Goal: Task Accomplishment & Management: Use online tool/utility

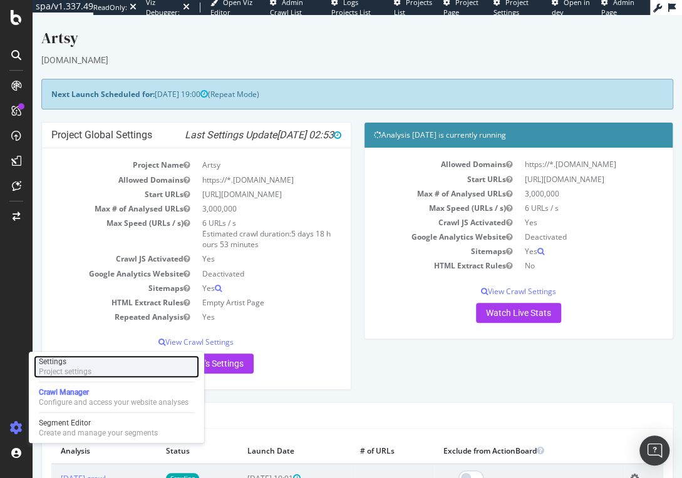
click at [76, 373] on div "Project settings" at bounding box center [65, 372] width 53 height 10
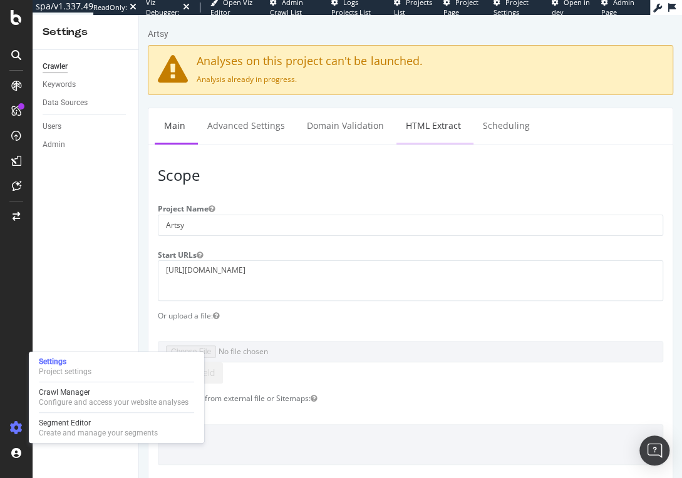
click at [423, 123] on link "HTML Extract" at bounding box center [433, 125] width 74 height 34
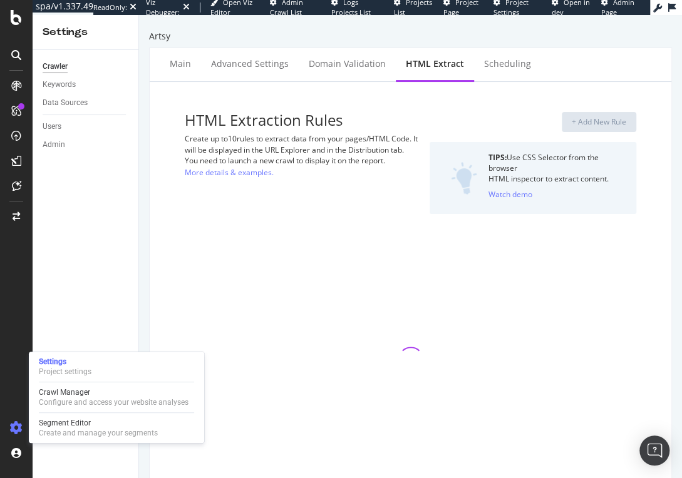
select select "exist"
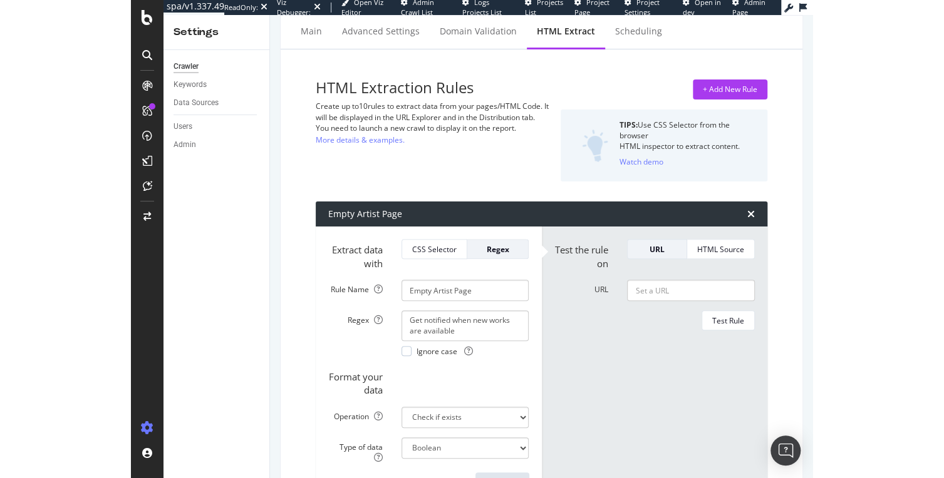
scroll to position [104, 0]
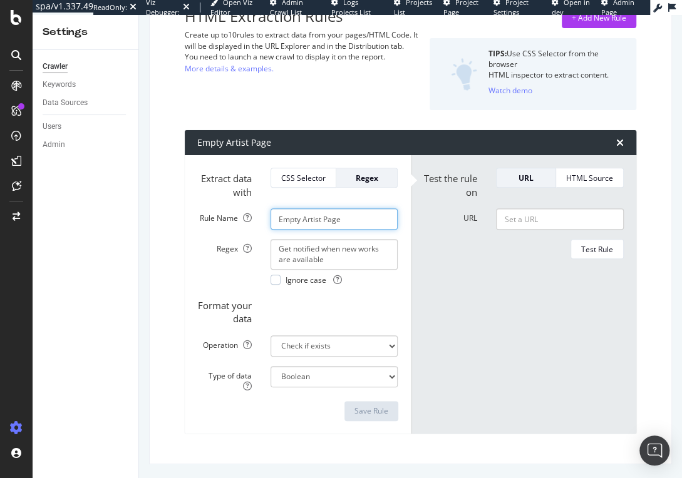
click at [310, 217] on input "Empty Artist Page" at bounding box center [334, 218] width 128 height 21
drag, startPoint x: 361, startPoint y: 220, endPoint x: 259, endPoint y: 217, distance: 102.7
click at [259, 217] on div "Rule Name Empty Artist Page" at bounding box center [298, 218] width 220 height 21
click at [470, 298] on form "Test the rule on URL HTML Source URL Test Rule" at bounding box center [523, 294] width 201 height 253
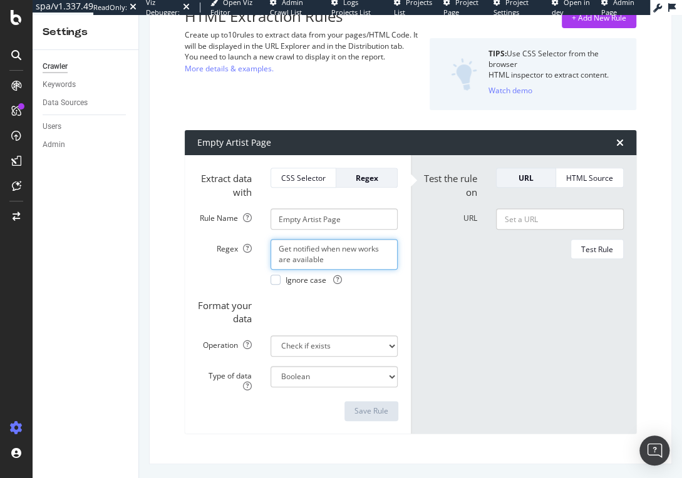
drag, startPoint x: 346, startPoint y: 260, endPoint x: 242, endPoint y: 242, distance: 106.1
click at [242, 242] on div "Regex Get notified when new works are available Ignore case" at bounding box center [298, 262] width 220 height 46
drag, startPoint x: 340, startPoint y: 258, endPoint x: 251, endPoint y: 236, distance: 91.6
click at [251, 236] on form "Extract data with CSS Selector Regex Rule Name Empty Artist Page Regex Get noti…" at bounding box center [297, 294] width 201 height 253
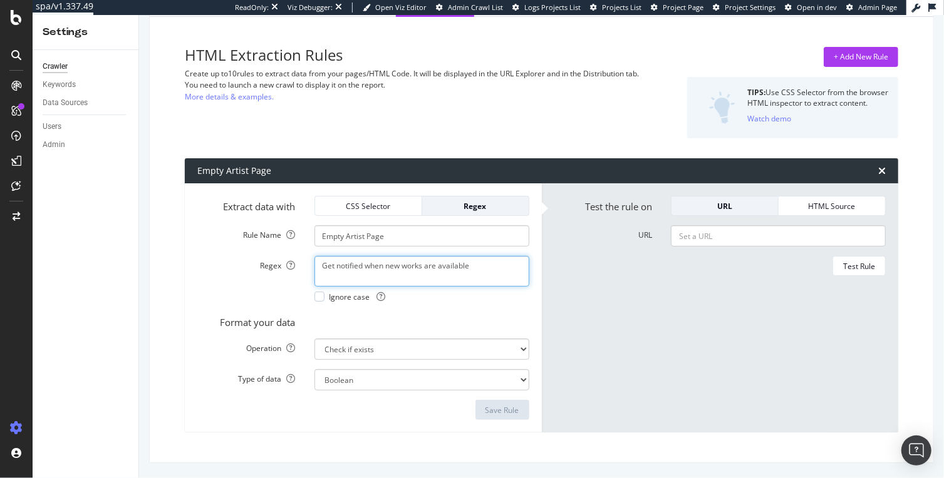
scroll to position [64, 0]
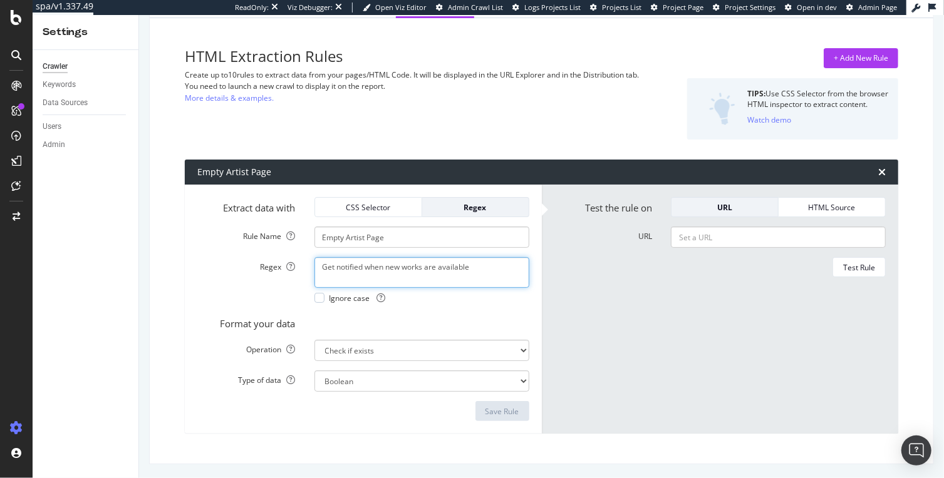
click at [492, 273] on textarea "Get notified when new works are available" at bounding box center [421, 272] width 215 height 30
drag, startPoint x: 470, startPoint y: 281, endPoint x: 297, endPoint y: 256, distance: 175.2
click at [297, 256] on form "Extract data with CSS Selector Regex Rule Name Empty Artist Page Regex Get noti…" at bounding box center [363, 309] width 332 height 224
click at [485, 270] on textarea "Get notified when new works are available" at bounding box center [421, 272] width 215 height 30
drag, startPoint x: 488, startPoint y: 269, endPoint x: 303, endPoint y: 260, distance: 184.9
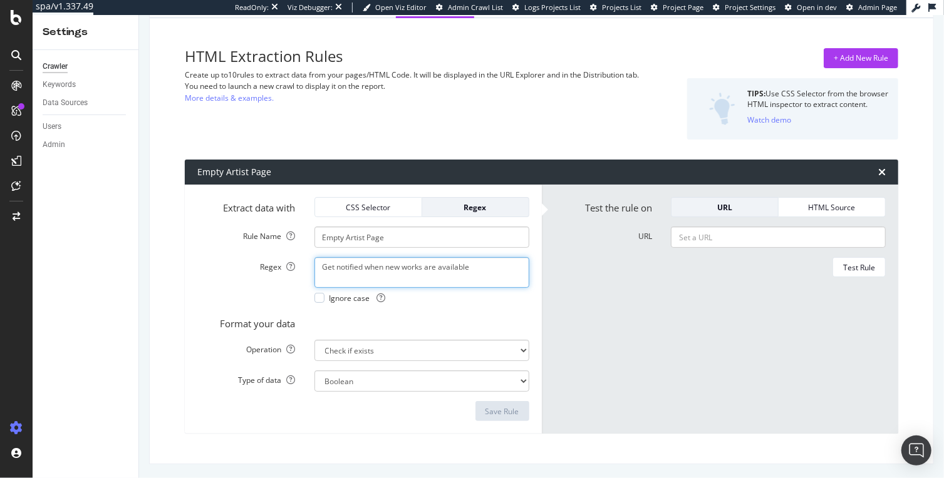
click at [305, 260] on div "Get notified when new works are available Ignore case" at bounding box center [422, 280] width 234 height 46
click at [490, 270] on textarea "Get notified when new works are available" at bounding box center [421, 272] width 215 height 30
drag, startPoint x: 498, startPoint y: 269, endPoint x: 248, endPoint y: 252, distance: 250.3
click at [248, 252] on form "Extract data with CSS Selector Regex Rule Name Empty Artist Page Regex Get noti…" at bounding box center [363, 309] width 332 height 224
paste textarea "/get notified when new works are available/i"
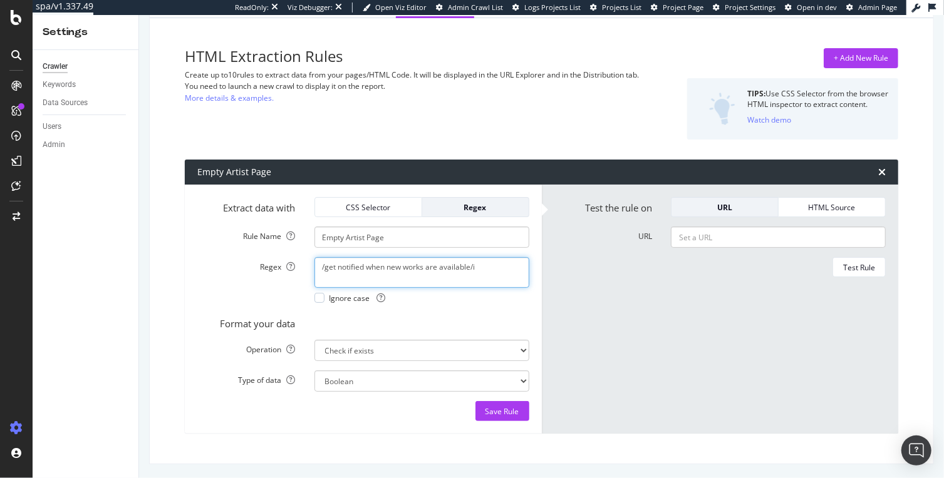
type textarea "/get notified when new works are available/i"
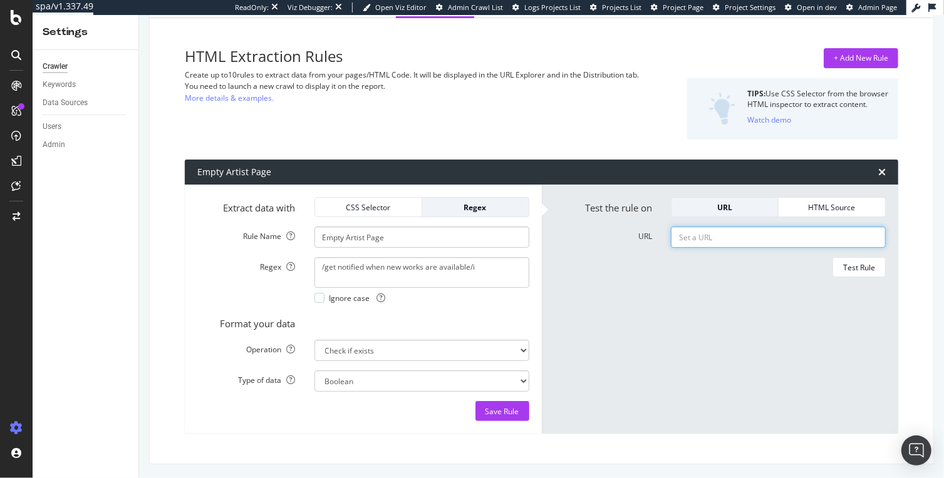
click at [681, 238] on input "URL" at bounding box center [778, 237] width 215 height 21
paste input "[URL][DOMAIN_NAME][PERSON_NAME][PERSON_NAME]"
type input "[URL][DOMAIN_NAME][PERSON_NAME][PERSON_NAME]"
click at [681, 269] on div "Test Rule" at bounding box center [859, 267] width 32 height 11
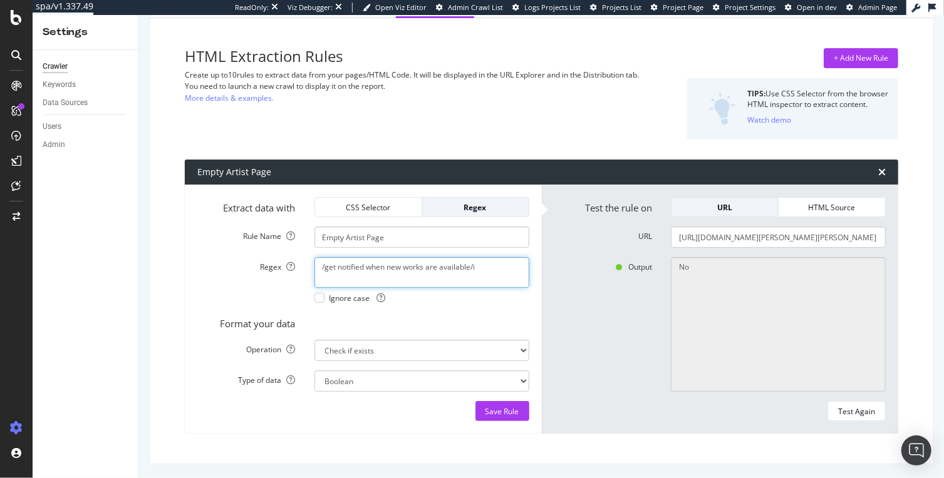
drag, startPoint x: 324, startPoint y: 266, endPoint x: 313, endPoint y: 266, distance: 10.6
click at [314, 266] on textarea "/get notified when new works are available/i" at bounding box center [421, 272] width 215 height 30
click at [481, 265] on textarea "get notified when new works are available/i" at bounding box center [421, 272] width 215 height 30
click at [311, 300] on div "get notified when new works are available Ignore case" at bounding box center [422, 280] width 234 height 46
click at [314, 297] on div at bounding box center [319, 298] width 10 height 10
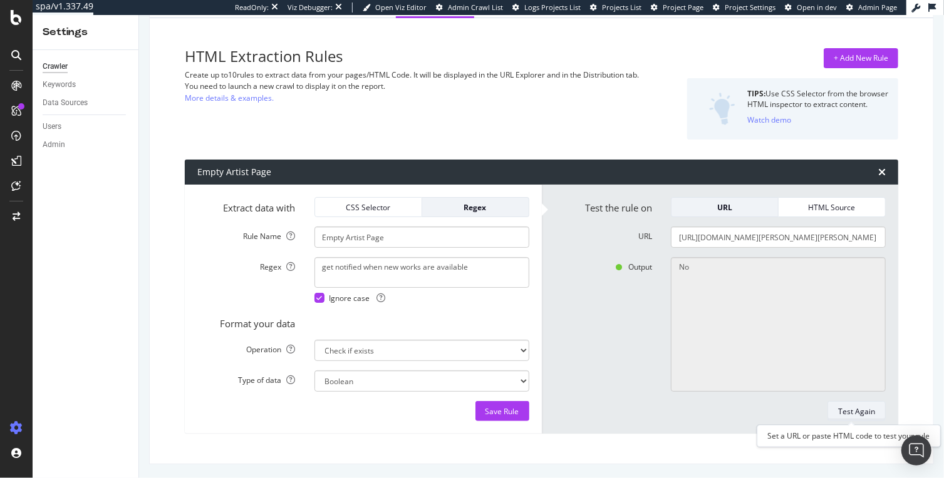
click at [681, 411] on div "Test Again" at bounding box center [856, 411] width 37 height 11
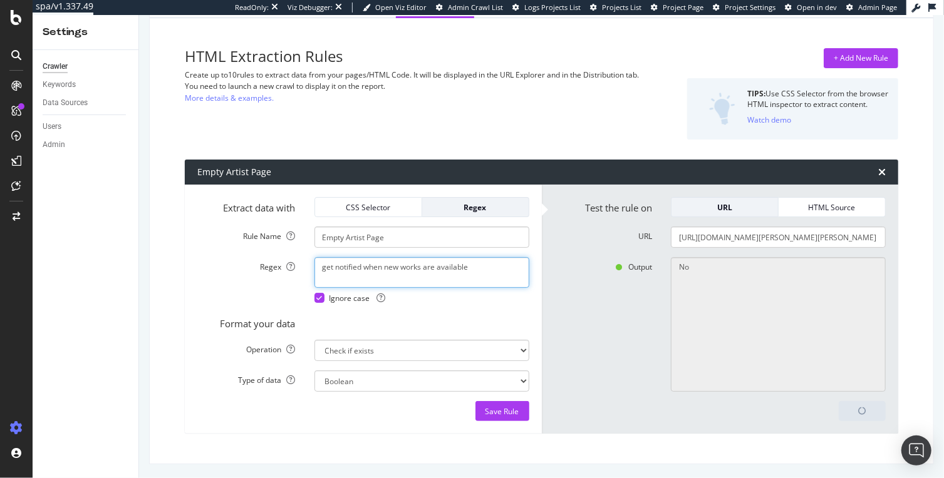
click at [477, 274] on textarea "get notified when new works are available" at bounding box center [421, 272] width 215 height 30
drag, startPoint x: 486, startPoint y: 270, endPoint x: 280, endPoint y: 257, distance: 206.4
click at [280, 257] on div "Regex get notified when new works are available Ignore case" at bounding box center [363, 280] width 351 height 46
paste textarea "G"
type textarea "Get notified when new works are available"
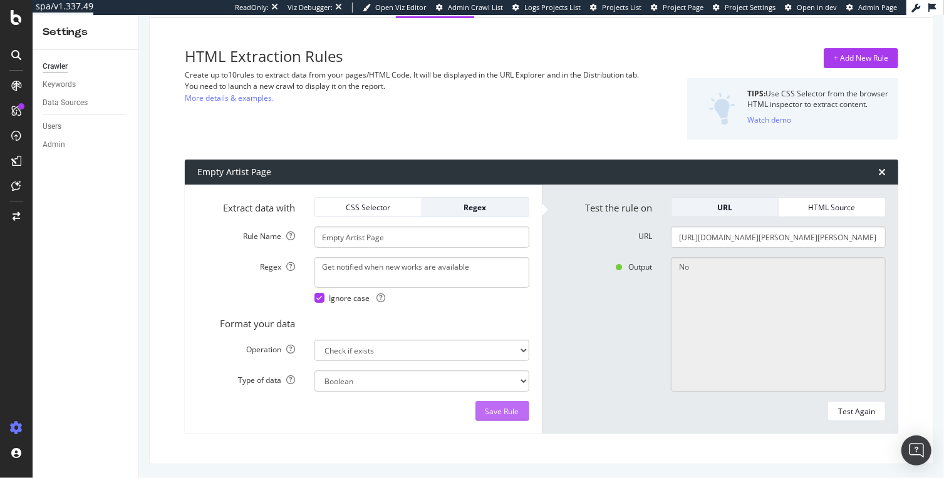
click at [520, 407] on button "Save Rule" at bounding box center [502, 411] width 54 height 20
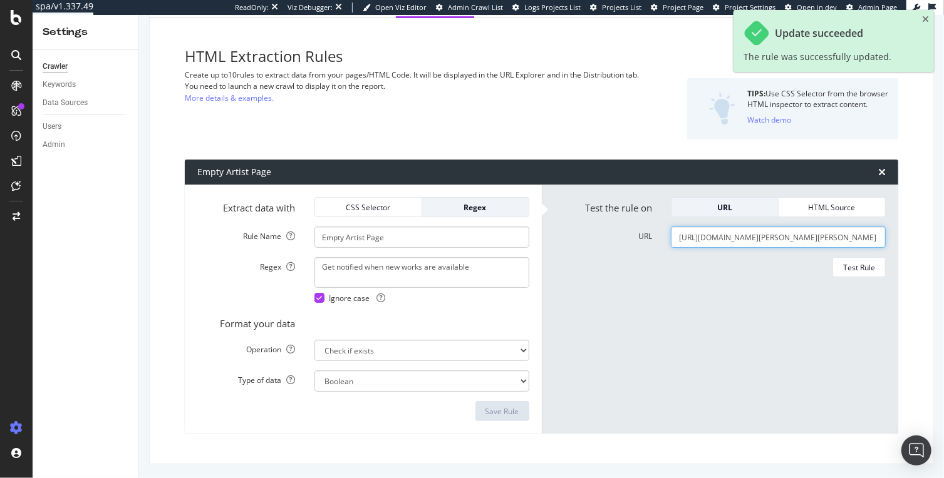
click at [681, 239] on input "[URL][DOMAIN_NAME][PERSON_NAME][PERSON_NAME]" at bounding box center [778, 237] width 215 height 21
drag, startPoint x: 865, startPoint y: 237, endPoint x: 641, endPoint y: 233, distance: 224.2
click at [641, 233] on div "URL https://www.artsy.net/artist/gunter-e-g-schroeder" at bounding box center [720, 237] width 351 height 21
paste input "Get notified when new works are available"
type input "[URL][DOMAIN_NAME][PERSON_NAME][PERSON_NAME]"
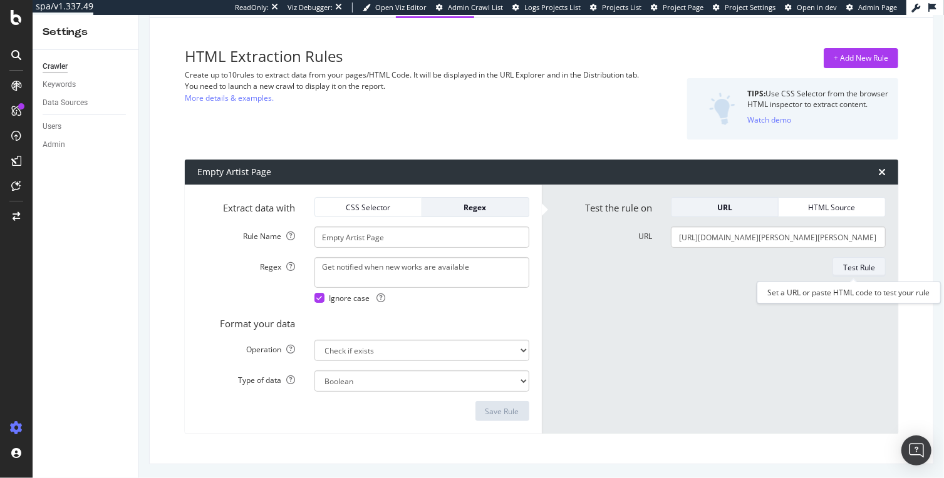
click at [681, 265] on div "Test Rule" at bounding box center [859, 267] width 32 height 11
click at [681, 205] on div "HTML Source" at bounding box center [831, 207] width 86 height 11
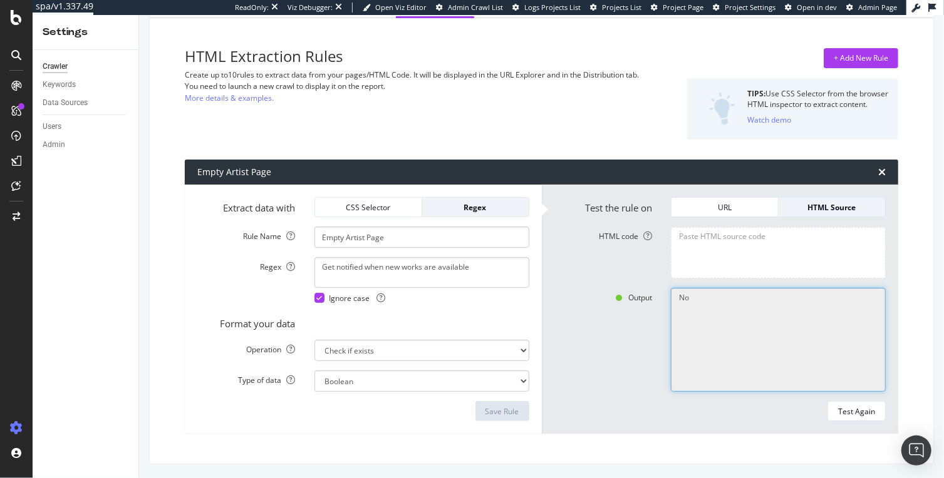
click at [681, 317] on textarea "No" at bounding box center [778, 340] width 215 height 104
click at [681, 247] on textarea "HTML code" at bounding box center [778, 253] width 215 height 52
paste textarea "<html lang="en"><head> <meta name="viewport" content="width=device-width, initi…"
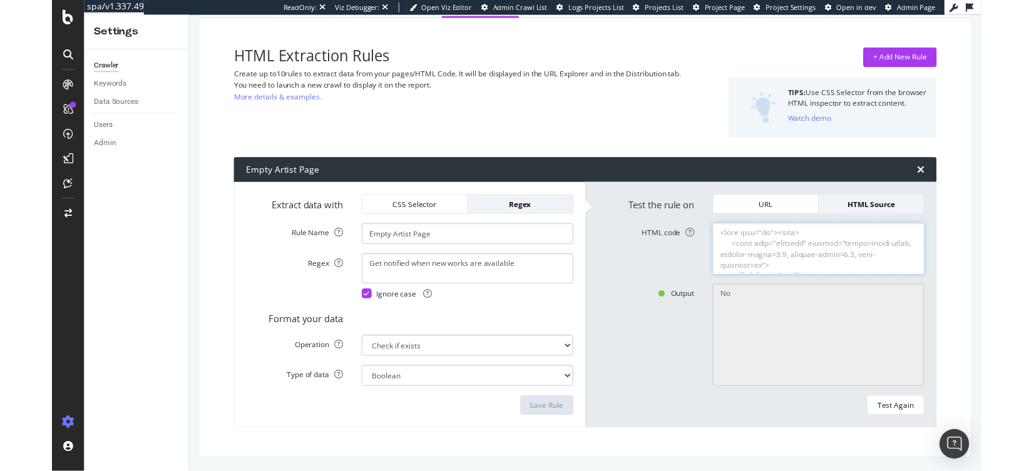
scroll to position [25164, 0]
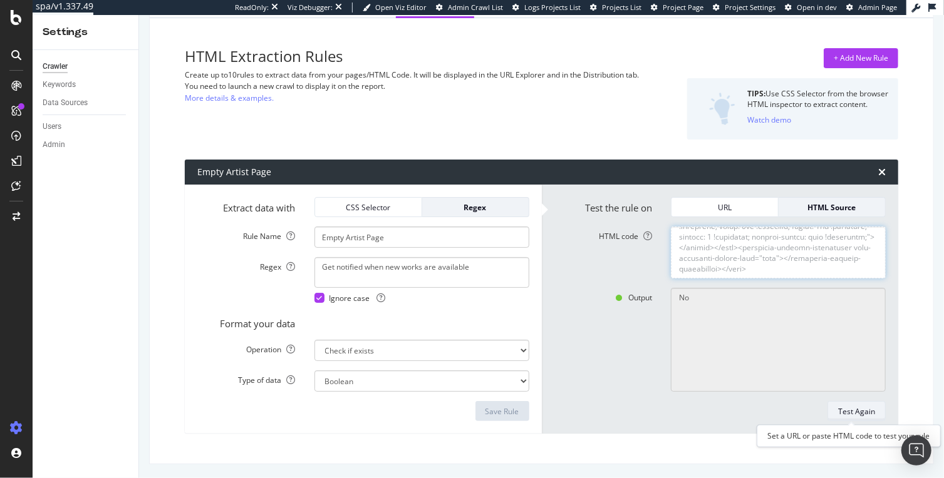
type textarea "<html lang="en"><head> <meta name="viewport" content="width=device-width, initi…"
click at [681, 411] on div "Test Again" at bounding box center [856, 411] width 37 height 11
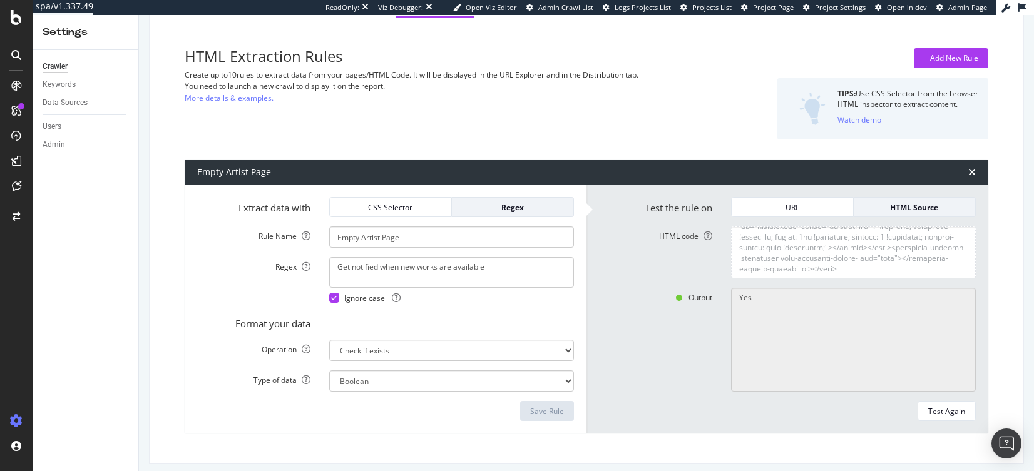
scroll to position [21971, 0]
click at [681, 247] on textarea "HTML code" at bounding box center [853, 253] width 245 height 52
drag, startPoint x: 759, startPoint y: 300, endPoint x: 697, endPoint y: 290, distance: 62.8
click at [681, 290] on div "Output Yes" at bounding box center [788, 340] width 396 height 104
click at [681, 203] on div "URL" at bounding box center [792, 207] width 101 height 11
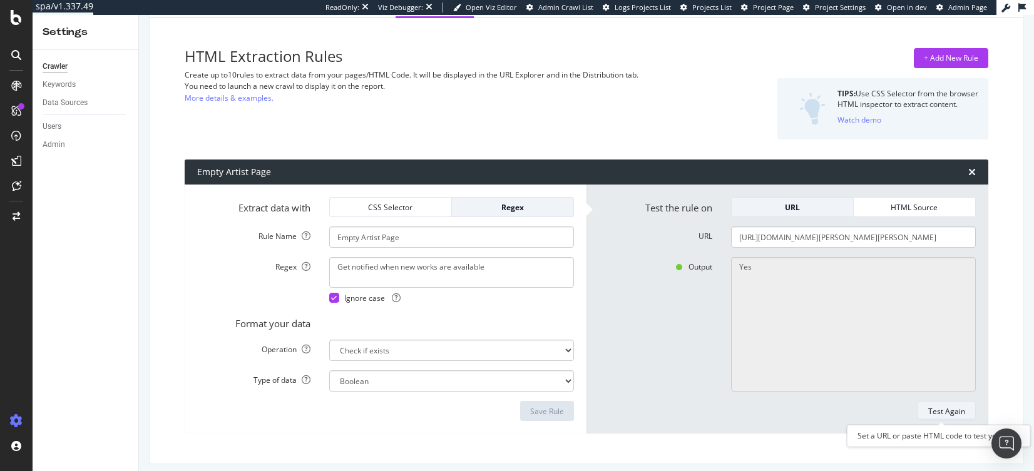
click at [681, 412] on div "Test Again" at bounding box center [947, 411] width 37 height 11
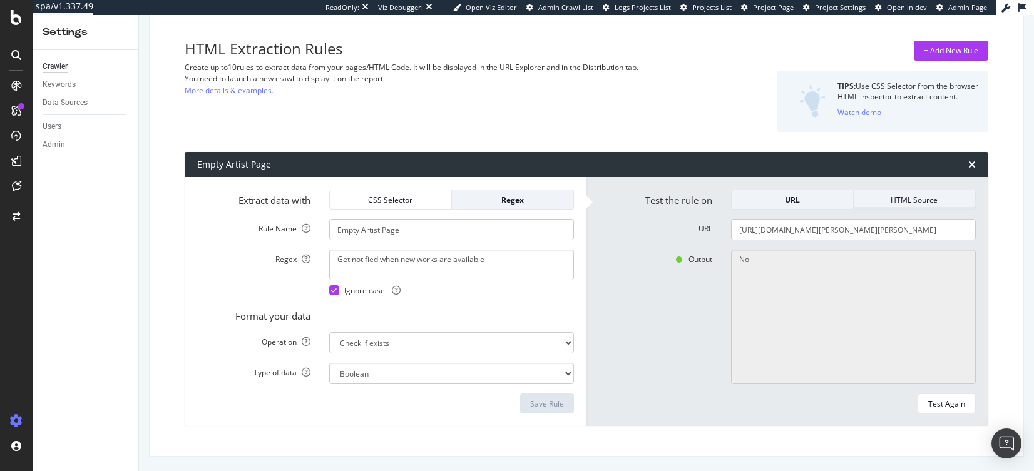
click at [681, 198] on div "HTML Source" at bounding box center [914, 200] width 101 height 11
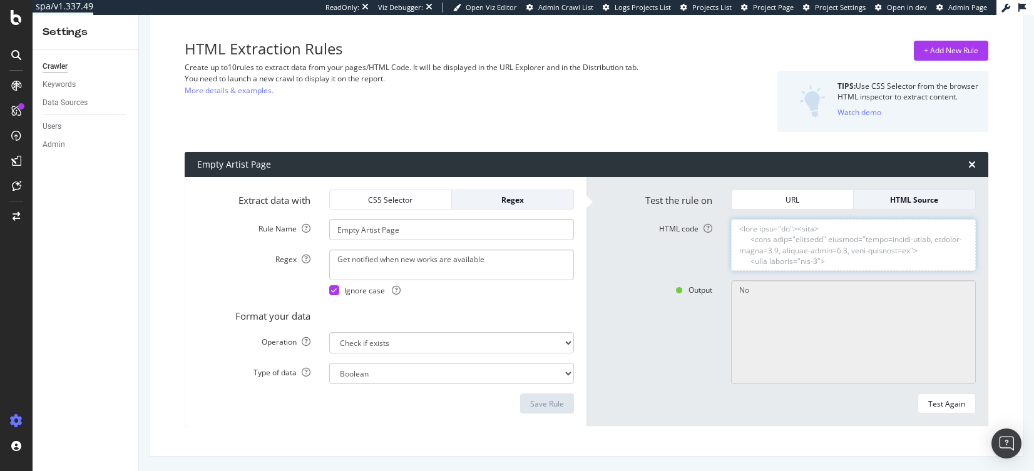
click at [681, 239] on textarea "HTML code" at bounding box center [853, 245] width 245 height 52
drag, startPoint x: 736, startPoint y: 230, endPoint x: 821, endPoint y: 265, distance: 92.7
click at [681, 265] on textarea "HTML code" at bounding box center [853, 245] width 245 height 52
click at [681, 408] on div "Test Again" at bounding box center [947, 404] width 37 height 11
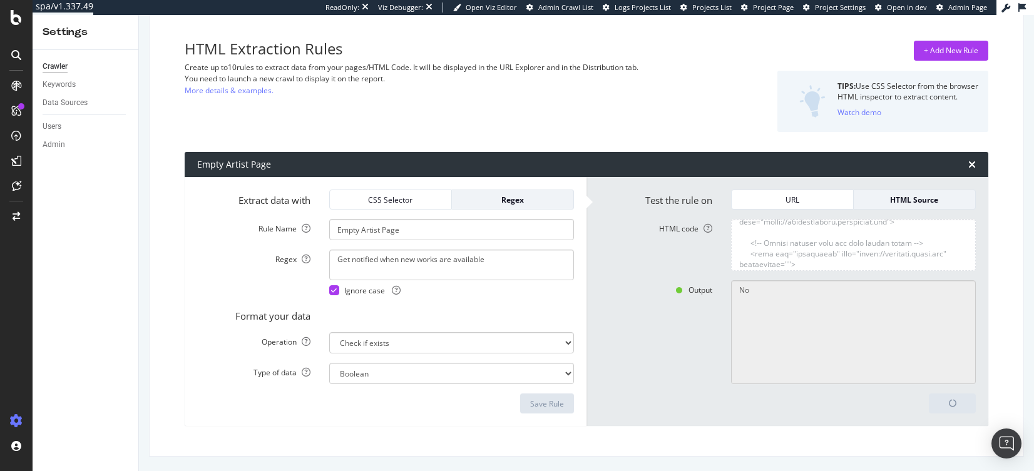
type textarea "Yes"
drag, startPoint x: 755, startPoint y: 290, endPoint x: 713, endPoint y: 286, distance: 42.7
click at [681, 286] on div "Output Yes" at bounding box center [788, 332] width 396 height 104
click at [681, 202] on div "URL" at bounding box center [792, 200] width 101 height 11
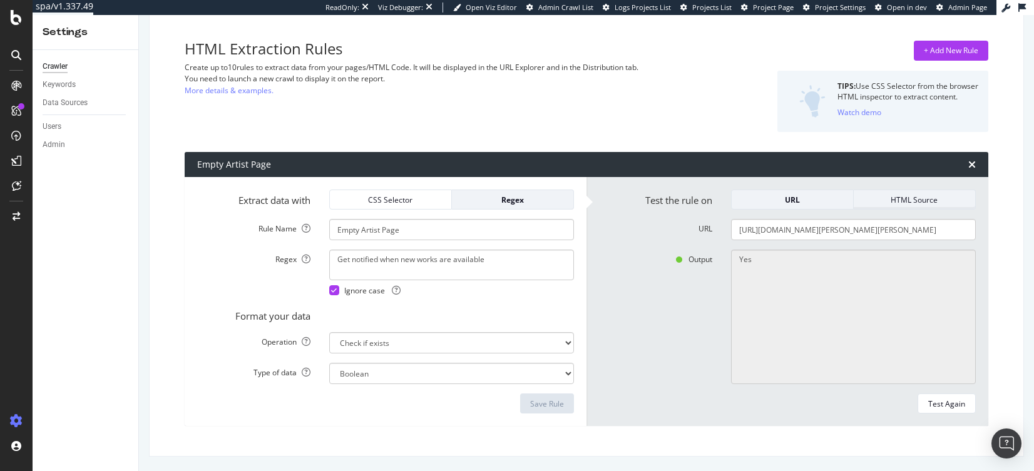
click at [681, 200] on div "HTML Source" at bounding box center [914, 200] width 101 height 11
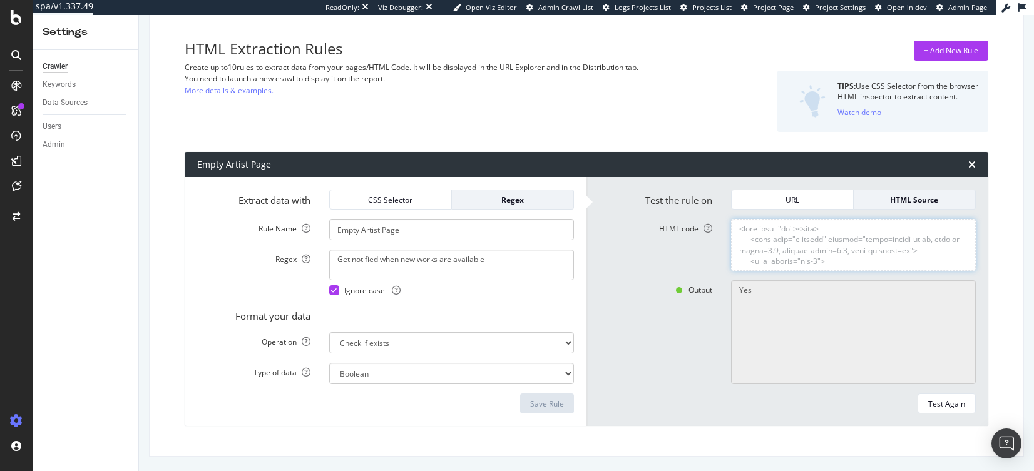
click at [681, 243] on textarea "HTML code" at bounding box center [853, 245] width 245 height 52
drag, startPoint x: 732, startPoint y: 229, endPoint x: 840, endPoint y: 247, distance: 109.7
click at [681, 264] on textarea "HTML code" at bounding box center [853, 245] width 245 height 52
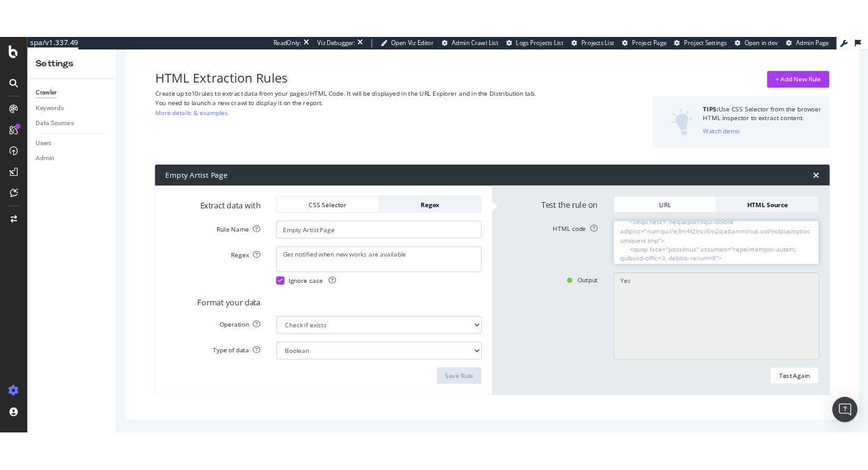
scroll to position [481, 0]
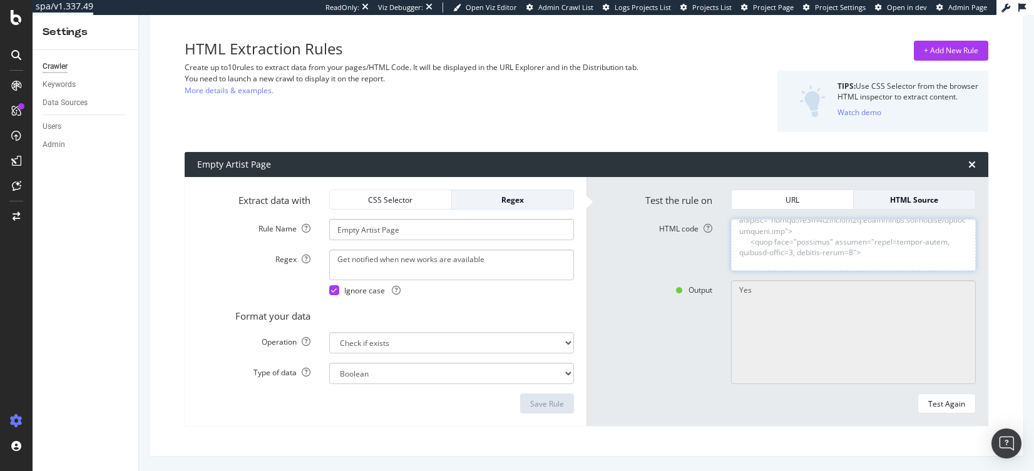
click at [681, 244] on textarea "HTML code" at bounding box center [853, 245] width 245 height 52
click at [681, 192] on div "URL" at bounding box center [792, 200] width 101 height 18
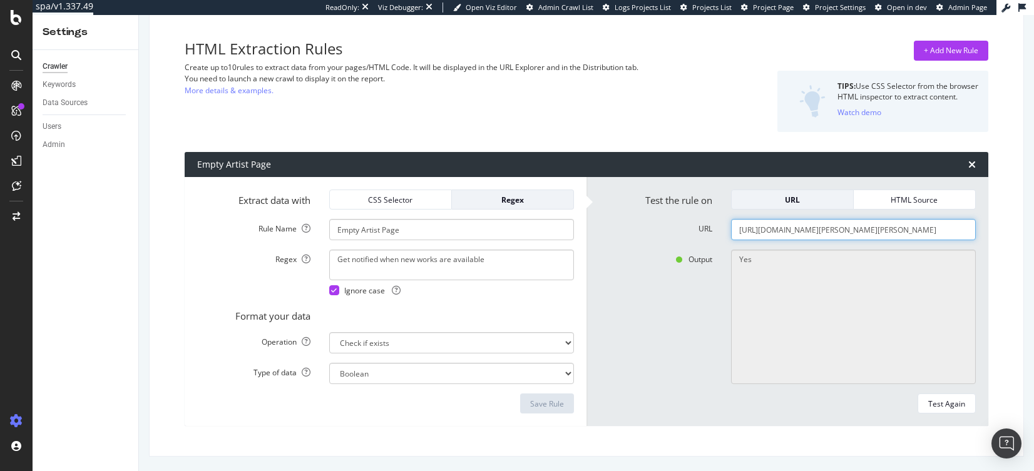
drag, startPoint x: 940, startPoint y: 232, endPoint x: 677, endPoint y: 220, distance: 262.6
click at [677, 220] on div "URL https://www.artsy.net/artist/gunter-e-g-schroeder" at bounding box center [788, 229] width 396 height 21
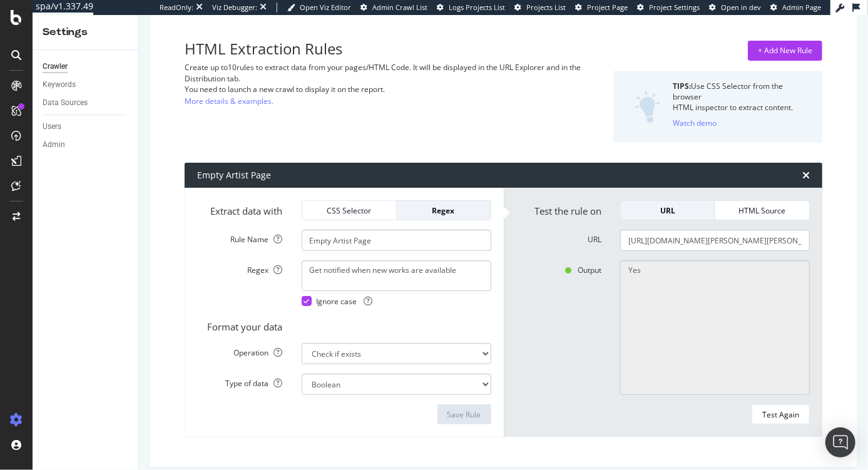
click at [514, 105] on div "HTML Extraction Rules Create up to 10 rules to extract data from your pages/HTM…" at bounding box center [394, 92] width 419 height 102
click at [681, 205] on div "HTML Source" at bounding box center [763, 210] width 74 height 11
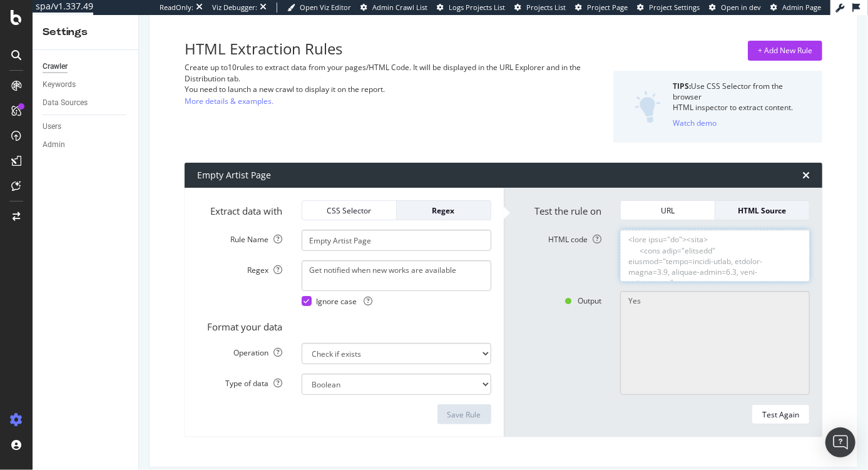
click at [681, 259] on textarea "HTML code" at bounding box center [715, 256] width 190 height 52
paste textarea "!DOCTYPE html><html lang="en"><head> <meta name="viewport" content="width=devic…"
type textarea "<!DOCTYPE html><html lang="en"><head> <meta name="viewport" content="width=devi…"
click at [681, 412] on div "Test Again" at bounding box center [781, 414] width 37 height 11
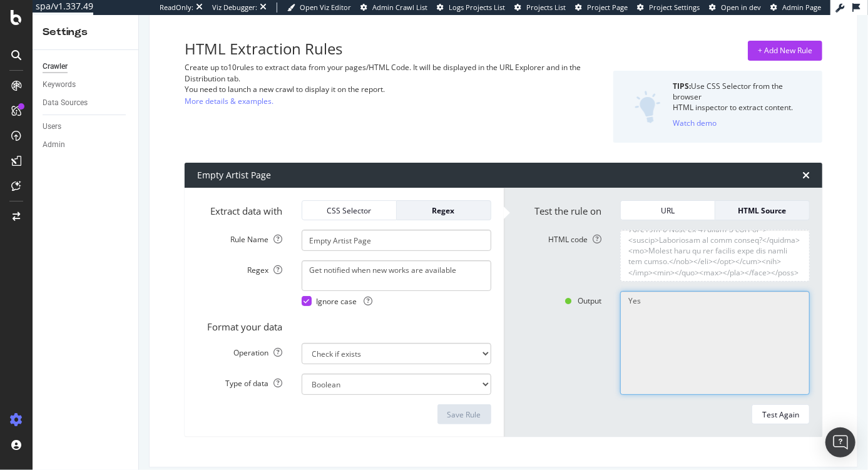
drag, startPoint x: 698, startPoint y: 313, endPoint x: 588, endPoint y: 293, distance: 112.0
click at [588, 293] on div "Output Yes" at bounding box center [663, 343] width 313 height 104
click at [562, 384] on div "Output Yes" at bounding box center [663, 343] width 313 height 104
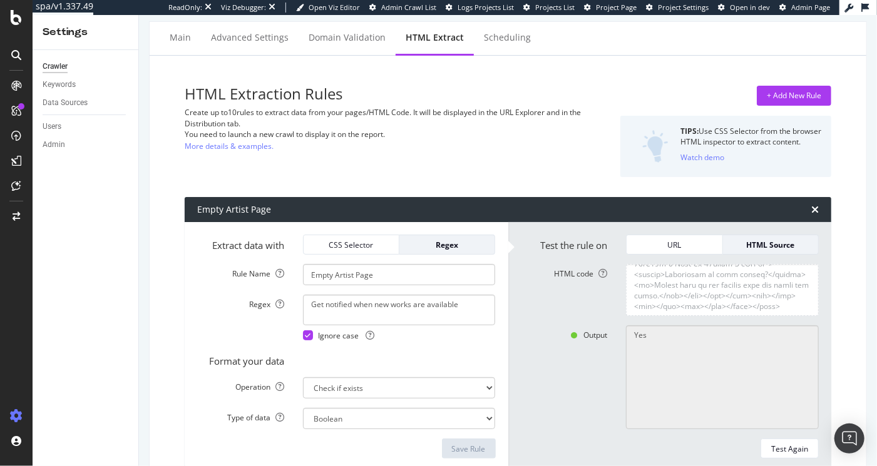
scroll to position [23281, 0]
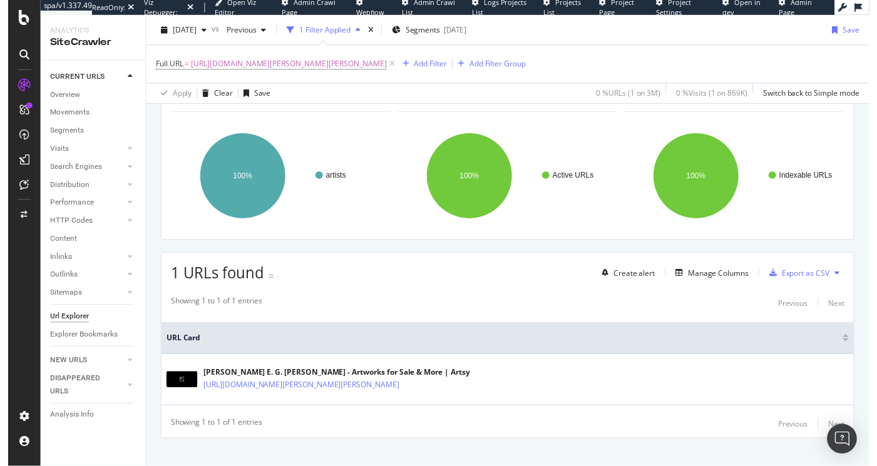
scroll to position [88, 0]
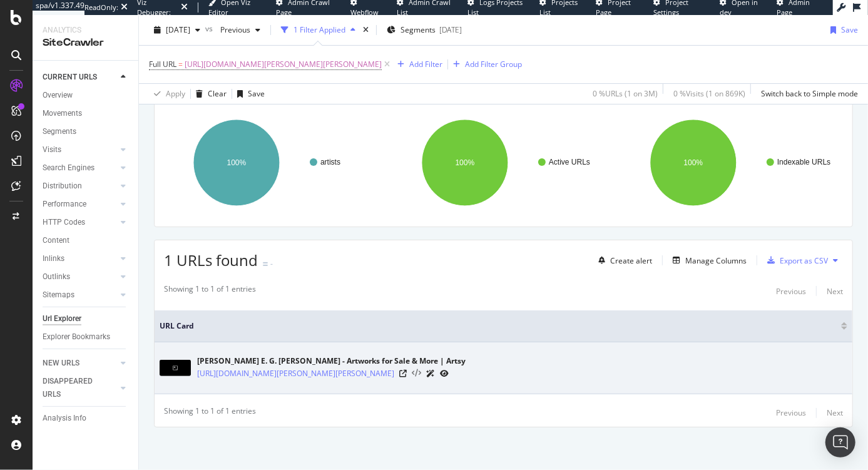
click at [412, 373] on icon at bounding box center [416, 373] width 9 height 9
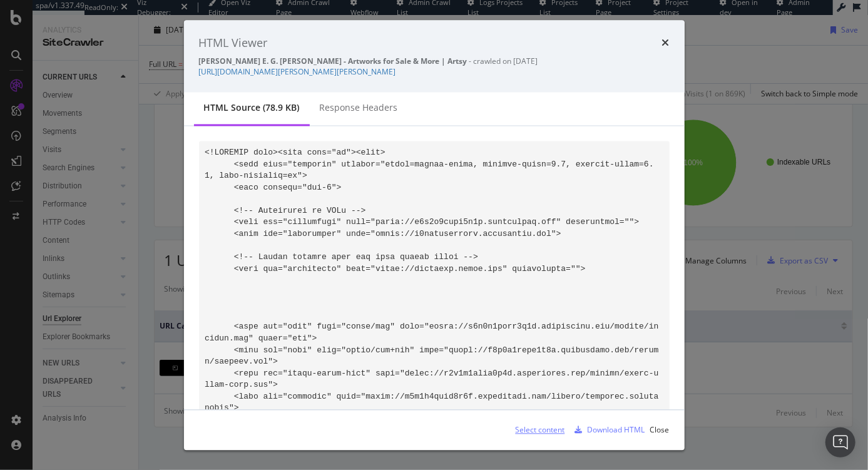
click at [545, 429] on div "Select content" at bounding box center [540, 430] width 49 height 11
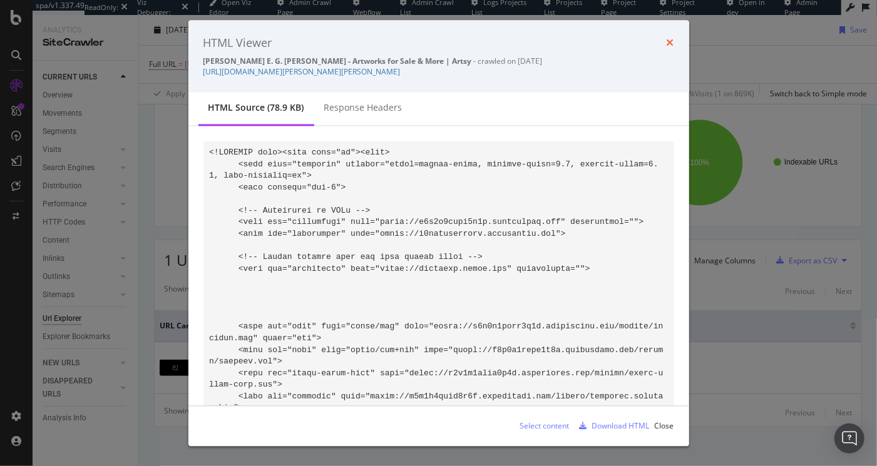
click at [668, 40] on icon "times" at bounding box center [671, 43] width 8 height 10
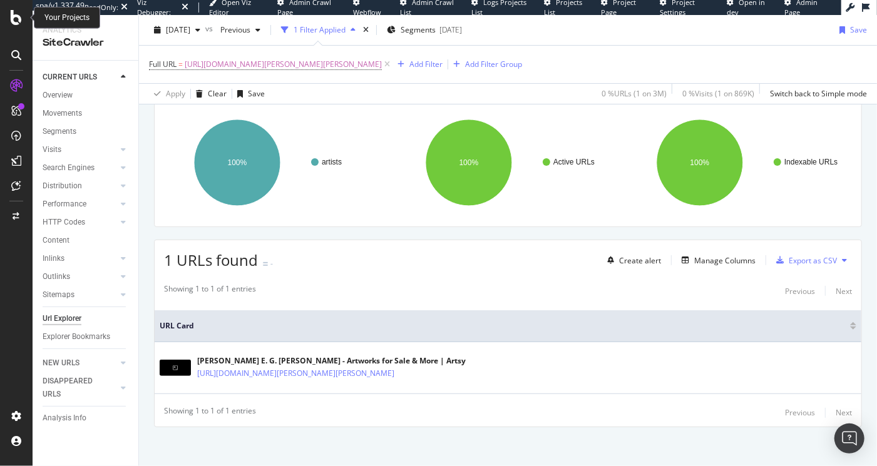
click at [18, 17] on icon at bounding box center [16, 17] width 11 height 15
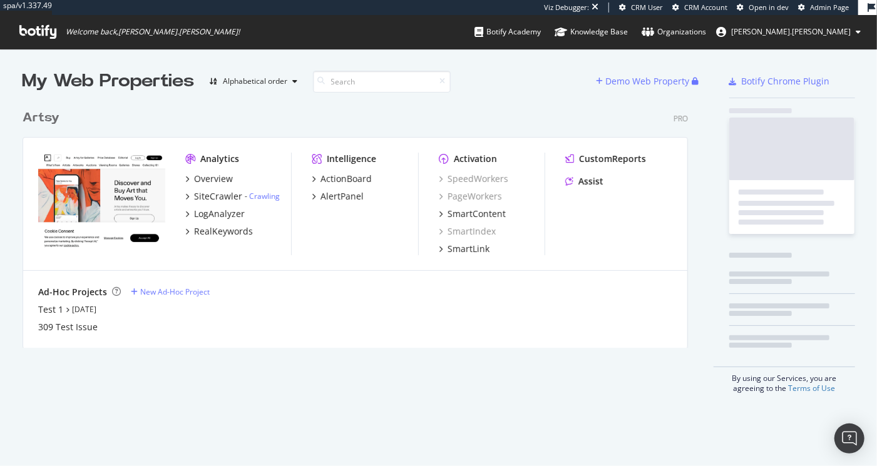
scroll to position [248, 669]
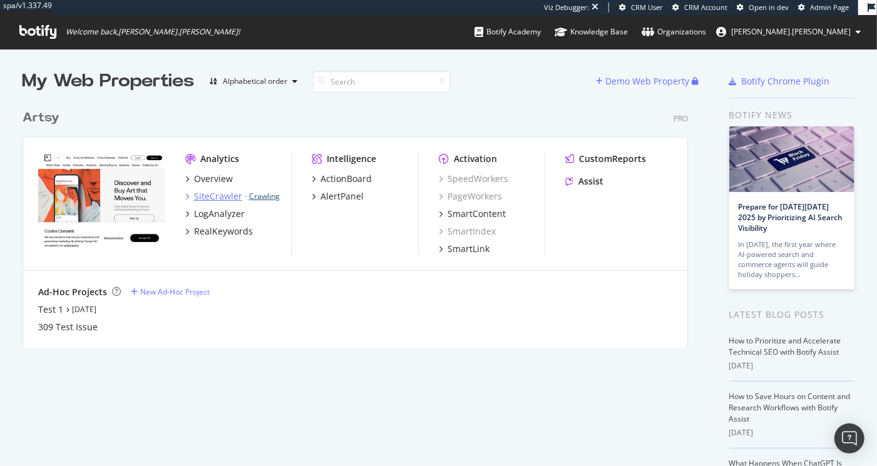
click at [259, 197] on link "Crawling" at bounding box center [264, 196] width 31 height 11
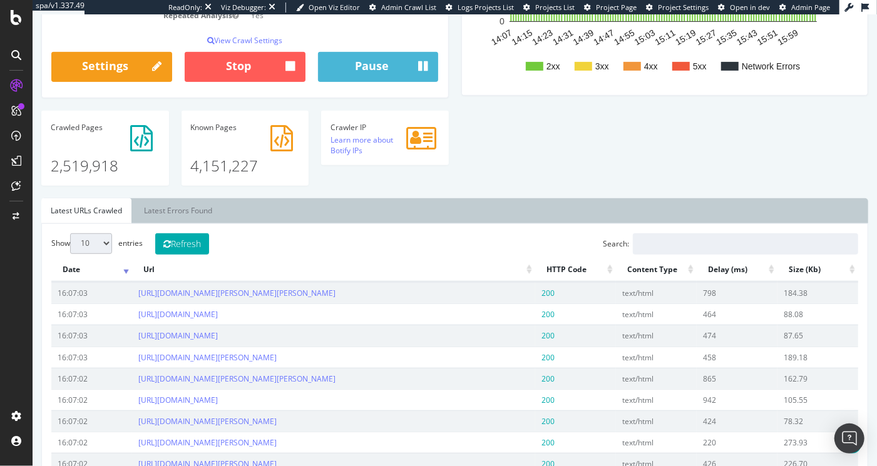
scroll to position [339, 0]
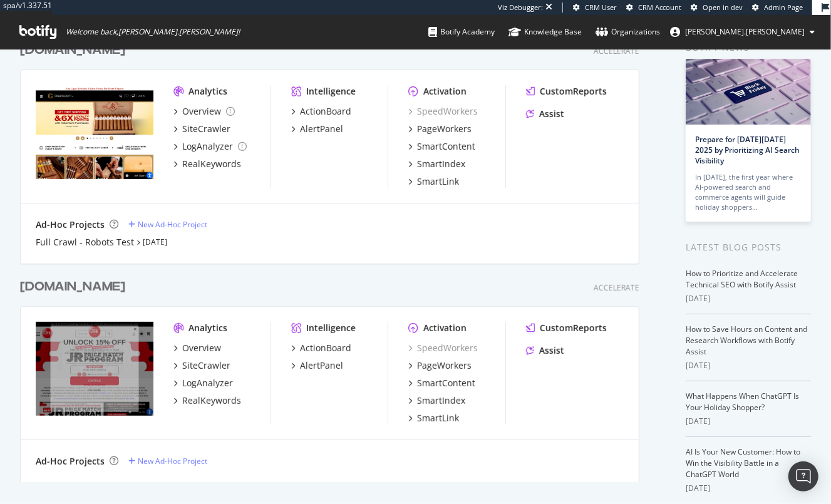
scroll to position [121, 0]
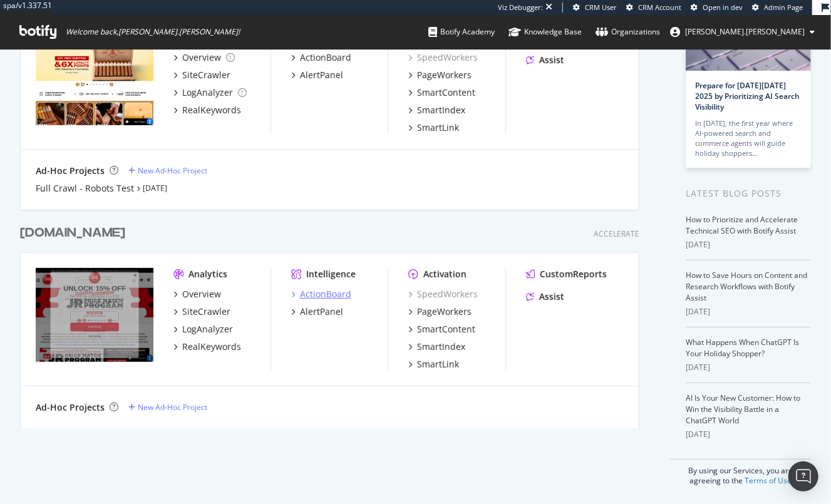
click at [326, 293] on div "ActionBoard" at bounding box center [325, 294] width 51 height 13
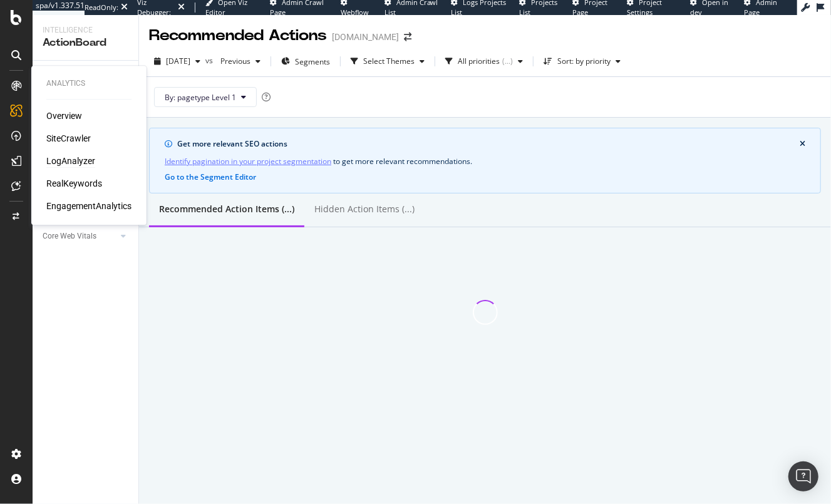
click at [73, 160] on div "LogAnalyzer" at bounding box center [70, 161] width 49 height 13
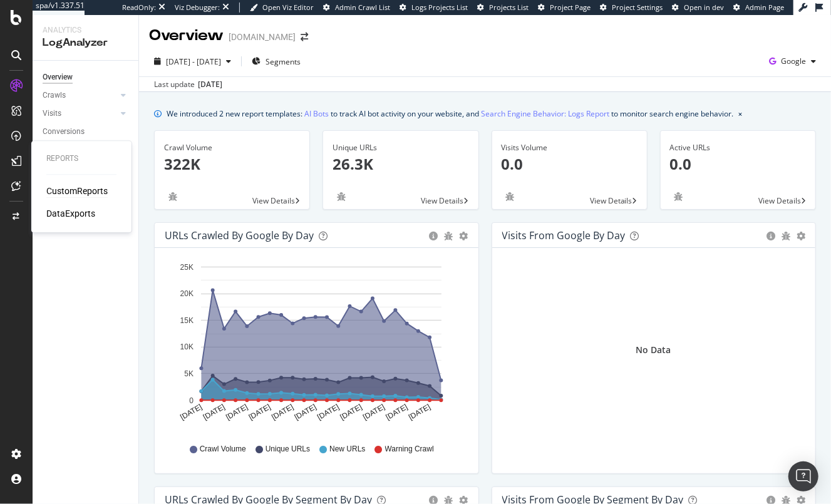
click at [80, 192] on div "CustomReports" at bounding box center [76, 191] width 61 height 13
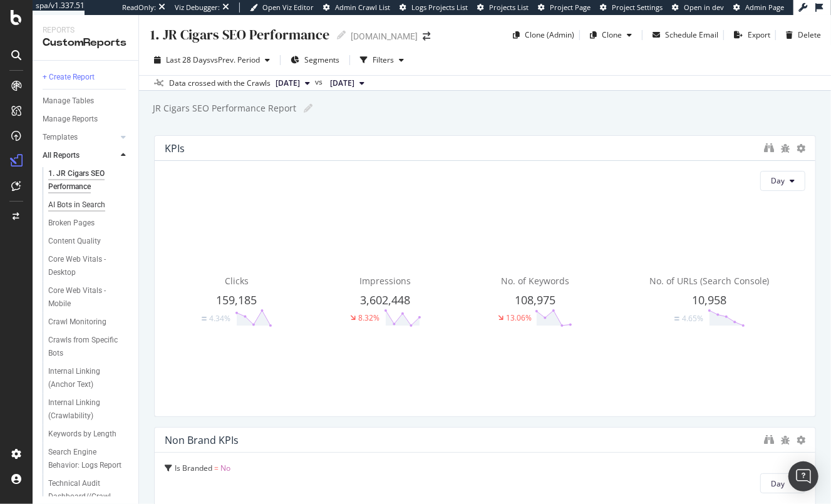
click at [69, 204] on div "AI Bots in Search" at bounding box center [76, 204] width 57 height 13
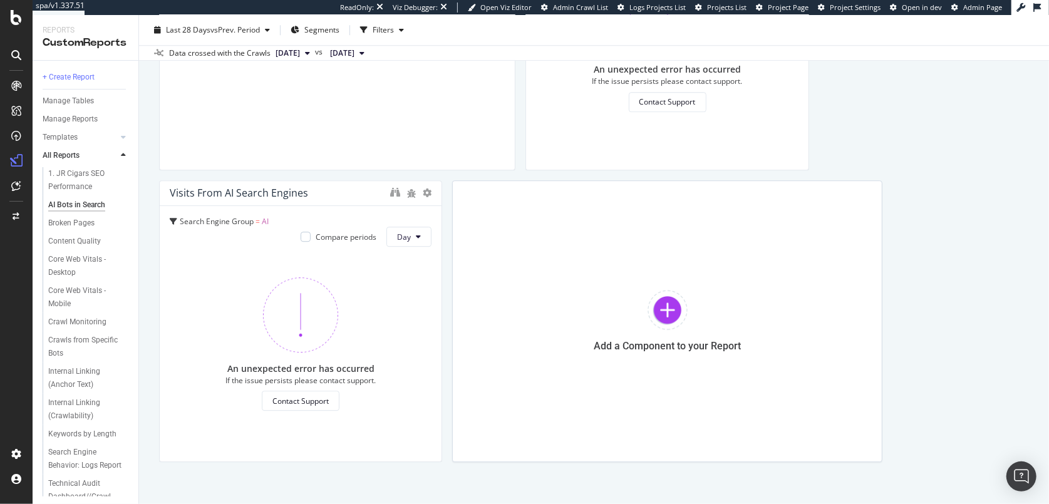
scroll to position [2263, 0]
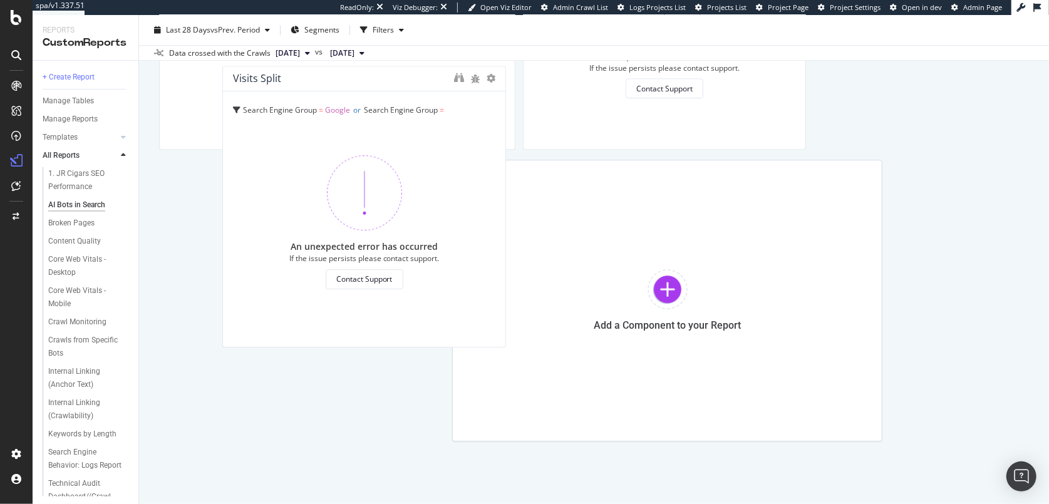
drag, startPoint x: 543, startPoint y: 129, endPoint x: 240, endPoint y: 327, distance: 361.9
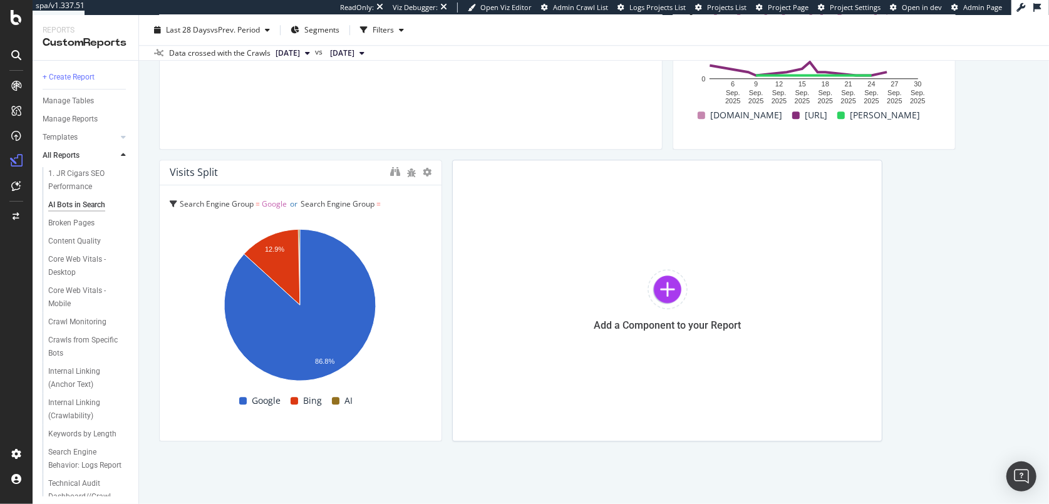
drag, startPoint x: 507, startPoint y: 125, endPoint x: 644, endPoint y: 131, distance: 136.6
click at [644, 131] on div "AI Bot Traffic: How many visits are from AI bots These charts show how often us…" at bounding box center [410, 9] width 503 height 282
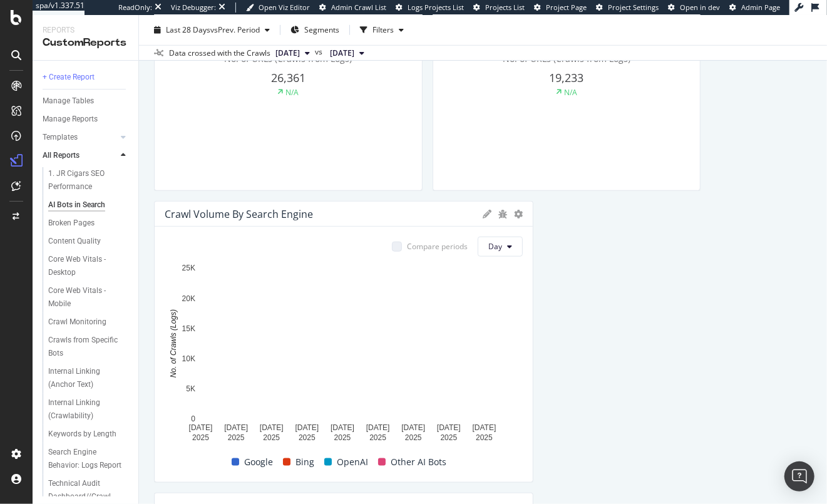
scroll to position [575, 0]
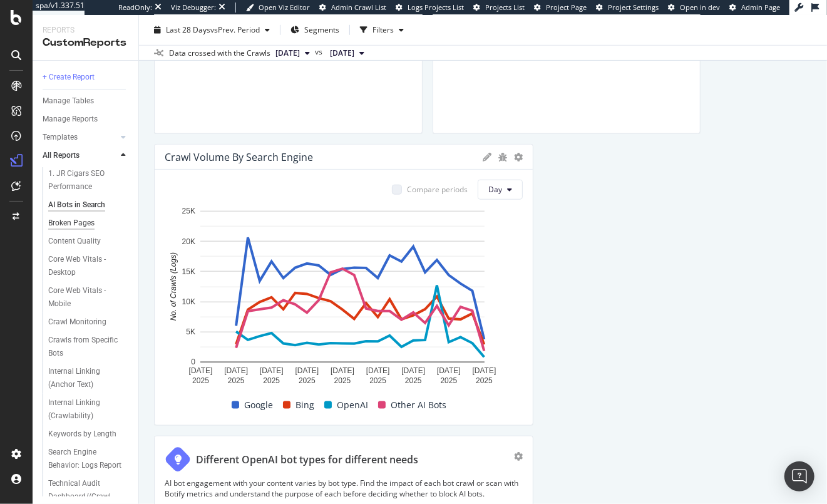
click at [73, 221] on div "Broken Pages" at bounding box center [71, 223] width 46 height 13
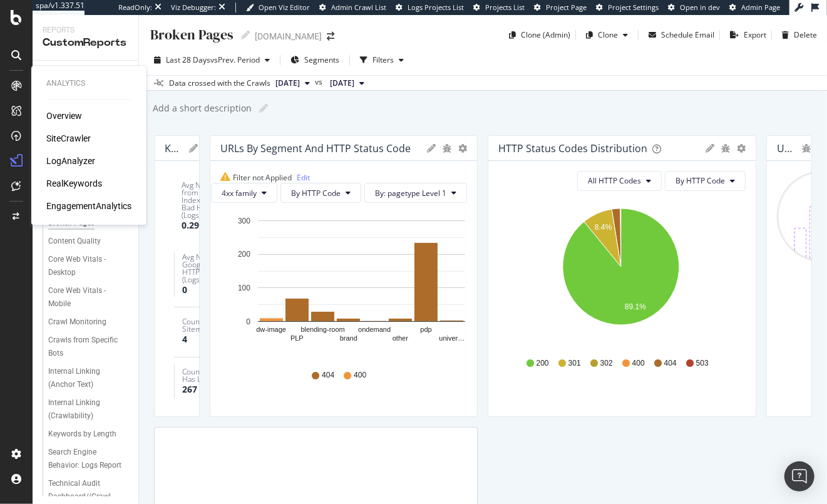
click at [72, 159] on div "LogAnalyzer" at bounding box center [70, 161] width 49 height 13
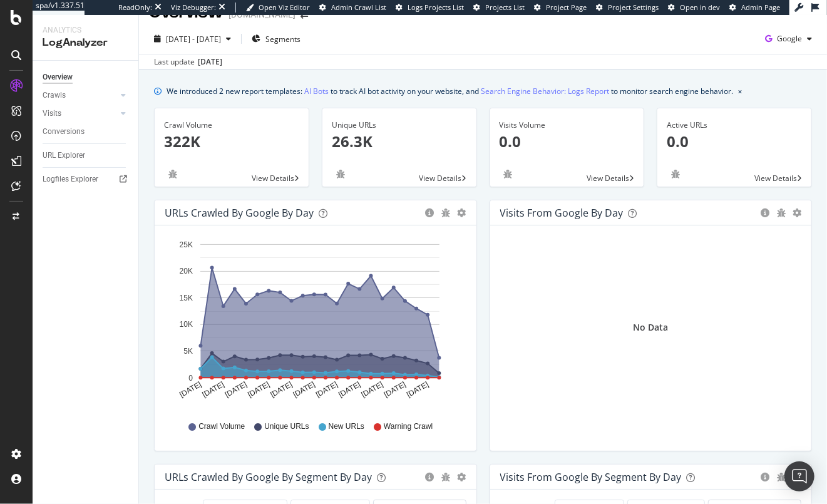
scroll to position [25, 0]
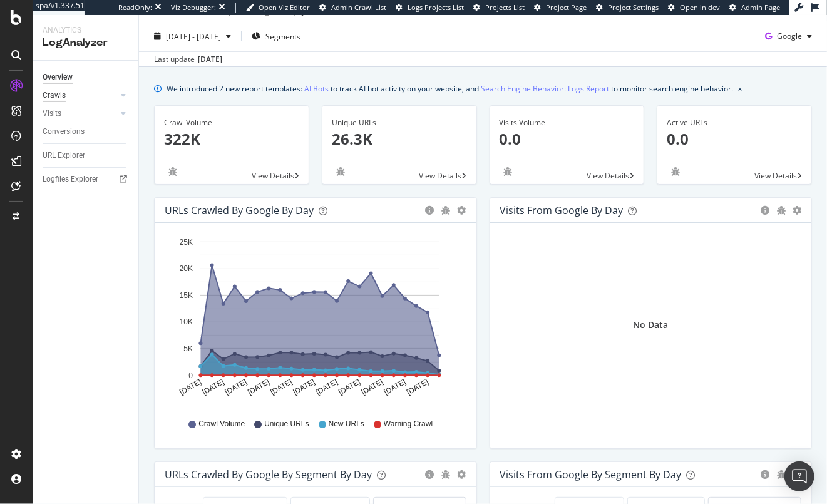
click at [63, 99] on div "Crawls" at bounding box center [54, 95] width 23 height 13
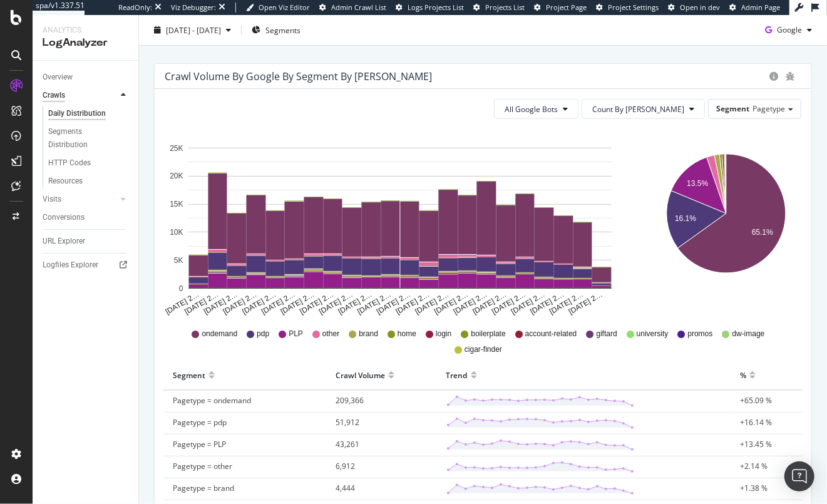
scroll to position [9, 0]
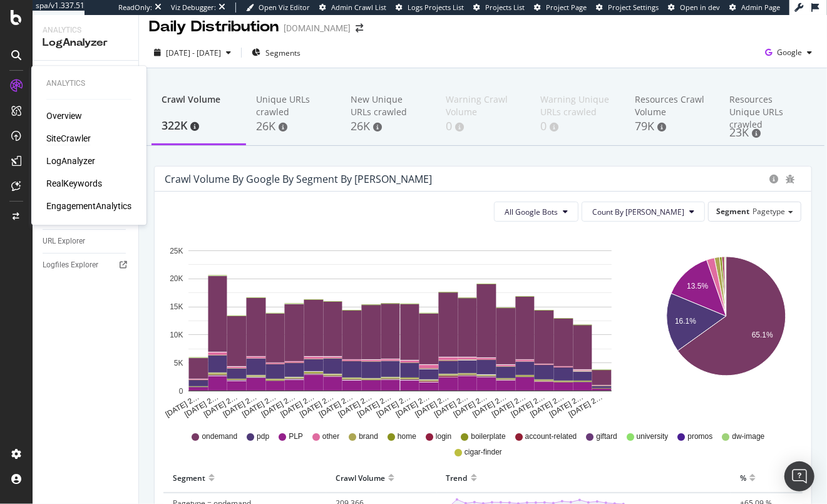
click at [69, 137] on div "SiteCrawler" at bounding box center [68, 138] width 44 height 13
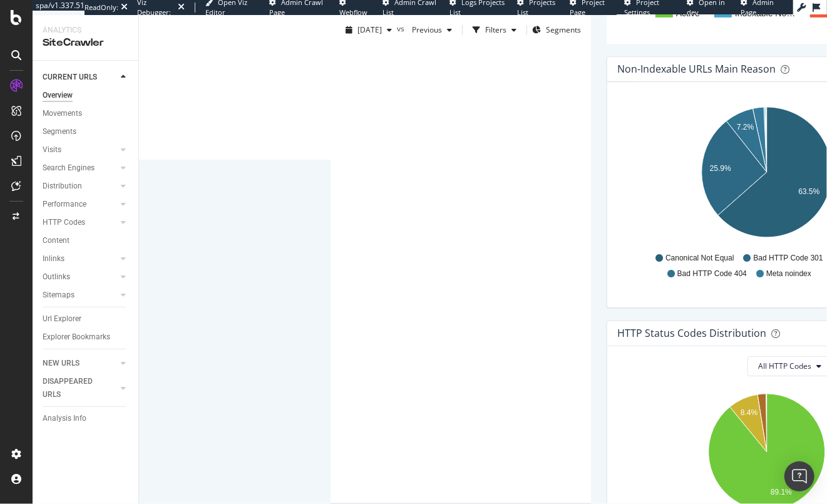
scroll to position [352, 0]
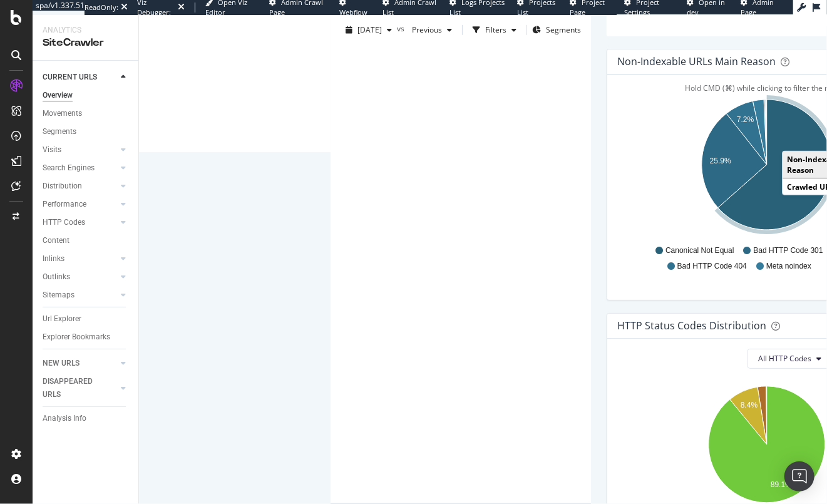
click at [718, 202] on icon "A chart." at bounding box center [775, 165] width 114 height 130
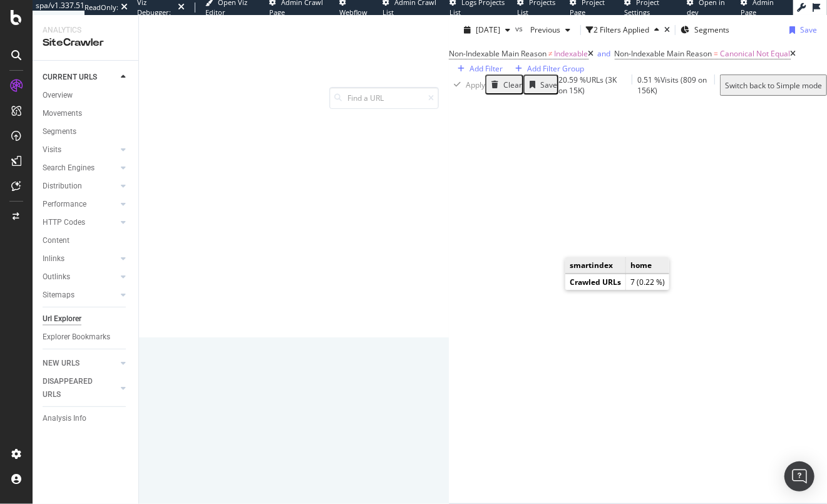
scroll to position [167, 0]
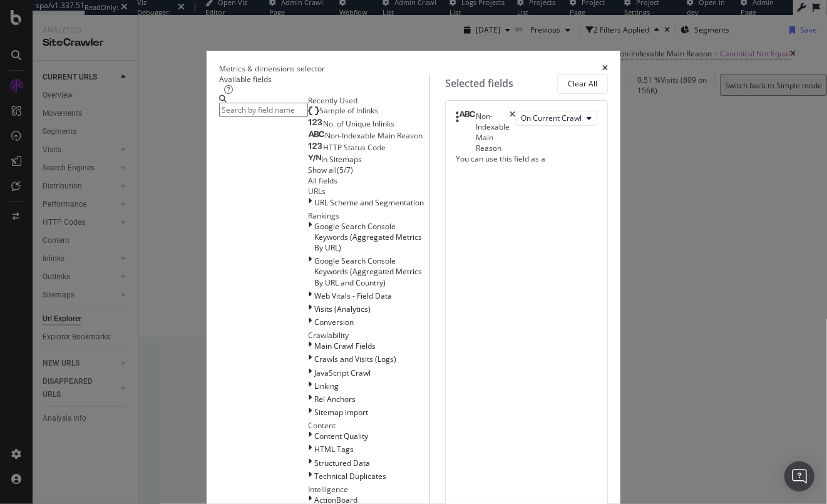
click at [815, 292] on div "Metrics & dimensions selector Available fields Recently Used Sample of Inlinks …" at bounding box center [413, 252] width 827 height 504
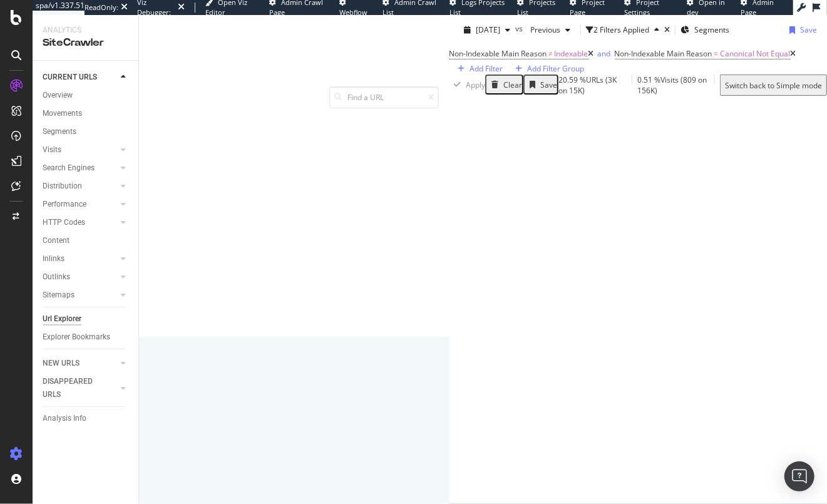
click at [23, 453] on div at bounding box center [16, 454] width 30 height 20
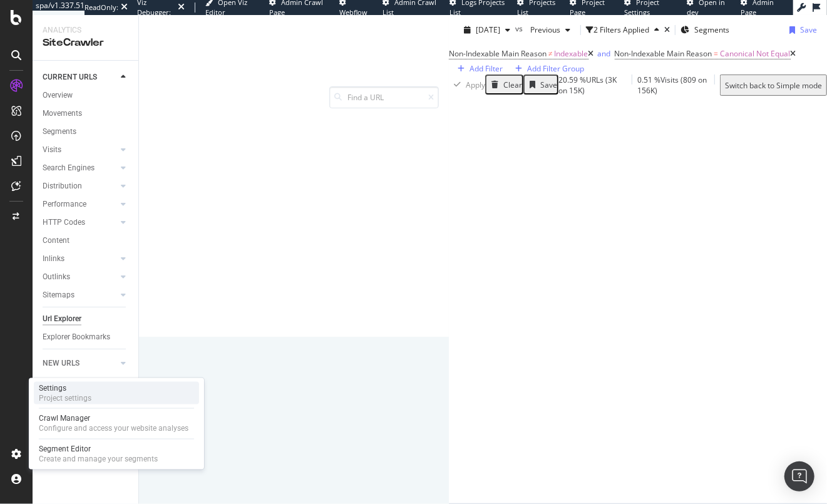
click at [72, 394] on div "Project settings" at bounding box center [65, 398] width 53 height 10
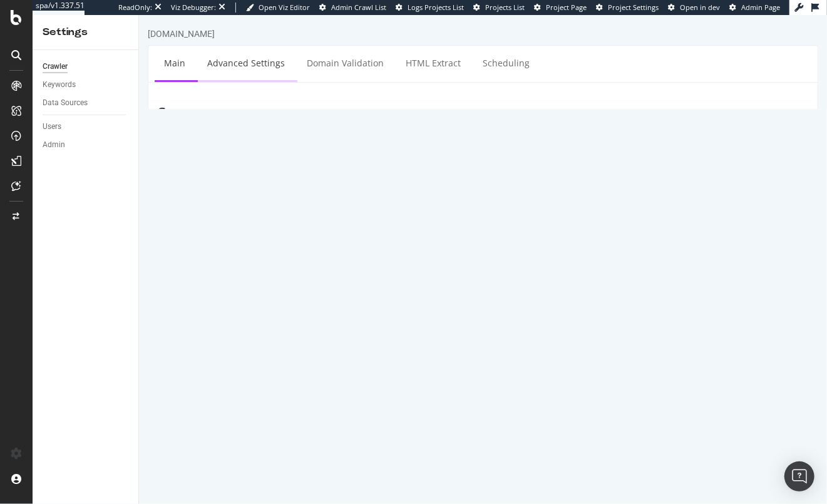
click at [251, 57] on link "Advanced Settings" at bounding box center [245, 63] width 96 height 34
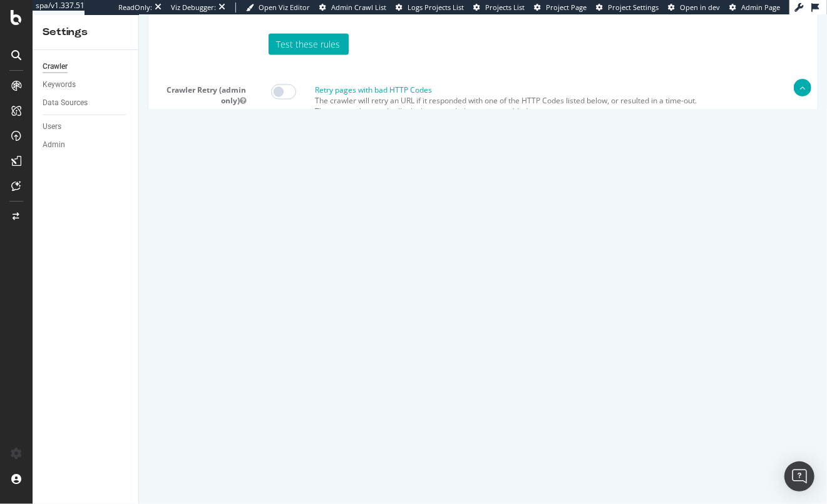
scroll to position [34, 0]
drag, startPoint x: 391, startPoint y: 333, endPoint x: 281, endPoint y: 334, distance: 110.2
click at [281, 334] on textarea "{ "flags": [ "cube" ], "beta": { "pap_mini_rules": [ "# + *something* # allow",…" at bounding box center [538, 333] width 539 height 116
click at [406, 332] on textarea "{ "flags": [ "cube" ], "beta": { "pap_mini_rules": [ "# + *something* # allow",…" at bounding box center [538, 333] width 539 height 116
paste textarea ""# + *something* # allow","
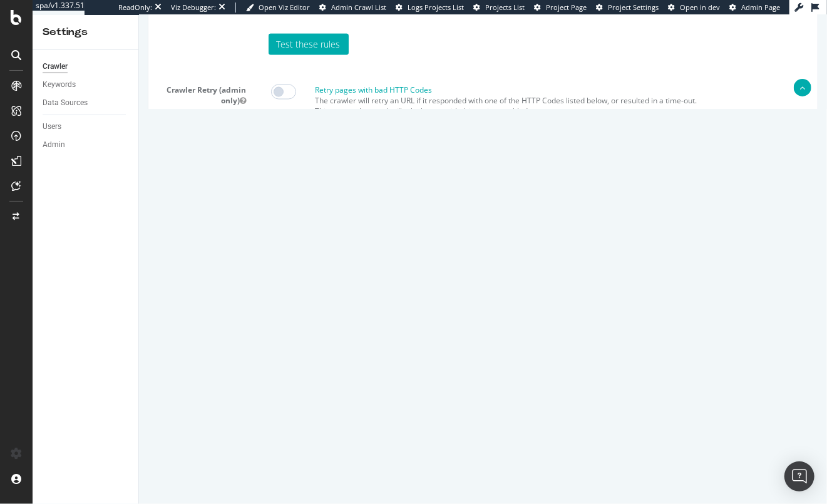
drag, startPoint x: 337, startPoint y: 332, endPoint x: 302, endPoint y: 334, distance: 34.5
click at [302, 334] on textarea "{ "flags": [ "cube" ], "beta": { "pap_mini_rules": [ "# + *something* # allow",…" at bounding box center [538, 333] width 539 height 116
drag, startPoint x: 393, startPoint y: 332, endPoint x: 243, endPoint y: 331, distance: 150.3
click at [243, 331] on div "Extra admin config (admin only) { "flags": [ "cube" ], "beta": { "pap_mini_rule…" at bounding box center [482, 343] width 669 height 136
paste textarea ""+ *googletagmanager.com/*", "+ *pw.adn.cloud/*"
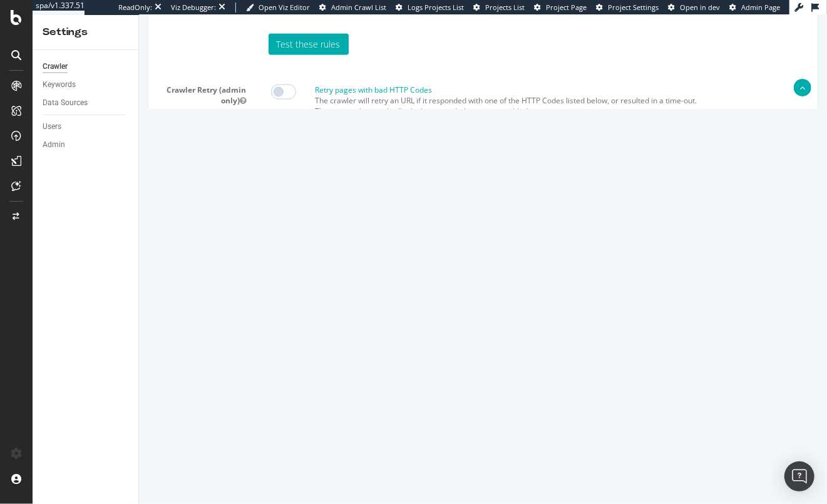
scroll to position [38, 0]
type textarea "{ "flags": [ "cube" ], "beta": { "pap_mini_rules": [ "+ *googletagmanager.com/*…"
click at [436, 455] on button "Save" at bounding box center [434, 445] width 30 height 19
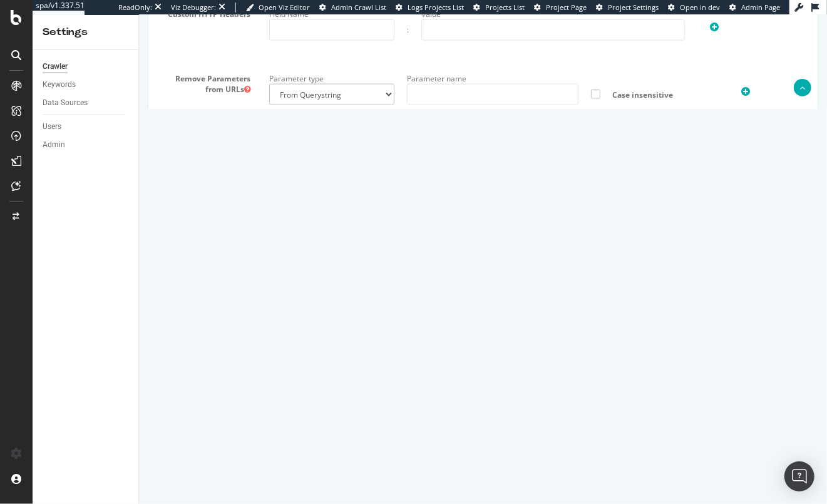
scroll to position [1147, 0]
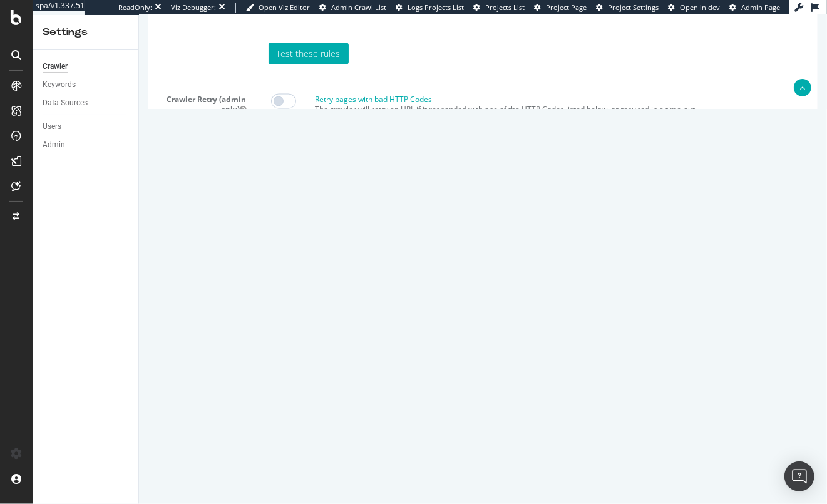
click at [246, 309] on icon at bounding box center [247, 305] width 6 height 8
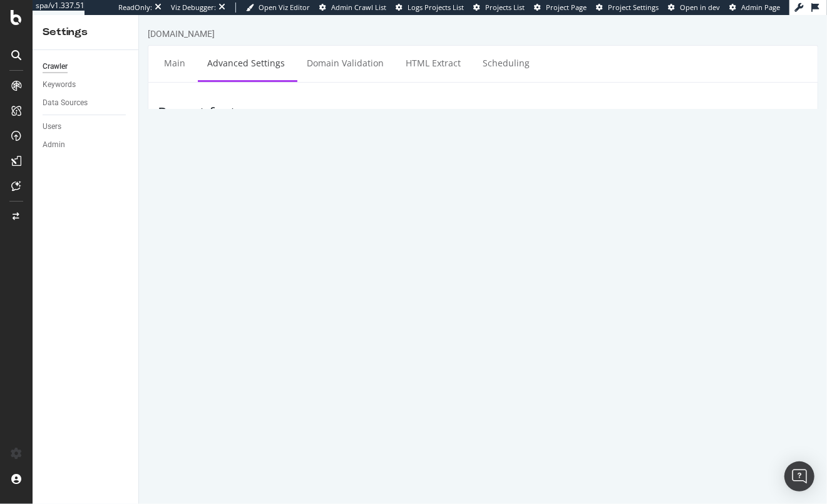
scroll to position [1059, 0]
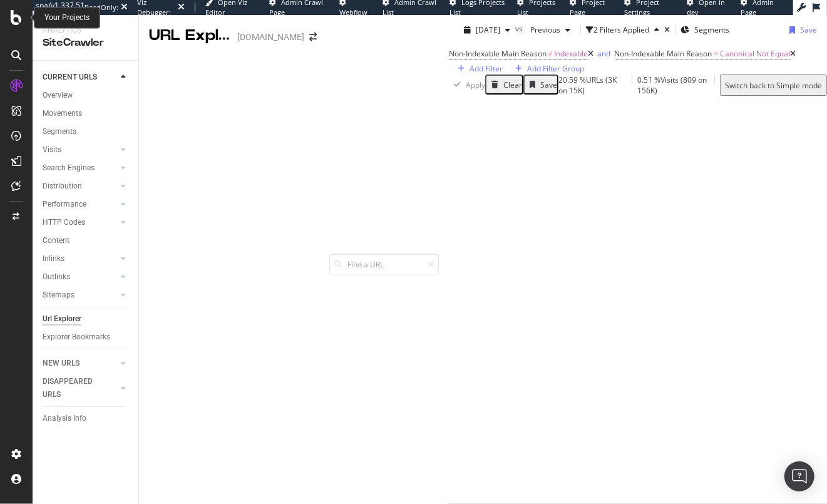
click at [19, 14] on icon at bounding box center [16, 17] width 11 height 15
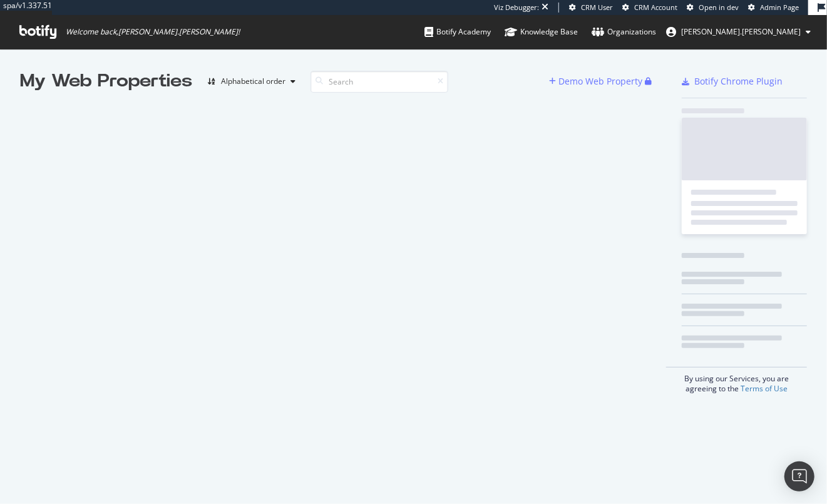
scroll to position [498, 815]
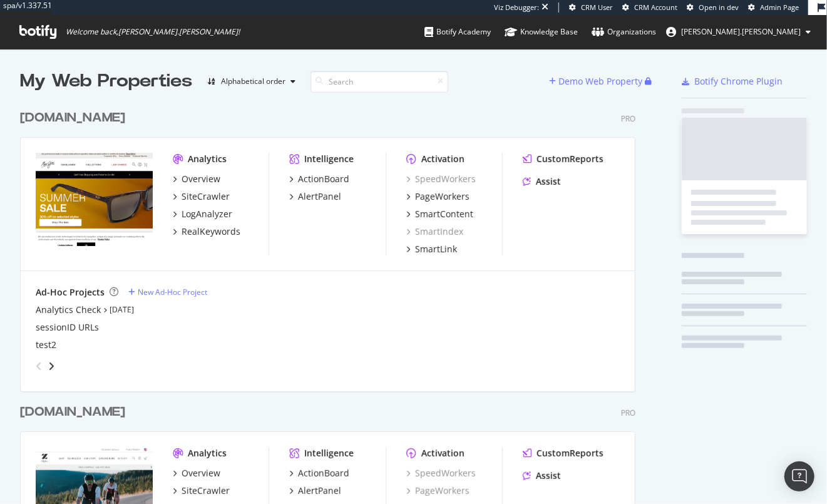
scroll to position [507, 619]
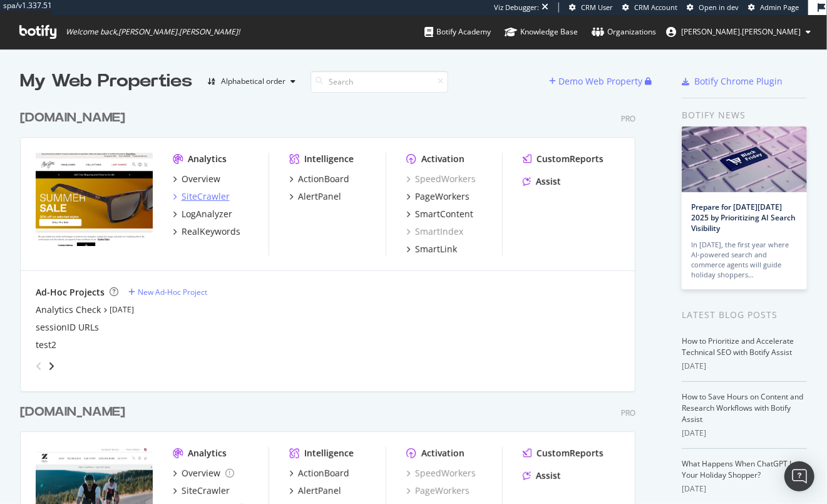
click at [201, 194] on div "SiteCrawler" at bounding box center [206, 196] width 48 height 13
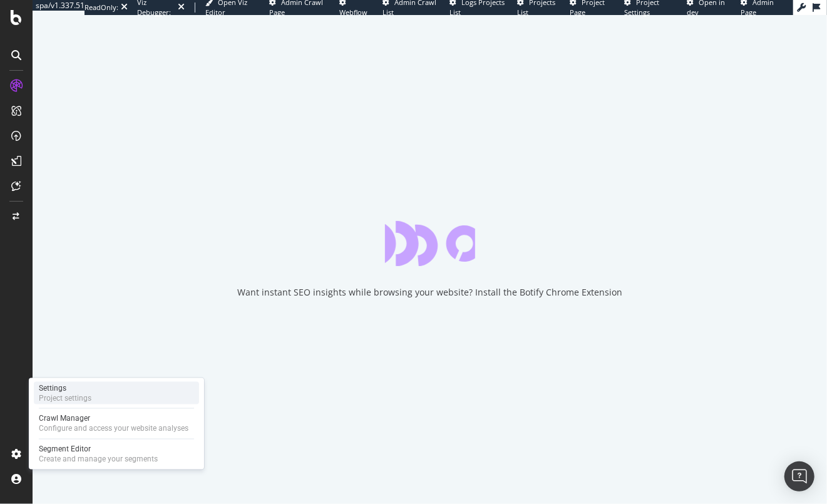
click at [98, 396] on div "Settings Project settings" at bounding box center [116, 393] width 165 height 23
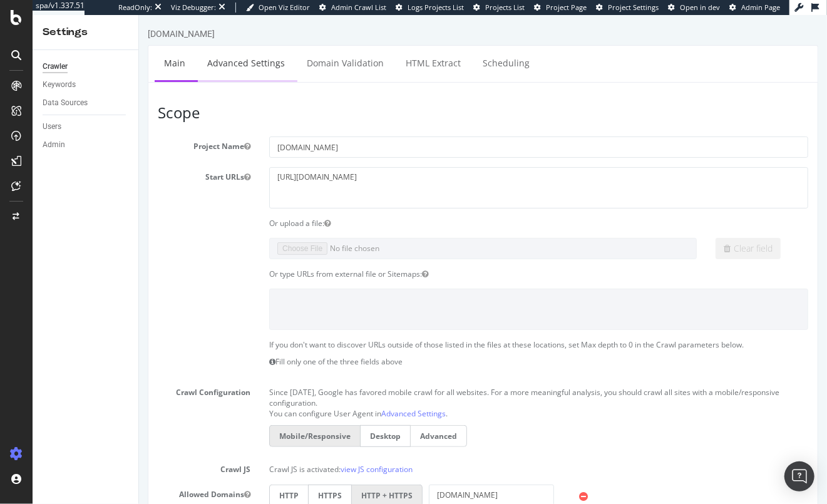
click at [258, 55] on link "Advanced Settings" at bounding box center [245, 63] width 96 height 34
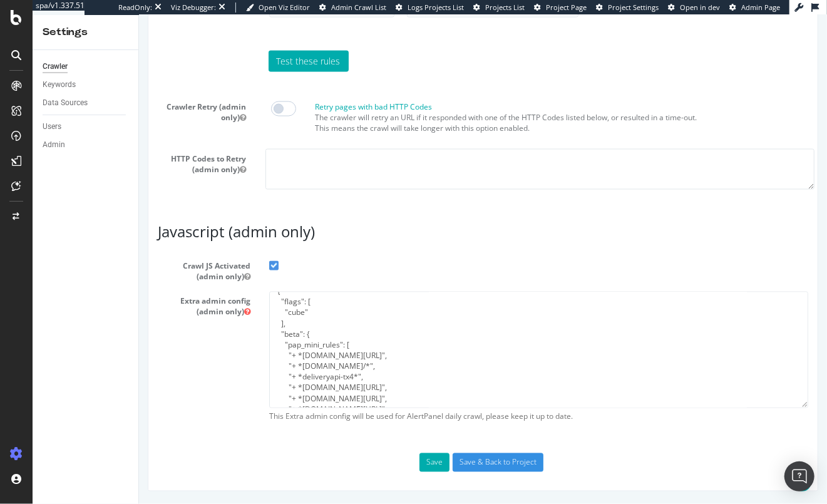
scroll to position [21, 0]
drag, startPoint x: 357, startPoint y: 354, endPoint x: 273, endPoint y: 346, distance: 84.3
click at [273, 346] on textarea "{ "flags": [ "cube" ], "beta": { "pap_mini_rules": [ "+ *googletagmanager.com/*…" at bounding box center [538, 350] width 539 height 116
click at [18, 18] on icon at bounding box center [16, 17] width 11 height 15
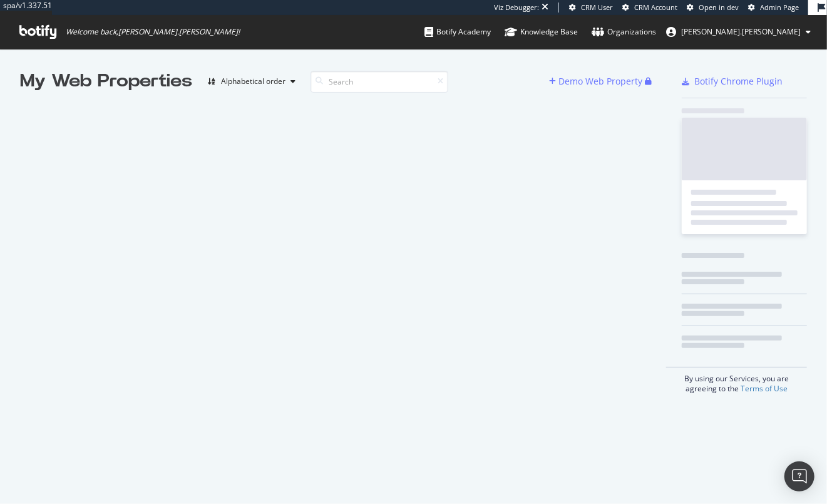
scroll to position [498, 815]
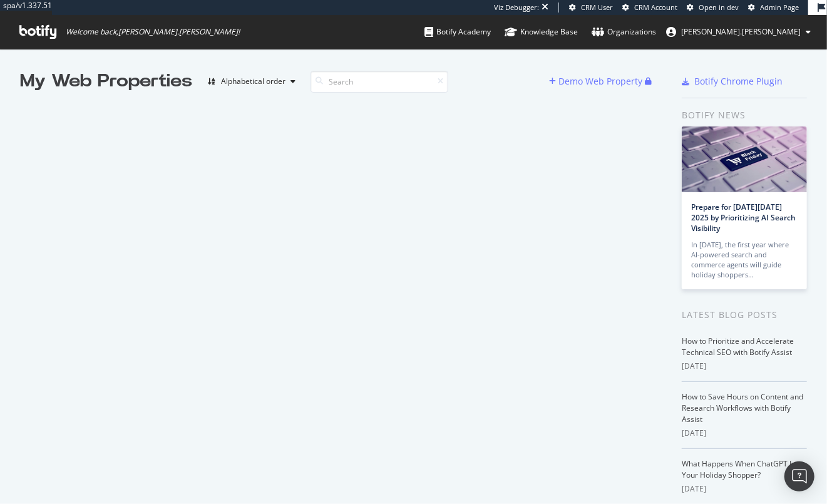
click at [50, 35] on icon at bounding box center [37, 32] width 37 height 14
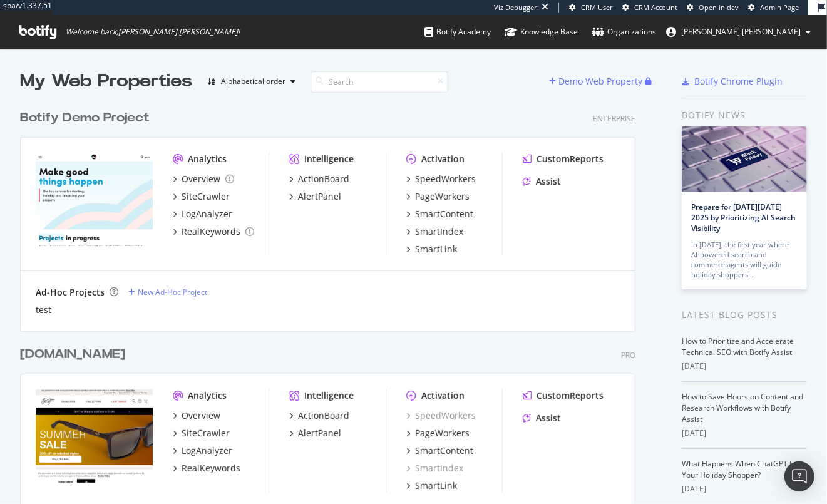
scroll to position [744, 619]
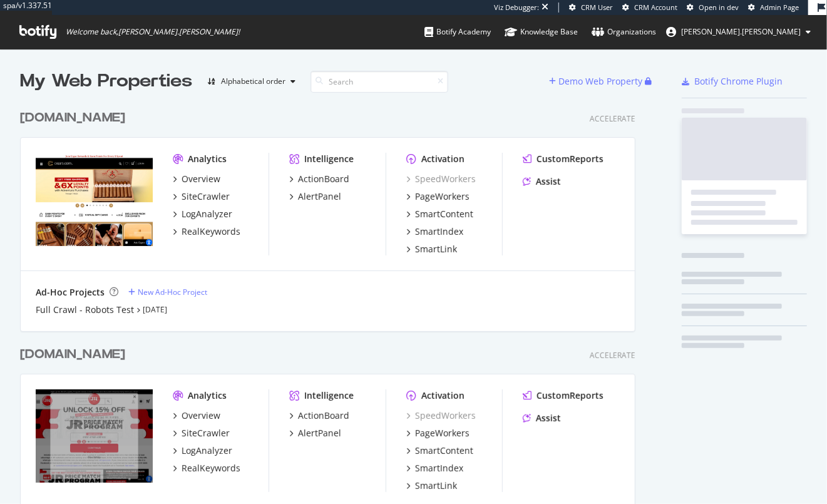
scroll to position [450, 619]
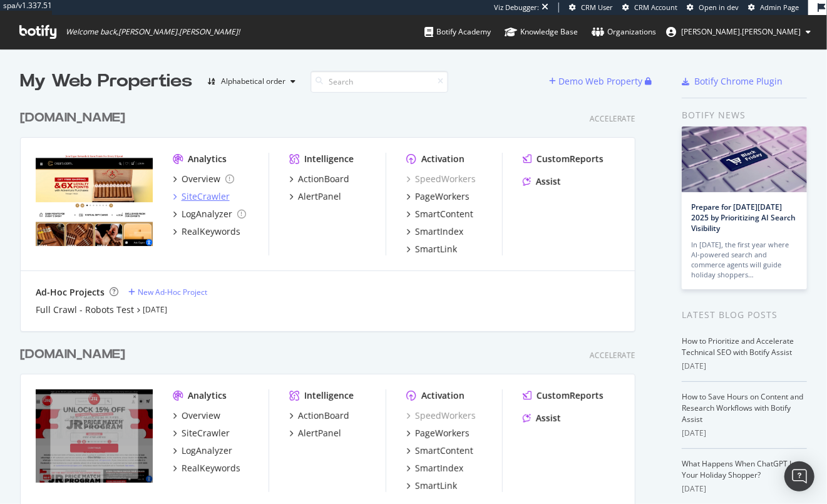
click at [194, 198] on div "SiteCrawler" at bounding box center [206, 196] width 48 height 13
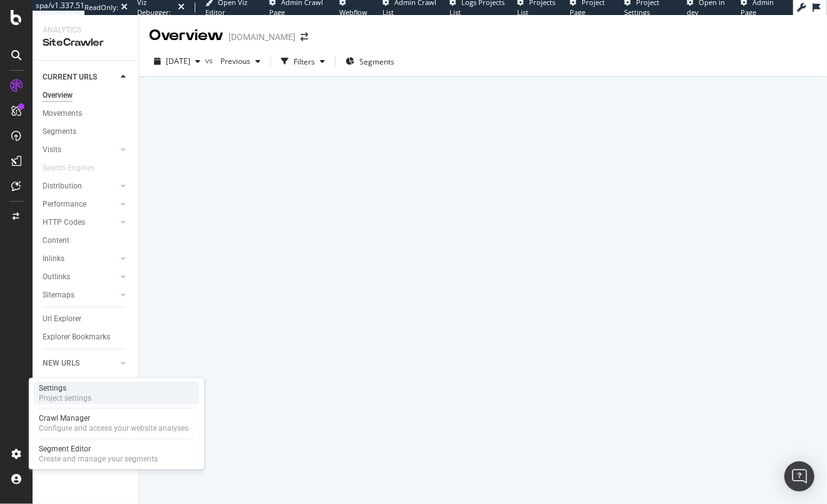
click at [72, 390] on div "Settings" at bounding box center [65, 388] width 53 height 10
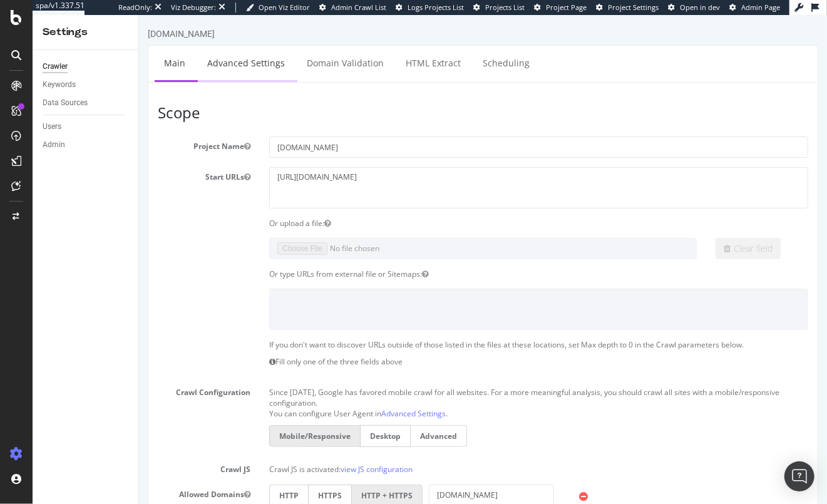
click at [262, 59] on link "Advanced Settings" at bounding box center [245, 63] width 96 height 34
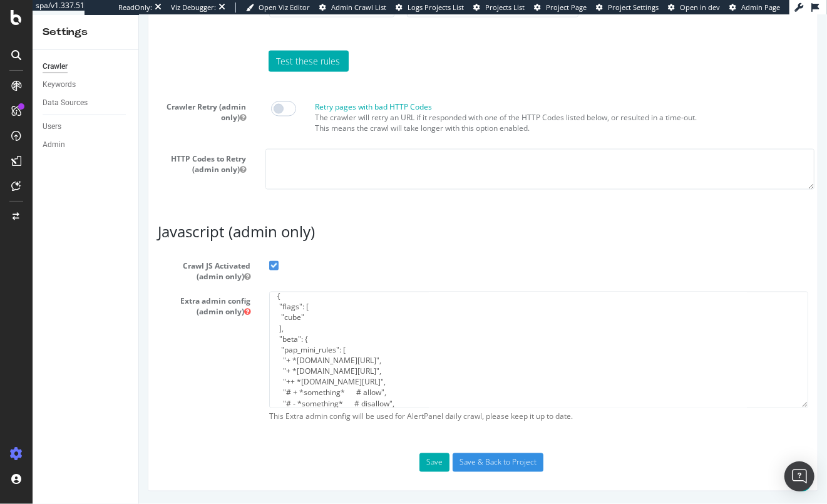
scroll to position [4, 0]
click at [269, 362] on textarea "{ "flags": [ "cube" ], "beta": { "pap_mini_rules": [ "+ *[DOMAIN_NAME][URL]", "…" at bounding box center [538, 350] width 539 height 116
paste textarea ""+ *[DOMAIN_NAME][URL]", "+ *[DOMAIN_NAME]/*","
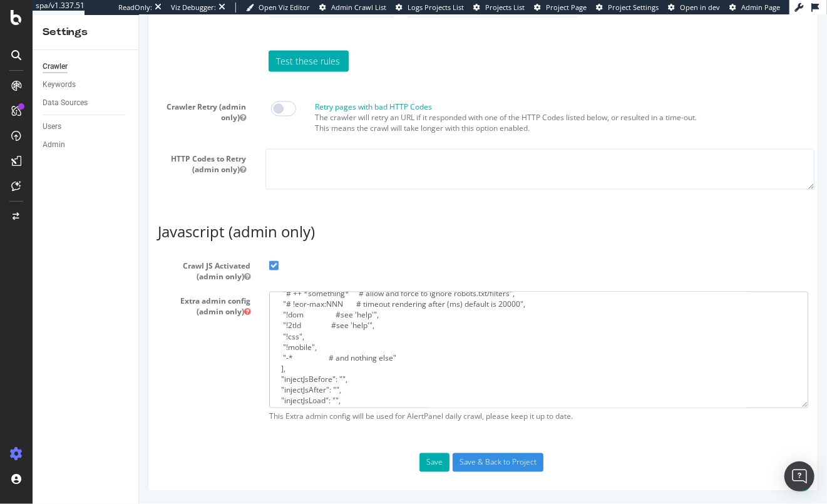
scroll to position [148, 0]
type textarea "{ "flags": [ "cube" ], "beta": { "pap_mini_rules": [ "+ *[DOMAIN_NAME][URL]", "…"
click at [426, 463] on button "Save" at bounding box center [434, 462] width 30 height 19
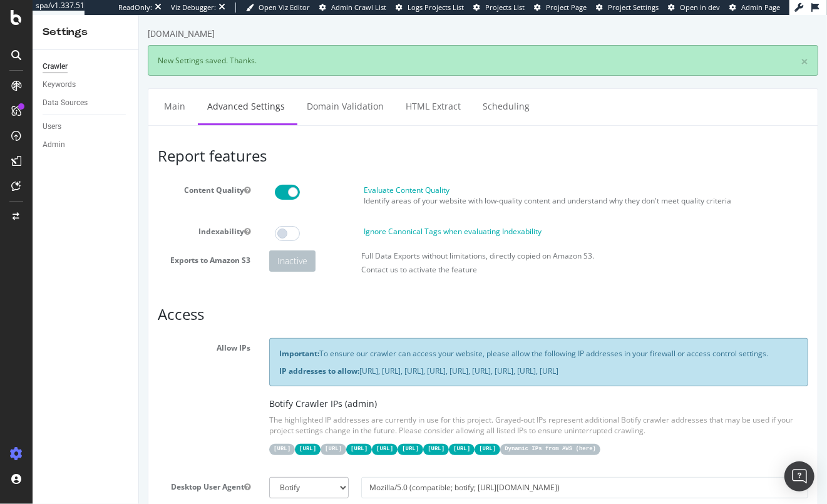
scroll to position [0, 0]
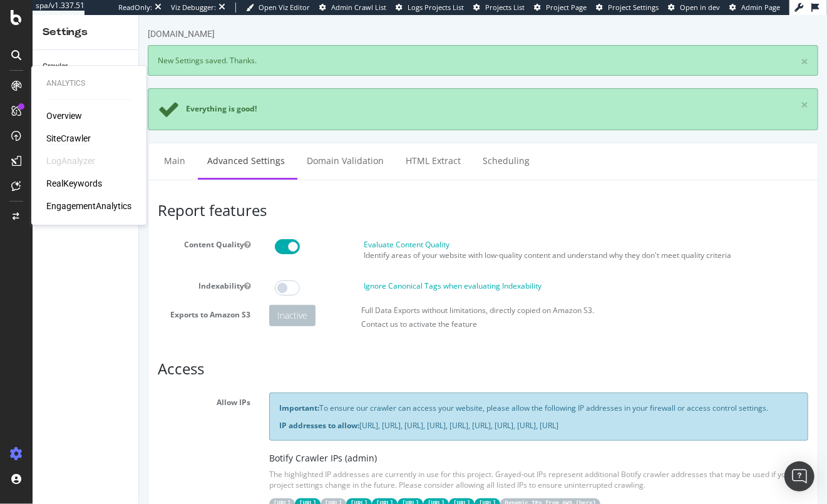
click at [70, 137] on div "SiteCrawler" at bounding box center [68, 138] width 44 height 13
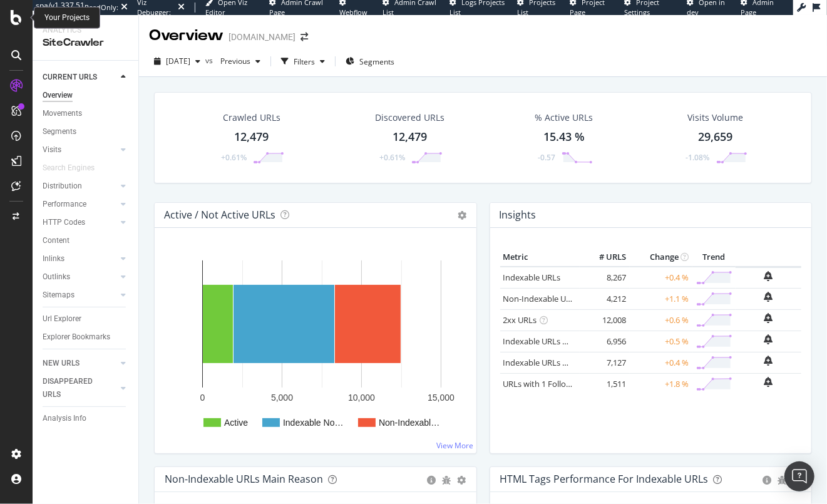
click at [11, 19] on icon at bounding box center [16, 17] width 11 height 15
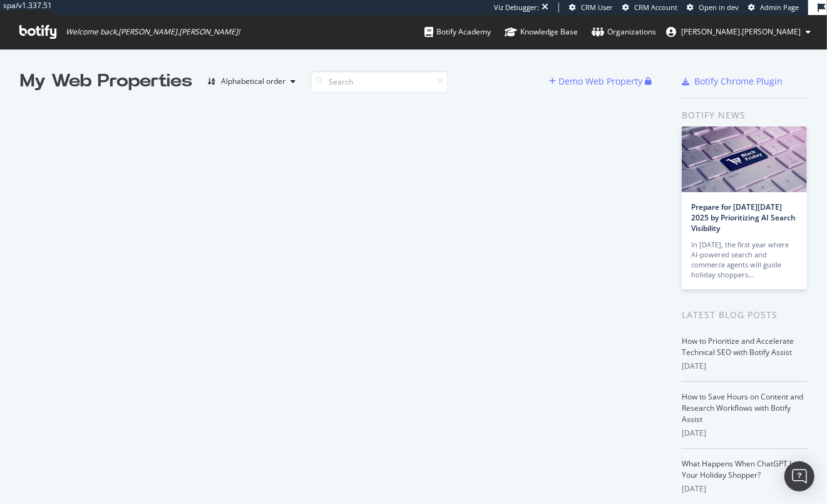
scroll to position [498, 815]
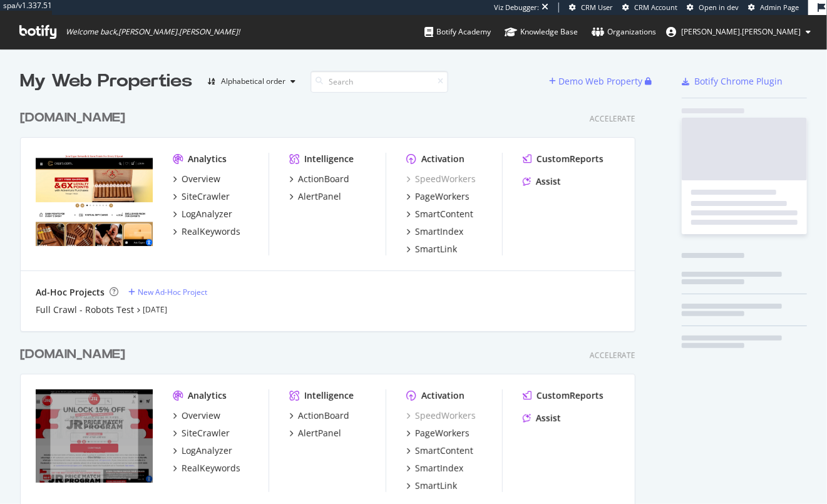
scroll to position [450, 619]
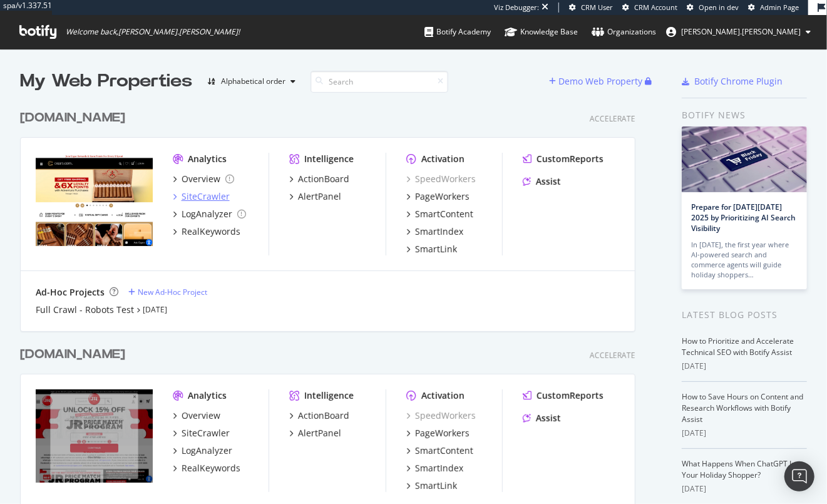
click at [193, 192] on div "SiteCrawler" at bounding box center [206, 196] width 48 height 13
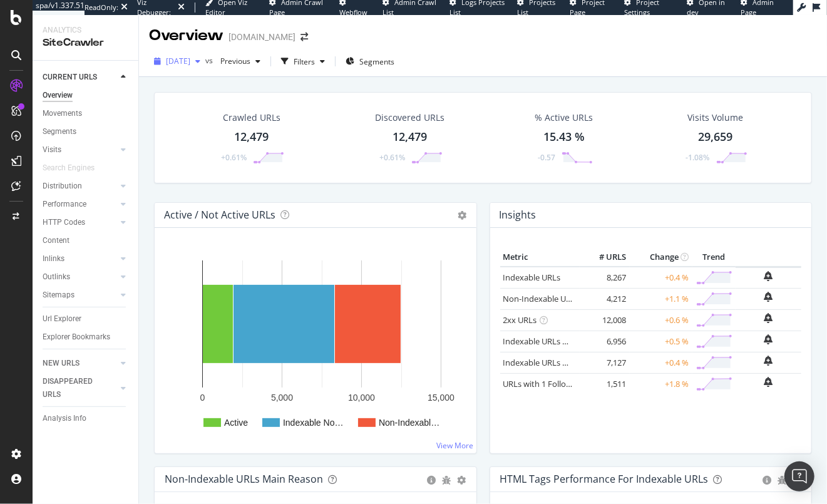
click at [190, 62] on span "[DATE]" at bounding box center [178, 61] width 24 height 11
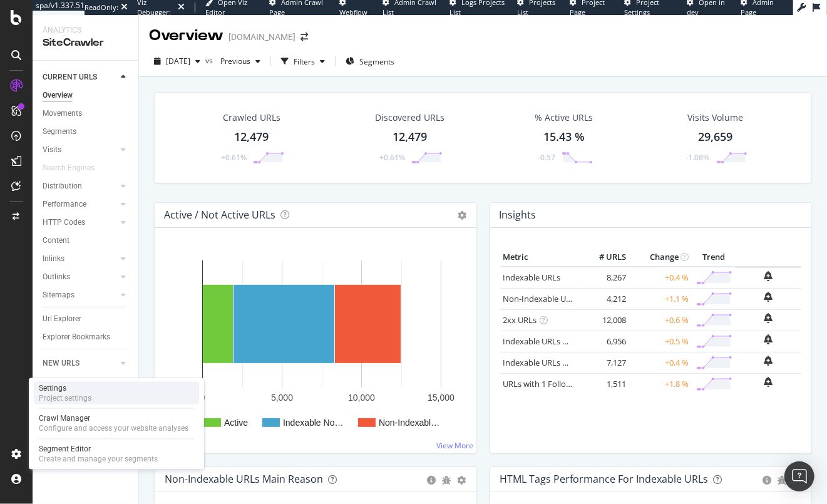
click at [71, 392] on div "Settings" at bounding box center [65, 388] width 53 height 10
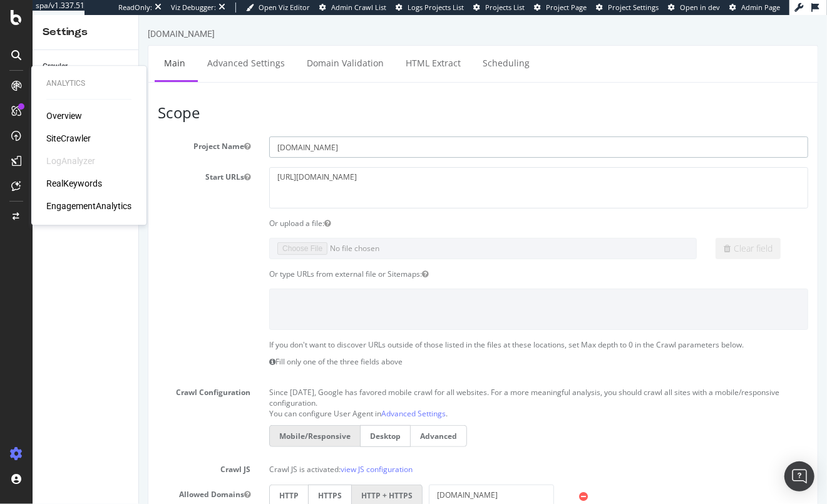
click at [582, 146] on input "[DOMAIN_NAME]" at bounding box center [538, 146] width 539 height 21
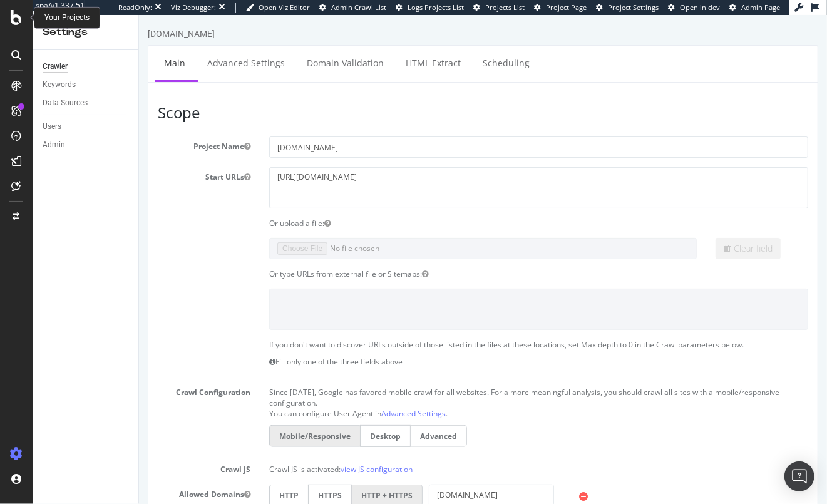
click at [13, 14] on icon at bounding box center [16, 17] width 11 height 15
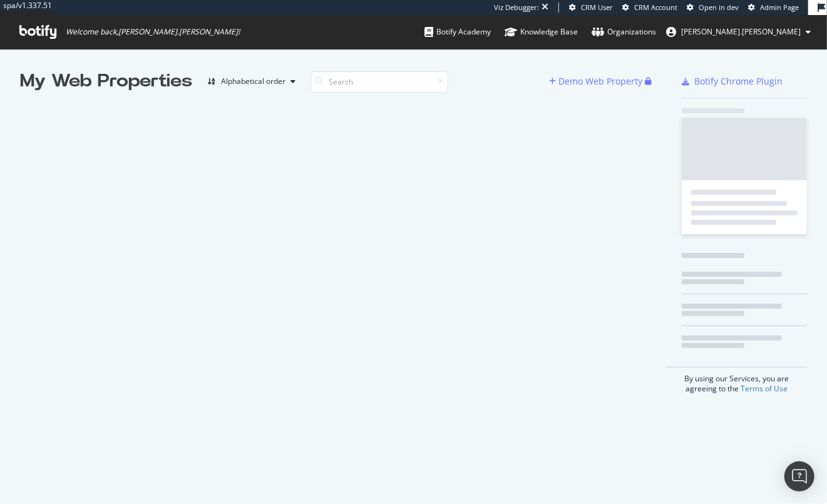
scroll to position [498, 815]
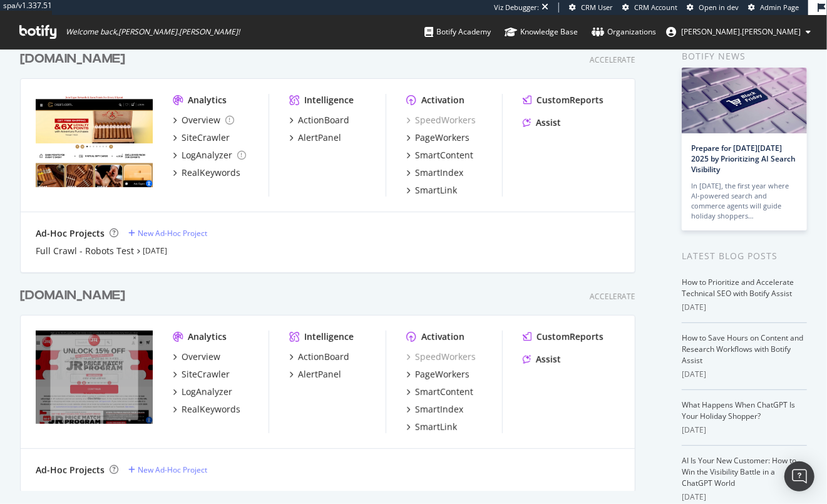
scroll to position [113, 0]
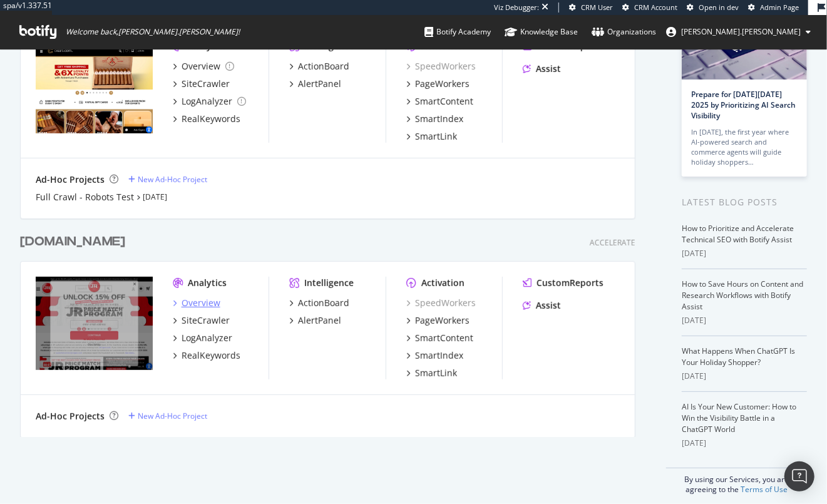
click at [200, 306] on div "Overview" at bounding box center [201, 303] width 39 height 13
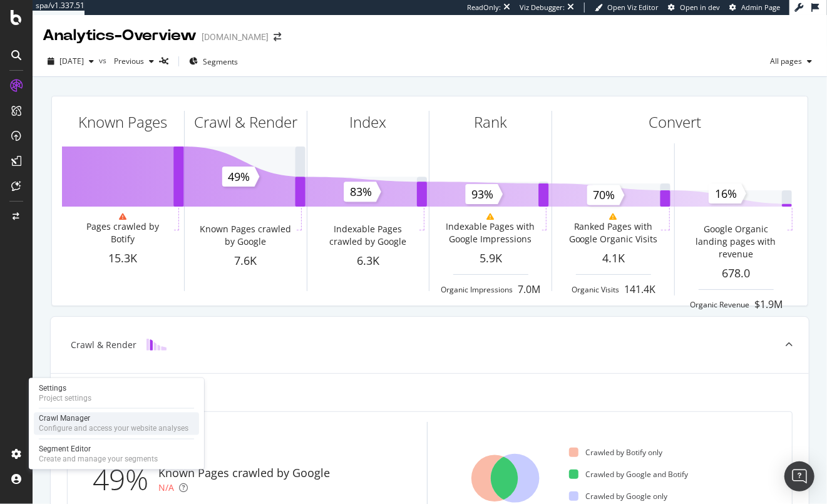
click at [78, 421] on div "Crawl Manager" at bounding box center [114, 419] width 150 height 10
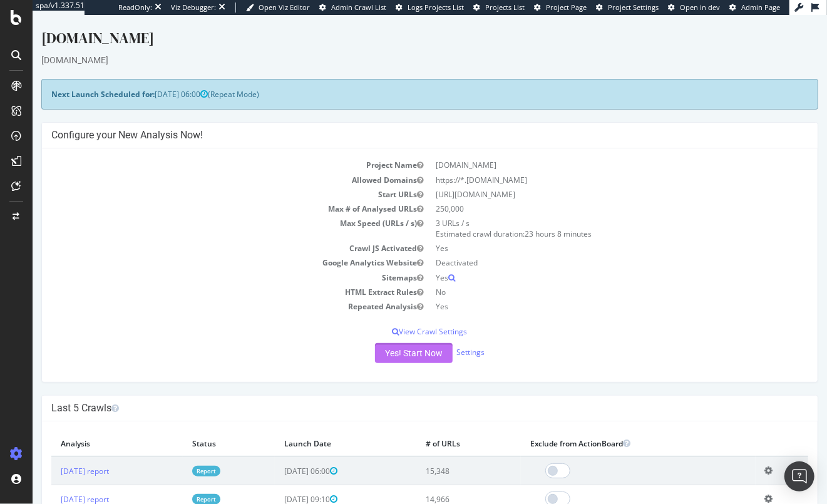
click at [403, 355] on button "Yes! Start Now" at bounding box center [413, 353] width 78 height 20
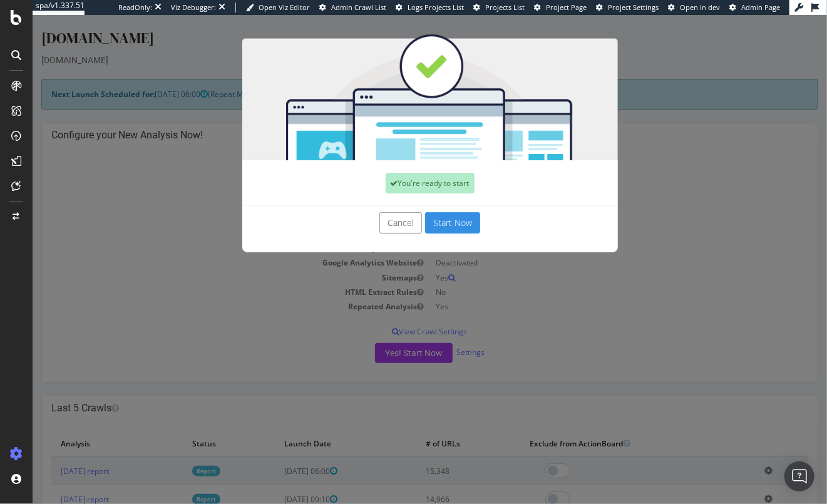
click at [443, 225] on button "Start Now" at bounding box center [452, 222] width 55 height 21
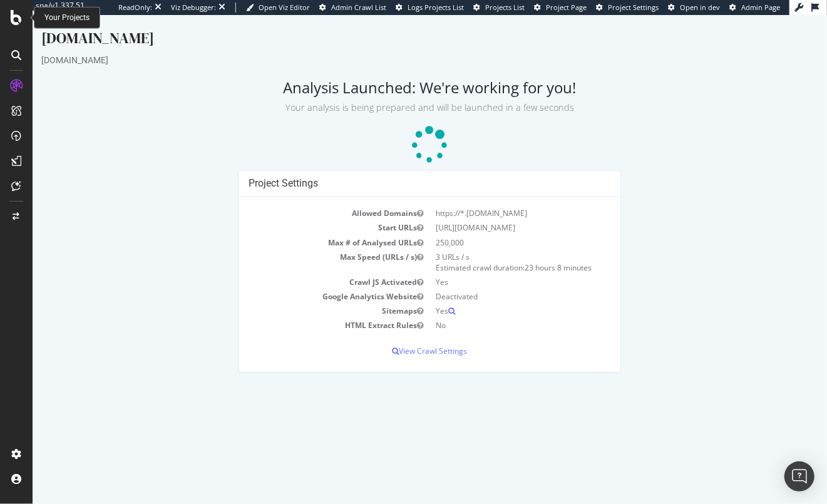
click at [16, 17] on icon at bounding box center [16, 17] width 11 height 15
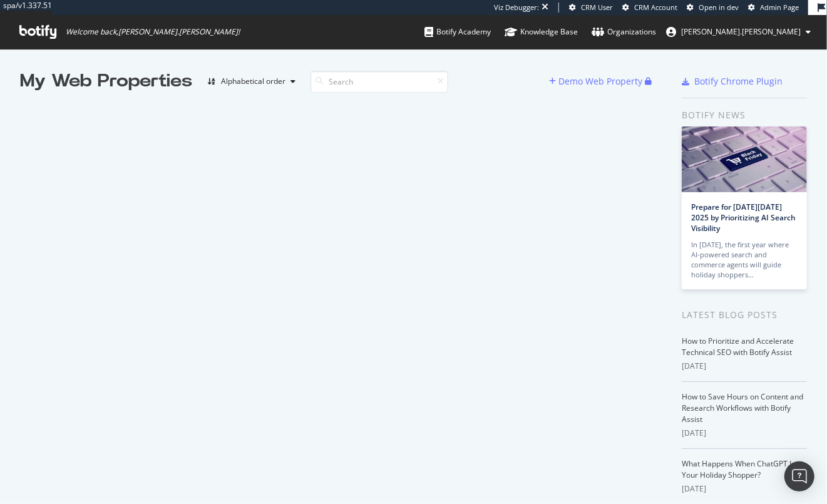
scroll to position [498, 815]
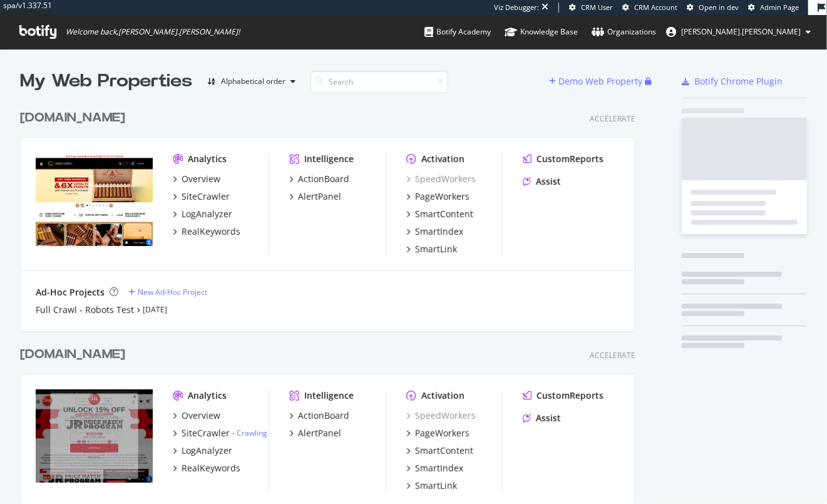
scroll to position [450, 619]
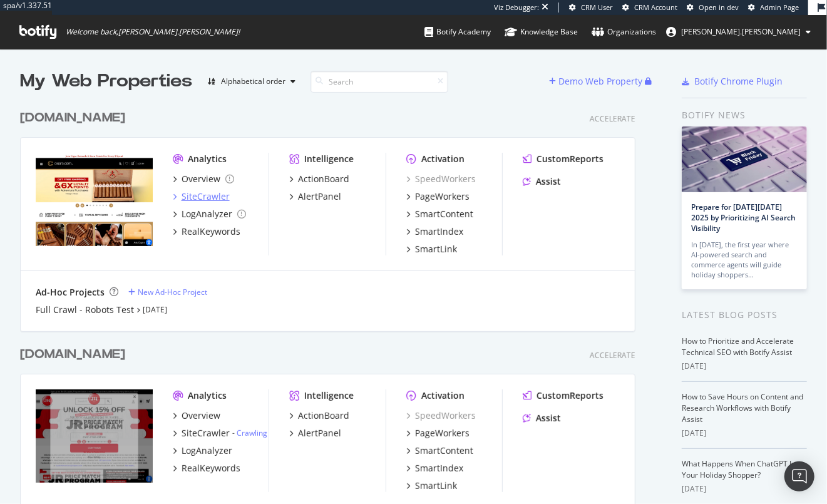
click at [198, 196] on div "SiteCrawler" at bounding box center [206, 196] width 48 height 13
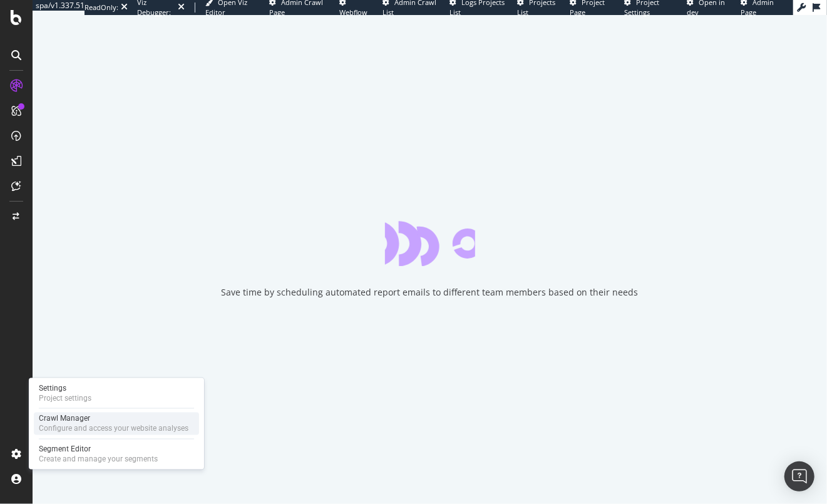
click at [70, 421] on div "Crawl Manager" at bounding box center [114, 419] width 150 height 10
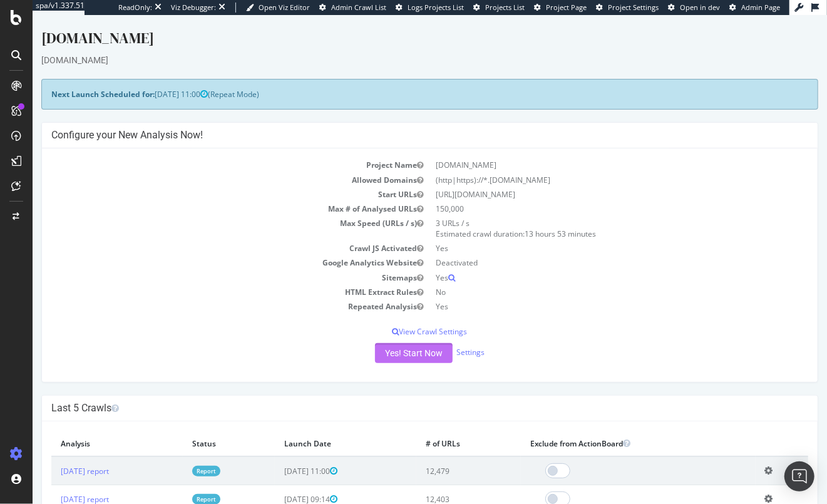
click at [406, 356] on button "Yes! Start Now" at bounding box center [413, 353] width 78 height 20
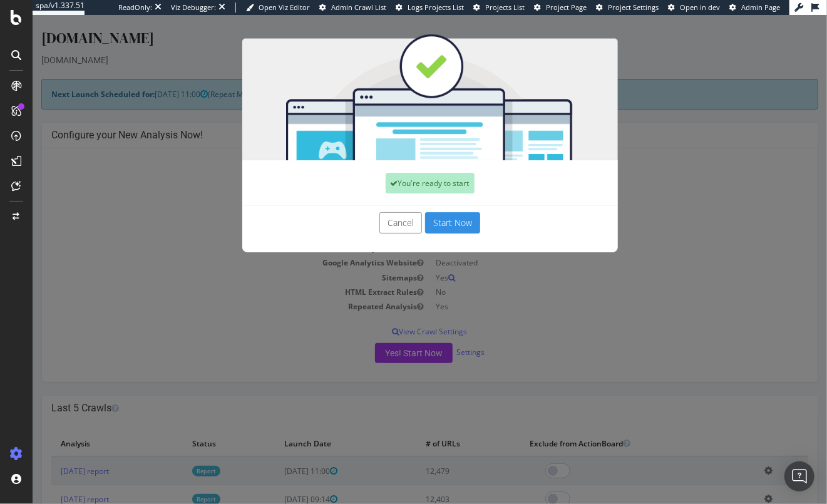
click at [464, 223] on button "Start Now" at bounding box center [452, 222] width 55 height 21
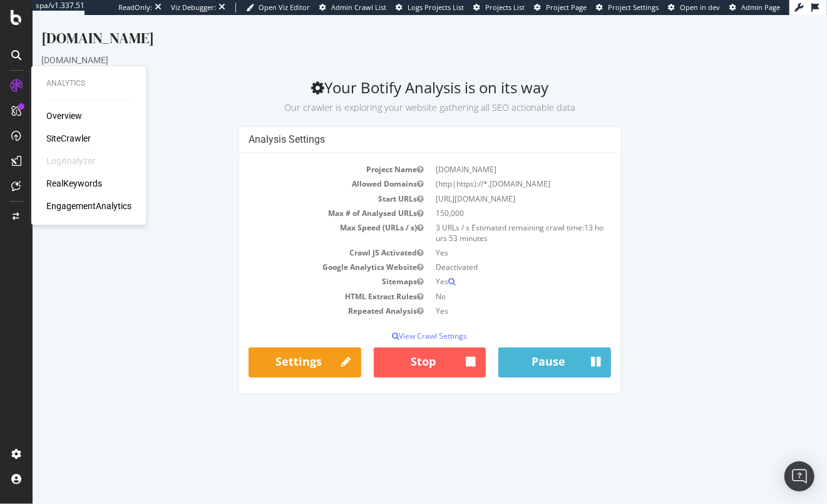
click at [19, 88] on icon at bounding box center [16, 86] width 13 height 13
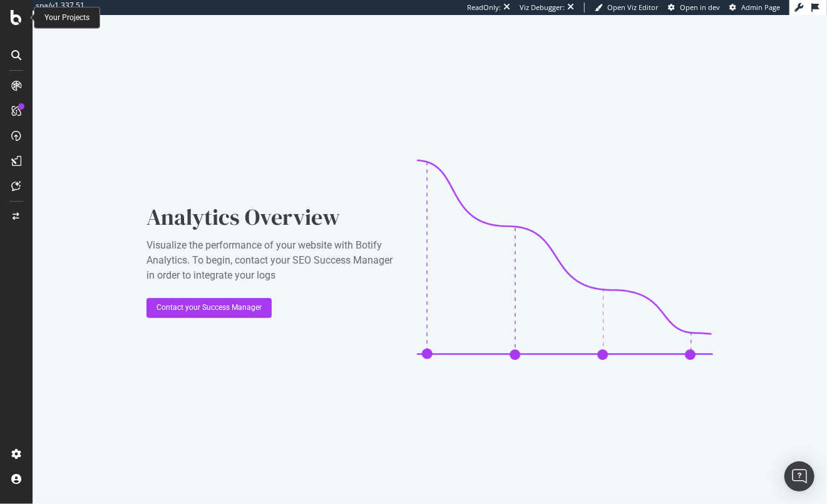
click at [16, 18] on icon at bounding box center [16, 17] width 11 height 15
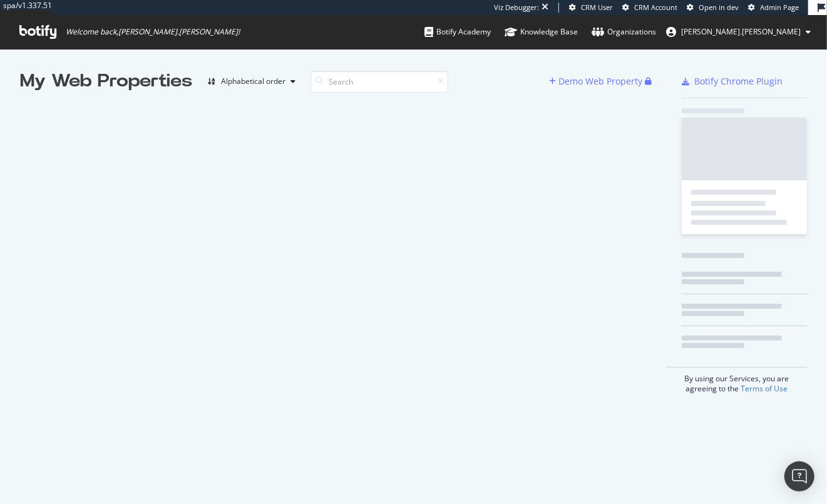
scroll to position [498, 815]
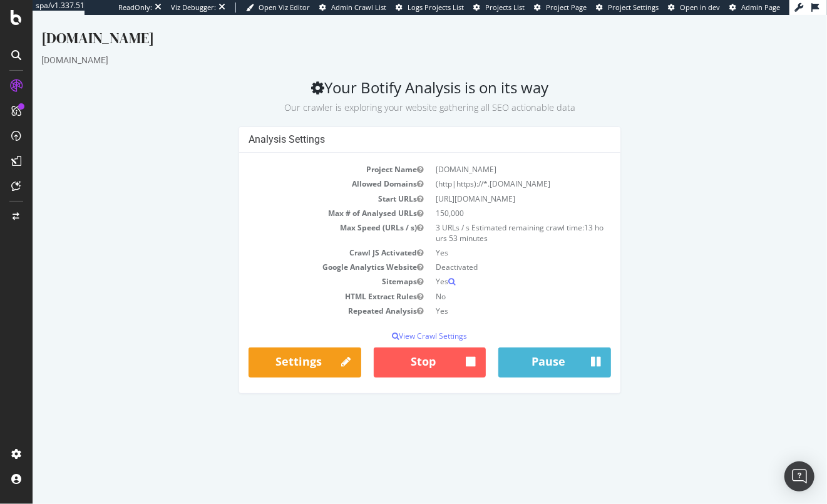
click at [20, 25] on div at bounding box center [16, 252] width 33 height 504
click at [19, 19] on icon at bounding box center [16, 17] width 11 height 15
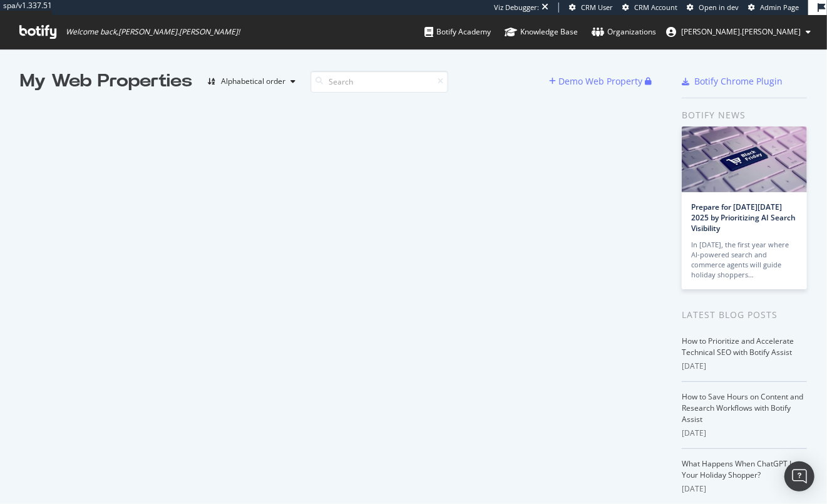
scroll to position [498, 815]
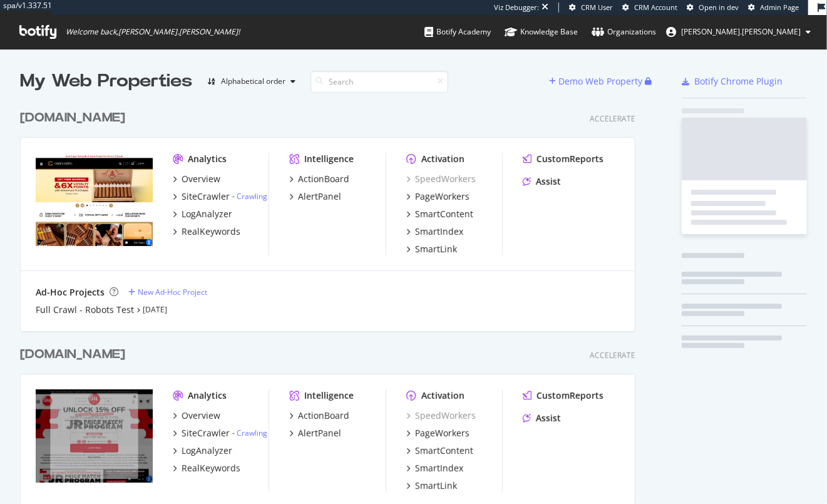
scroll to position [450, 619]
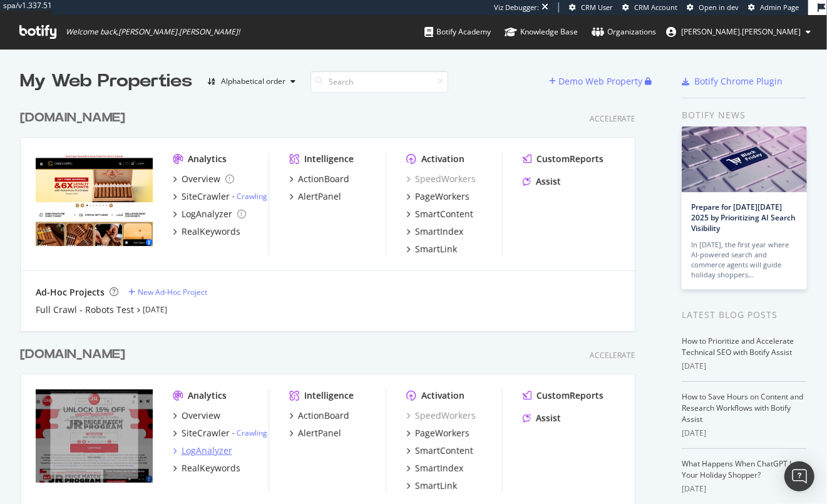
click at [215, 451] on div "LogAnalyzer" at bounding box center [207, 451] width 51 height 13
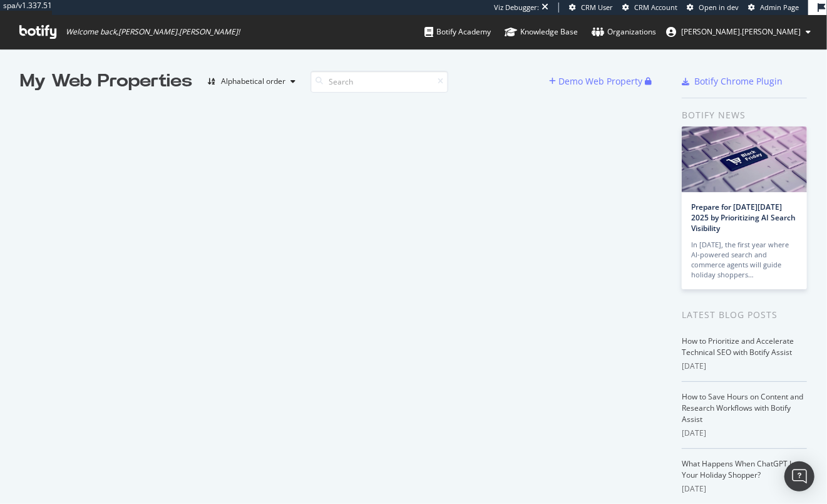
scroll to position [498, 815]
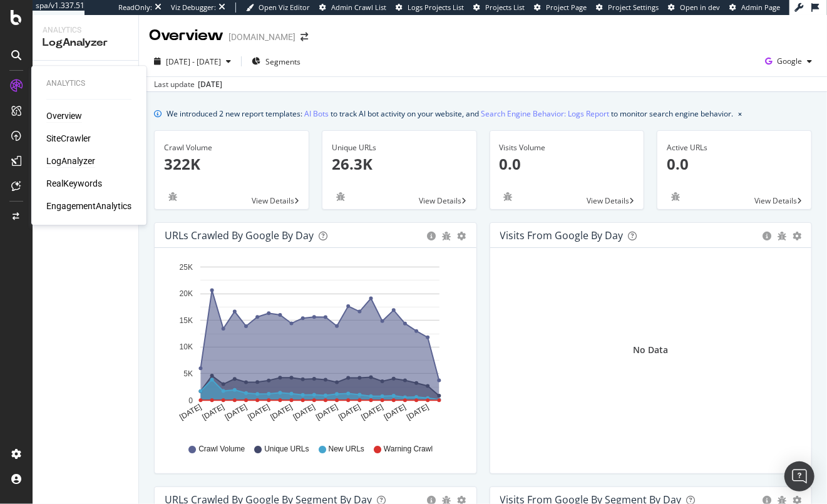
click at [71, 116] on div "Overview" at bounding box center [64, 116] width 36 height 13
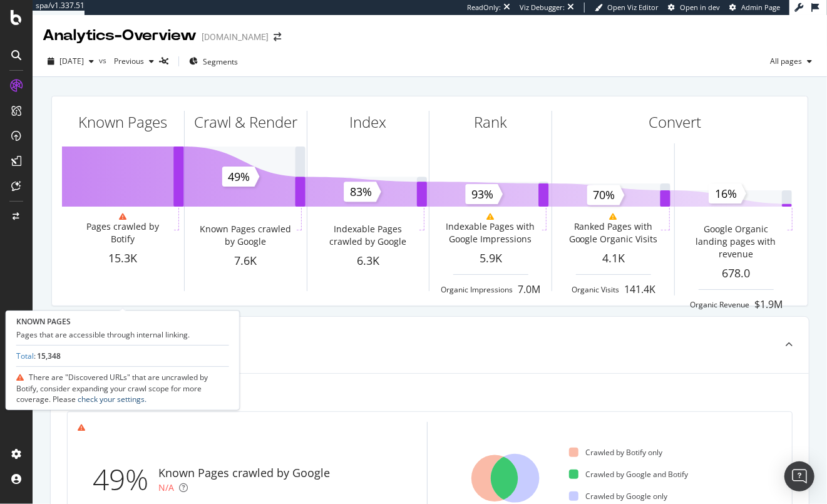
click at [123, 401] on link "check your settings." at bounding box center [111, 399] width 71 height 11
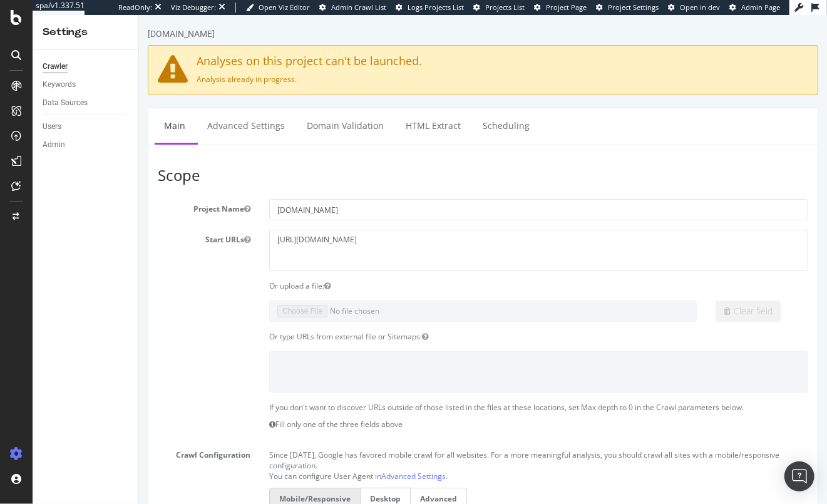
drag, startPoint x: 259, startPoint y: 78, endPoint x: 377, endPoint y: 80, distance: 117.7
click at [350, 80] on p "Analysis already in progress." at bounding box center [482, 79] width 651 height 11
click at [414, 81] on p "Analysis already in progress." at bounding box center [482, 79] width 651 height 11
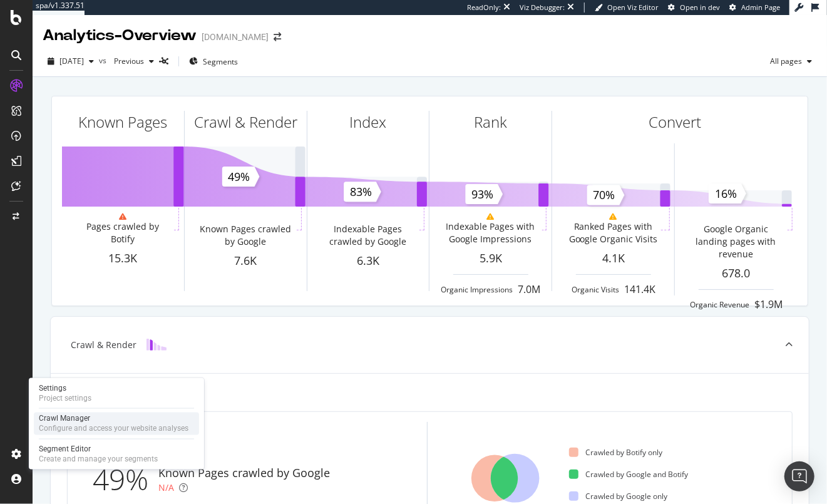
click at [66, 423] on div "Crawl Manager" at bounding box center [114, 419] width 150 height 10
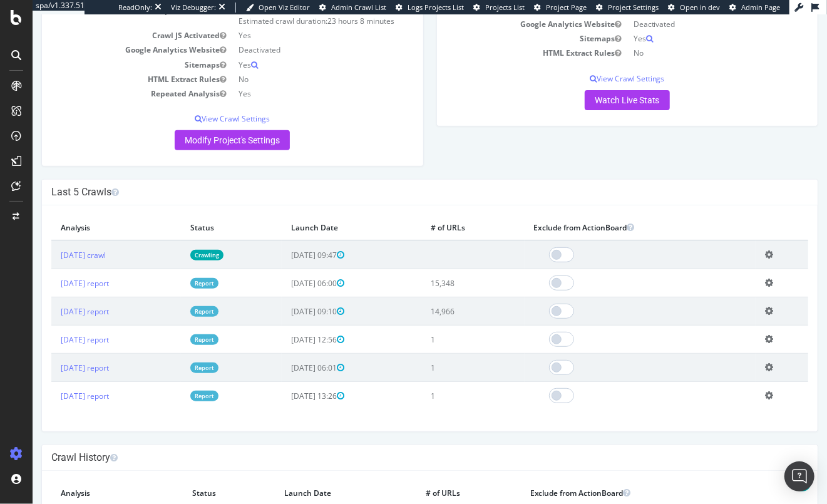
scroll to position [262, 0]
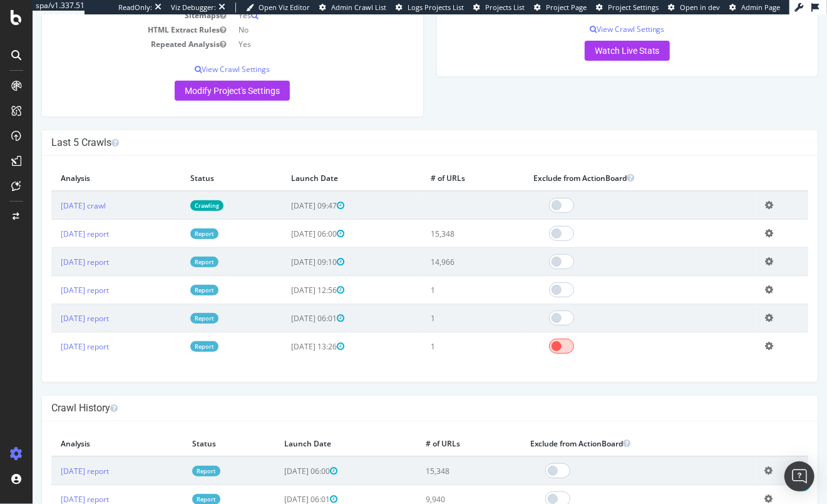
click at [574, 347] on span at bounding box center [560, 346] width 25 height 15
click at [574, 318] on span at bounding box center [560, 318] width 25 height 15
click at [574, 289] on span at bounding box center [560, 289] width 25 height 15
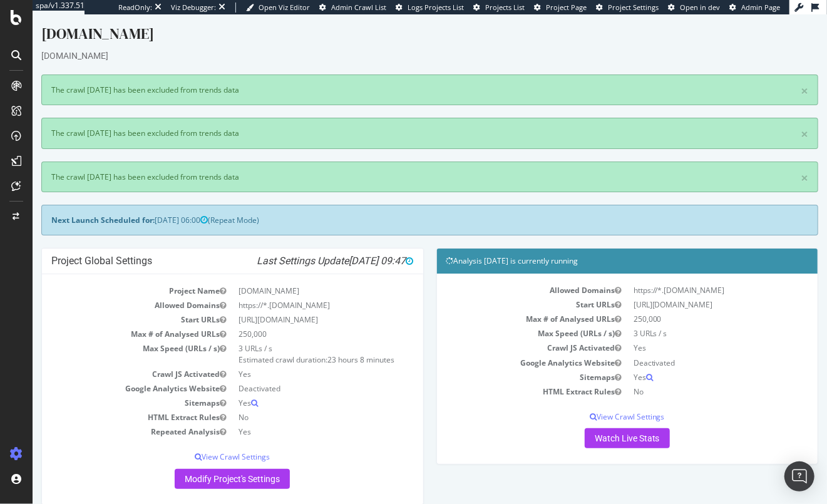
scroll to position [0, 0]
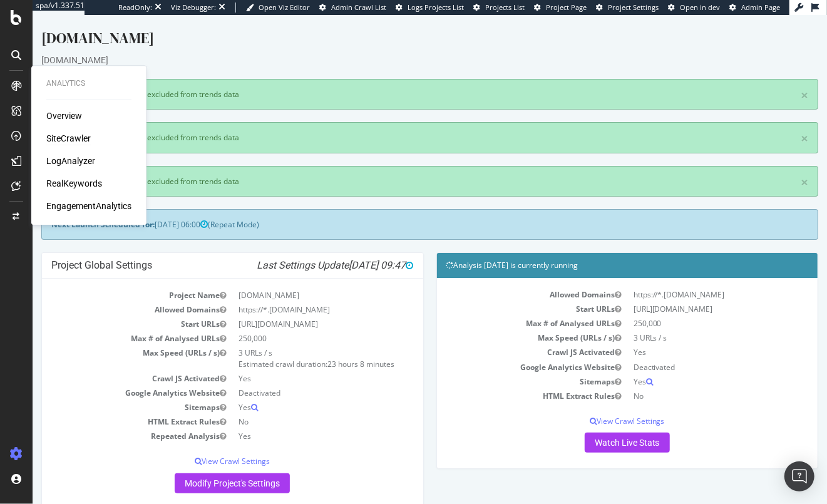
click at [68, 138] on div "SiteCrawler" at bounding box center [68, 138] width 44 height 13
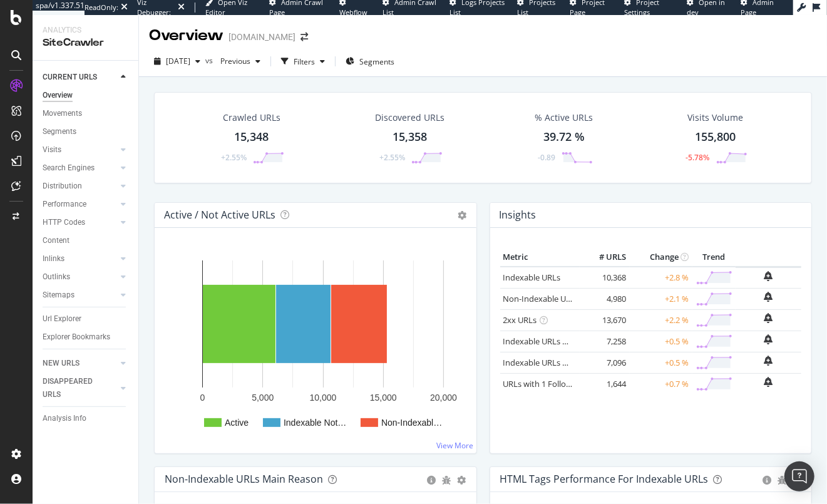
click at [18, 54] on icon at bounding box center [16, 55] width 10 height 10
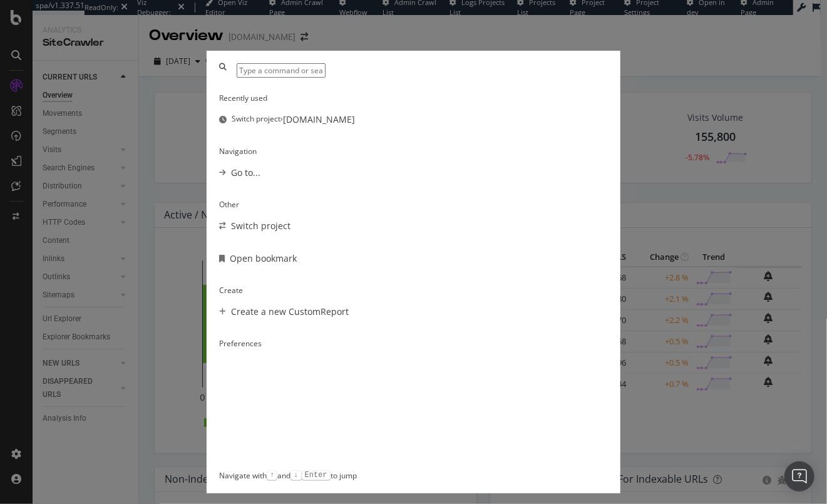
click at [18, 54] on div "Recently used Switch project › cigars.com Navigation Go to... Other Switch proj…" at bounding box center [413, 252] width 827 height 504
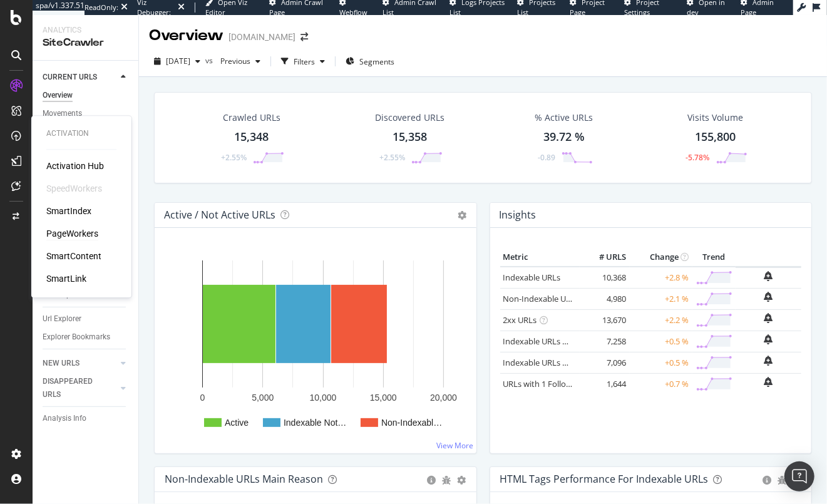
click at [85, 234] on div "PageWorkers" at bounding box center [72, 233] width 52 height 13
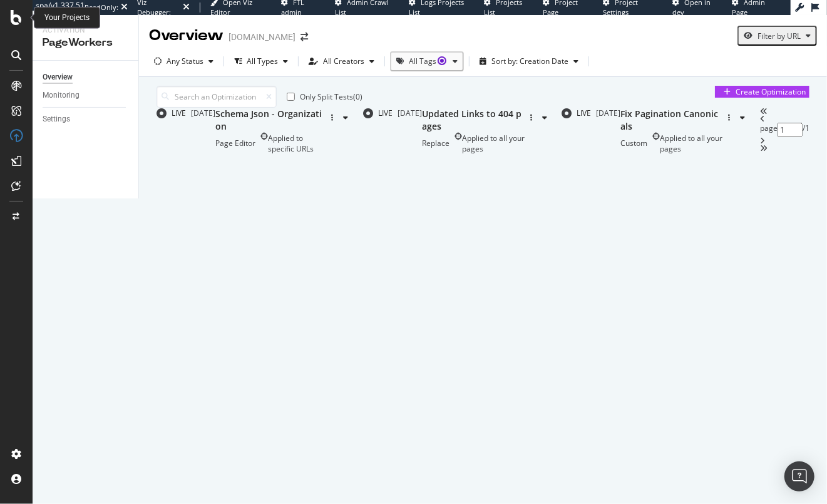
click at [17, 18] on icon at bounding box center [16, 17] width 11 height 15
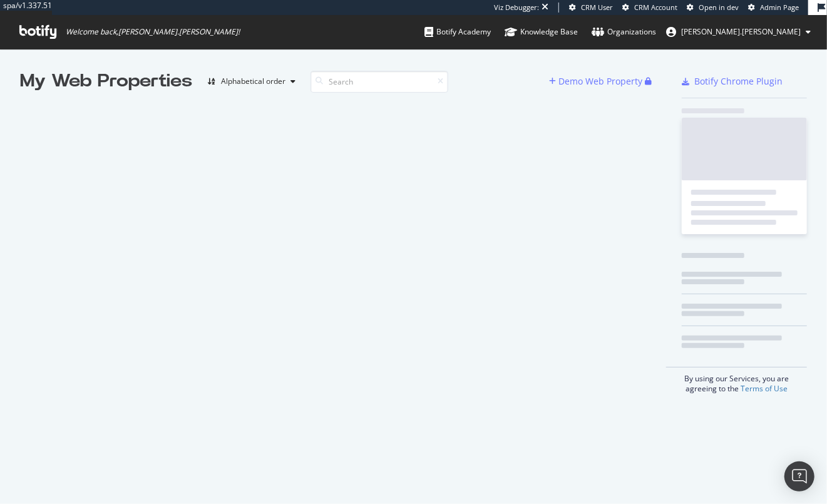
scroll to position [498, 815]
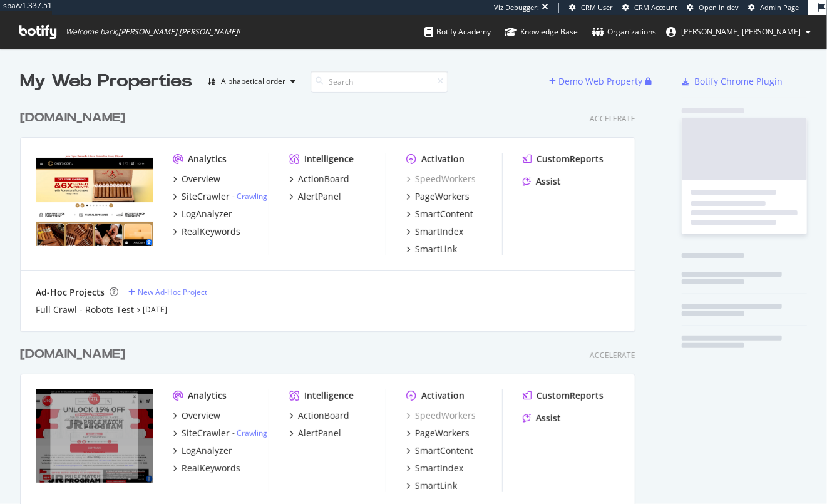
scroll to position [450, 619]
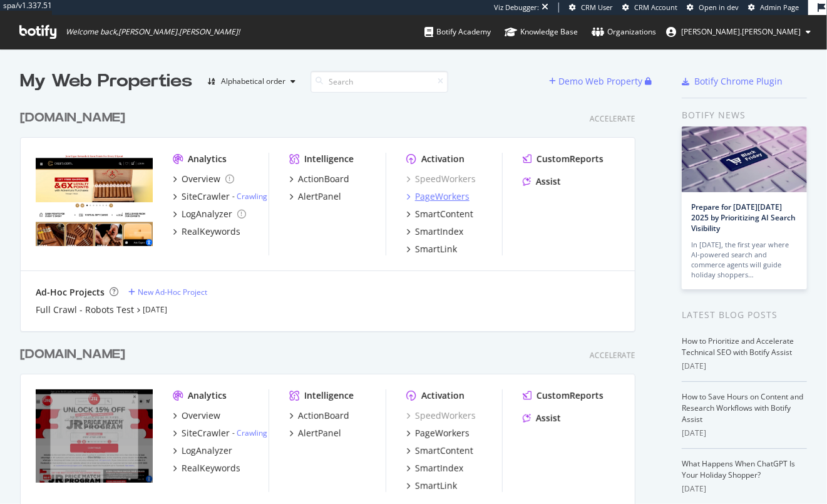
click at [433, 193] on div "PageWorkers" at bounding box center [442, 196] width 54 height 13
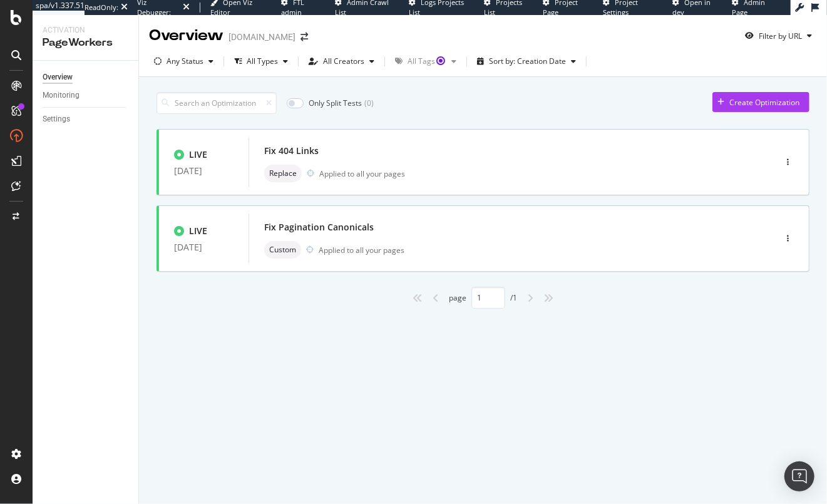
click at [744, 104] on div "Create Optimization" at bounding box center [764, 102] width 70 height 11
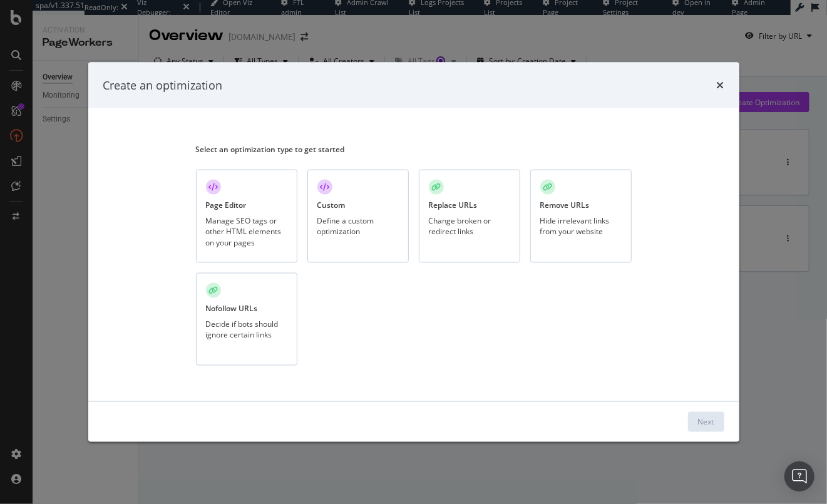
click at [237, 207] on div "Page Editor" at bounding box center [226, 205] width 41 height 11
click at [712, 425] on div "Next" at bounding box center [706, 421] width 16 height 11
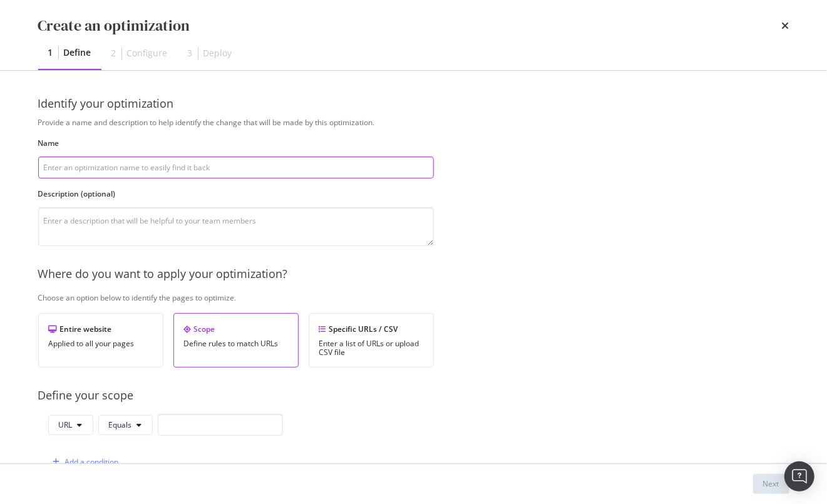
click at [135, 166] on input "modal" at bounding box center [236, 168] width 396 height 22
type input "Organizations Schema"
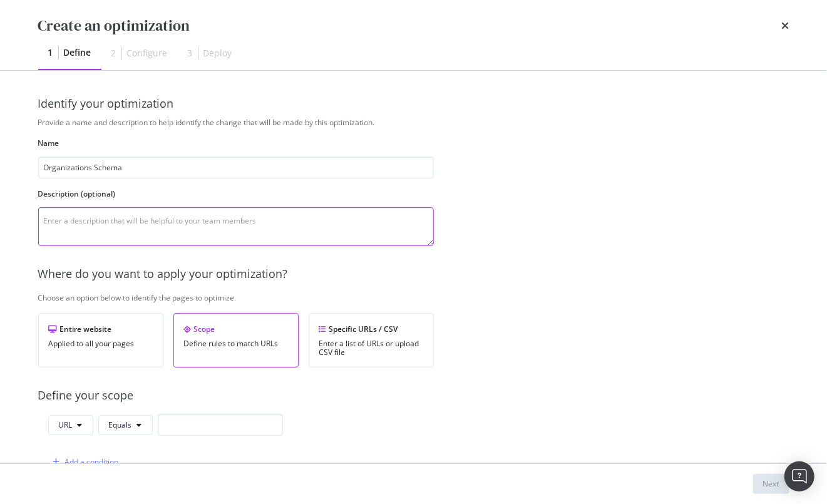
click at [125, 224] on textarea "modal" at bounding box center [236, 226] width 396 height 39
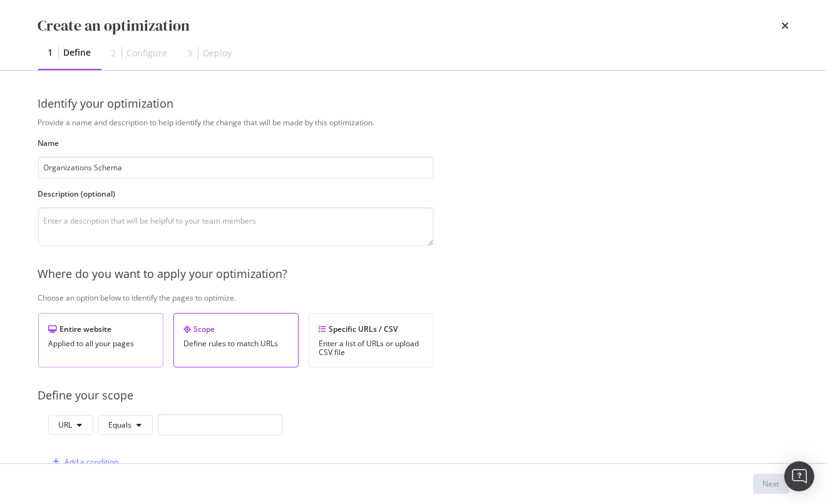
click at [99, 346] on div "Applied to all your pages" at bounding box center [101, 343] width 104 height 9
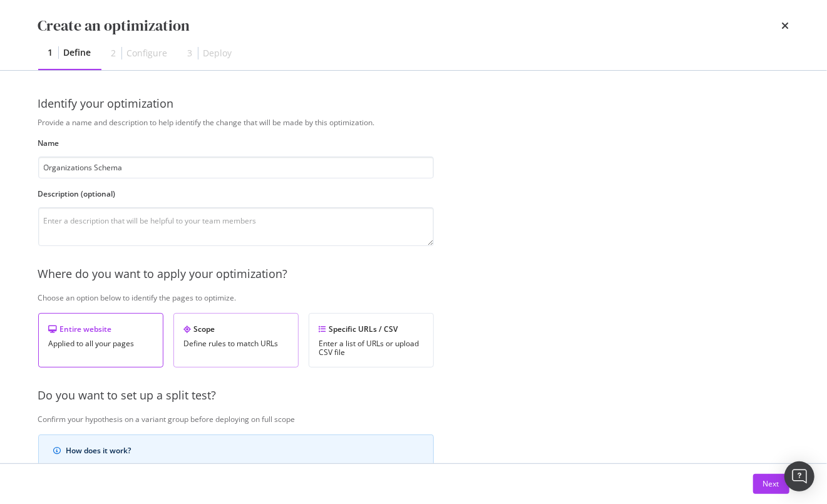
click at [217, 336] on div "Scope Define rules to match URLs" at bounding box center [235, 340] width 125 height 54
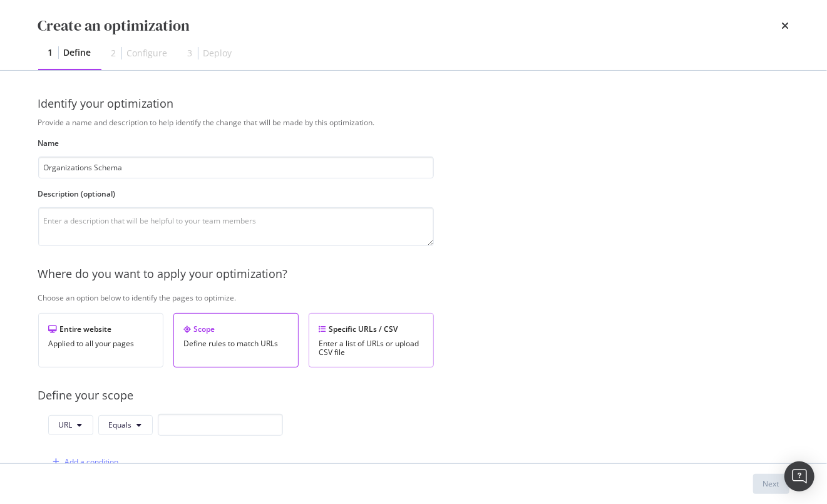
click at [354, 339] on div "Enter a list of URLs or upload CSV file" at bounding box center [371, 348] width 104 height 18
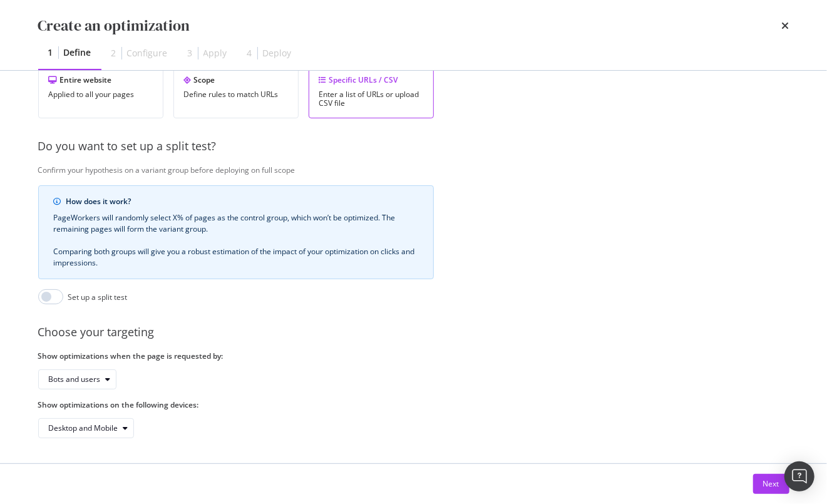
scroll to position [253, 0]
click at [758, 485] on button "Next" at bounding box center [771, 484] width 36 height 20
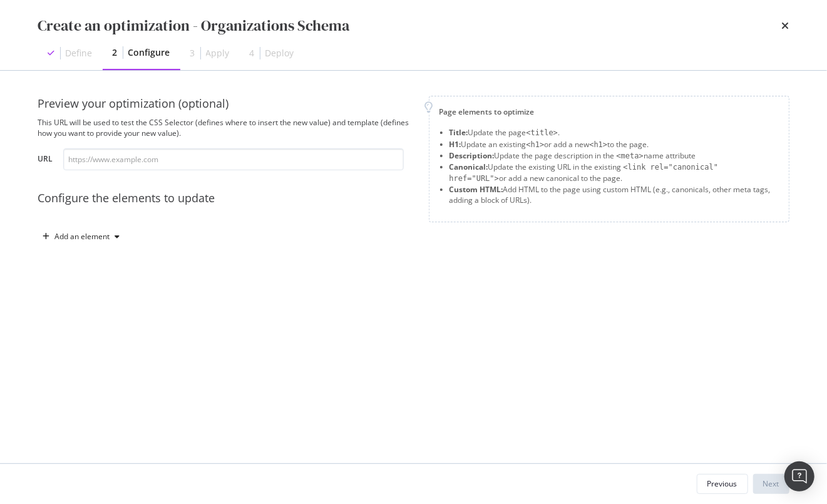
scroll to position [0, 0]
click at [93, 238] on div "Add an element" at bounding box center [82, 237] width 55 height 8
click at [98, 346] on div "Custom HTML" at bounding box center [95, 343] width 49 height 11
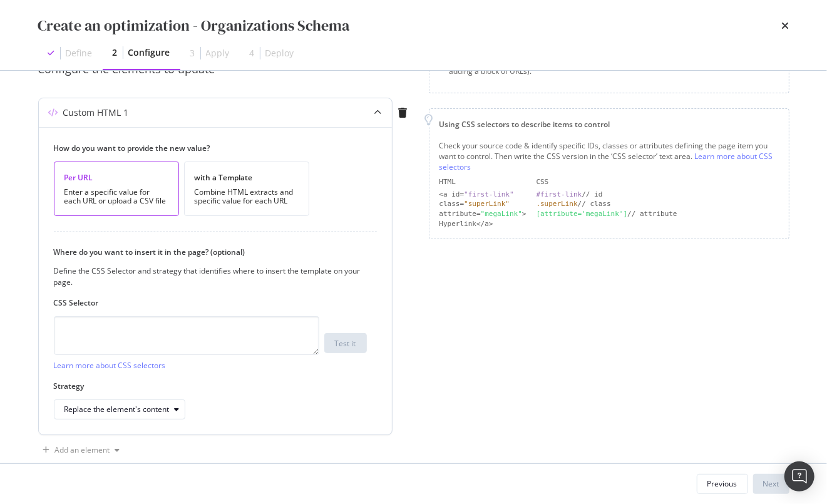
scroll to position [149, 0]
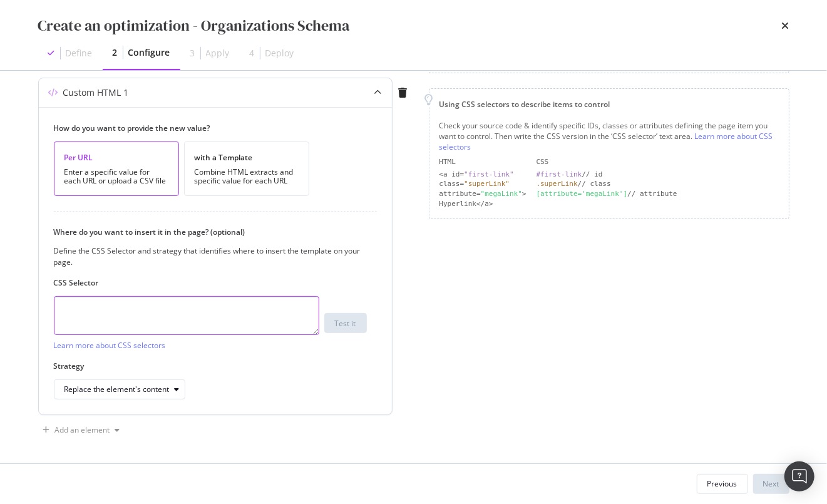
click at [140, 309] on textarea "modal" at bounding box center [186, 315] width 265 height 39
type textarea "head"
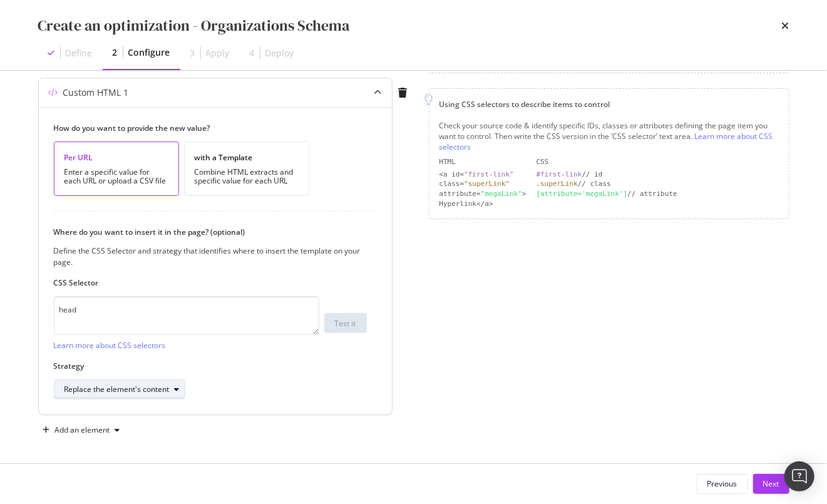
click at [157, 388] on div "Replace the element's content" at bounding box center [116, 390] width 105 height 8
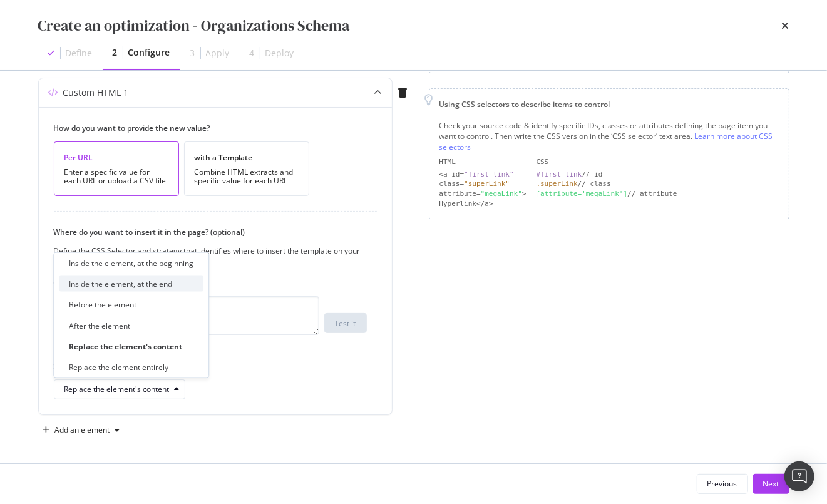
click at [139, 284] on div "Inside the element, at the end" at bounding box center [120, 284] width 103 height 11
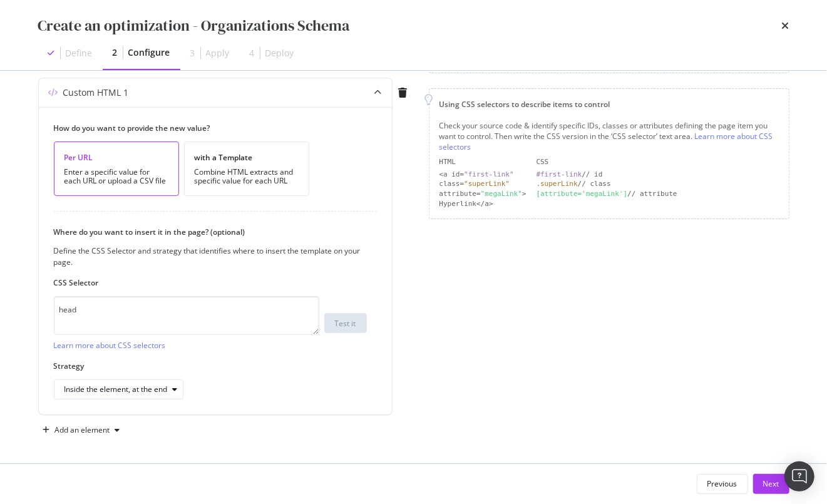
click at [415, 351] on div "Preview your optimization (optional) This URL will be used to test the CSS Sele…" at bounding box center [413, 193] width 751 height 493
click at [151, 389] on div "Inside the element, at the end" at bounding box center [115, 390] width 103 height 8
click at [468, 384] on div "Page elements to optimize Title: Update the page <title> . H1: Update an existi…" at bounding box center [609, 193] width 361 height 493
click at [118, 309] on textarea "head" at bounding box center [186, 315] width 265 height 39
click at [778, 492] on div "Next" at bounding box center [771, 484] width 16 height 19
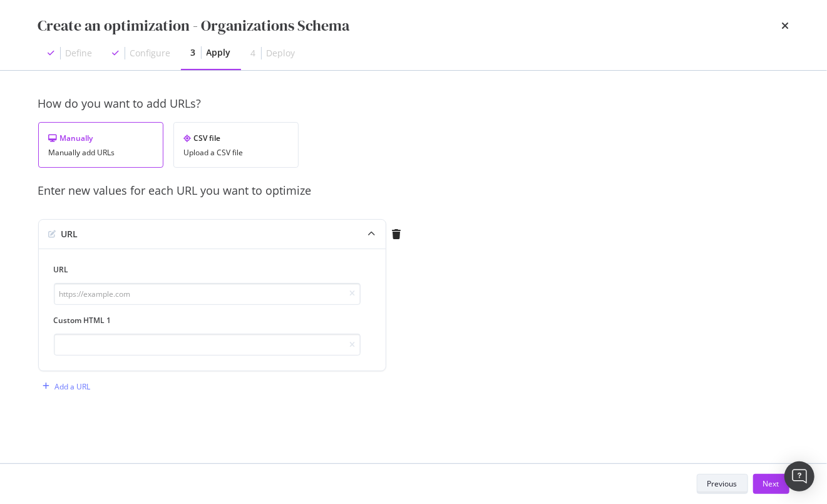
scroll to position [0, 0]
click at [85, 345] on input "modal" at bounding box center [207, 345] width 307 height 22
click at [132, 291] on input "modal" at bounding box center [207, 294] width 307 height 22
paste input "https://www.cigars.com/"
type input "https://www.cigars.com/"
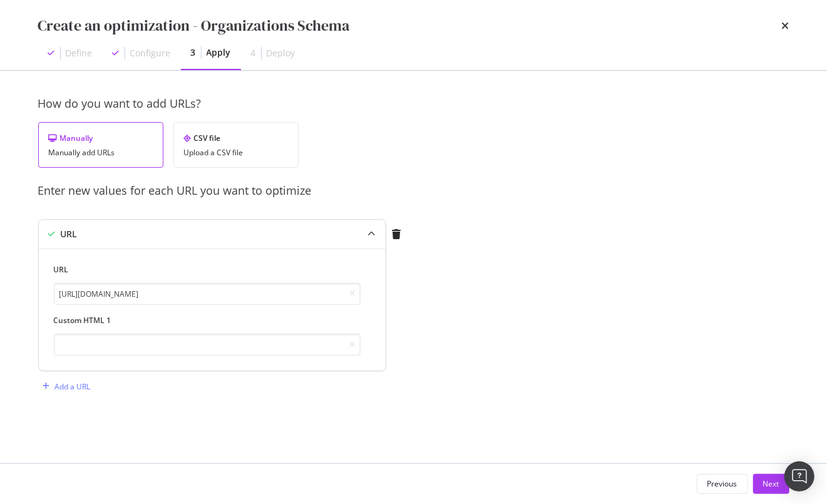
click at [155, 315] on label "Custom HTML 1" at bounding box center [207, 320] width 307 height 11
click at [255, 294] on input "https://www.cigars.com/" at bounding box center [207, 294] width 307 height 22
click at [64, 381] on div "Add a URL" at bounding box center [73, 386] width 36 height 11
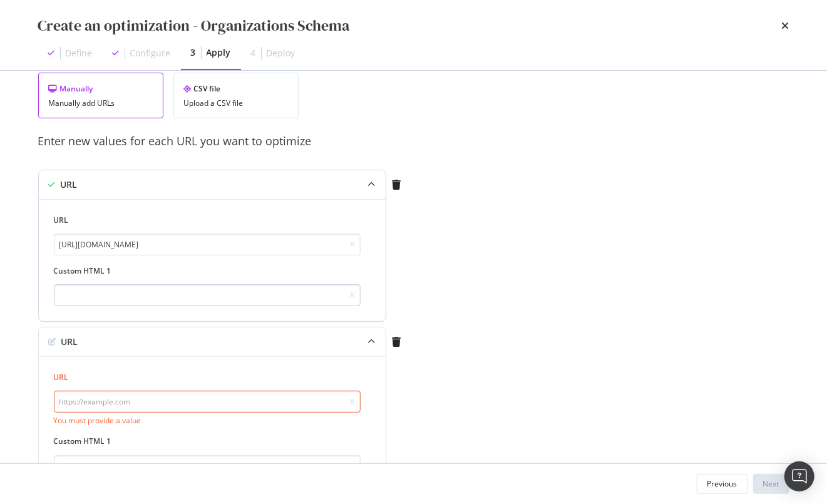
scroll to position [3, 0]
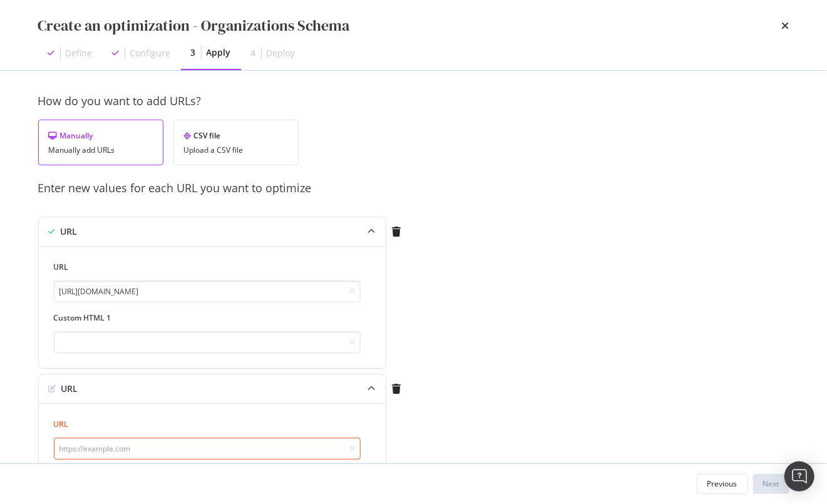
click at [163, 51] on div "Configure" at bounding box center [150, 53] width 41 height 13
click at [172, 346] on input "modal" at bounding box center [207, 342] width 307 height 22
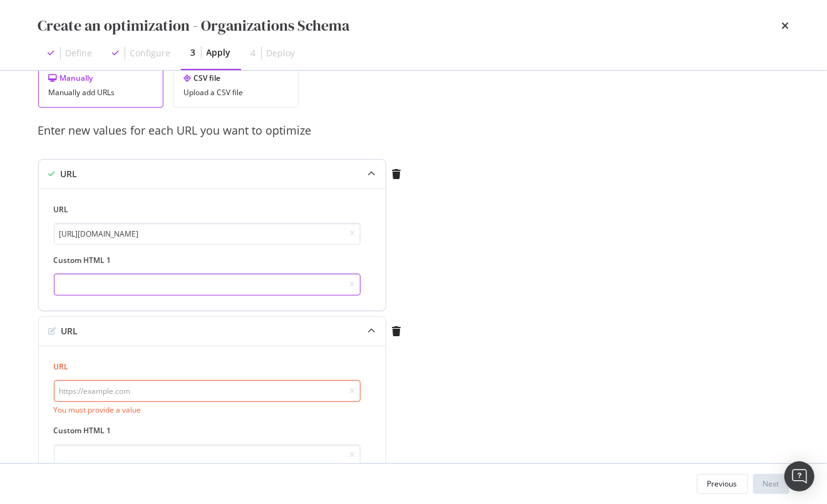
scroll to position [108, 0]
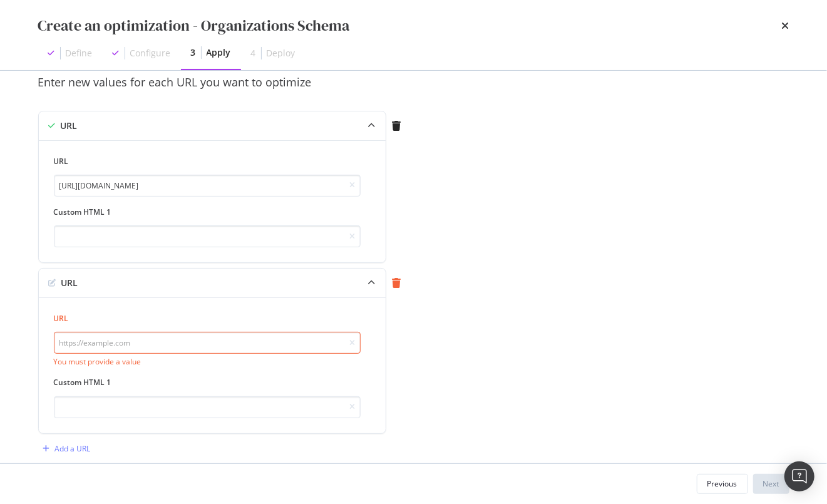
click at [399, 279] on icon "modal" at bounding box center [397, 283] width 9 height 10
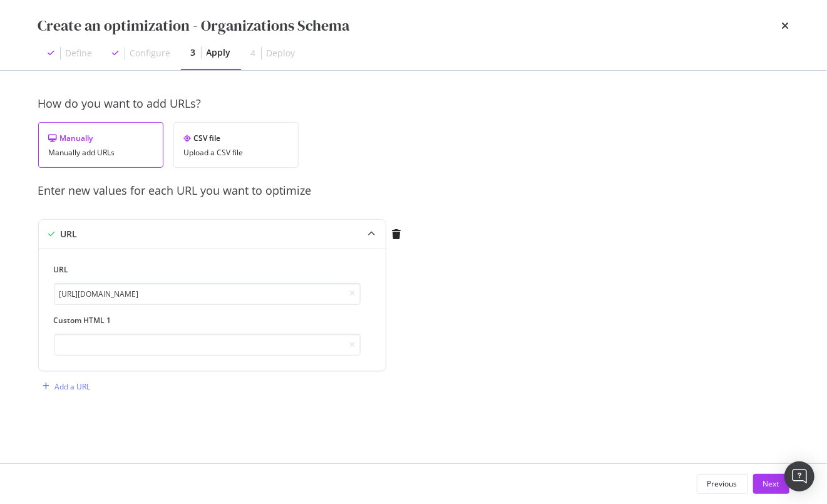
scroll to position [0, 0]
click at [398, 230] on icon "modal" at bounding box center [397, 234] width 9 height 10
click at [139, 55] on div "Configure" at bounding box center [150, 53] width 41 height 13
click at [202, 152] on div "Upload a CSV file" at bounding box center [236, 152] width 104 height 9
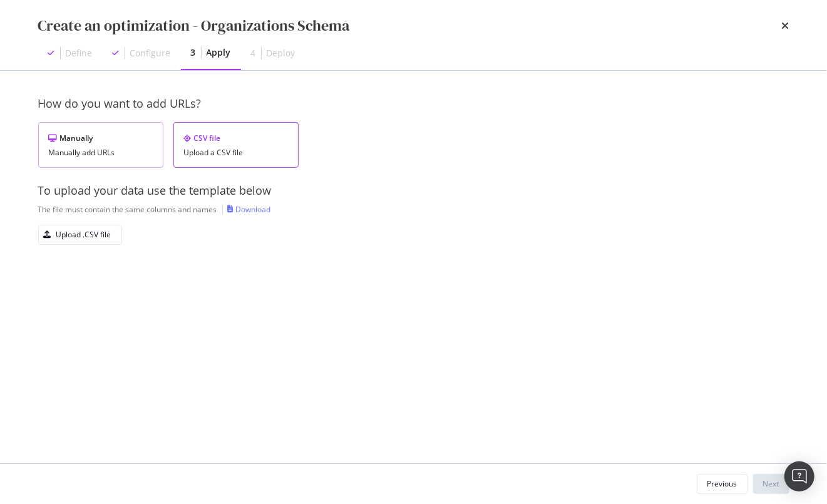
click at [96, 143] on div "Manually Manually add URLs" at bounding box center [100, 145] width 125 height 46
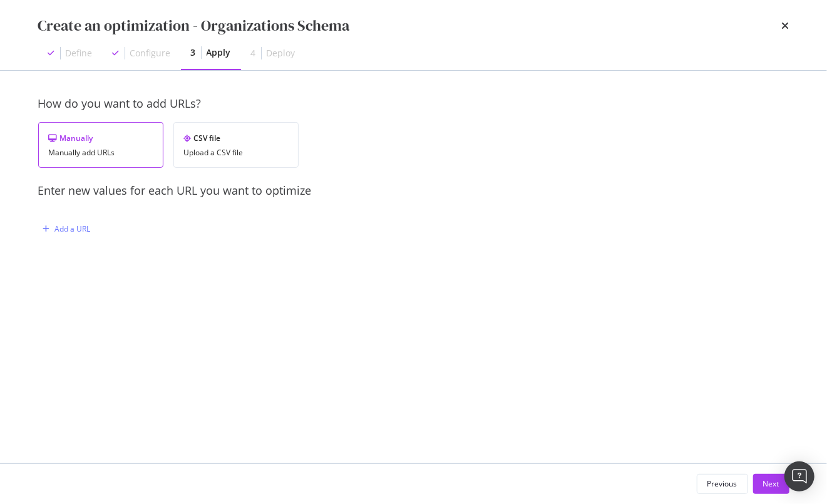
click at [106, 230] on div "Add a URL" at bounding box center [222, 229] width 369 height 20
click at [76, 222] on div "Add a URL" at bounding box center [64, 229] width 53 height 19
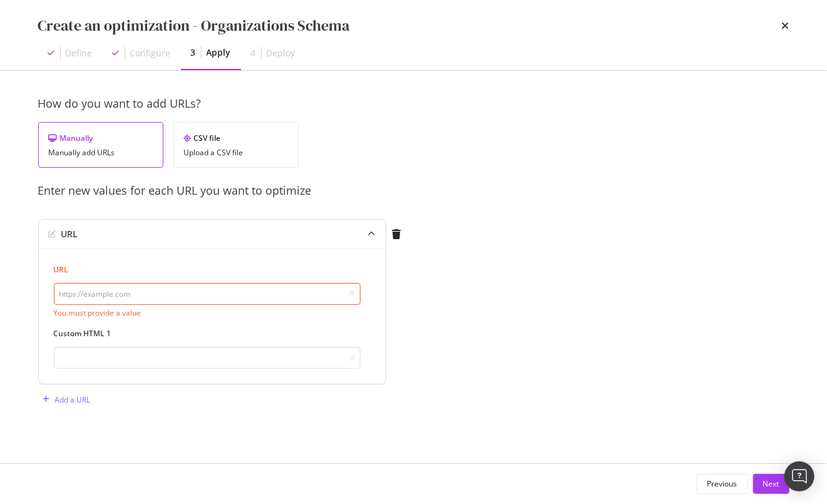
click at [131, 294] on input "modal" at bounding box center [207, 294] width 307 height 22
paste input "https://www.cigars.com/"
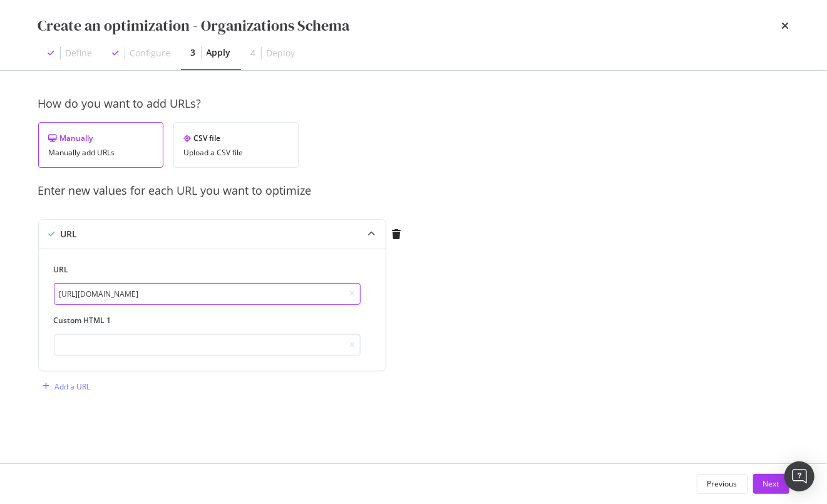
type input "https://www.cigars.com/"
click at [68, 386] on div "Add a URL" at bounding box center [73, 386] width 36 height 11
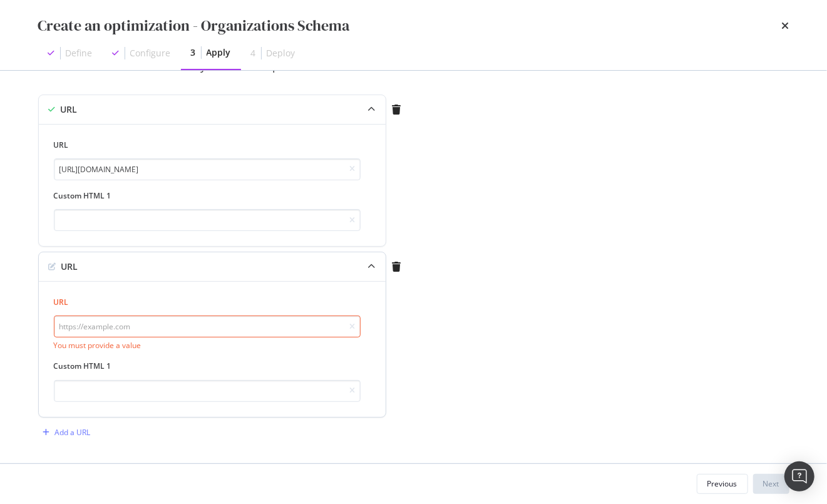
click at [143, 319] on input "modal" at bounding box center [207, 327] width 307 height 22
paste input "https://www.cigars.com/about-us.html"
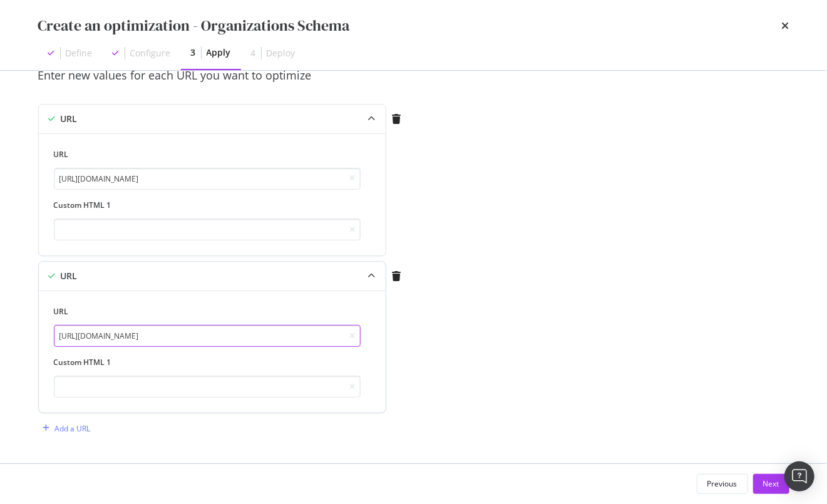
scroll to position [111, 0]
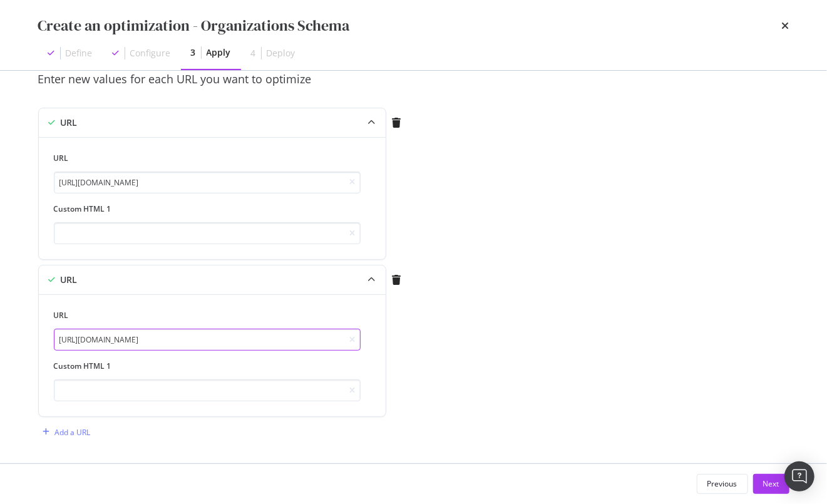
type input "https://www.cigars.com/about-us.html"
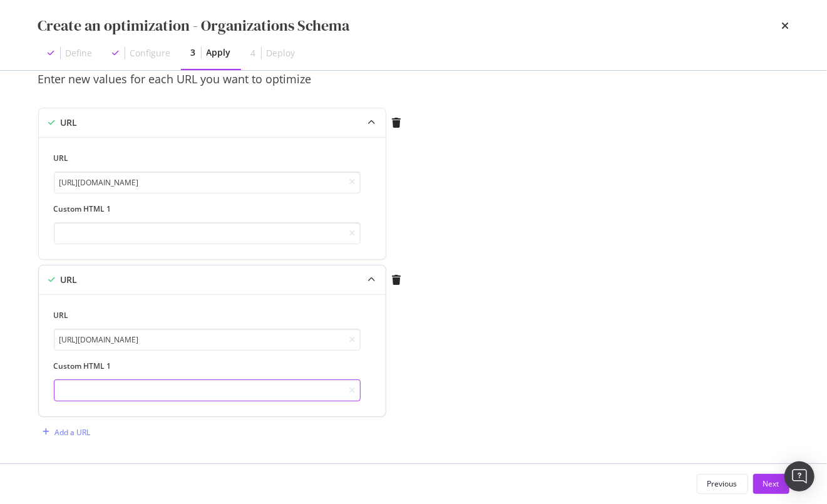
click at [123, 389] on input "modal" at bounding box center [207, 390] width 307 height 22
paste input "<script type="application/ld+json"> { "@context": "https://schema.org", "@type"…"
type input "<script type="application/ld+json"> { "@context": "https://schema.org", "@type"…"
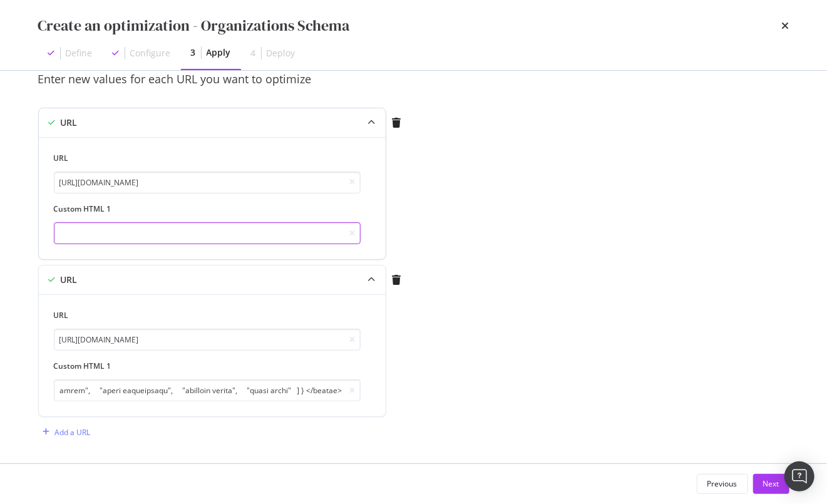
click at [122, 232] on input "modal" at bounding box center [207, 233] width 307 height 22
paste input "<script type="application/ld+json"> { "@context": "https://schema.org", "@type"…"
type input "<script type="application/ld+json"> { "@context": "https://schema.org", "@type"…"
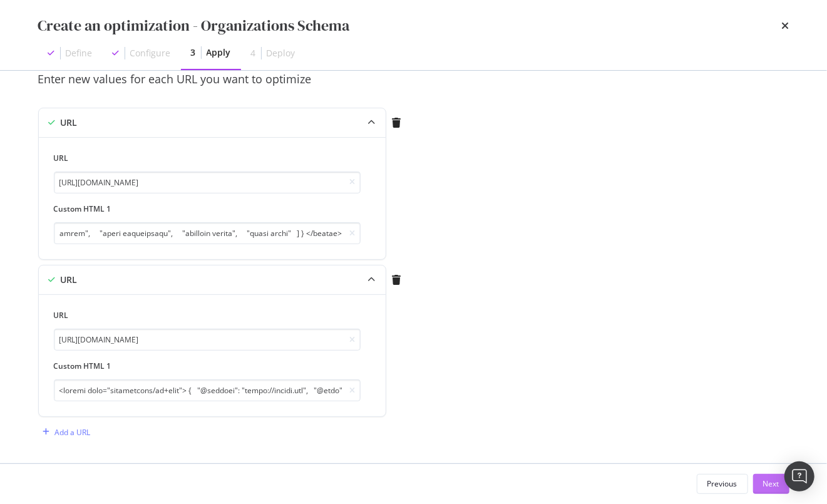
click at [774, 484] on div "Next" at bounding box center [771, 483] width 16 height 11
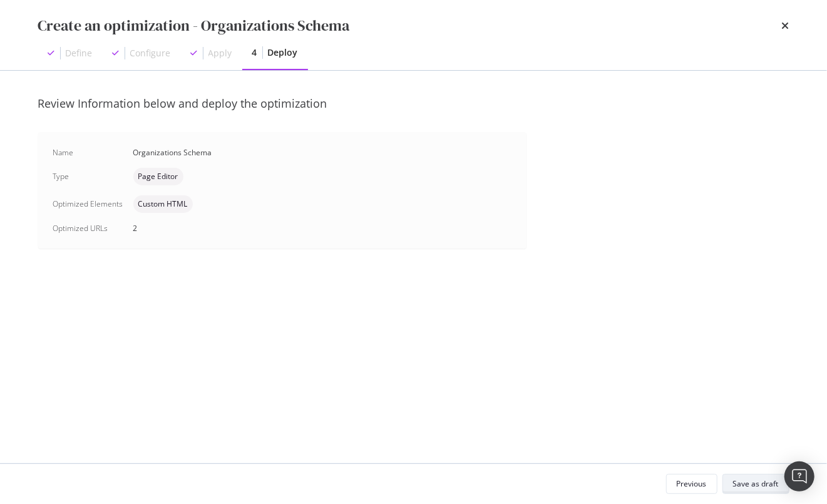
click at [746, 486] on div "Save as draft" at bounding box center [756, 483] width 46 height 11
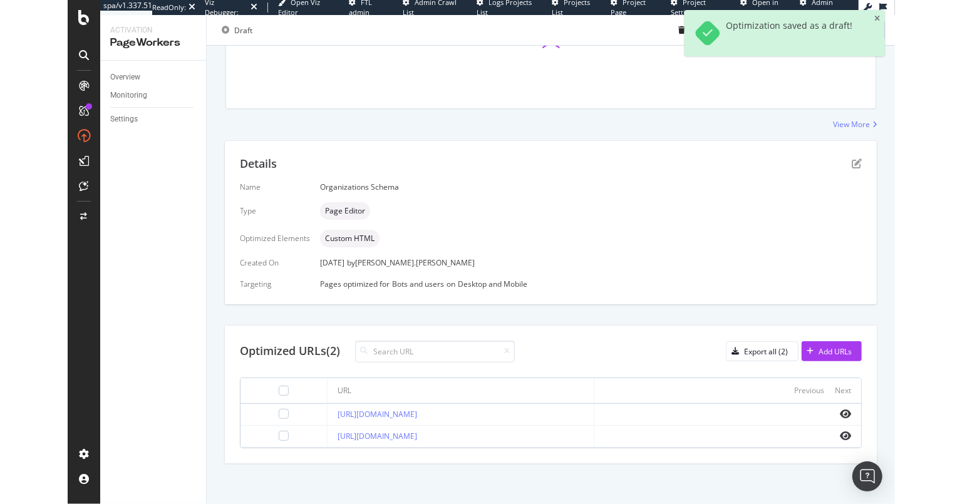
scroll to position [154, 0]
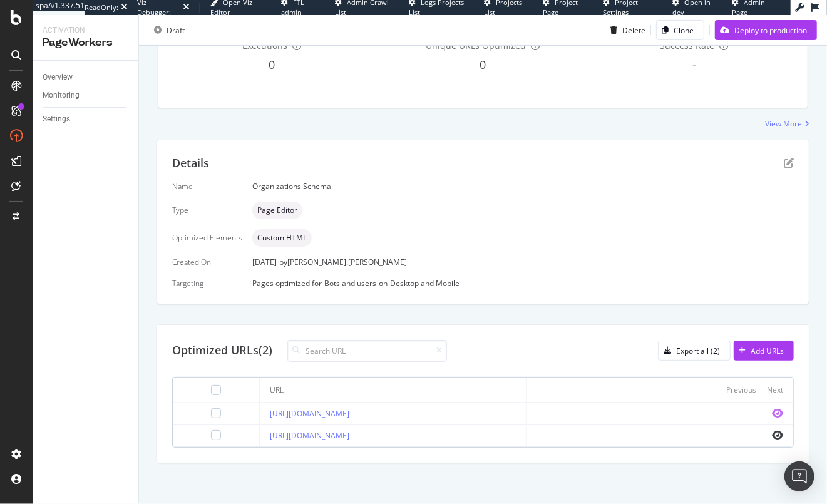
click at [772, 410] on icon "eye" at bounding box center [777, 413] width 11 height 10
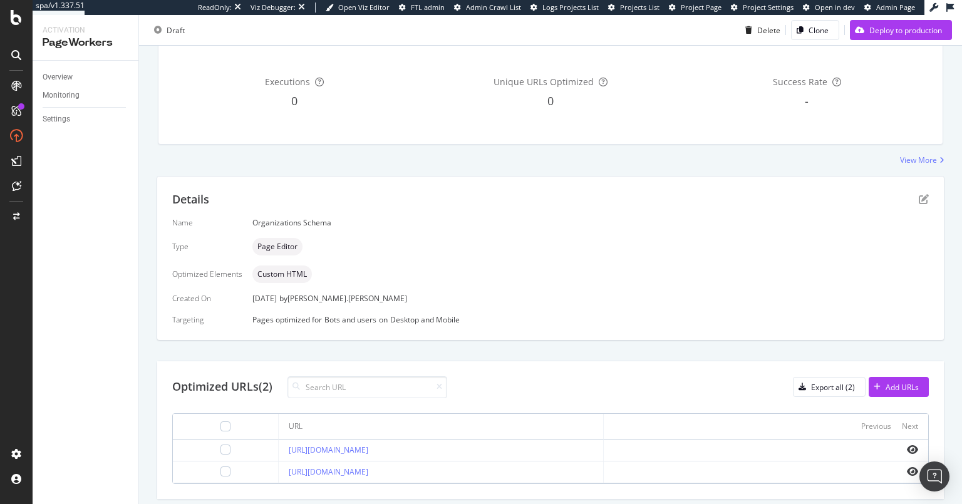
scroll to position [0, 0]
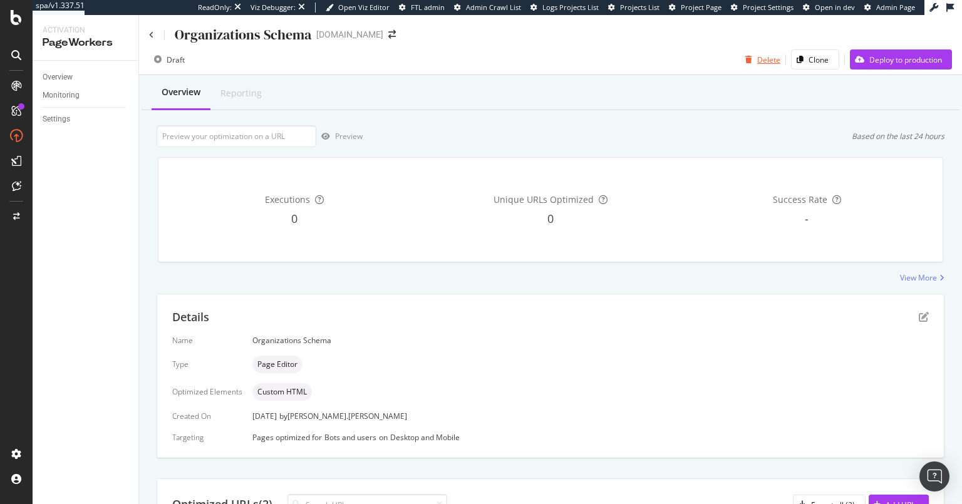
click at [764, 57] on div "Delete" at bounding box center [768, 59] width 23 height 11
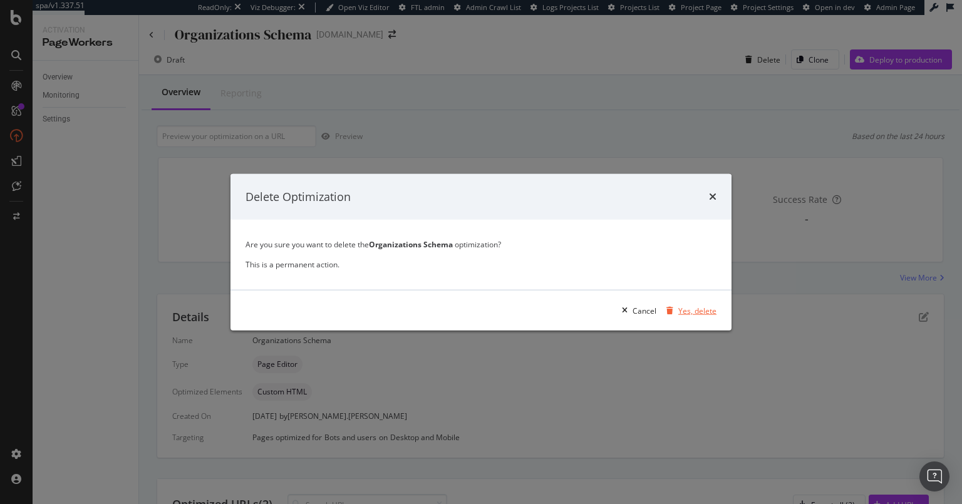
click at [709, 310] on div "Yes, delete" at bounding box center [697, 310] width 38 height 11
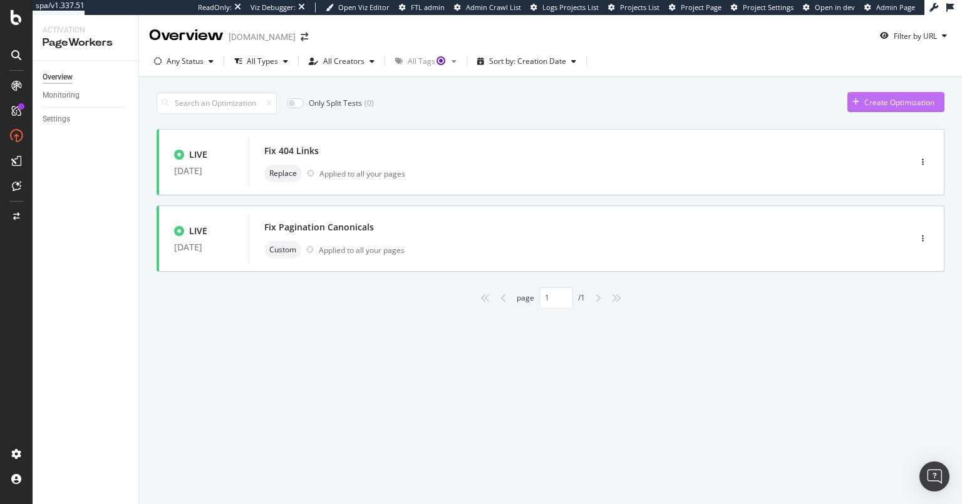
click at [826, 103] on div "Create Optimization" at bounding box center [899, 102] width 70 height 11
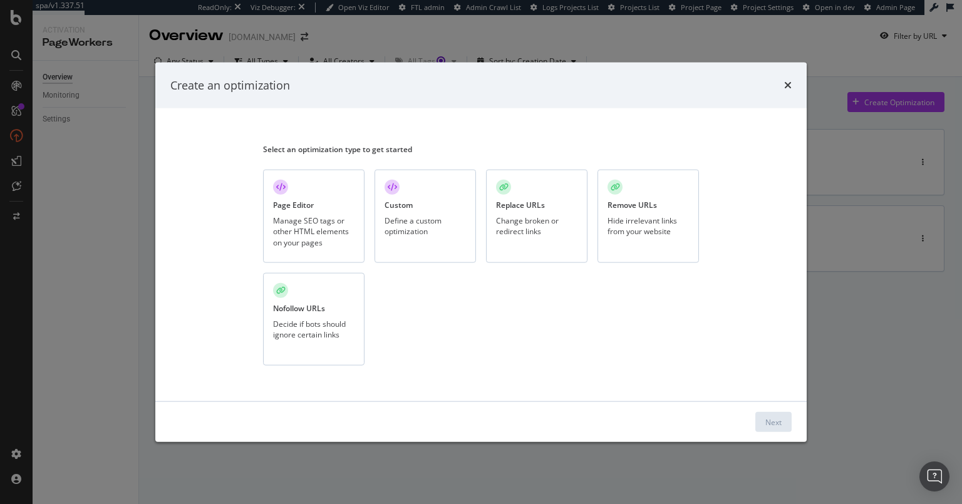
click at [309, 201] on div "Page Editor" at bounding box center [293, 205] width 41 height 11
click at [780, 423] on div "Next" at bounding box center [773, 421] width 16 height 11
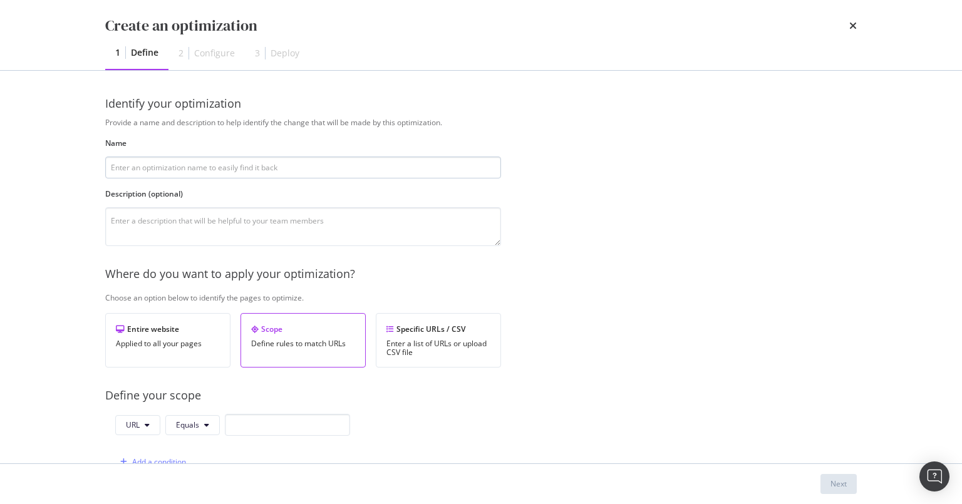
click at [254, 171] on input "modal" at bounding box center [303, 168] width 396 height 22
type input "Organization Schema"
click at [339, 352] on div "Scope Define rules to match URLs" at bounding box center [302, 340] width 125 height 54
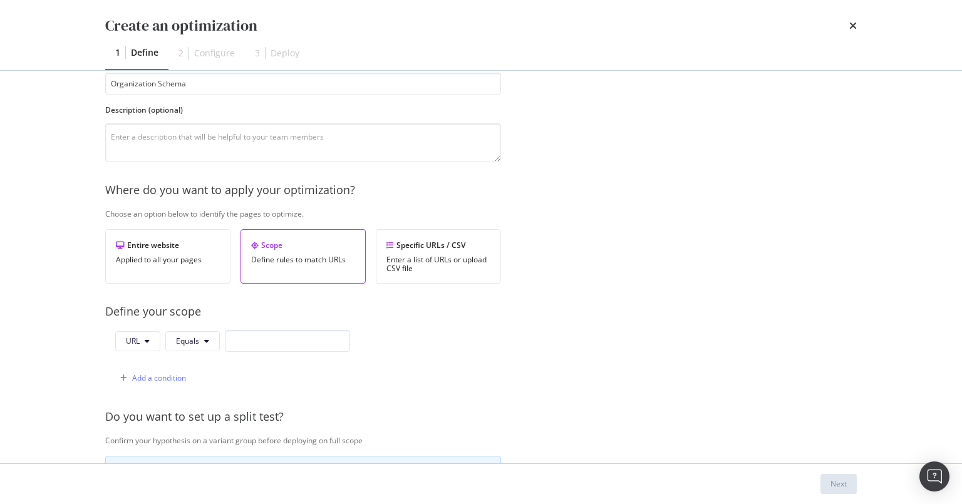
scroll to position [180, 0]
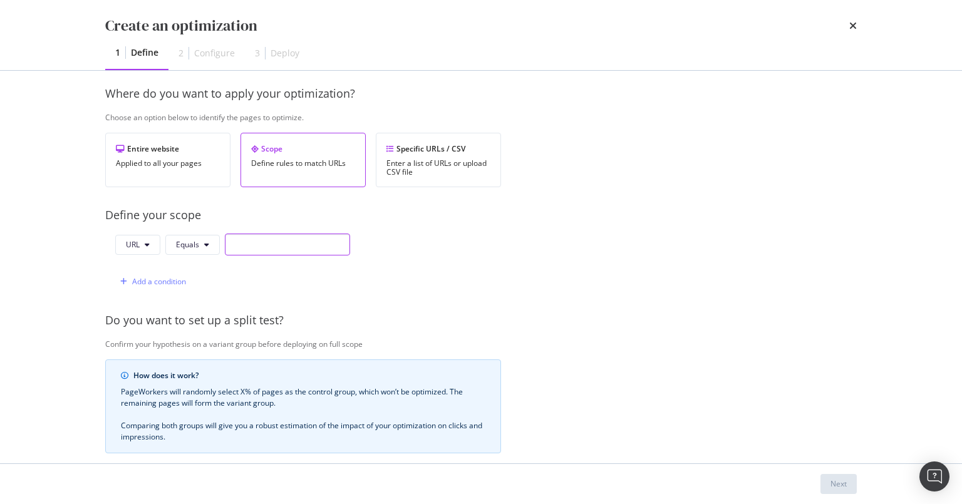
click at [249, 244] on input "modal" at bounding box center [287, 245] width 125 height 22
paste input "https://www.cigars.com/about-us.html"
type input "https://www.cigars.com/about-us.html"
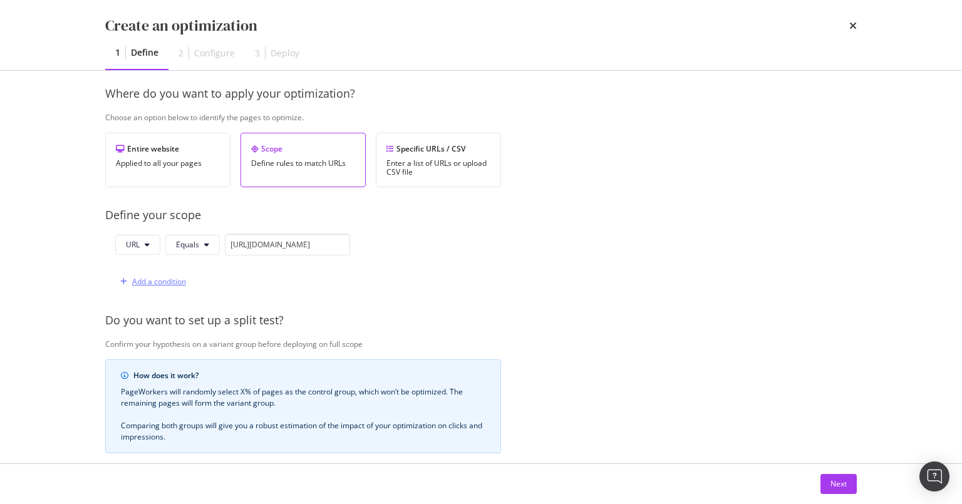
click at [144, 284] on div "Add a condition" at bounding box center [159, 281] width 54 height 11
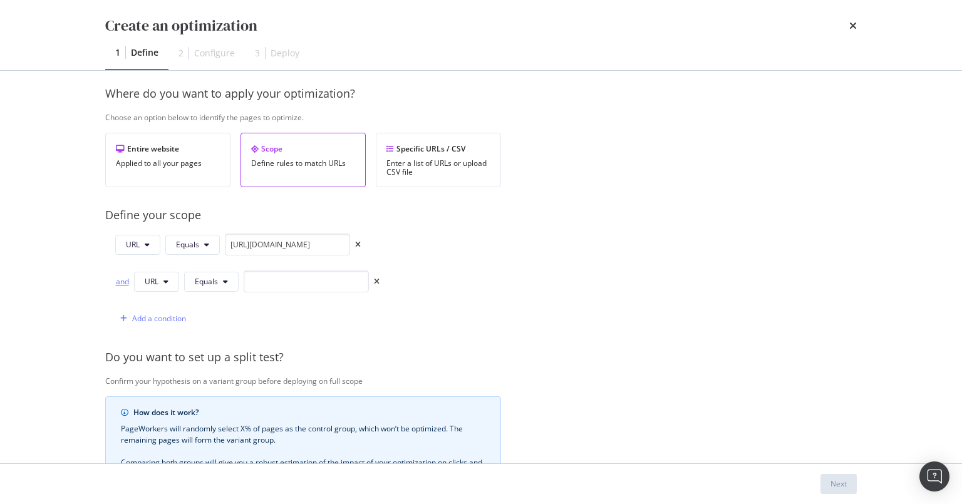
click at [121, 279] on div "and" at bounding box center [122, 281] width 14 height 11
click at [287, 275] on input "modal" at bounding box center [306, 281] width 125 height 22
paste input "https://www.cigars.com/about-us.html"
drag, startPoint x: 314, startPoint y: 280, endPoint x: 423, endPoint y: 286, distance: 109.7
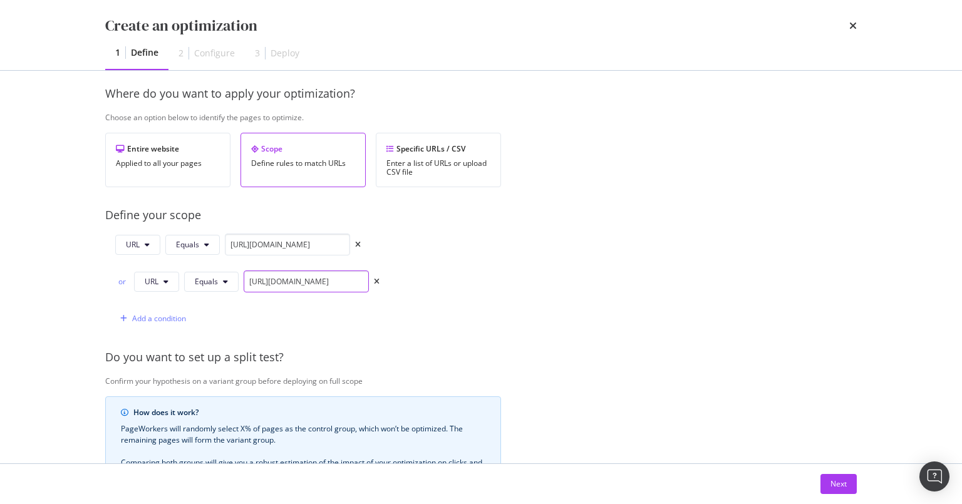
click at [421, 285] on div "URL Equals https://www.cigars.com/about-us.html or URL Equals https://www.cigar…" at bounding box center [303, 282] width 396 height 96
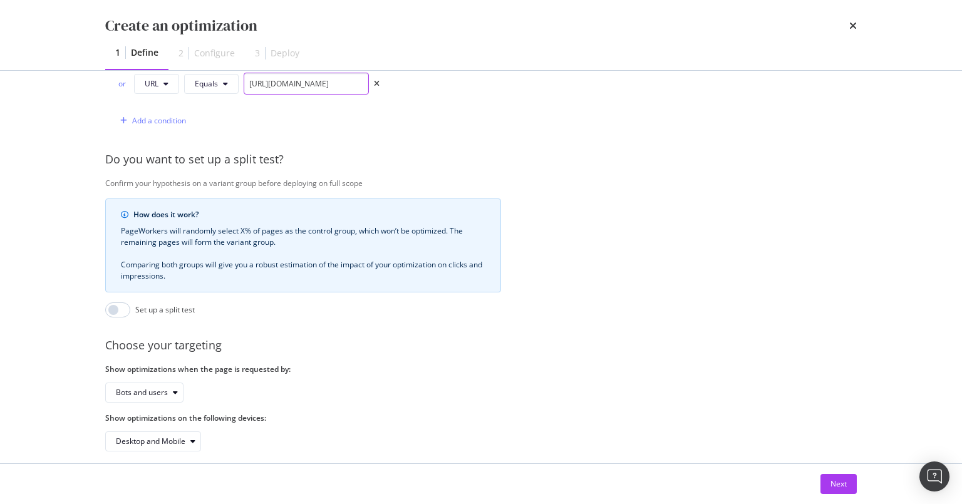
scroll to position [394, 0]
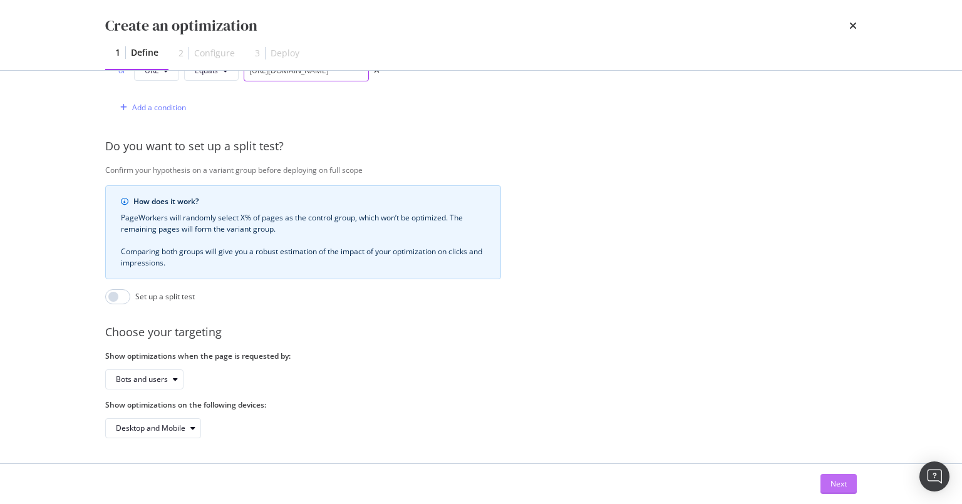
type input "https://www.cigars.com/"
click at [826, 484] on div "Next" at bounding box center [838, 483] width 16 height 11
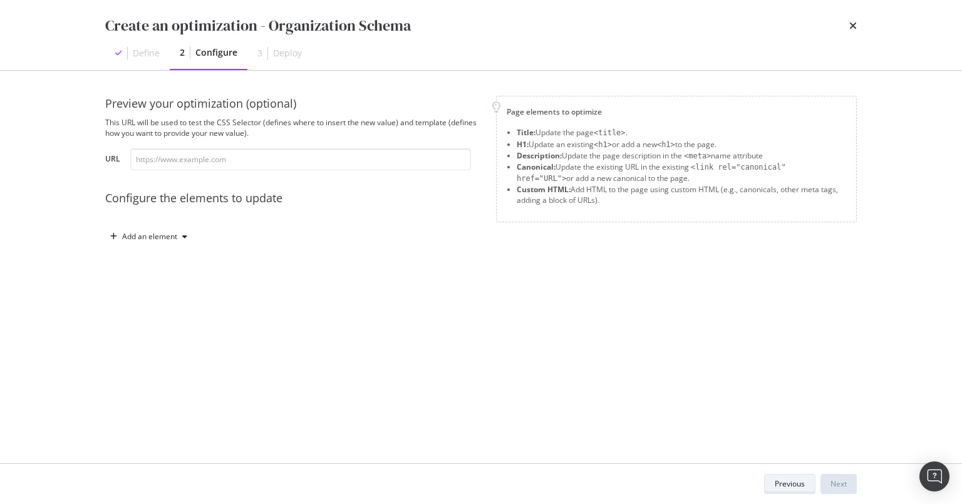
scroll to position [0, 0]
click at [143, 239] on div "Add an element" at bounding box center [149, 237] width 55 height 8
click at [163, 341] on div "Custom HTML" at bounding box center [162, 343] width 49 height 11
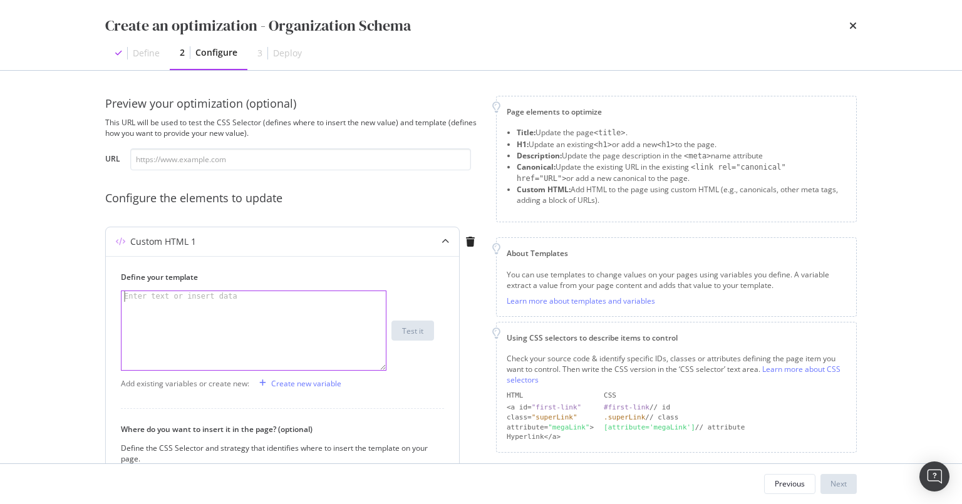
click at [213, 309] on div "modal" at bounding box center [253, 341] width 265 height 101
paste textarea "</script>"
type textarea "</script>"
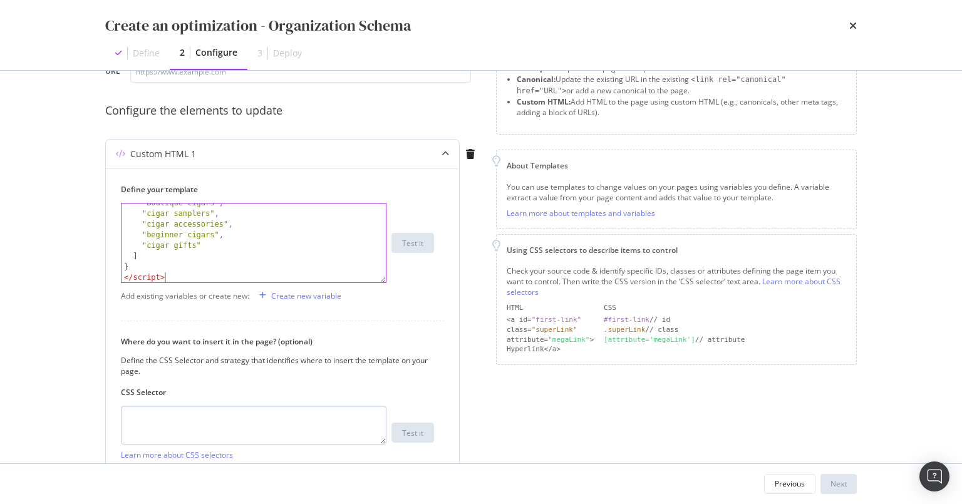
scroll to position [99, 0]
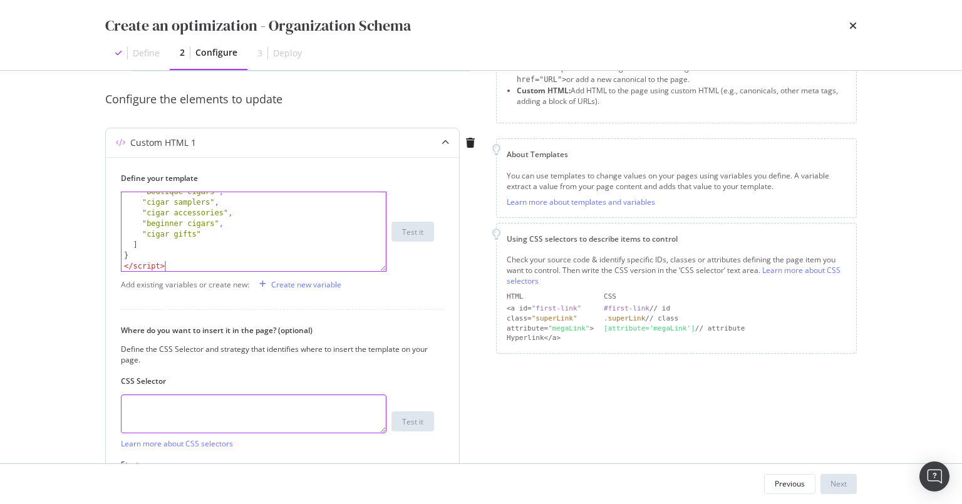
click at [172, 403] on textarea "modal" at bounding box center [253, 413] width 265 height 39
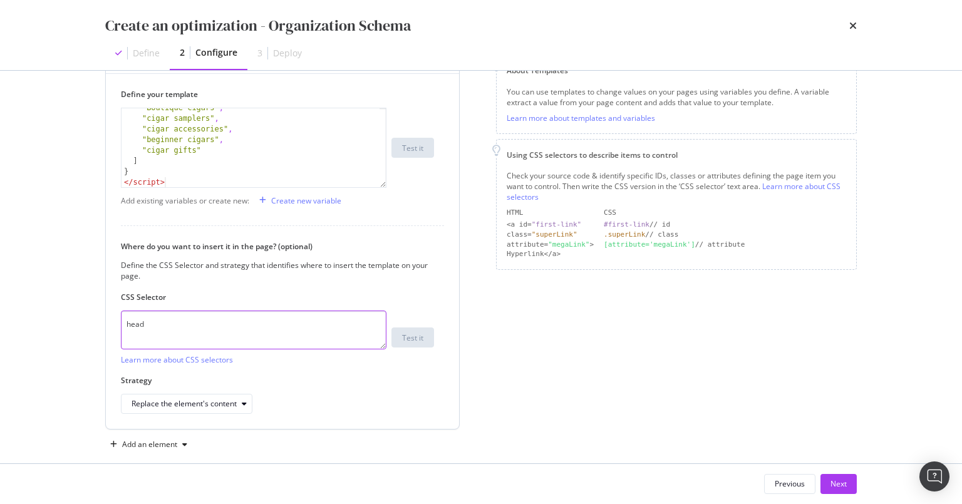
scroll to position [197, 0]
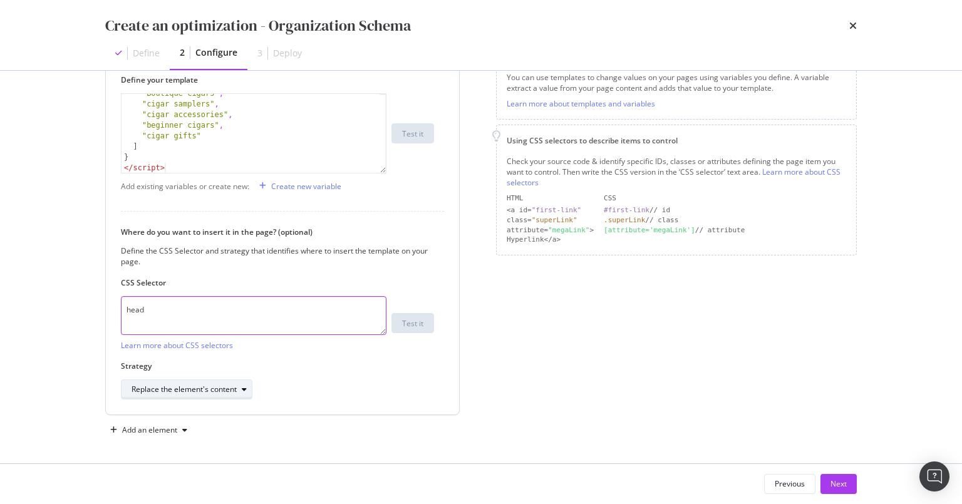
type textarea "head"
click at [231, 391] on div "Replace the element's content" at bounding box center [183, 390] width 105 height 8
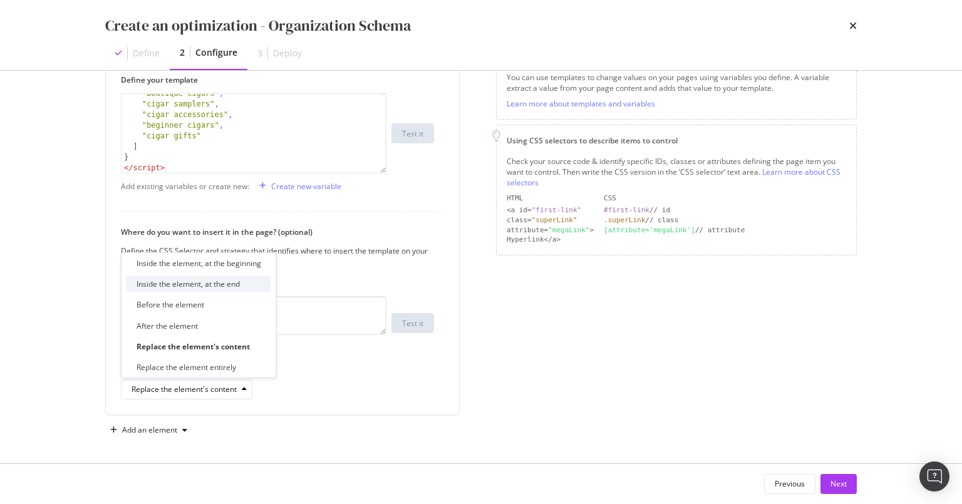
click at [230, 285] on div "Inside the element, at the end" at bounding box center [187, 284] width 103 height 11
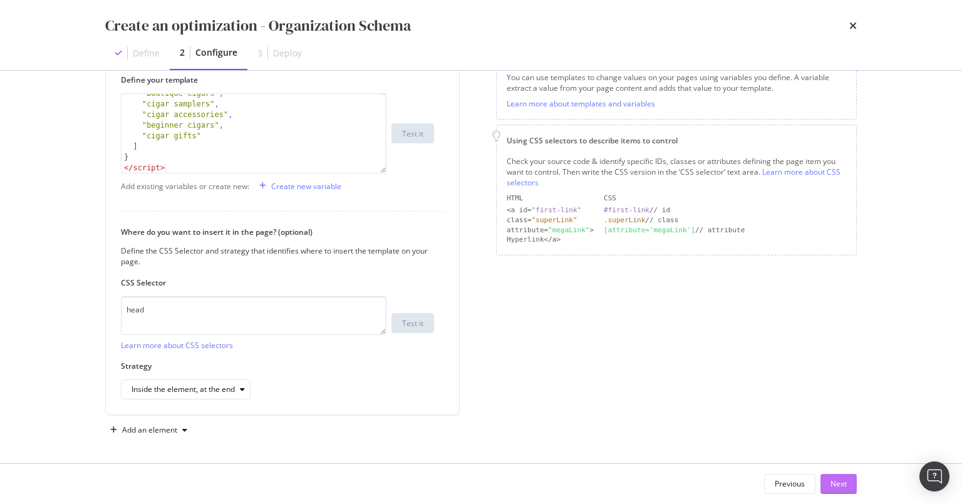
click at [826, 485] on div "Next" at bounding box center [838, 483] width 16 height 11
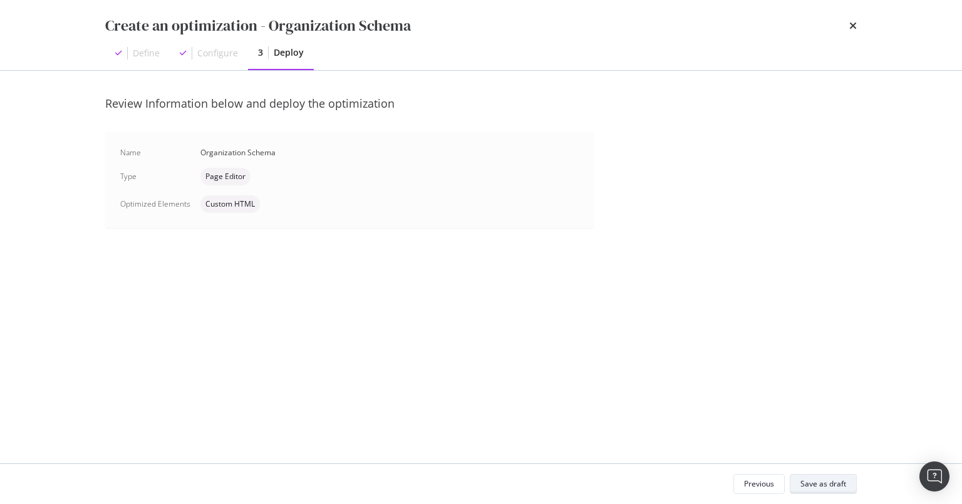
click at [806, 485] on div "Save as draft" at bounding box center [823, 483] width 46 height 11
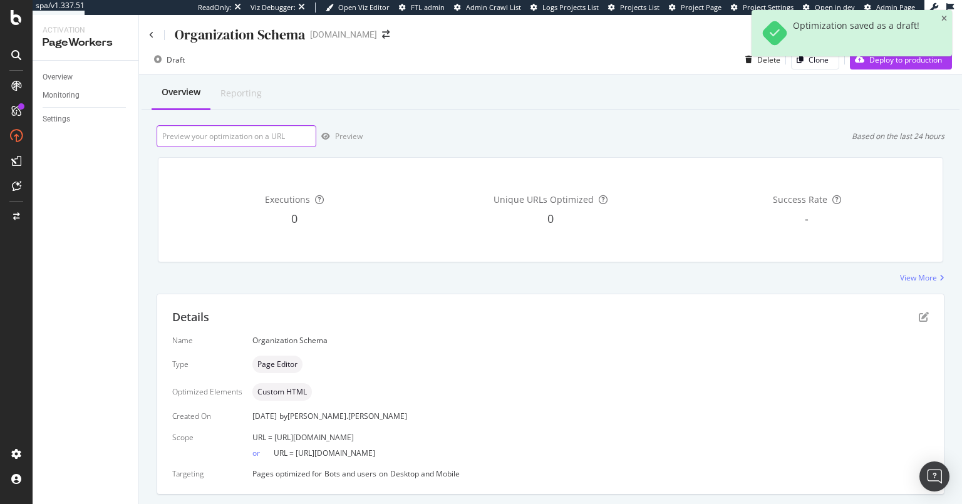
click at [235, 135] on input "url" at bounding box center [237, 136] width 160 height 22
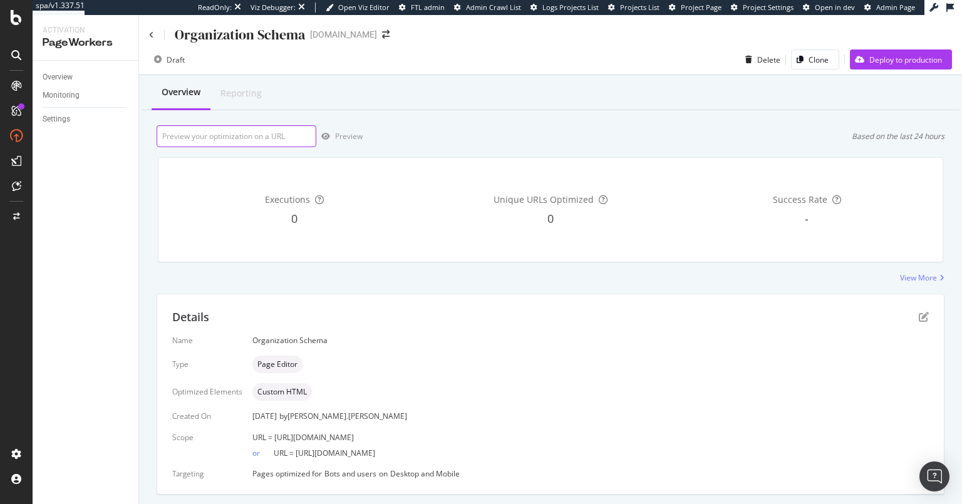
paste input "<script type="application/ld+json"> { "@context": "https://schema.org", "@type"…"
type input "<script type="application/ld+json"> { "@context": "https://schema.org", "@type"…"
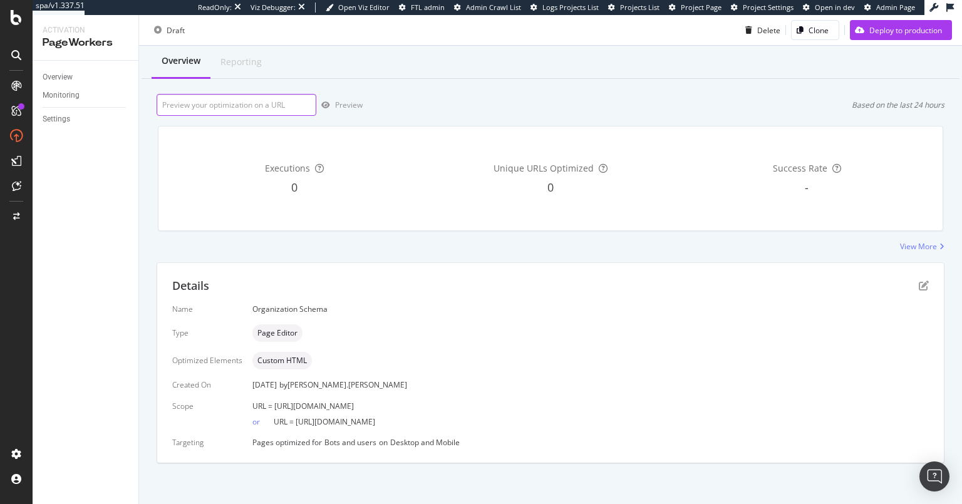
scroll to position [33, 0]
drag, startPoint x: 416, startPoint y: 403, endPoint x: 273, endPoint y: 405, distance: 143.4
click at [273, 405] on div "URL = https://www.cigars.com/about-us.html" at bounding box center [590, 404] width 676 height 11
copy span "https://www.cigars.com/about-us.html"
click at [220, 100] on input "url" at bounding box center [237, 103] width 160 height 22
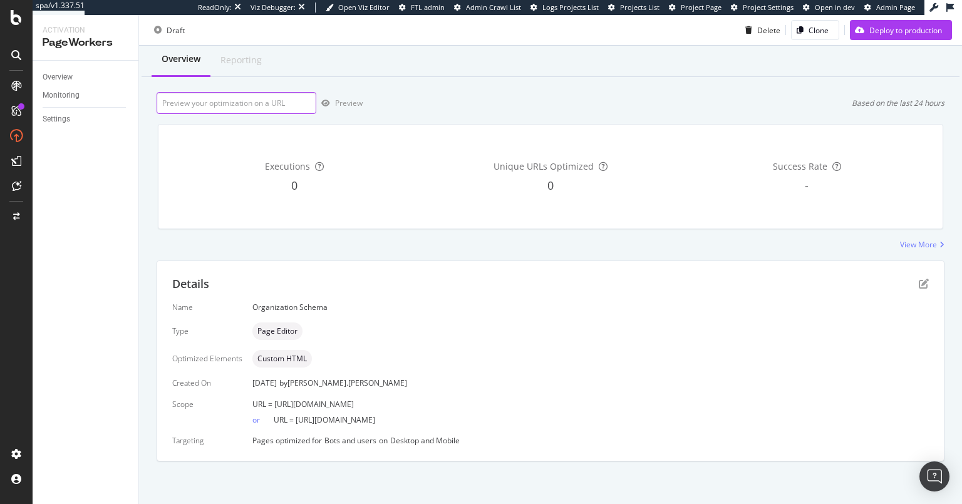
paste input "https://www.cigars.com/about-us.html"
type input "https://www.cigars.com/about-us.html"
click at [343, 104] on div "Preview" at bounding box center [349, 103] width 28 height 11
drag, startPoint x: 248, startPoint y: 400, endPoint x: 446, endPoint y: 424, distance: 199.3
click at [446, 424] on div "Name Organization Schema Type Page Editor Optimized Elements Custom HTML Create…" at bounding box center [550, 374] width 756 height 144
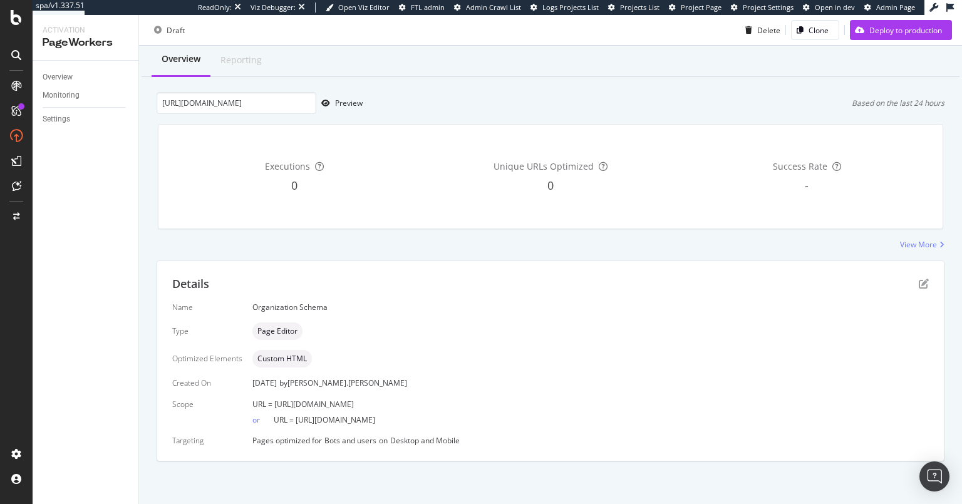
click at [488, 424] on div "or URL = https://www.cigars.com/" at bounding box center [590, 417] width 676 height 16
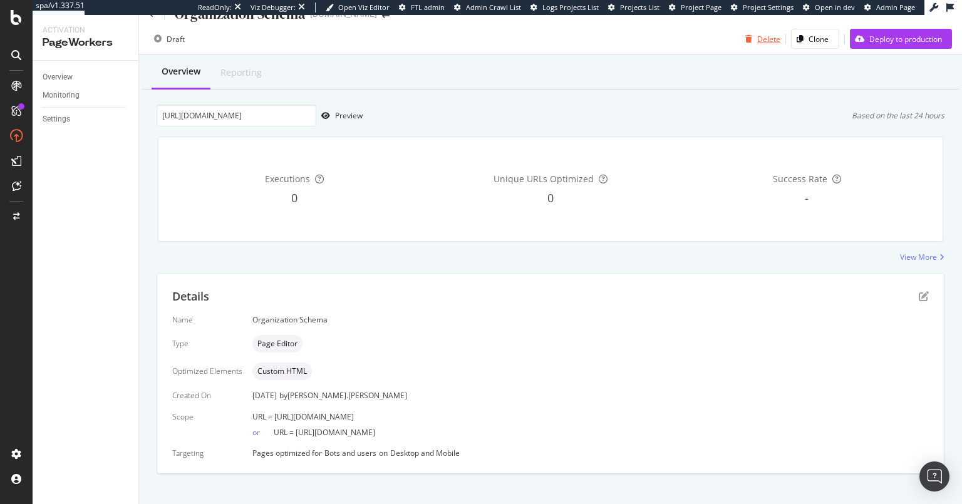
click at [757, 38] on div "Delete" at bounding box center [768, 39] width 23 height 11
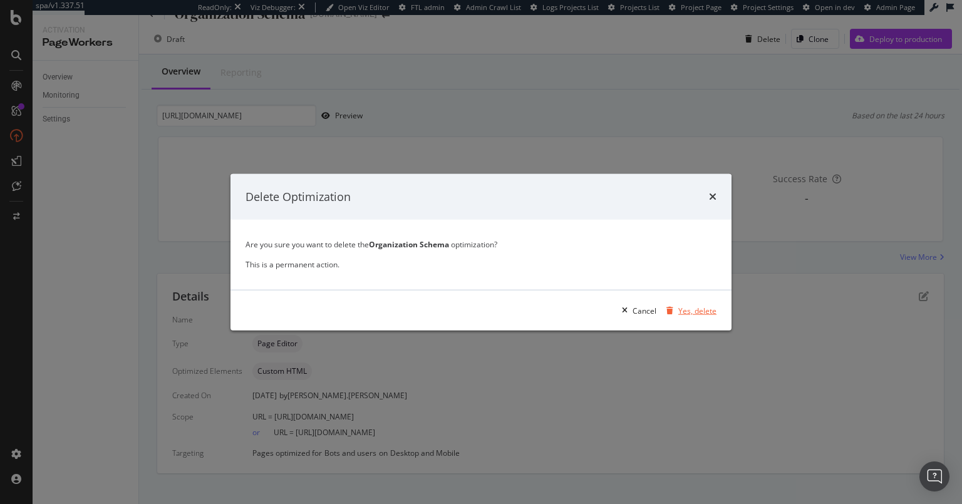
click at [693, 311] on div "Yes, delete" at bounding box center [697, 310] width 38 height 11
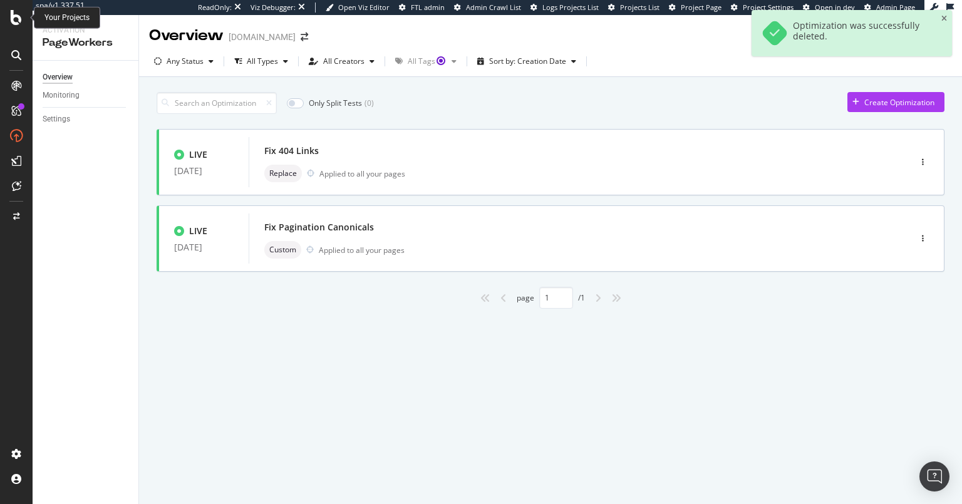
click at [16, 13] on icon at bounding box center [16, 17] width 11 height 15
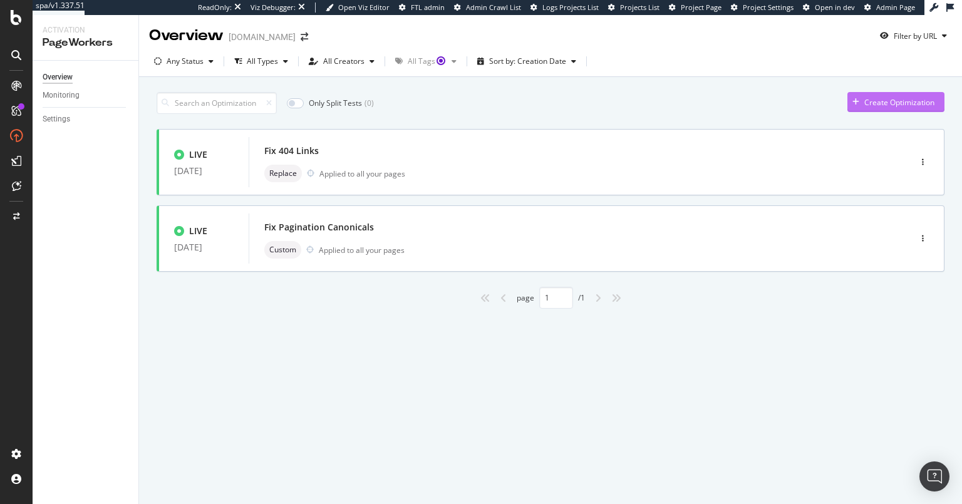
click at [826, 102] on div "Create Optimization" at bounding box center [899, 102] width 70 height 11
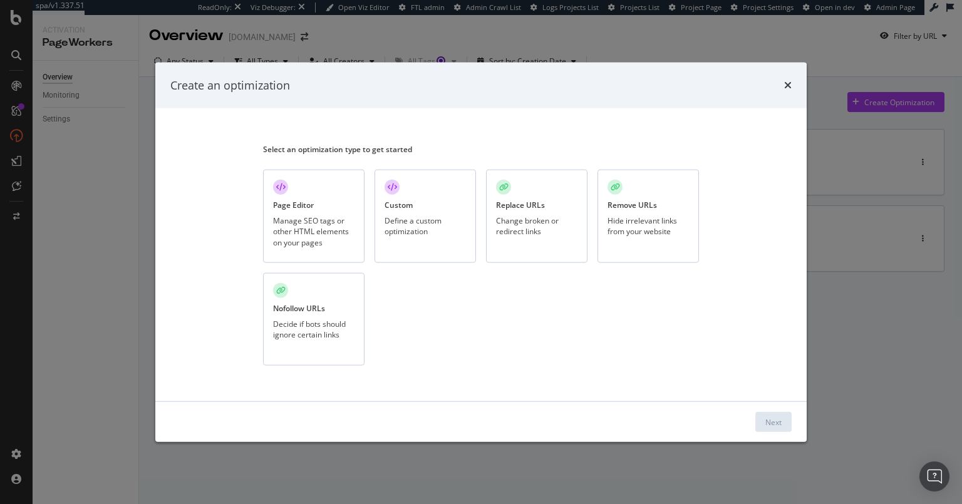
click at [308, 201] on div "Page Editor" at bounding box center [293, 205] width 41 height 11
click at [776, 426] on div "Next" at bounding box center [773, 421] width 16 height 11
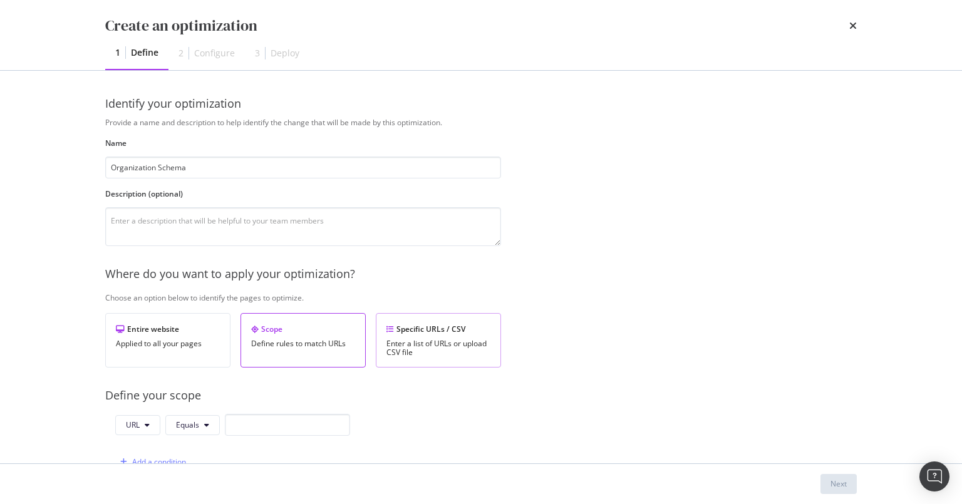
type input "Organization Schema"
click at [420, 336] on div "Specific URLs / CSV Enter a list of URLs or upload CSV file" at bounding box center [438, 340] width 125 height 54
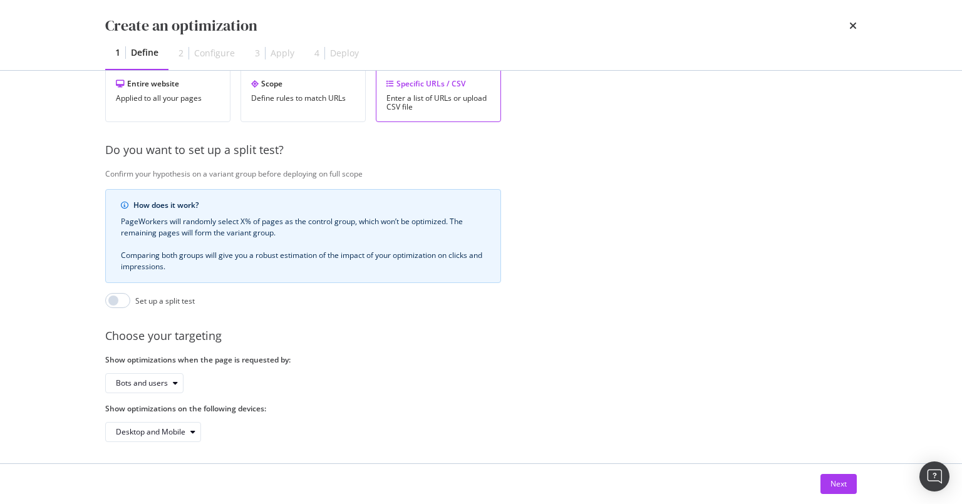
scroll to position [253, 0]
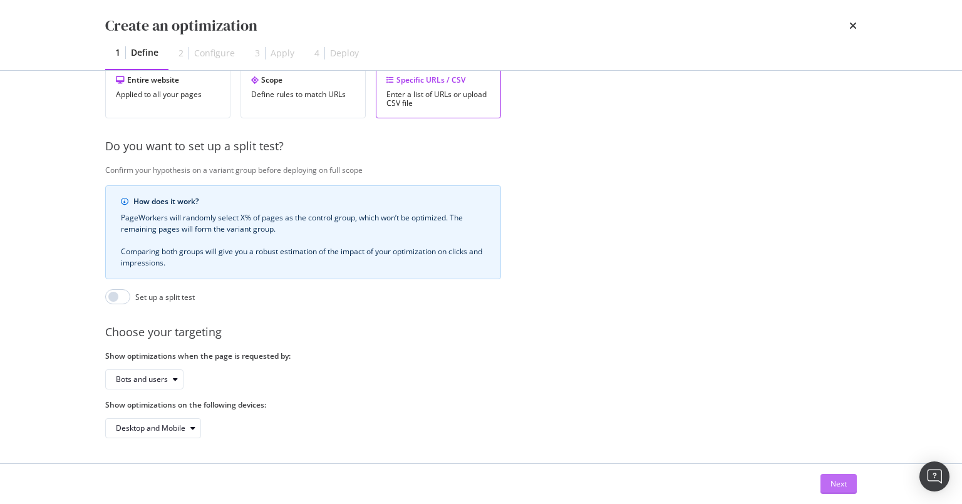
click at [826, 481] on div "Next" at bounding box center [838, 483] width 16 height 11
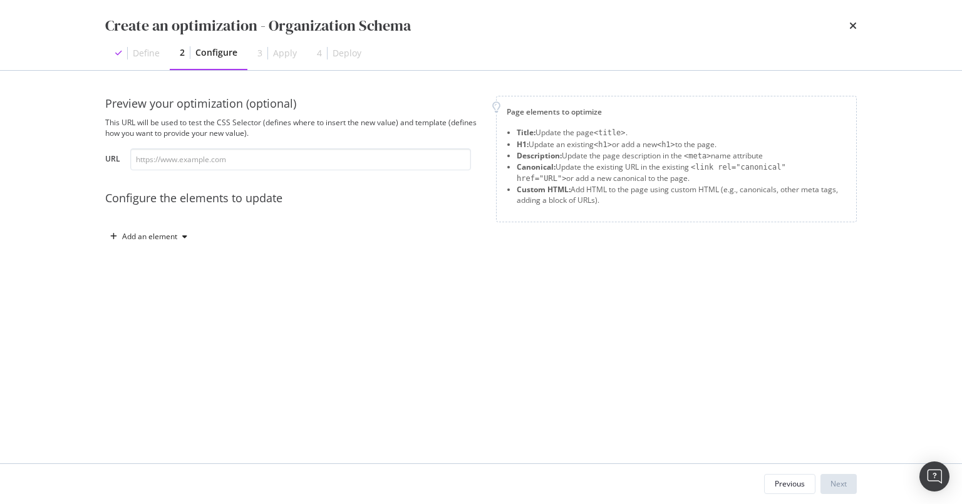
scroll to position [0, 0]
click at [153, 237] on div "Add an element" at bounding box center [149, 237] width 55 height 8
click at [167, 344] on div "Custom HTML" at bounding box center [162, 343] width 49 height 11
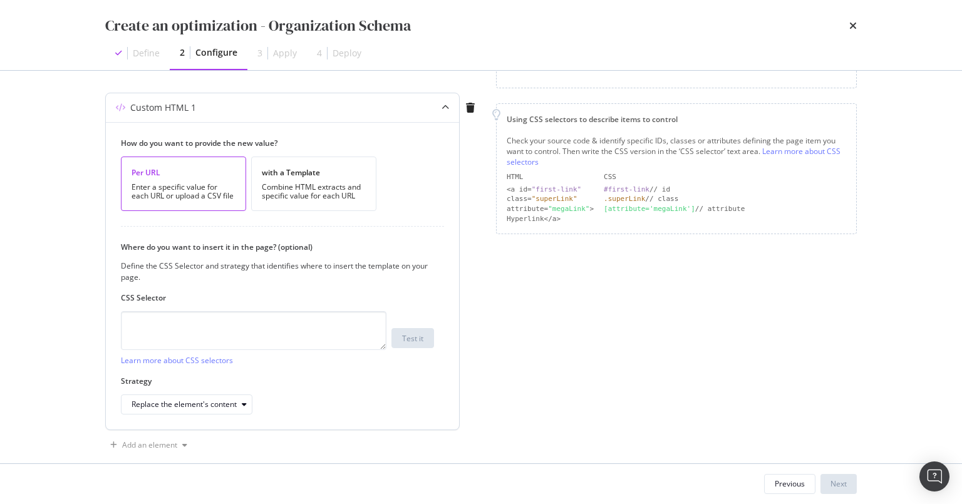
scroll to position [149, 0]
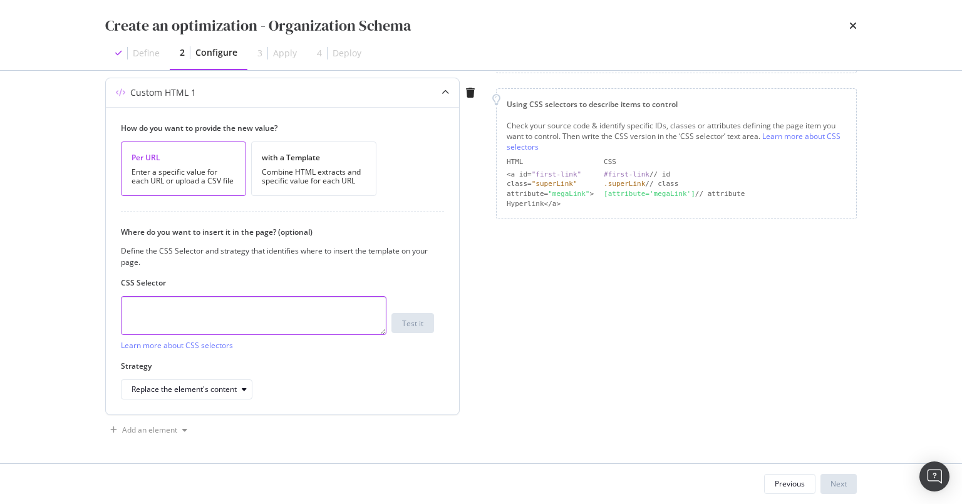
click at [179, 314] on textarea "modal" at bounding box center [253, 315] width 265 height 39
type textarea "head"
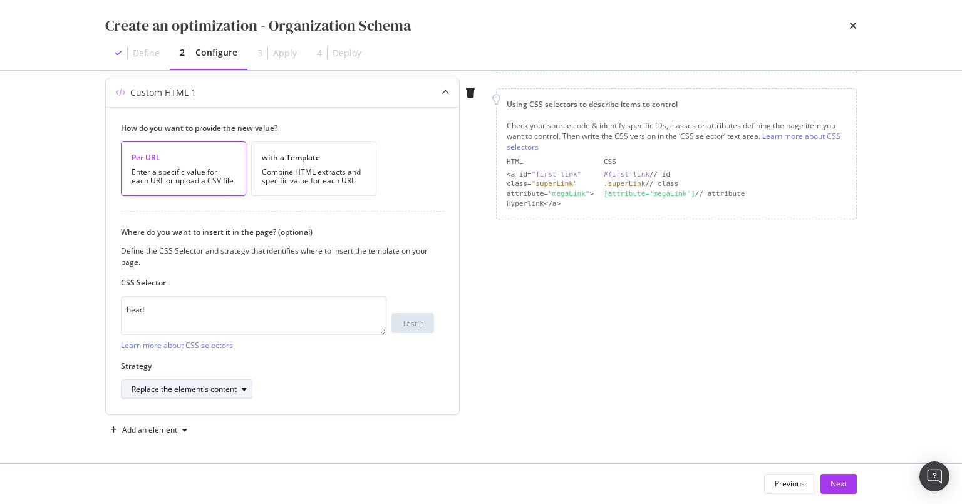
click at [218, 386] on div "Replace the element's content" at bounding box center [183, 390] width 105 height 8
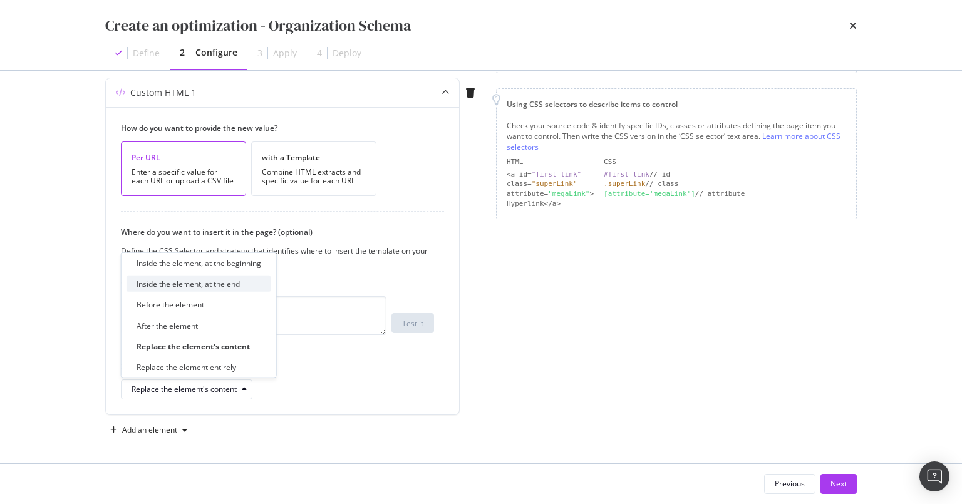
click at [200, 287] on div "Inside the element, at the end" at bounding box center [187, 284] width 103 height 11
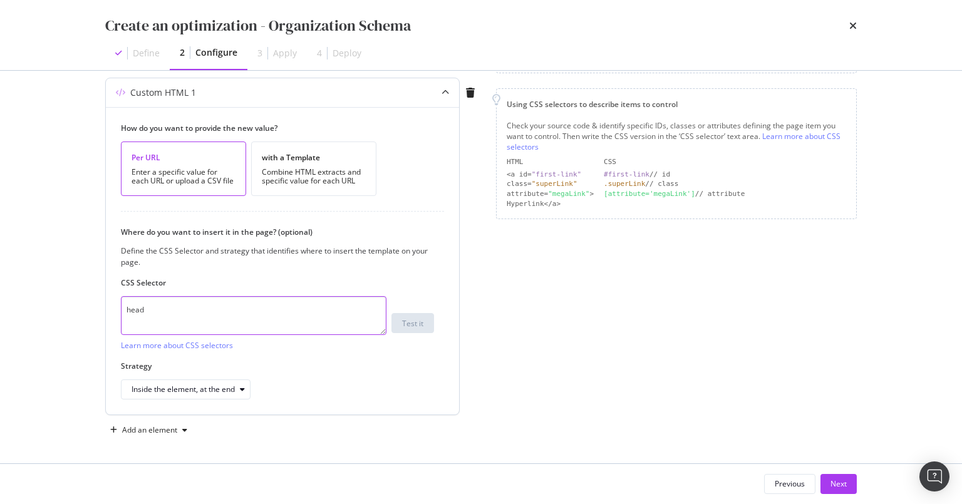
click at [155, 311] on textarea "head" at bounding box center [253, 315] width 265 height 39
click at [155, 430] on div "Add an element" at bounding box center [149, 430] width 55 height 8
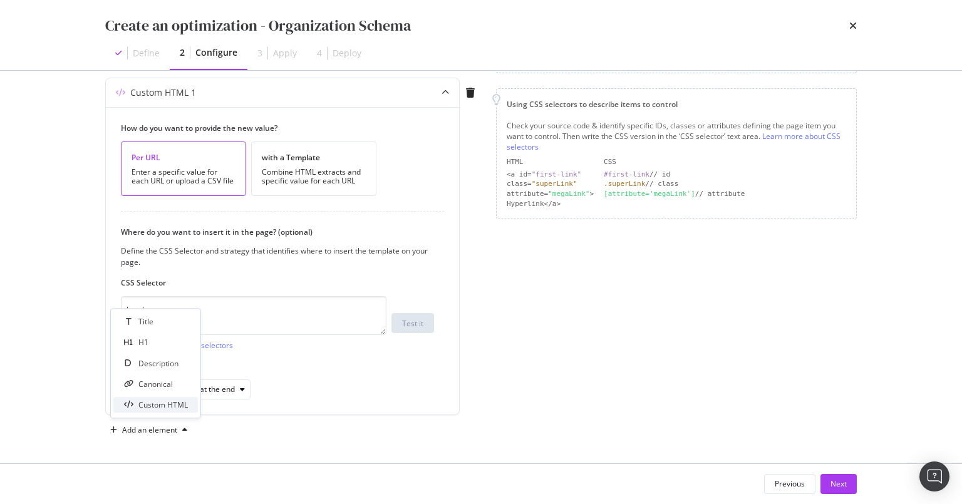
click at [169, 408] on div "Custom HTML" at bounding box center [162, 404] width 49 height 11
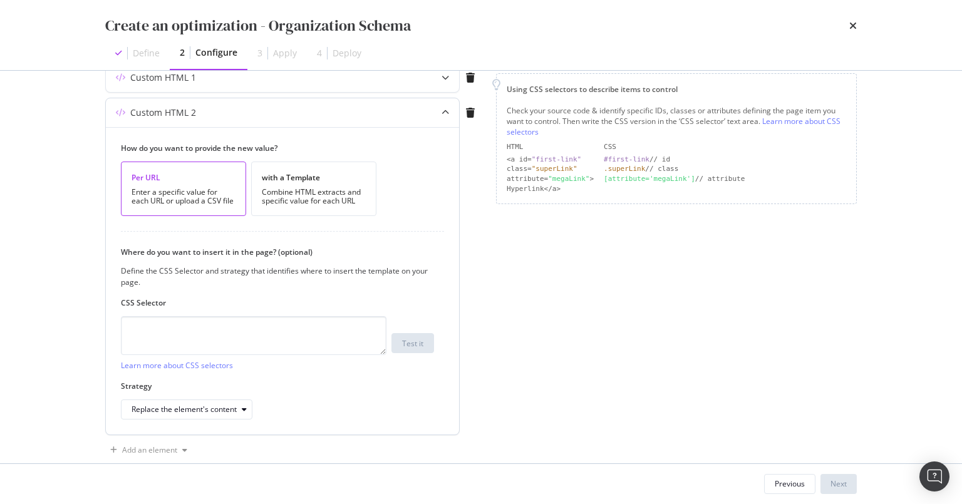
scroll to position [142, 0]
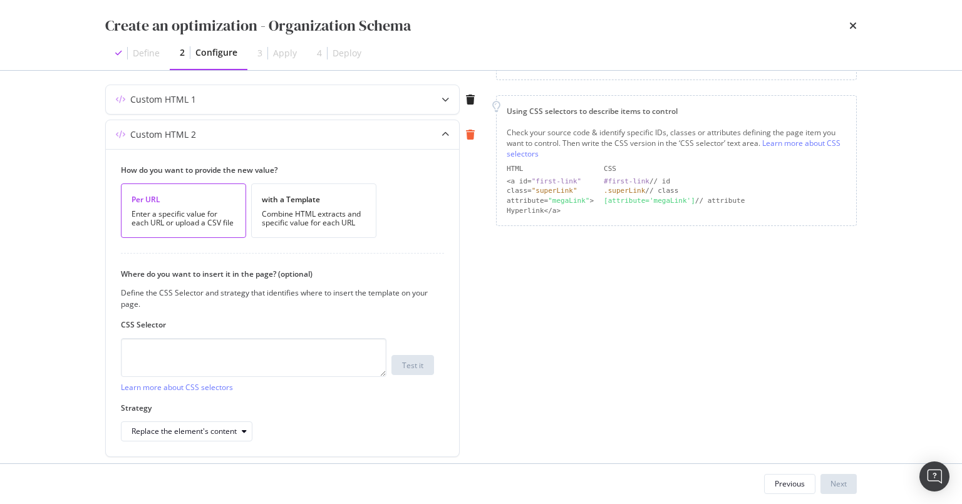
click at [473, 133] on icon "modal" at bounding box center [470, 135] width 9 height 10
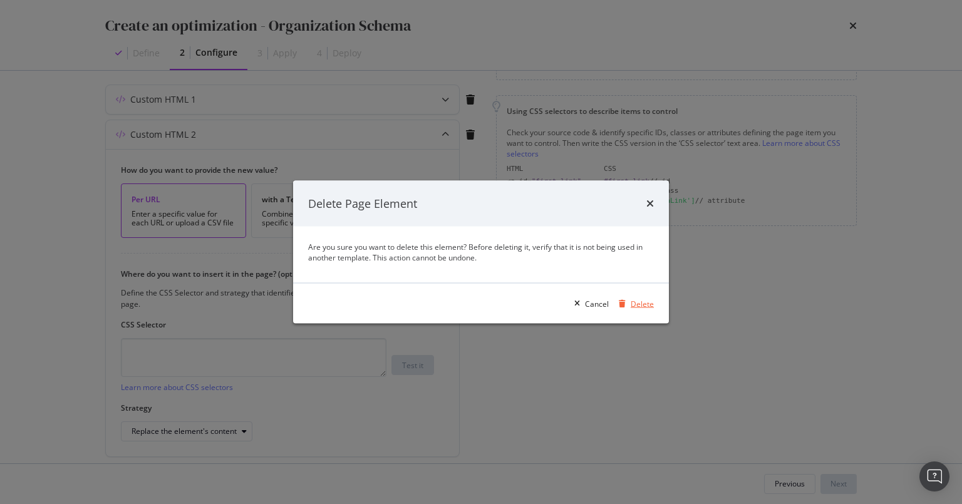
click at [641, 305] on div "Delete" at bounding box center [641, 303] width 23 height 11
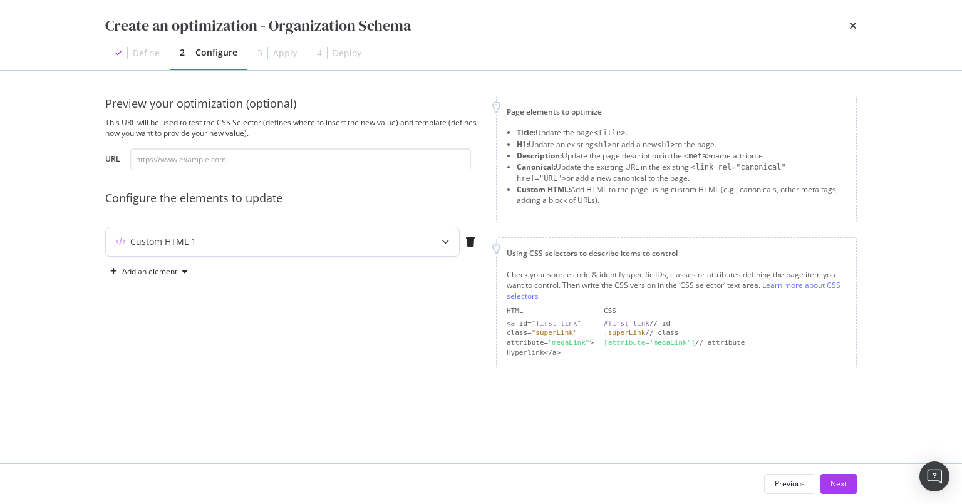
click at [443, 239] on icon "modal" at bounding box center [445, 242] width 8 height 8
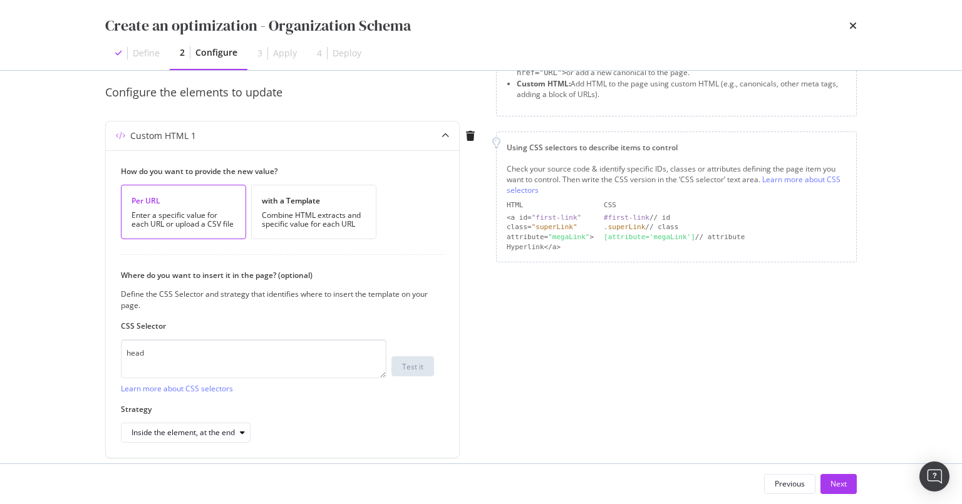
scroll to position [103, 0]
click at [826, 485] on button "Next" at bounding box center [838, 484] width 36 height 20
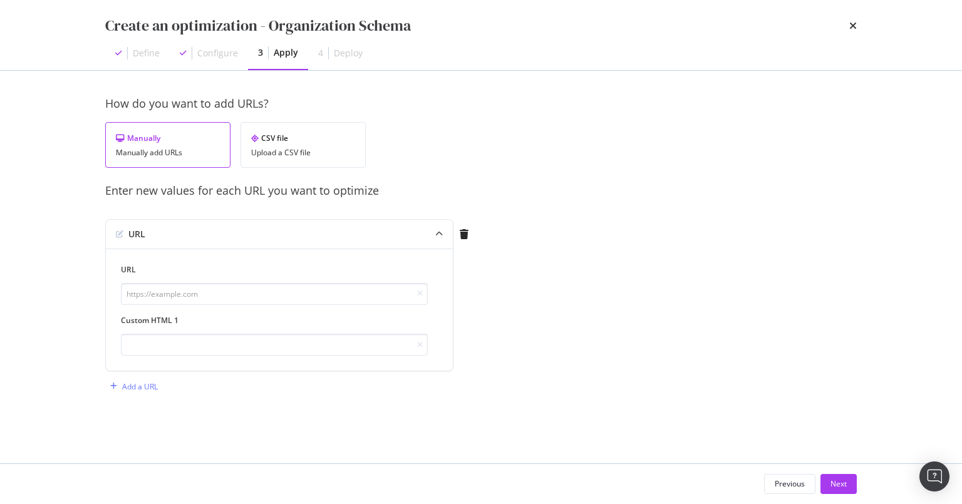
scroll to position [0, 0]
click at [798, 486] on div "Previous" at bounding box center [789, 483] width 30 height 11
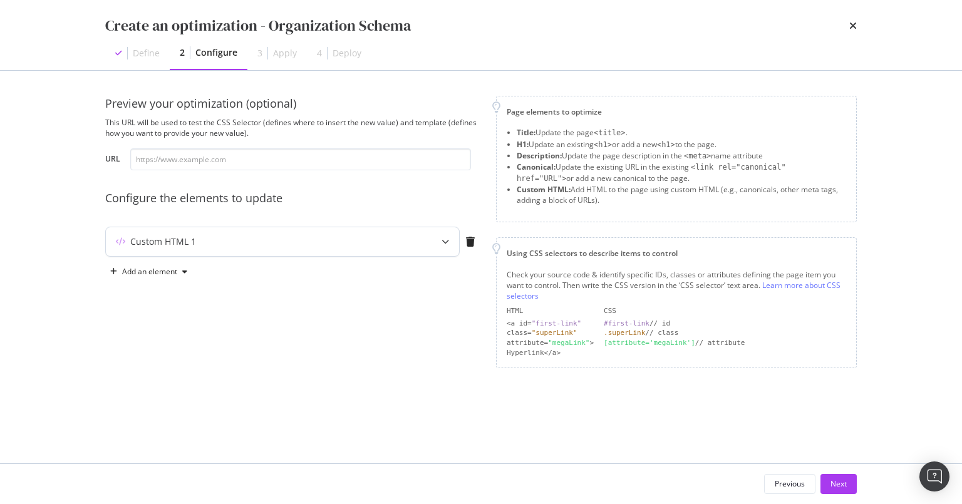
click at [215, 243] on div "Custom HTML 1" at bounding box center [258, 241] width 304 height 13
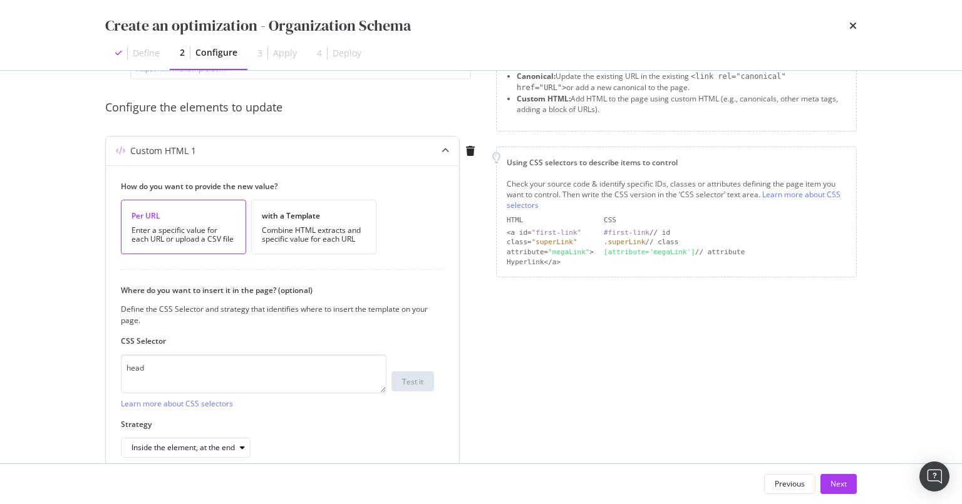
scroll to position [121, 0]
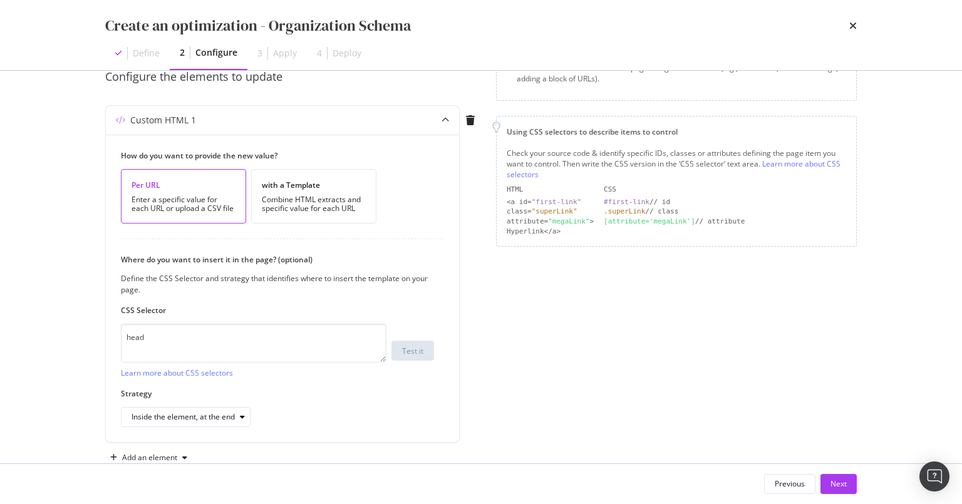
click at [652, 292] on div "Page elements to optimize Title: Update the page <title> . H1: Update an existi…" at bounding box center [676, 220] width 361 height 493
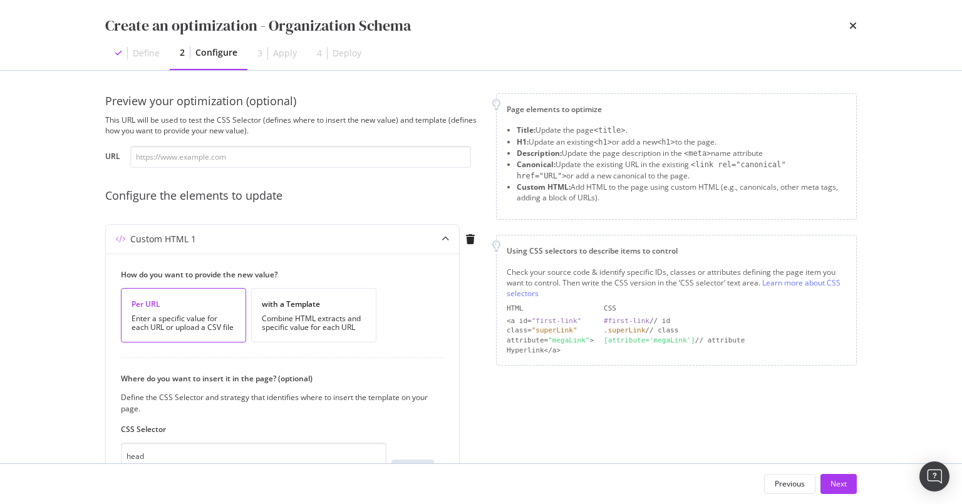
scroll to position [0, 0]
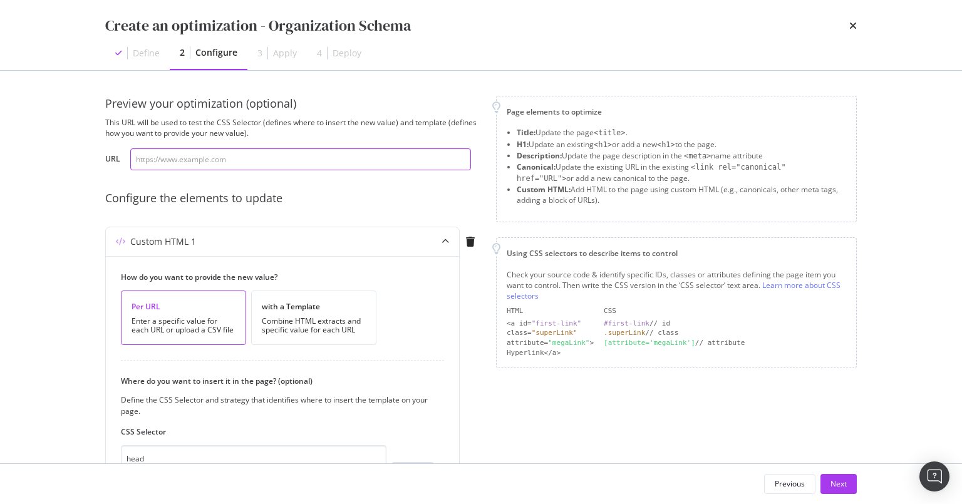
click at [205, 164] on input "modal" at bounding box center [300, 159] width 341 height 22
paste input "https://www.cigars.com/about-us.html"
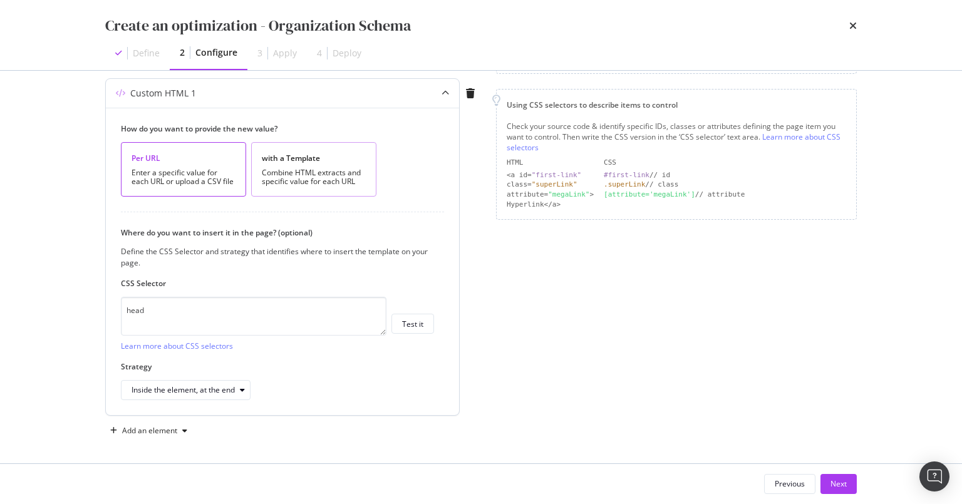
scroll to position [149, 0]
type input "https://www.cigars.com/about-us.html"
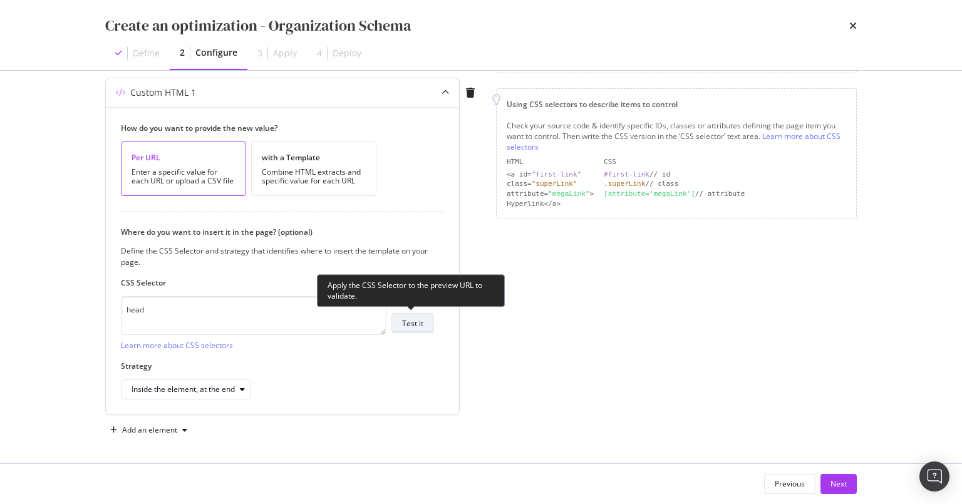
click at [424, 324] on button "Test it" at bounding box center [412, 323] width 43 height 20
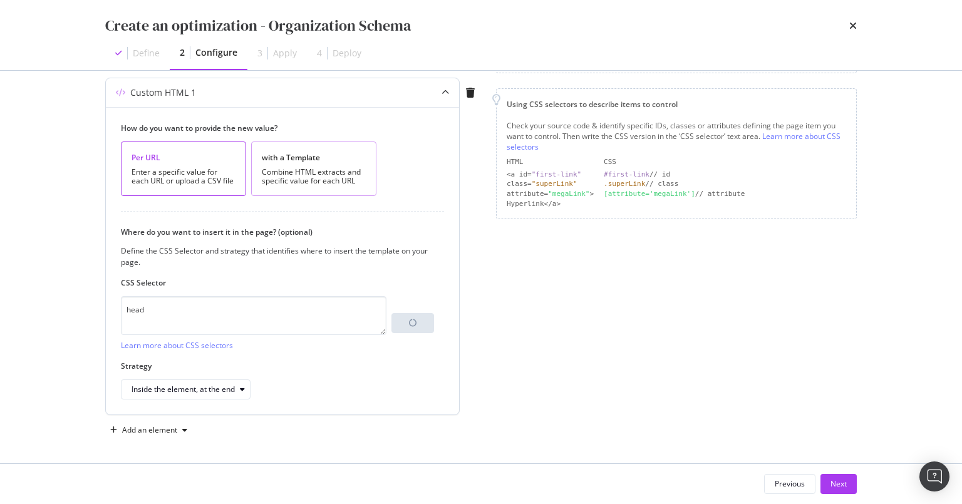
click at [280, 168] on div "Combine HTML extracts and specific value for each URL" at bounding box center [314, 177] width 104 height 18
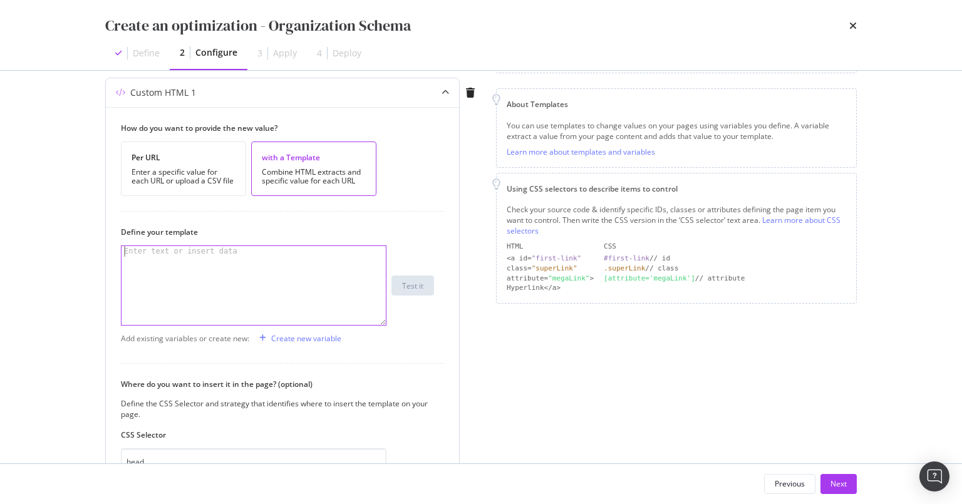
click at [165, 250] on div "Enter text or insert data" at bounding box center [180, 251] width 118 height 11
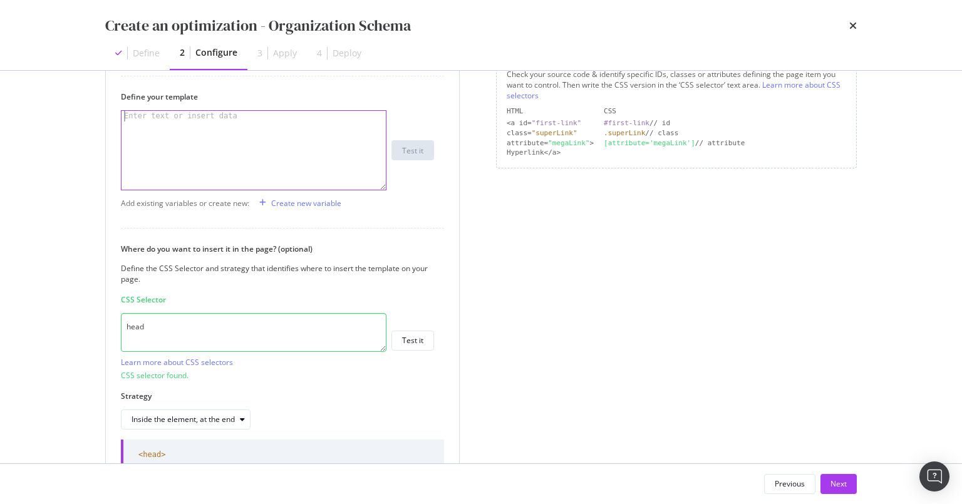
scroll to position [277, 0]
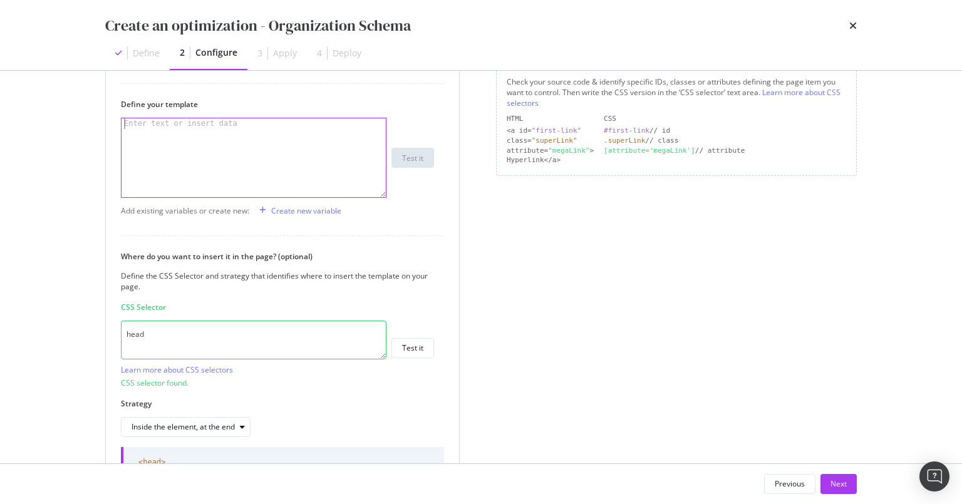
click at [195, 147] on div "modal" at bounding box center [253, 168] width 265 height 101
paste textarea "https://www.cigars.com/about-us.html"
type textarea "https://www.cigars.com/about-us.html"
click at [187, 159] on div "modal" at bounding box center [253, 168] width 265 height 101
paste textarea "</script>"
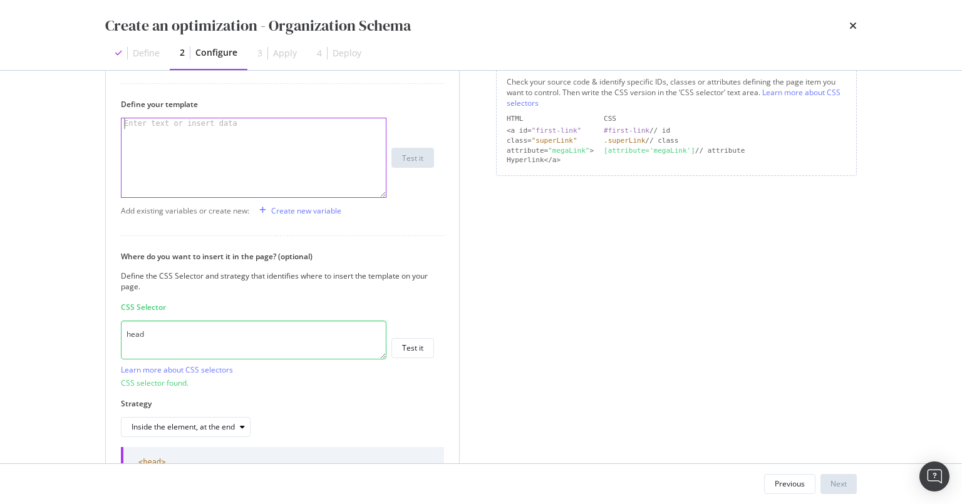
type textarea "</script>"
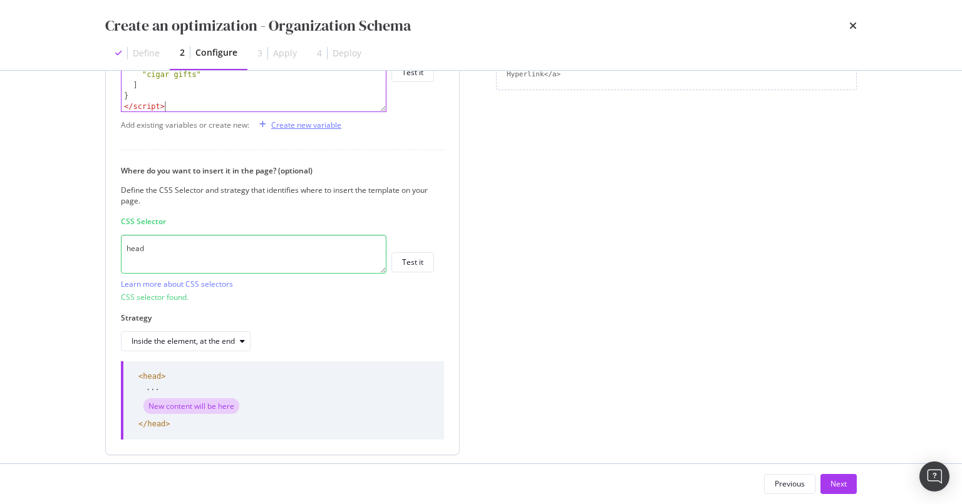
scroll to position [402, 0]
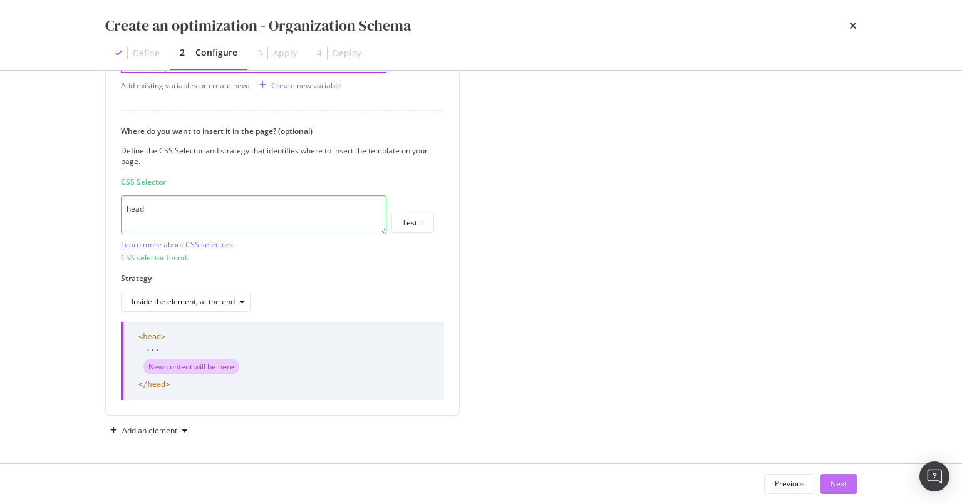
click at [826, 484] on div "Next" at bounding box center [838, 483] width 16 height 11
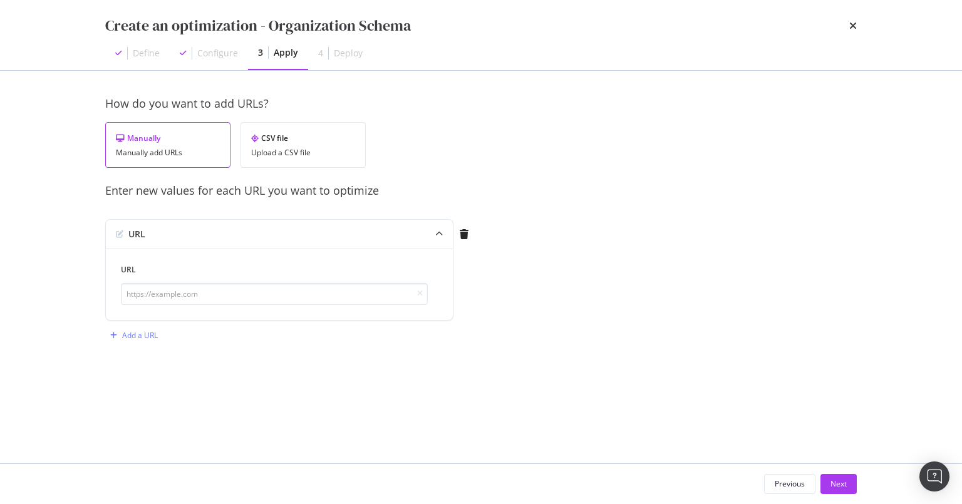
scroll to position [0, 0]
click at [162, 297] on input "modal" at bounding box center [274, 294] width 307 height 22
click at [196, 294] on input "modal" at bounding box center [274, 294] width 307 height 22
paste input "https://www.cigars.com/about-us.html"
type input "https://www.cigars.com/about-us.html"
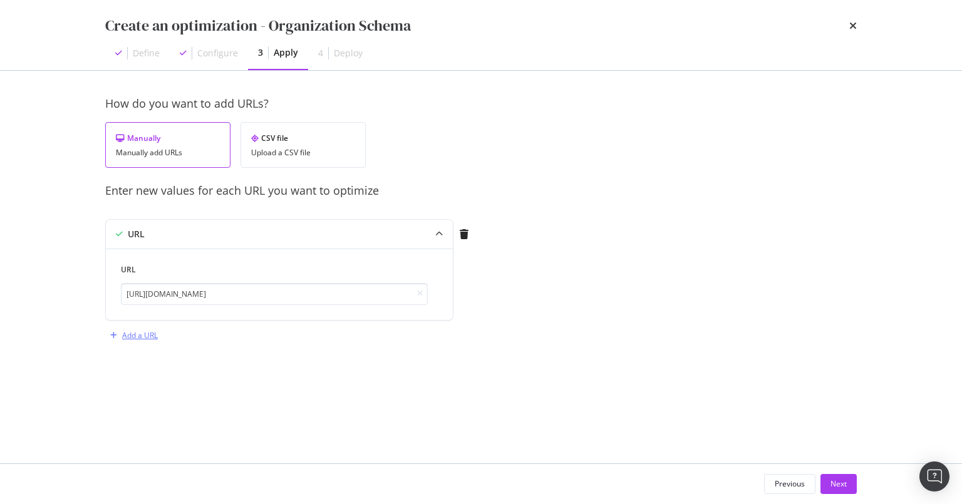
click at [155, 332] on div "Add a URL" at bounding box center [140, 335] width 36 height 11
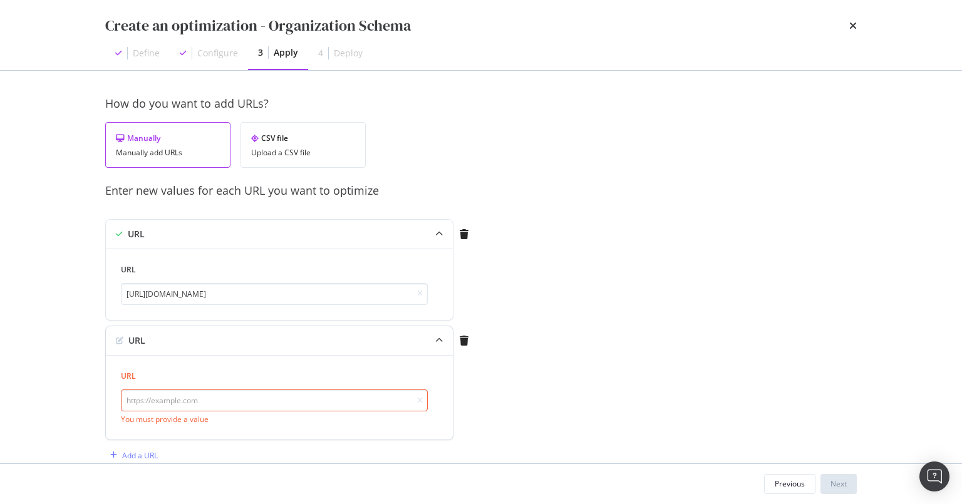
click at [147, 394] on input "modal" at bounding box center [274, 400] width 307 height 22
paste input "https://www.cigars.com/about-us.html"
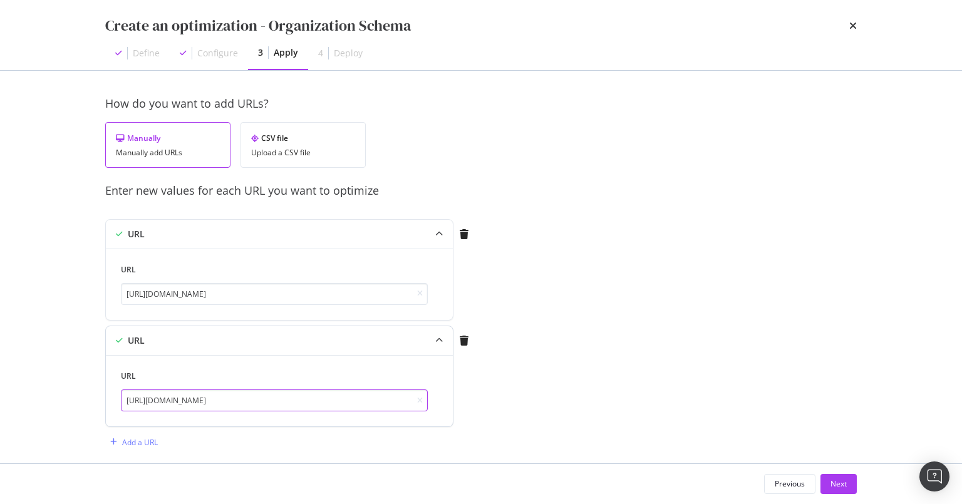
drag, startPoint x: 214, startPoint y: 399, endPoint x: 299, endPoint y: 407, distance: 85.5
click at [299, 407] on input "https://www.cigars.com/about-us.html" at bounding box center [274, 400] width 307 height 22
type input "https://www.cigars.com/"
click at [826, 488] on div "Next" at bounding box center [838, 483] width 16 height 11
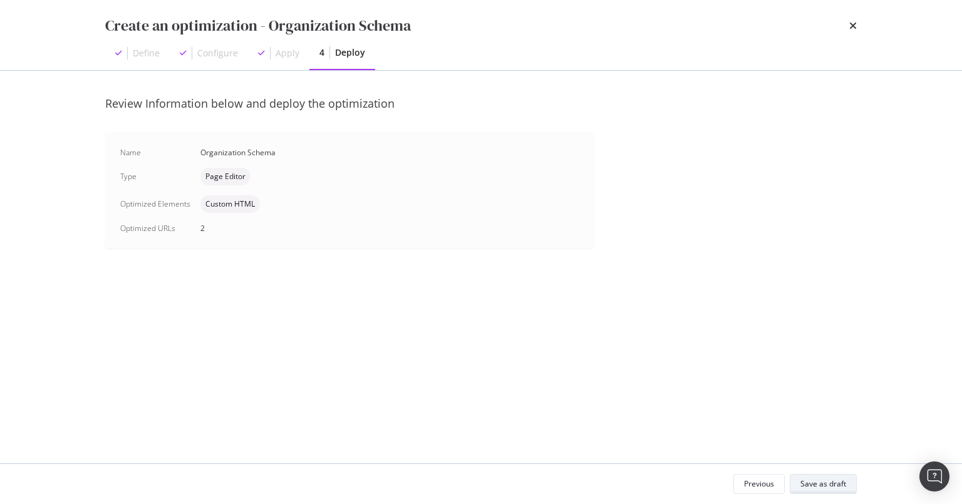
click at [826, 486] on div "Save as draft" at bounding box center [823, 483] width 46 height 11
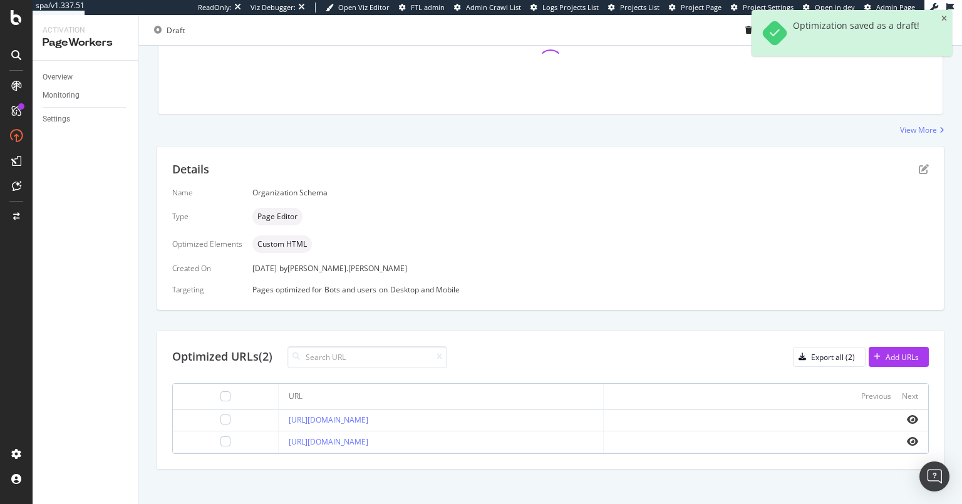
scroll to position [154, 0]
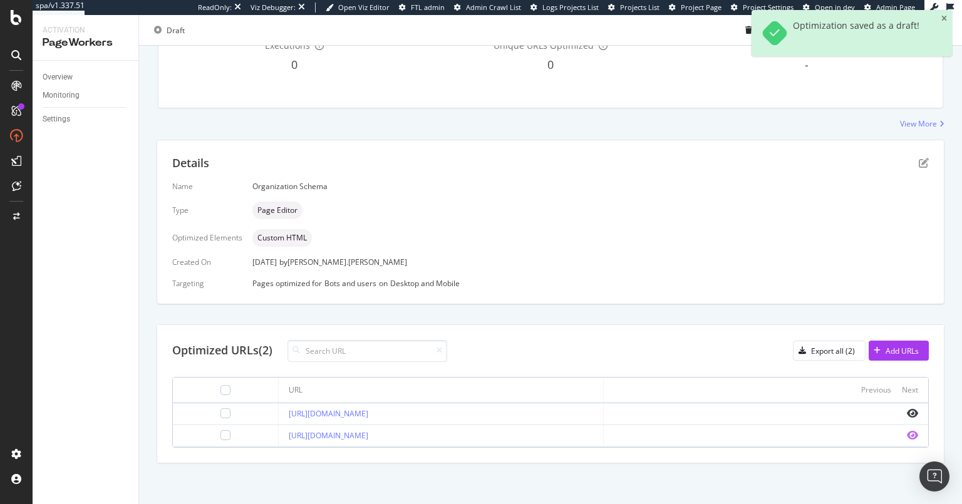
click at [826, 431] on icon "eye" at bounding box center [912, 435] width 11 height 10
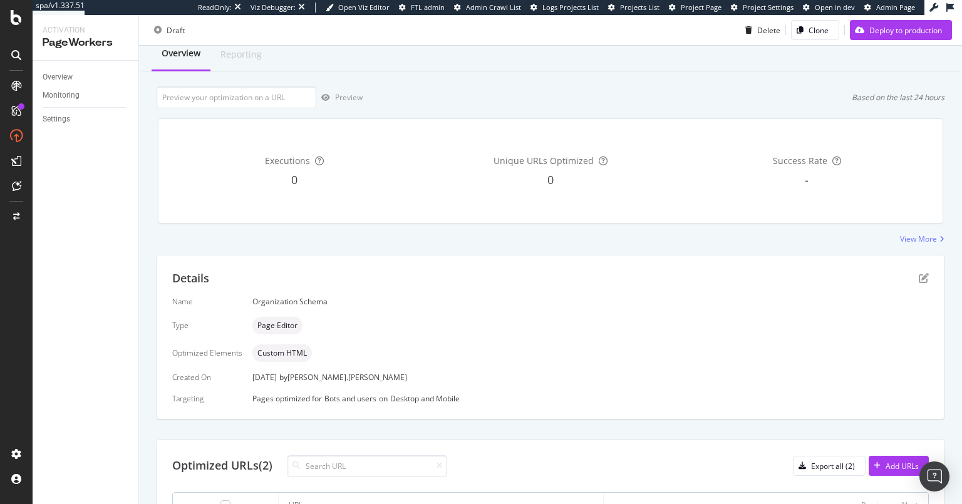
scroll to position [0, 0]
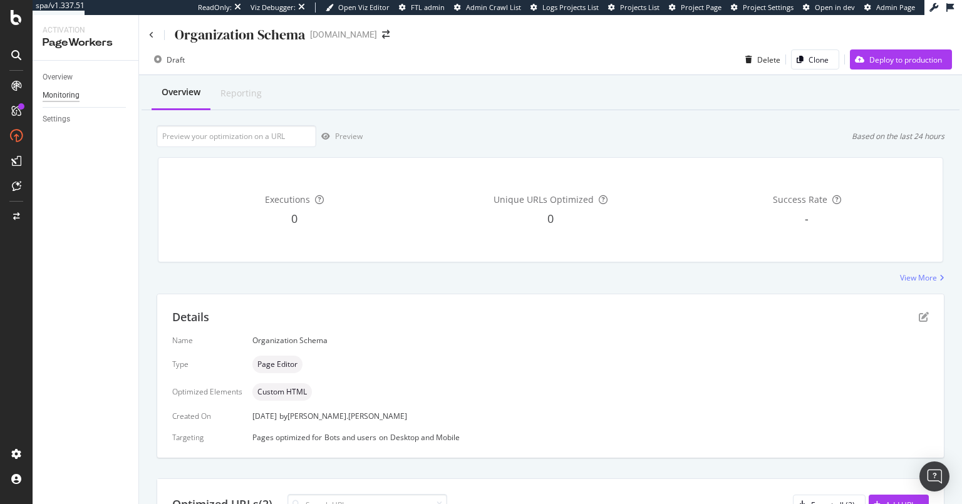
click at [64, 96] on div "Monitoring" at bounding box center [61, 95] width 37 height 13
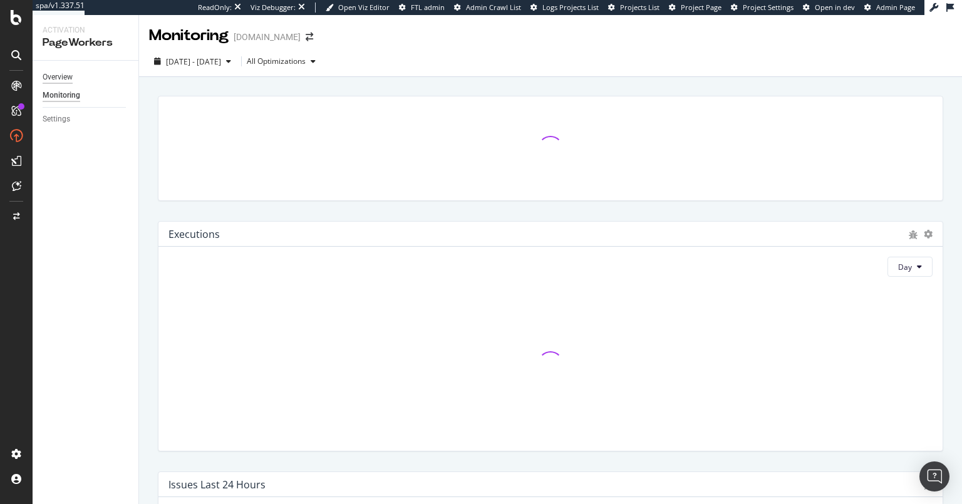
click at [64, 76] on div "Overview" at bounding box center [58, 77] width 30 height 13
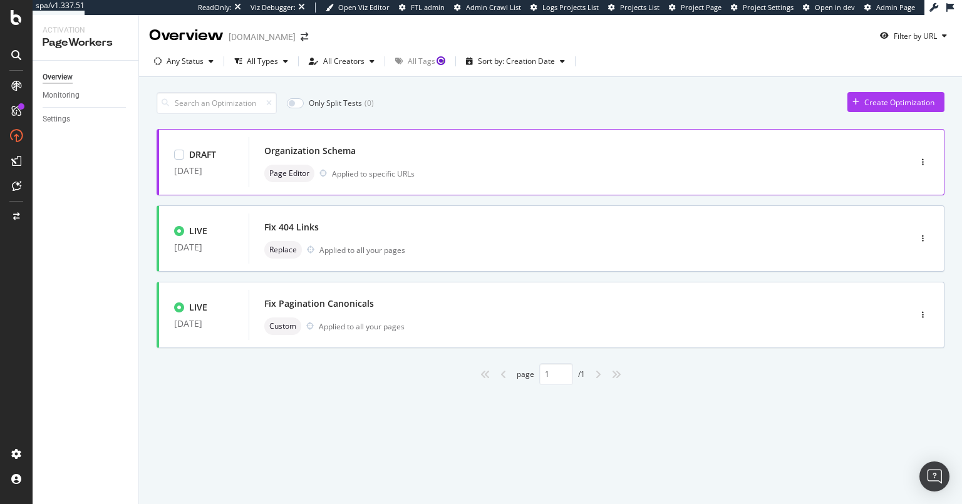
click at [342, 148] on div "Organization Schema" at bounding box center [309, 151] width 91 height 13
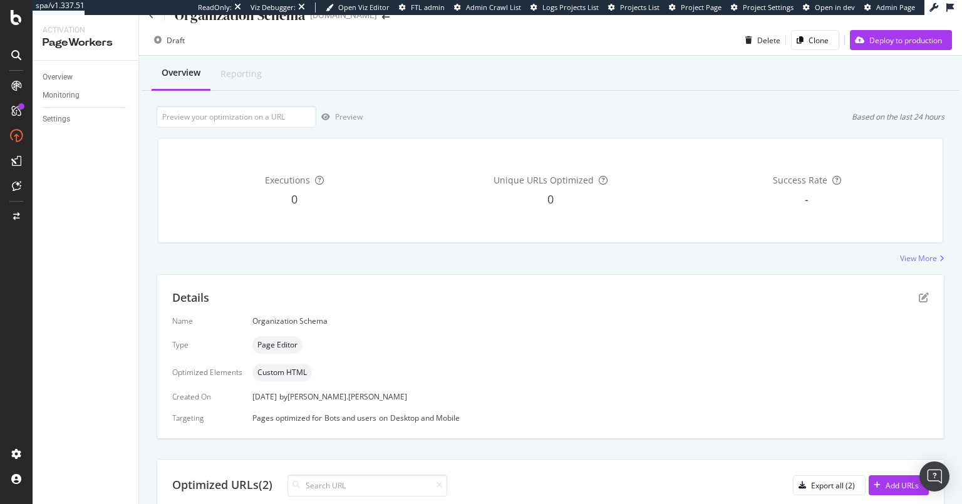
scroll to position [20, 0]
click at [259, 114] on input "url" at bounding box center [237, 116] width 160 height 22
paste input "https://www.cigars.com/about-us.html"
type input "https://www.cigars.com/about-us.html"
click at [344, 118] on div "Preview" at bounding box center [349, 116] width 28 height 11
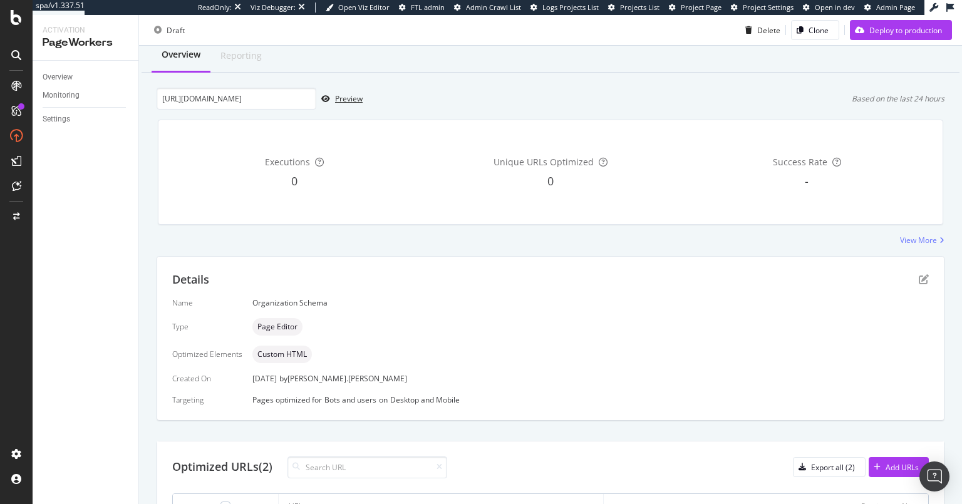
scroll to position [154, 0]
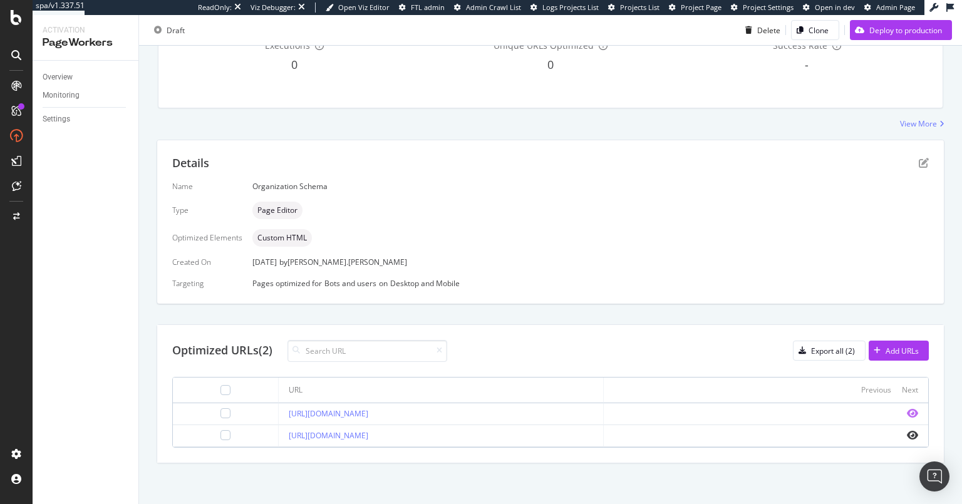
click at [826, 413] on icon "eye" at bounding box center [912, 413] width 11 height 10
click at [826, 161] on icon "pen-to-square" at bounding box center [923, 163] width 10 height 10
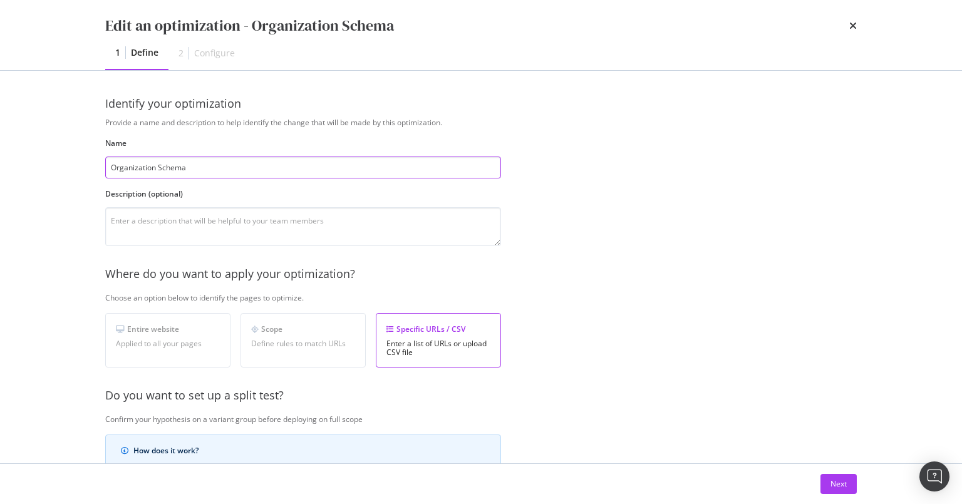
drag, startPoint x: 219, startPoint y: 171, endPoint x: 77, endPoint y: 157, distance: 142.9
click at [77, 157] on div "Edit an optimization - Organization Schema 1 Define 2 Configure Identify your o…" at bounding box center [481, 252] width 962 height 504
paste input "Schema Json - Organization"
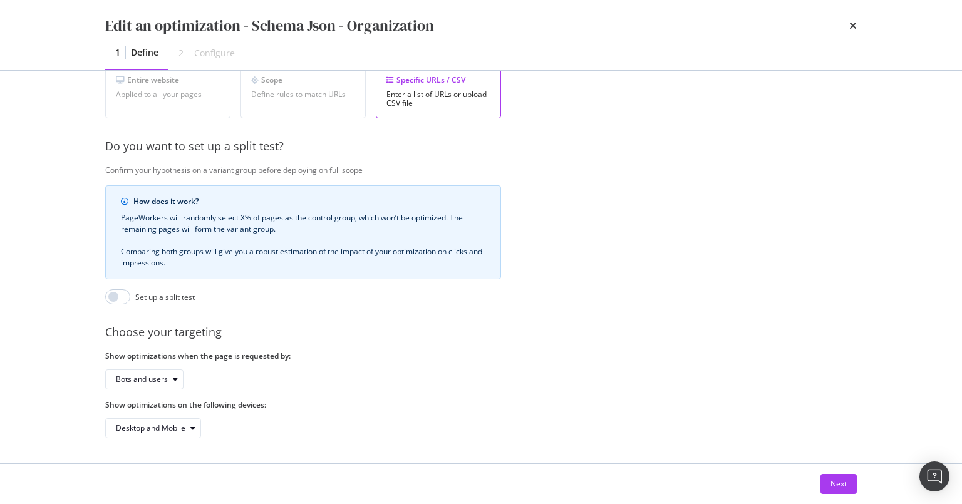
scroll to position [253, 0]
type input "Schema Json - Organization"
click at [826, 483] on div "Next" at bounding box center [838, 483] width 16 height 11
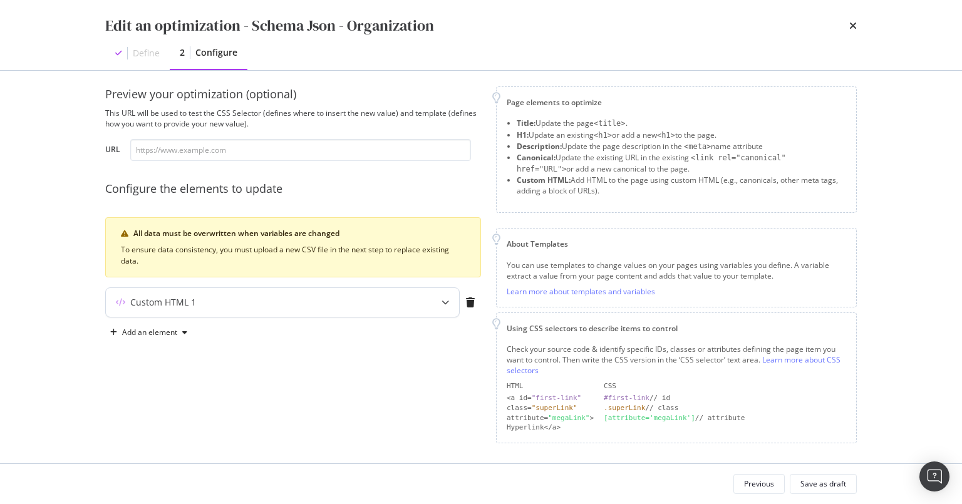
click at [445, 301] on icon "modal" at bounding box center [445, 303] width 8 height 8
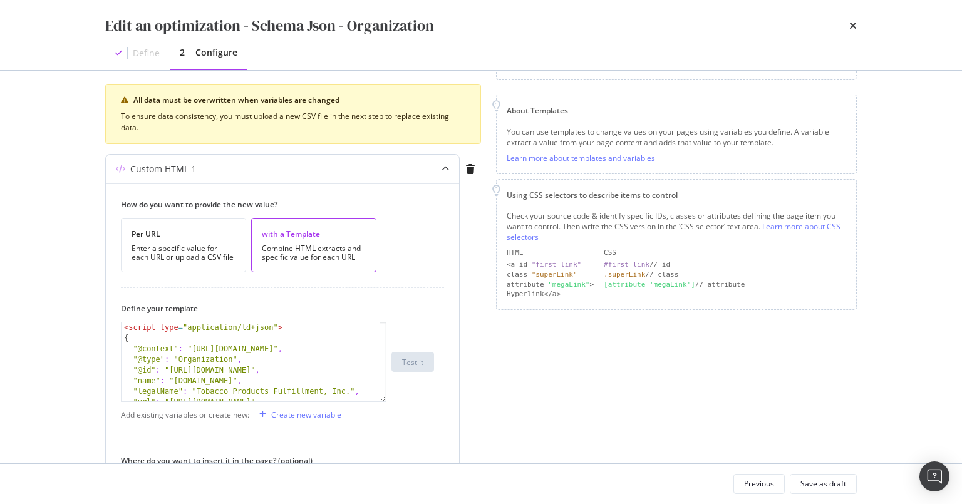
scroll to position [28, 0]
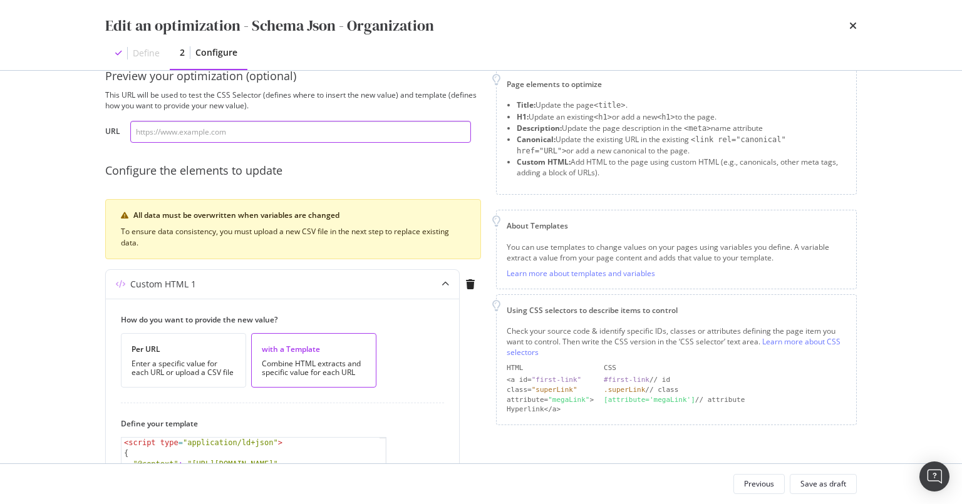
click at [216, 124] on input "modal" at bounding box center [300, 132] width 341 height 22
paste input "https://www.cigars.com/about-us.html"
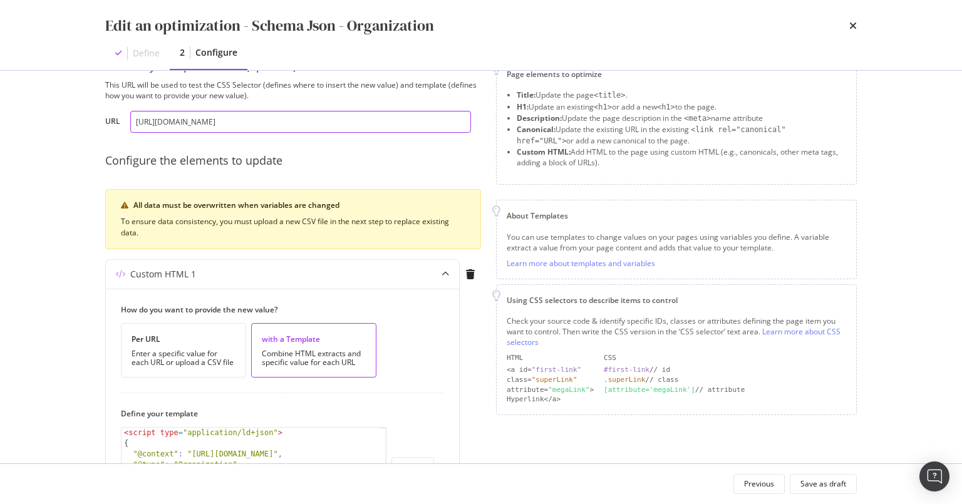
scroll to position [276, 0]
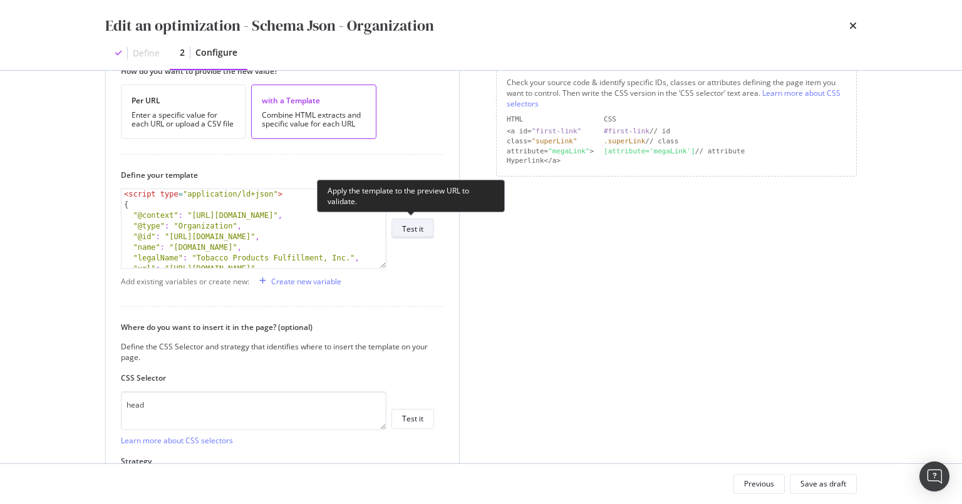
type input "https://www.cigars.com/about-us.html"
click at [419, 227] on div "Test it" at bounding box center [412, 229] width 21 height 11
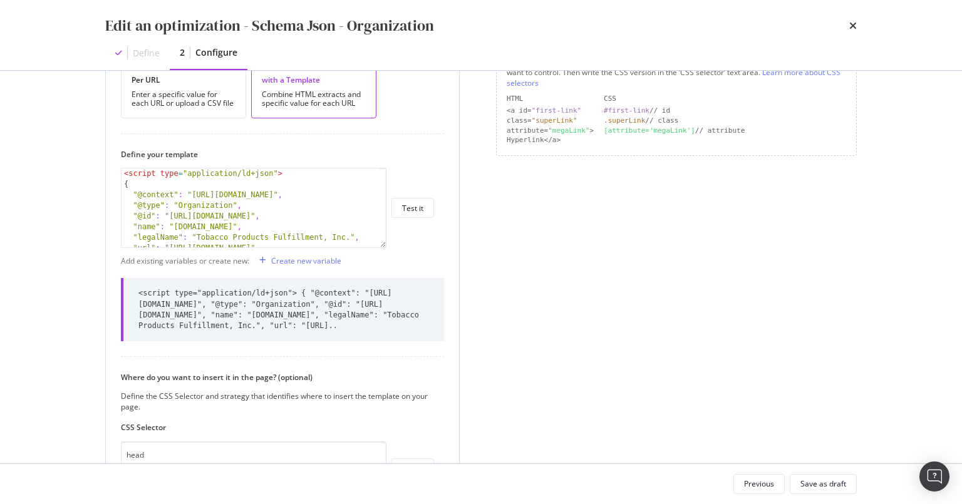
scroll to position [341, 0]
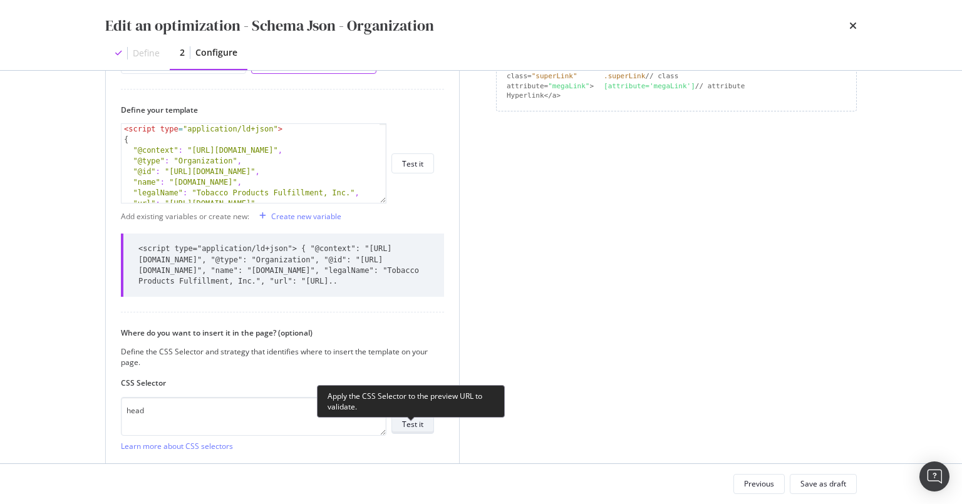
click at [421, 430] on div "Test it" at bounding box center [412, 424] width 21 height 11
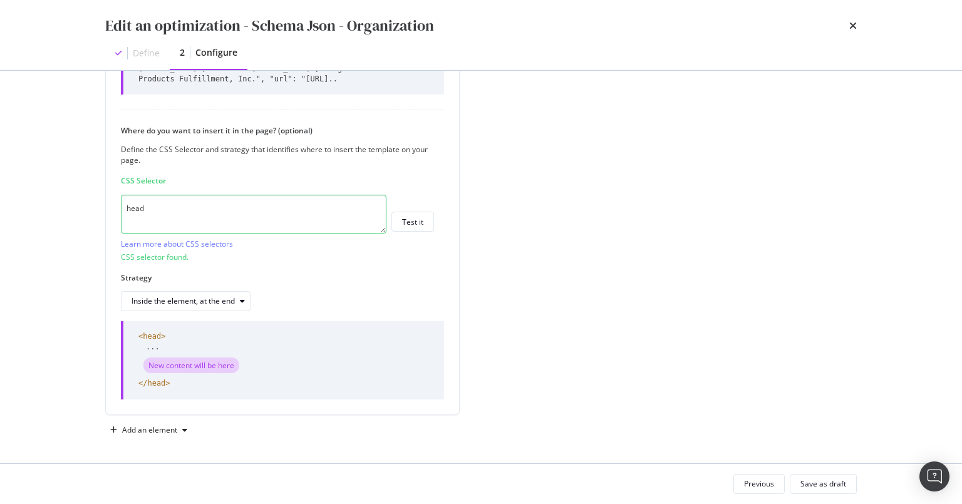
scroll to position [553, 0]
click at [815, 480] on div "Save as draft" at bounding box center [823, 483] width 46 height 11
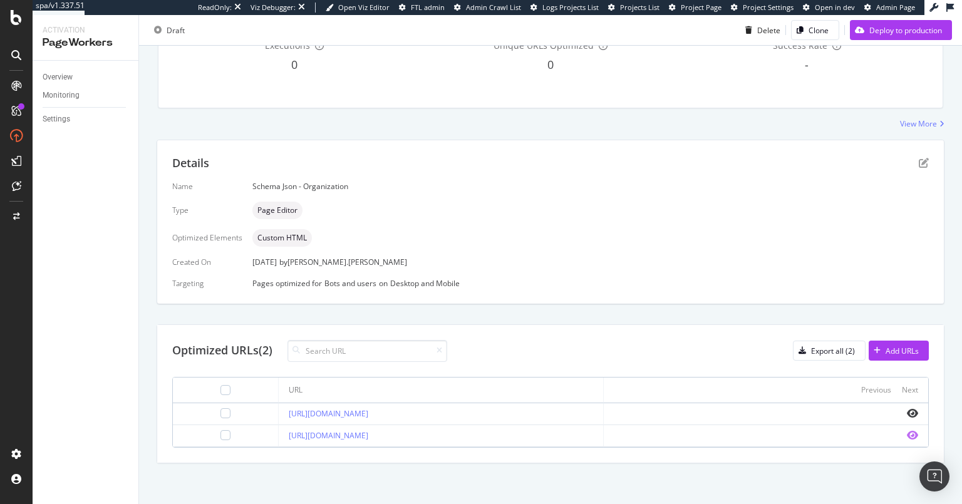
click at [826, 430] on icon "eye" at bounding box center [912, 435] width 11 height 10
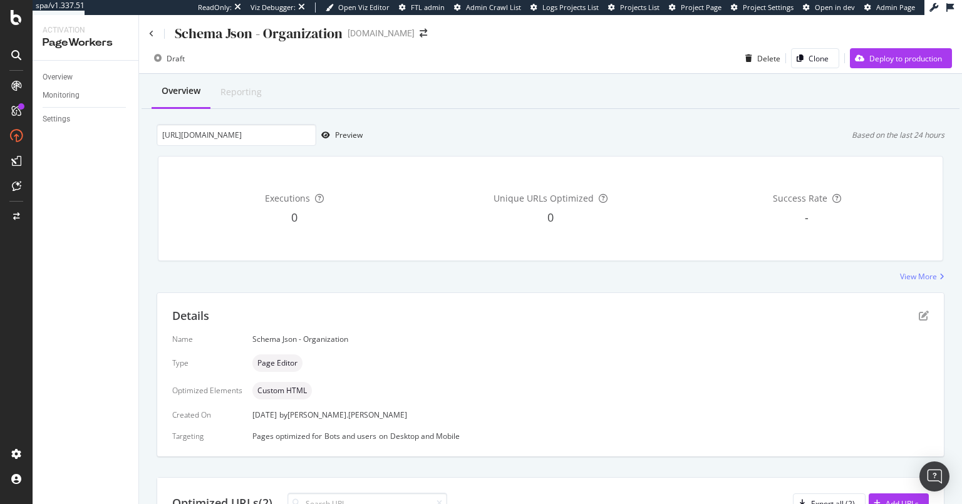
scroll to position [0, 0]
click at [63, 81] on div "Overview" at bounding box center [58, 77] width 30 height 13
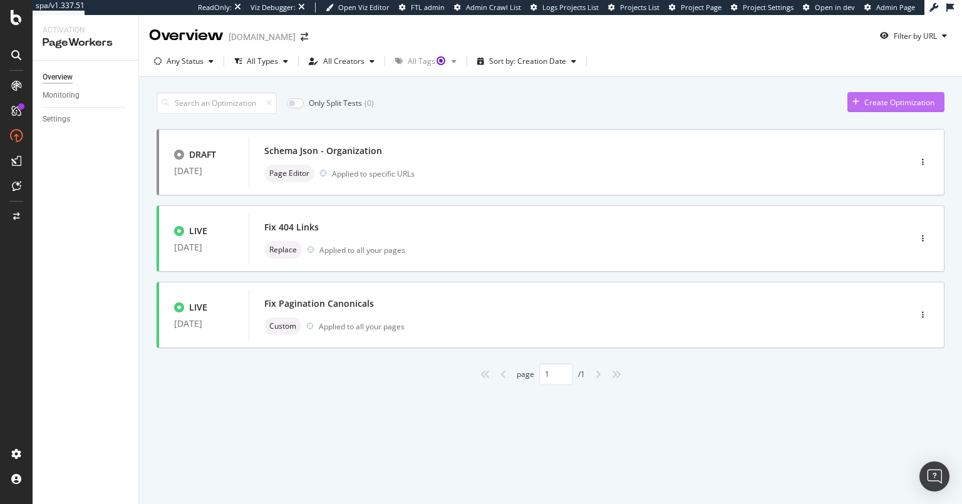
click at [826, 103] on div "Create Optimization" at bounding box center [899, 102] width 70 height 11
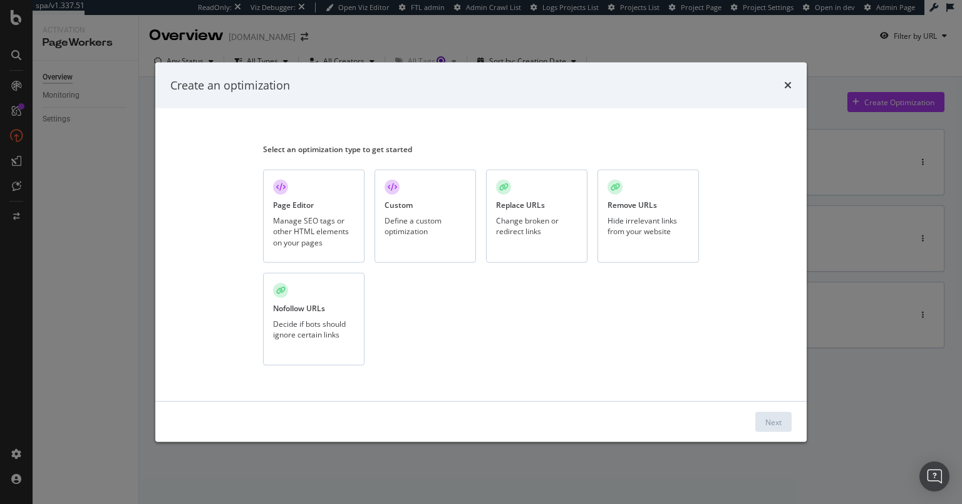
click at [307, 192] on div "Page Editor Manage SEO tags or other HTML elements on your pages" at bounding box center [313, 216] width 101 height 93
click at [771, 423] on div "Next" at bounding box center [773, 421] width 16 height 11
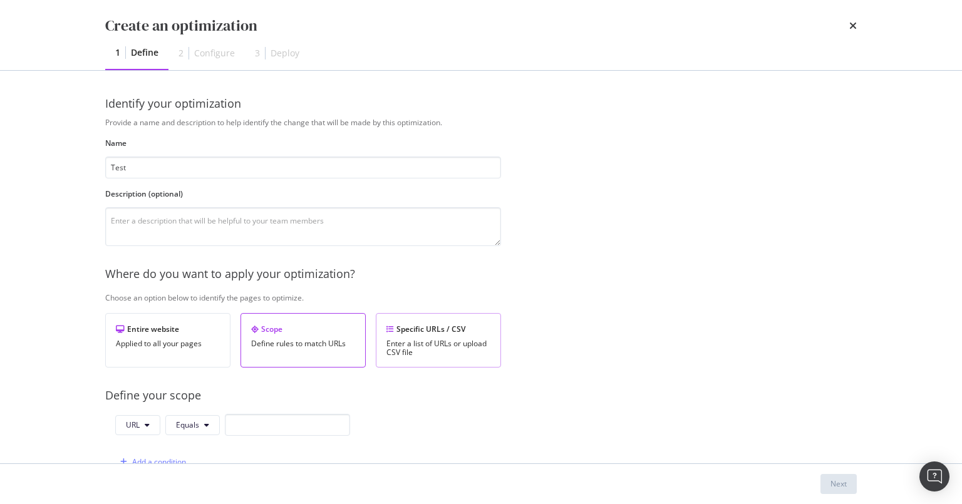
type input "Test"
click at [426, 345] on div "Enter a list of URLs or upload CSV file" at bounding box center [438, 348] width 104 height 18
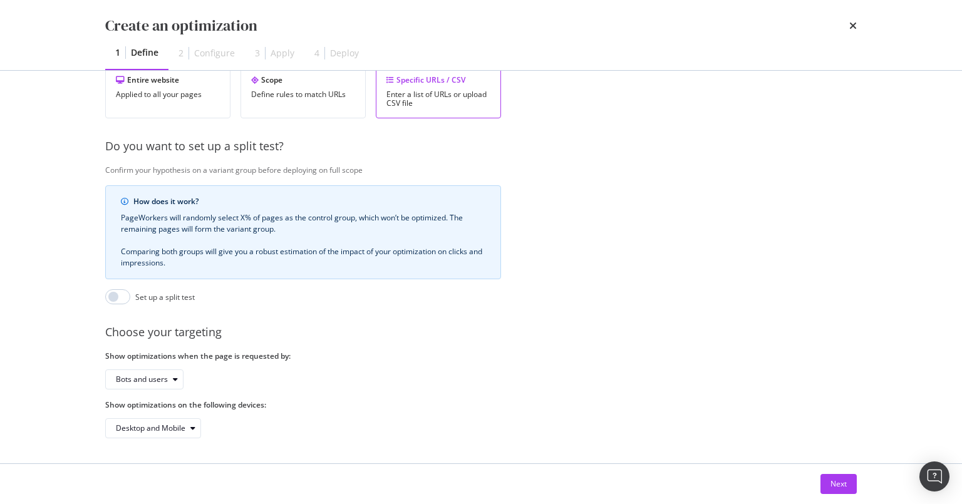
scroll to position [253, 0]
click at [826, 483] on div "Next" at bounding box center [838, 483] width 16 height 11
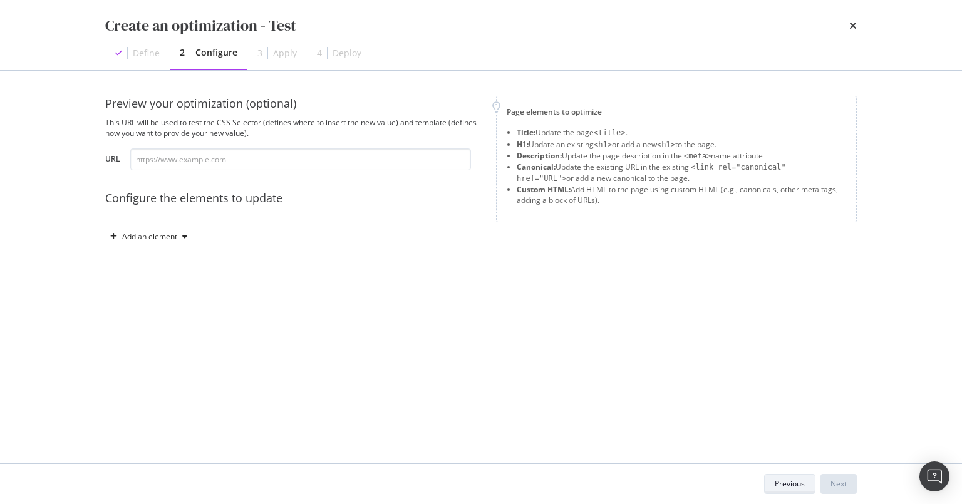
scroll to position [0, 0]
click at [171, 233] on div "Add an element" at bounding box center [149, 237] width 55 height 8
click at [150, 256] on div "Title" at bounding box center [145, 260] width 15 height 11
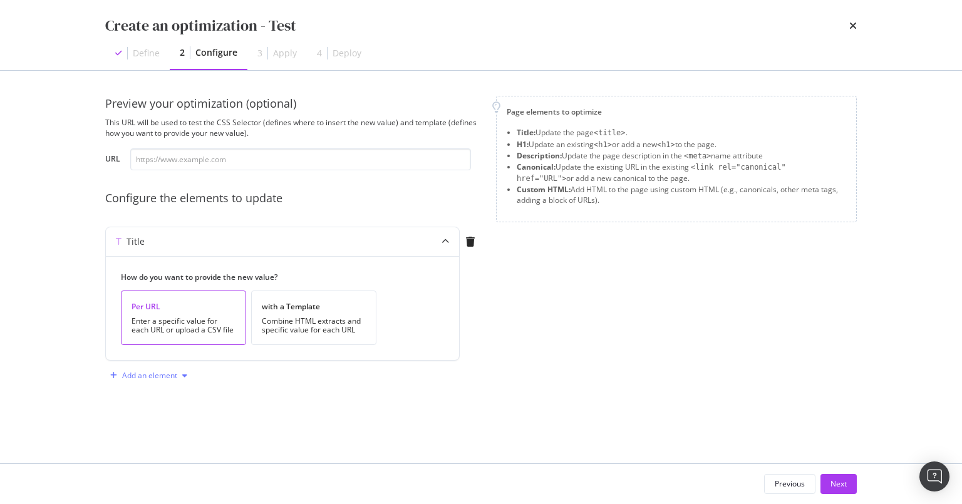
click at [157, 376] on div "Add an element" at bounding box center [149, 376] width 55 height 8
click at [548, 352] on div "Page elements to optimize Title: Update the page <title> . H1: Update an existi…" at bounding box center [676, 241] width 361 height 290
drag, startPoint x: 841, startPoint y: 487, endPoint x: 821, endPoint y: 478, distance: 21.6
click at [826, 487] on div "Next" at bounding box center [838, 483] width 16 height 11
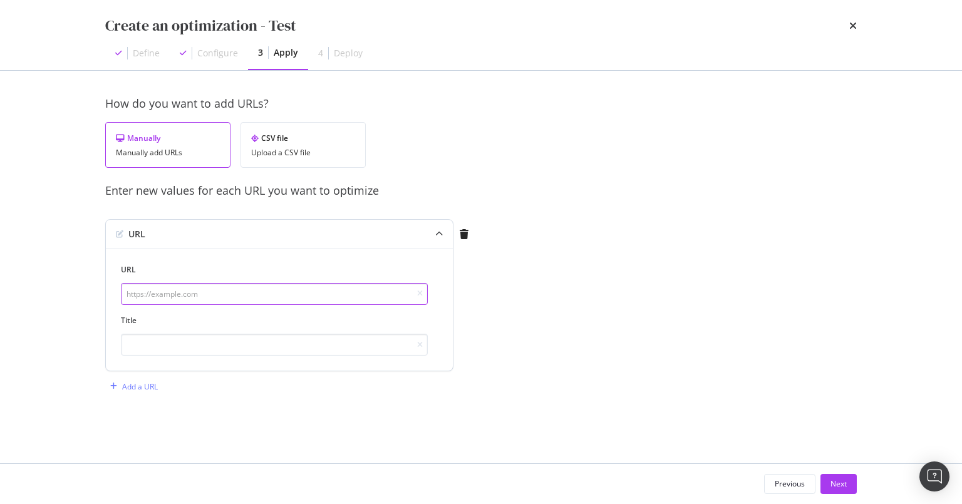
click at [174, 293] on input "modal" at bounding box center [274, 294] width 307 height 22
paste input "https://www.cigars.com/about-us.html"
type input "https://www.cigars.com/about-us.html"
click at [178, 346] on input "modal" at bounding box center [274, 345] width 307 height 22
click at [192, 344] on input "modal" at bounding box center [274, 345] width 307 height 22
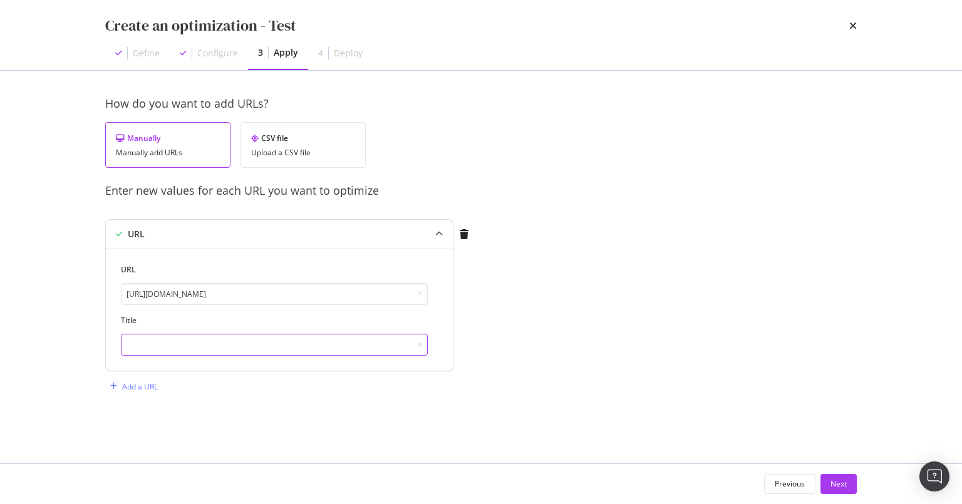
paste input "About Cigars.com | Who We Are & Why We Love Cigars"
type input "About Cigars.com | Who We Are & Why We Love Cigars"
click at [826, 481] on div "Next" at bounding box center [838, 483] width 16 height 11
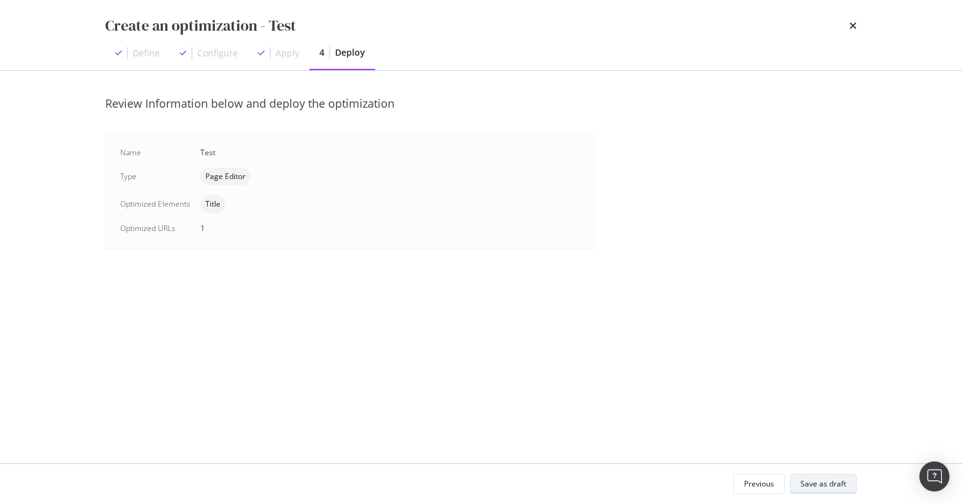
click at [818, 487] on div "Save as draft" at bounding box center [823, 483] width 46 height 11
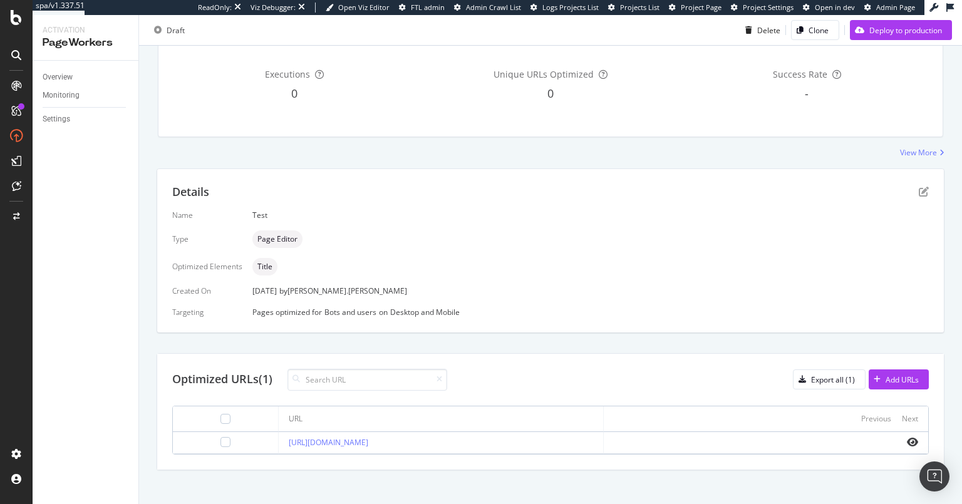
scroll to position [133, 0]
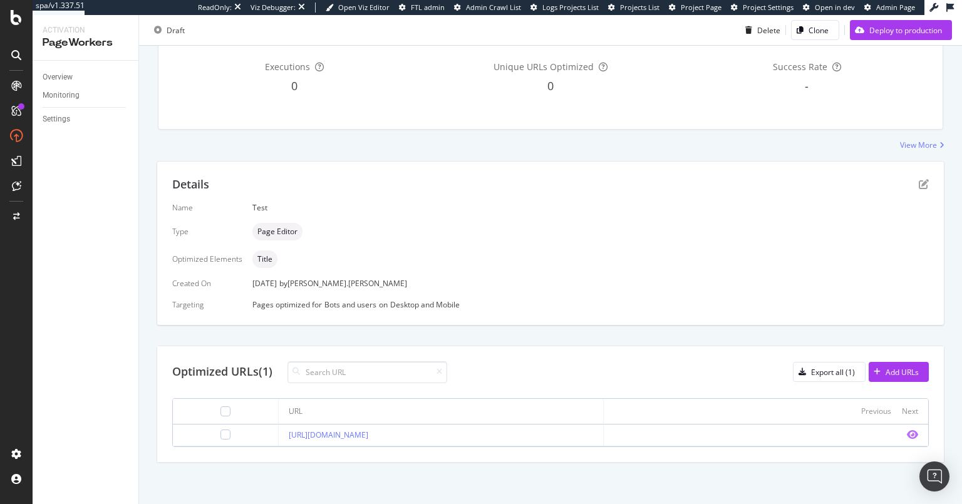
click at [826, 433] on icon "eye" at bounding box center [912, 435] width 11 height 10
click at [826, 28] on div "Deploy to production" at bounding box center [905, 29] width 73 height 11
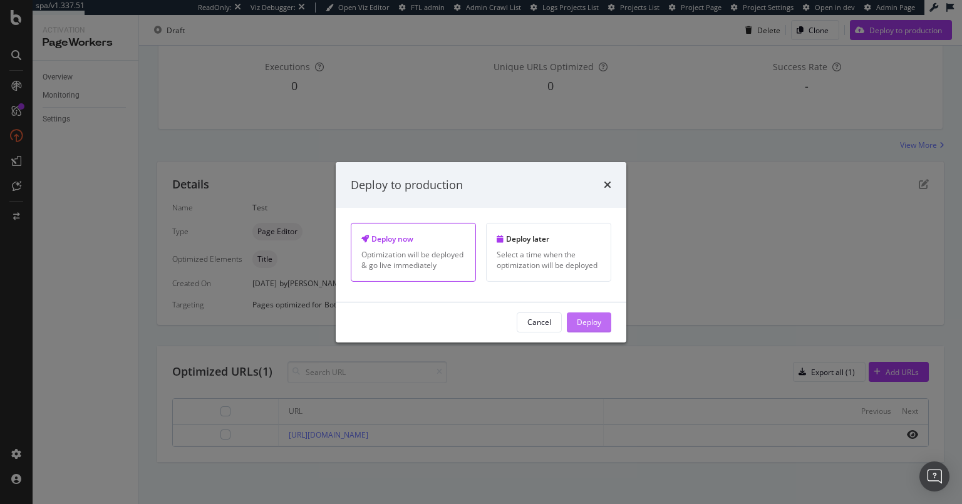
click at [596, 324] on div "Deploy" at bounding box center [589, 322] width 24 height 11
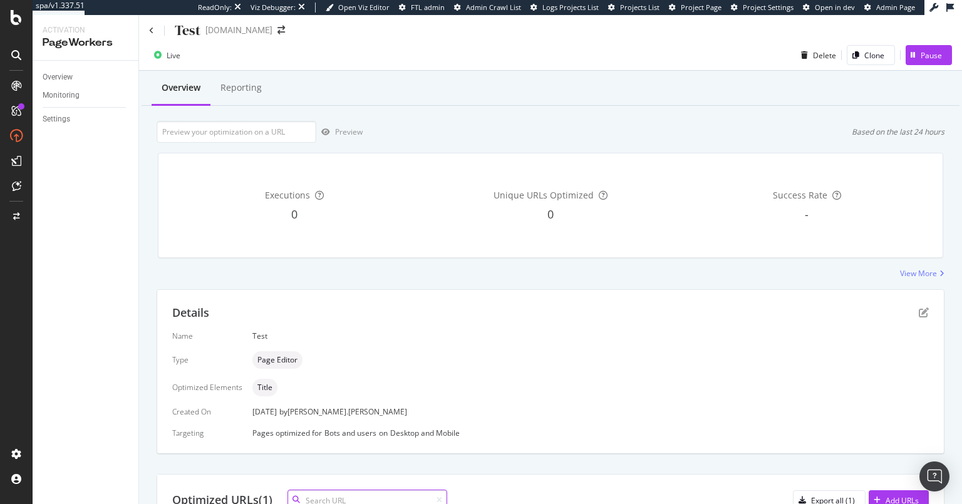
scroll to position [0, 0]
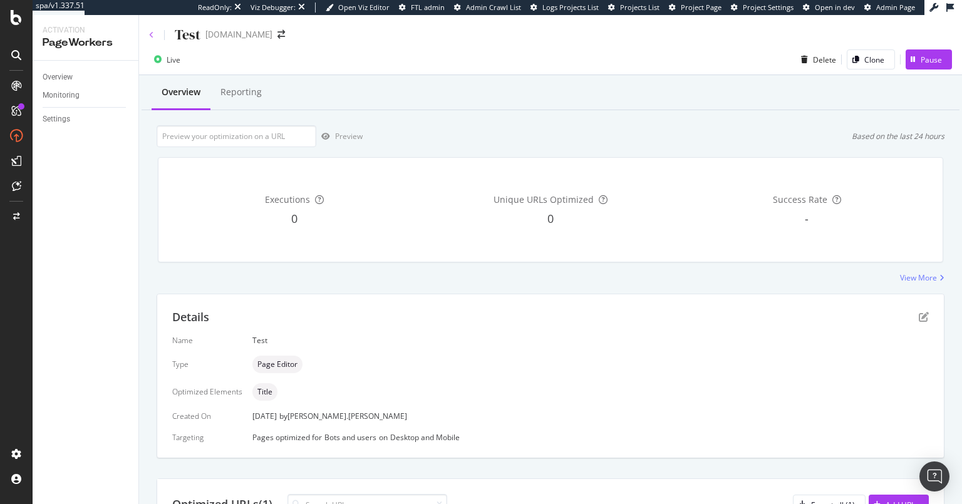
click at [151, 34] on icon at bounding box center [151, 35] width 5 height 8
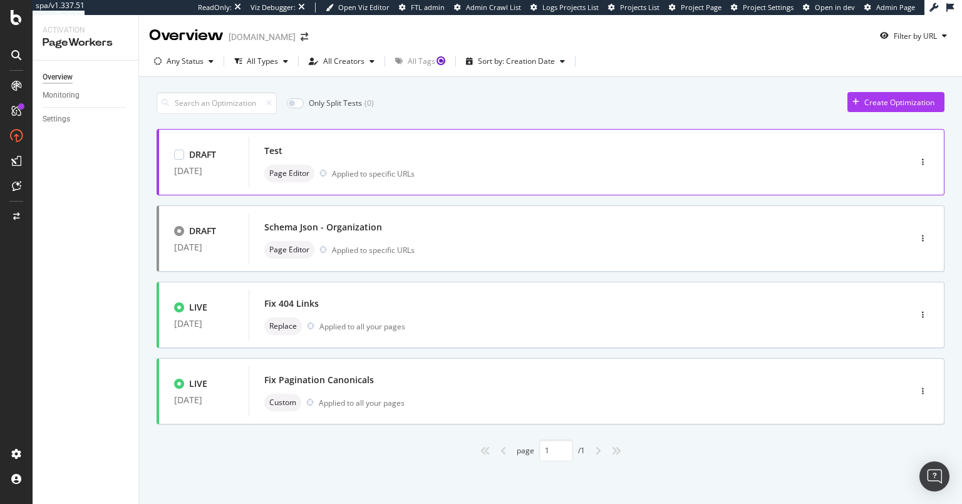
click at [413, 146] on div "Test" at bounding box center [560, 151] width 592 height 18
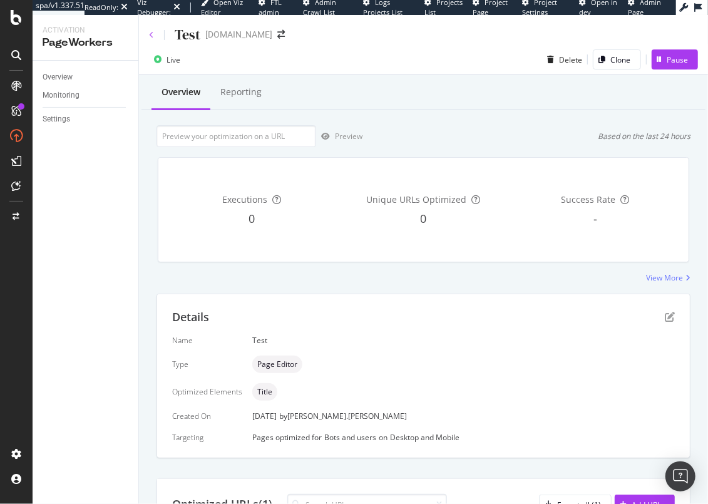
click at [149, 31] on icon at bounding box center [151, 35] width 5 height 8
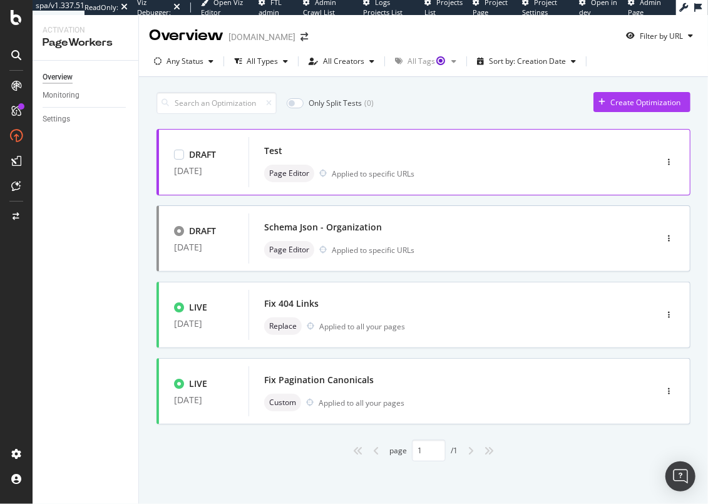
click at [430, 155] on div "Test" at bounding box center [433, 151] width 339 height 18
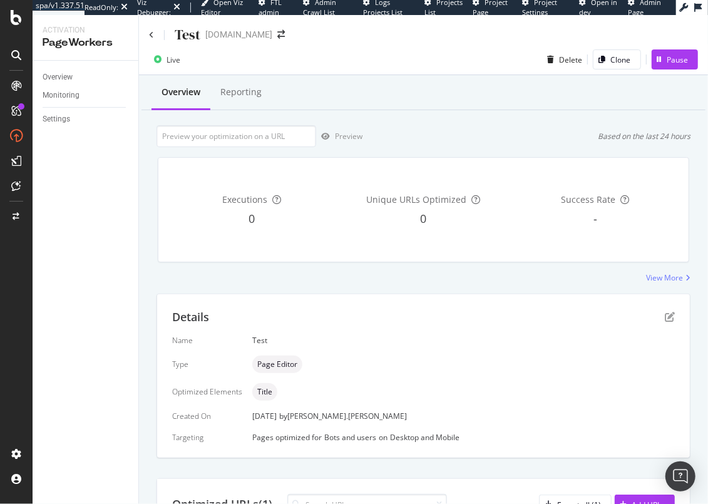
scroll to position [10, 0]
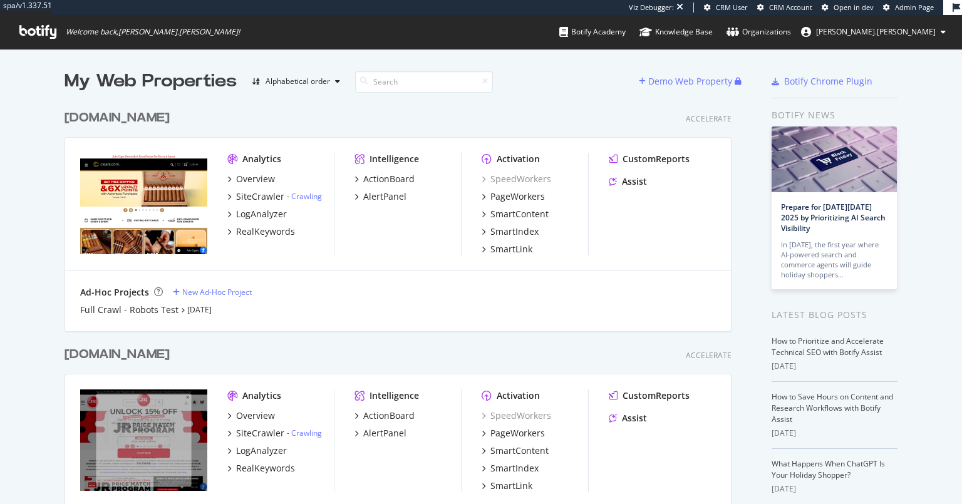
scroll to position [450, 670]
click at [249, 436] on div "SiteCrawler" at bounding box center [260, 433] width 48 height 13
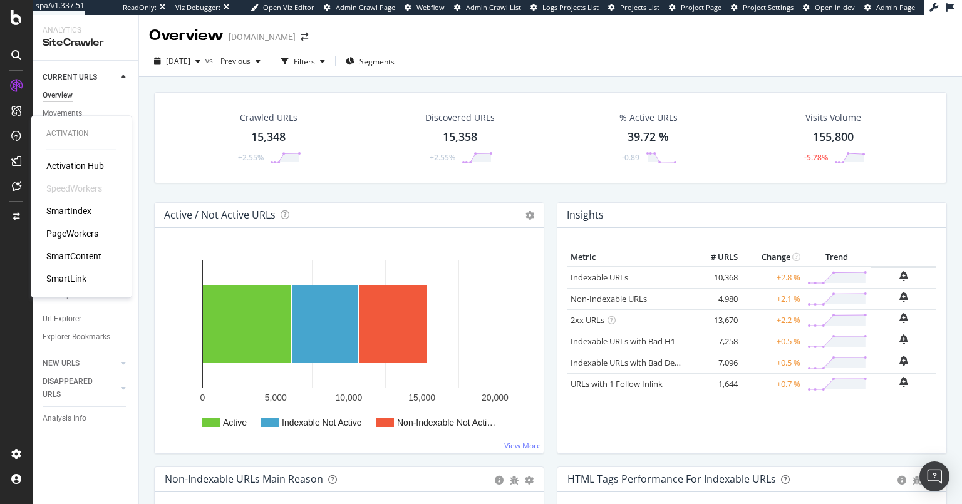
click at [73, 232] on div "PageWorkers" at bounding box center [72, 233] width 52 height 13
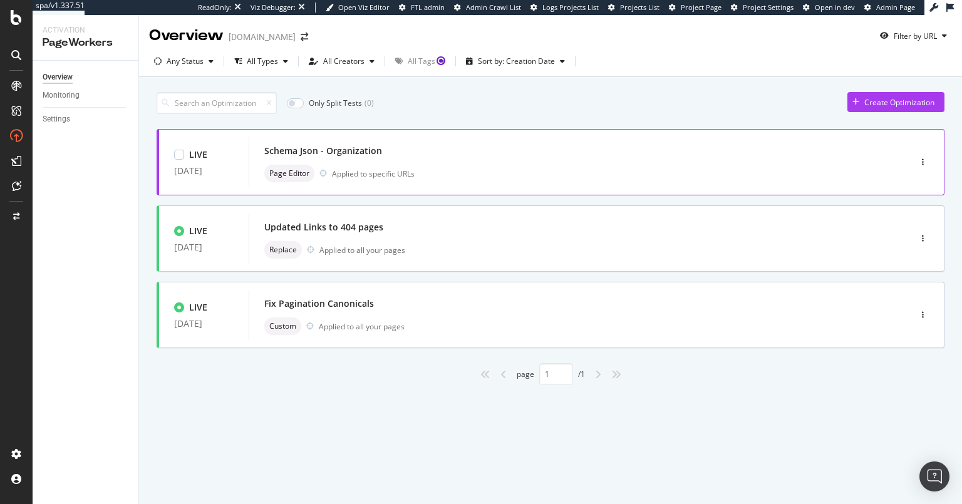
click at [507, 167] on div "Page Editor Applied to specific URLs" at bounding box center [560, 174] width 592 height 18
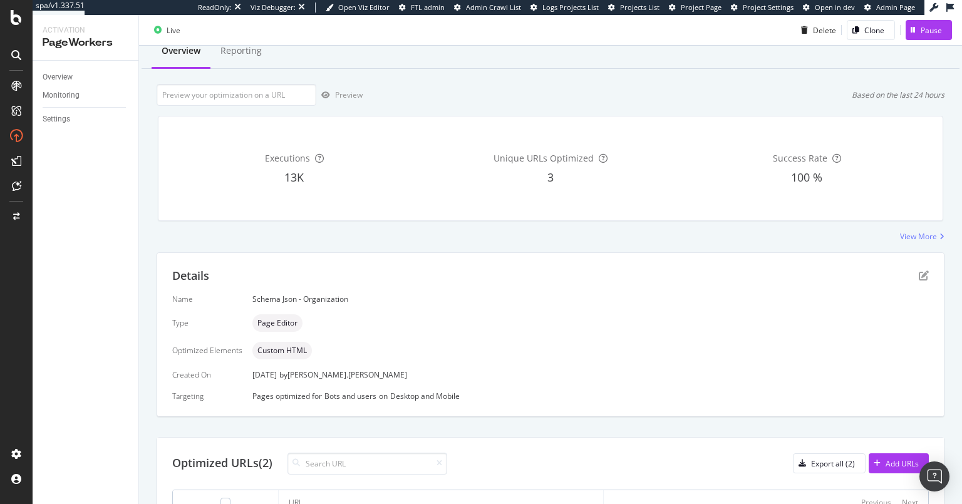
scroll to position [40, 0]
click at [918, 274] on icon "pen-to-square" at bounding box center [923, 277] width 10 height 10
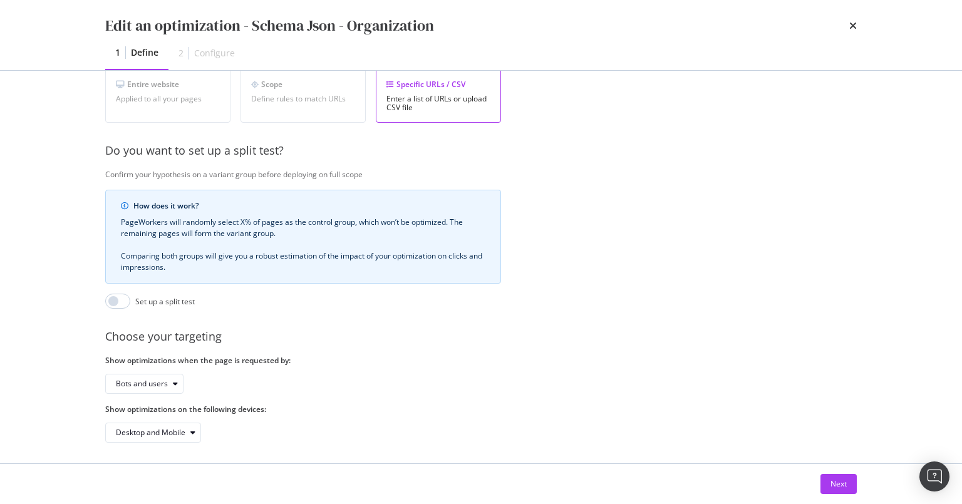
scroll to position [253, 0]
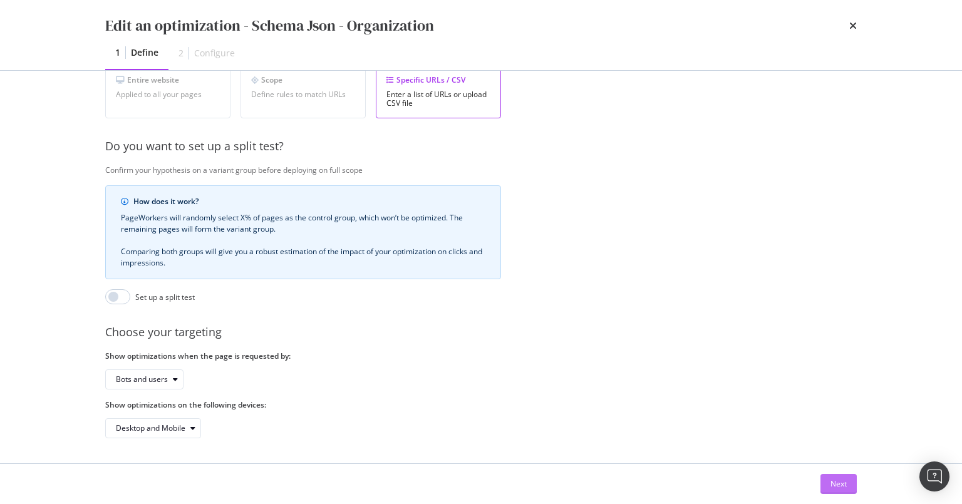
click at [842, 486] on div "Next" at bounding box center [838, 483] width 16 height 11
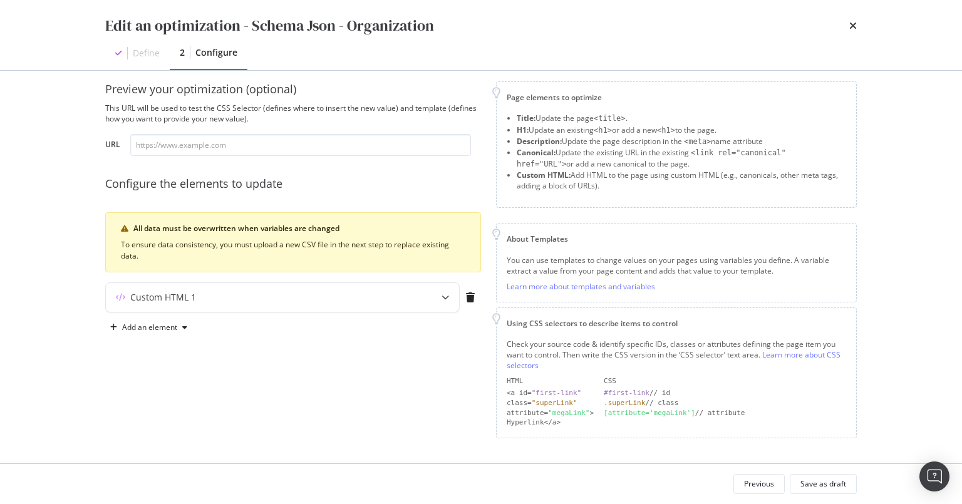
scroll to position [9, 0]
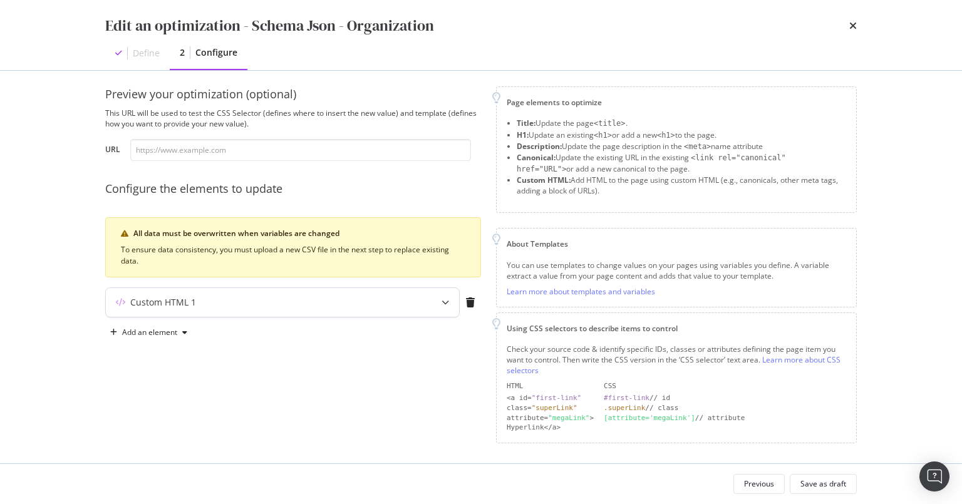
click at [423, 297] on div "Custom HTML 1" at bounding box center [282, 302] width 353 height 29
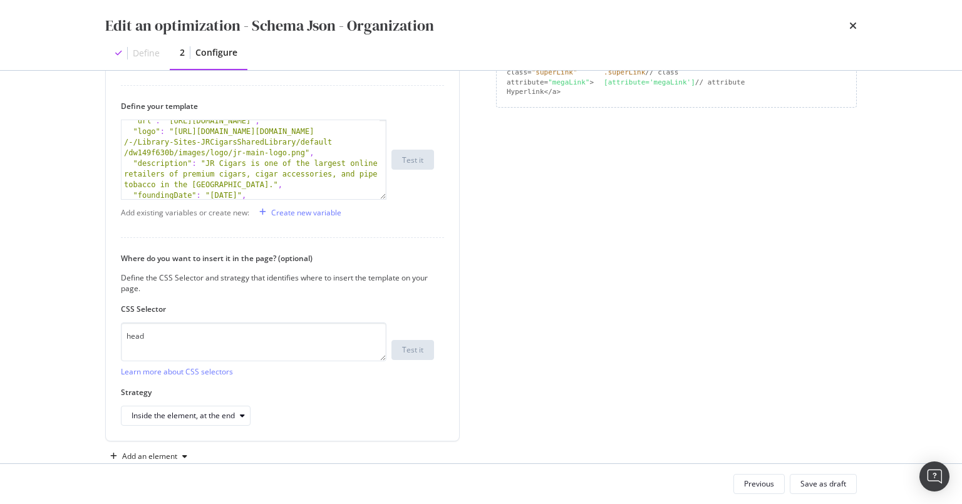
scroll to position [0, 0]
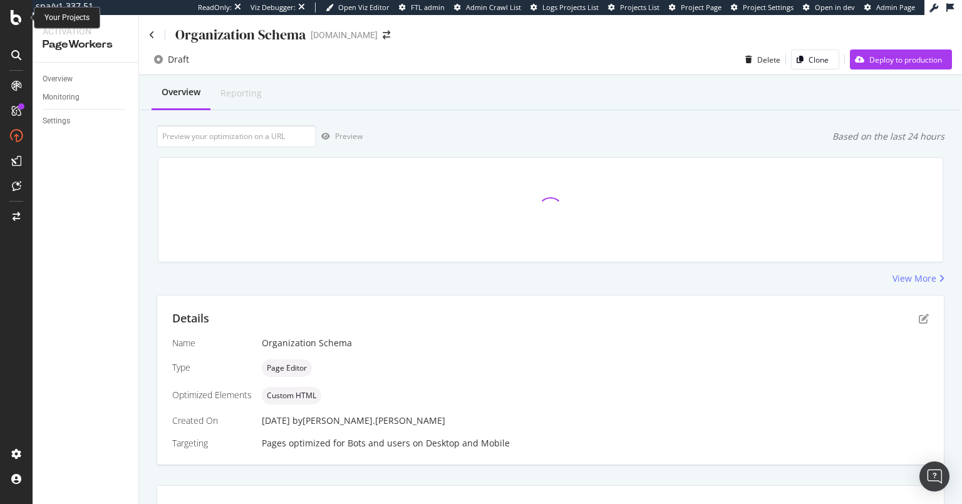
click at [11, 16] on icon at bounding box center [16, 17] width 11 height 15
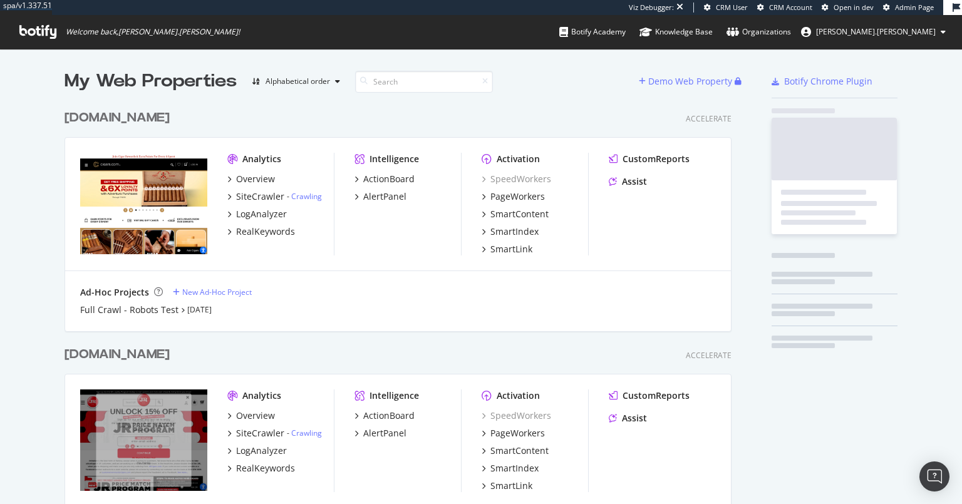
scroll to position [450, 670]
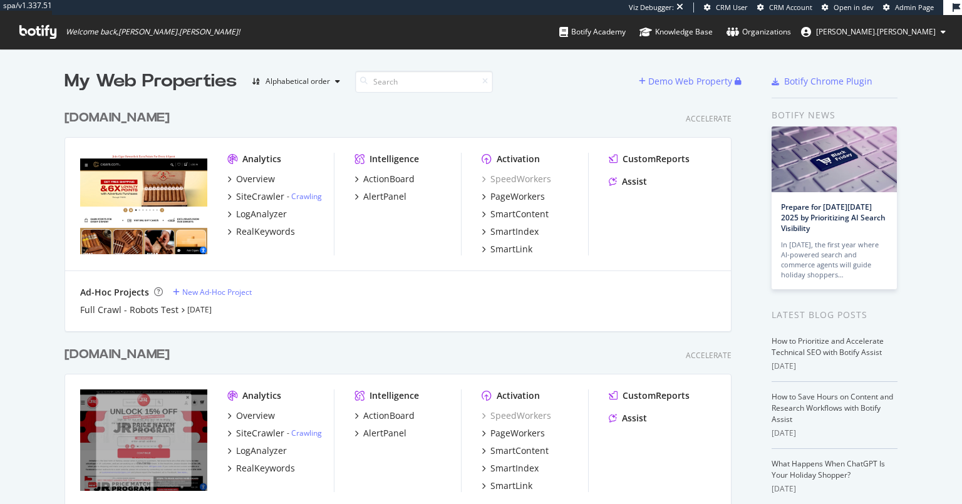
scroll to position [450, 670]
click at [499, 435] on div "PageWorkers" at bounding box center [517, 433] width 54 height 13
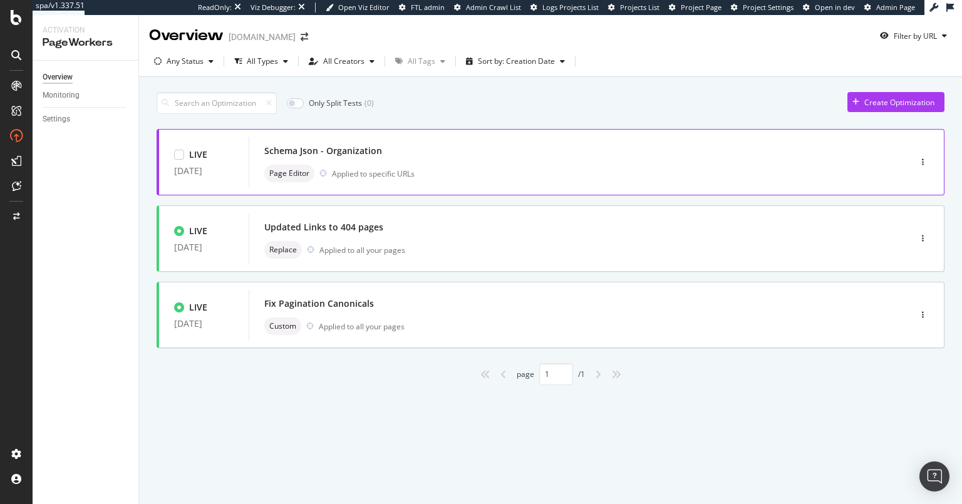
click at [434, 152] on div "Schema Json - Organization" at bounding box center [560, 151] width 592 height 18
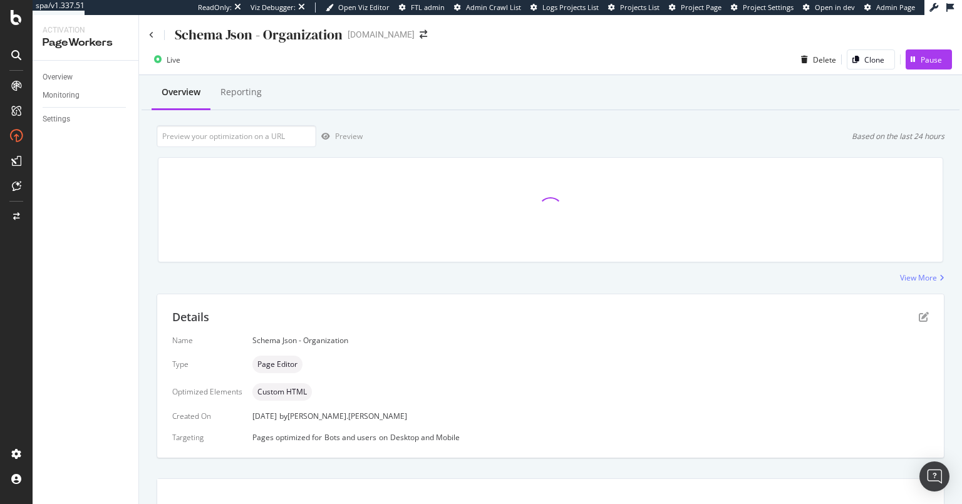
scroll to position [10, 0]
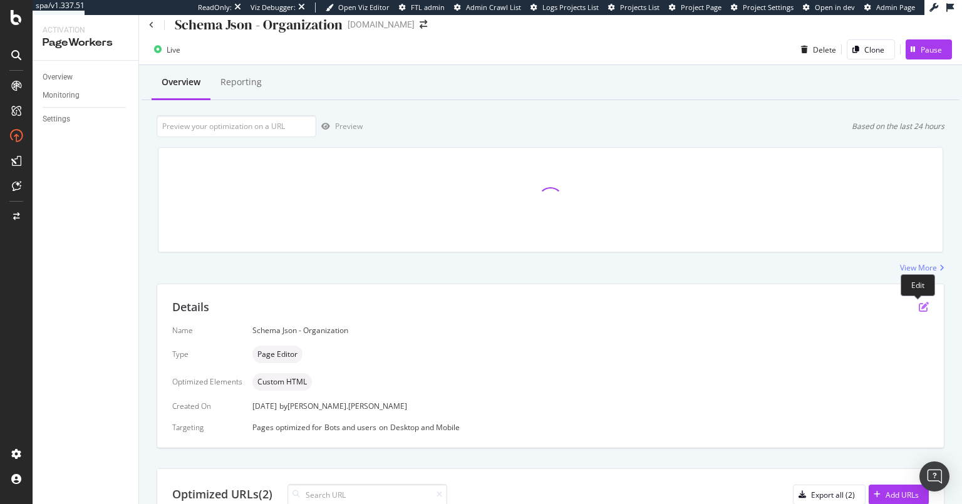
click at [918, 302] on icon "pen-to-square" at bounding box center [923, 307] width 10 height 10
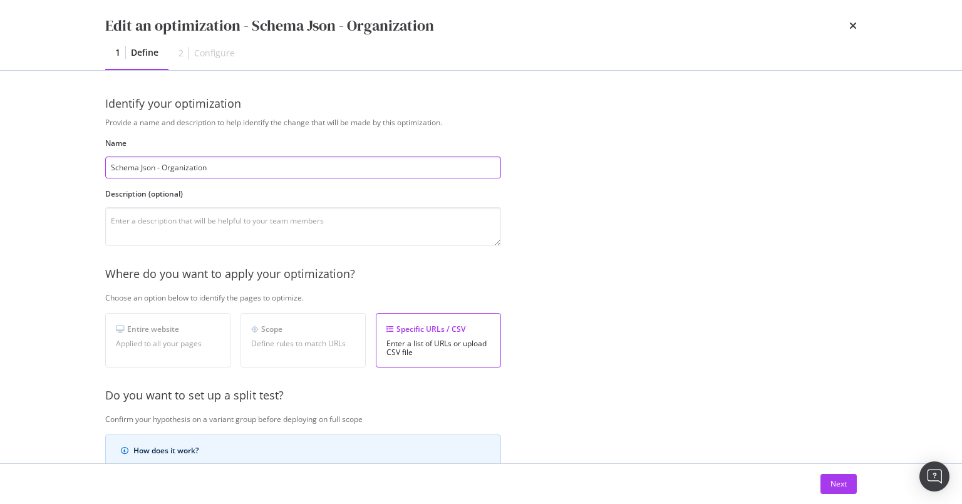
drag, startPoint x: 168, startPoint y: 169, endPoint x: 65, endPoint y: 166, distance: 102.7
click at [66, 165] on div "Edit an optimization - Schema Json - Organization 1 Define 2 Configure Identify…" at bounding box center [481, 252] width 962 height 504
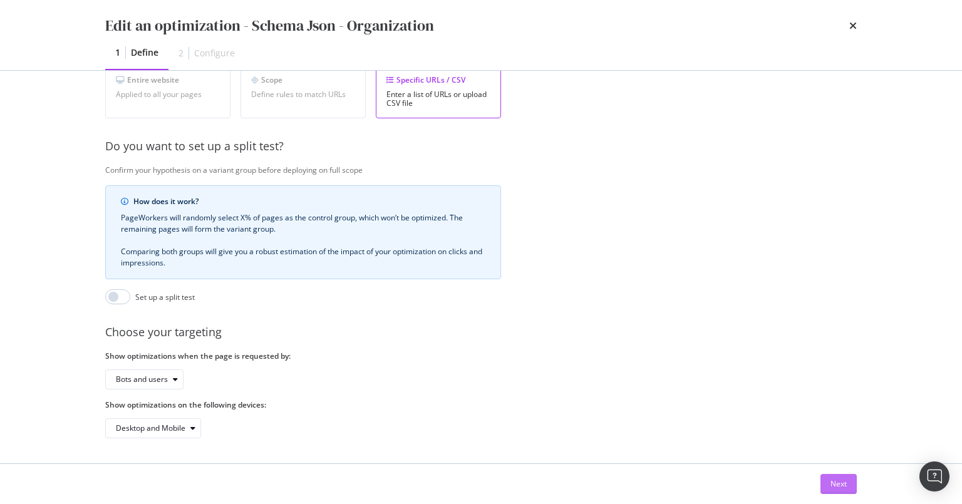
click at [840, 486] on div "Next" at bounding box center [838, 483] width 16 height 11
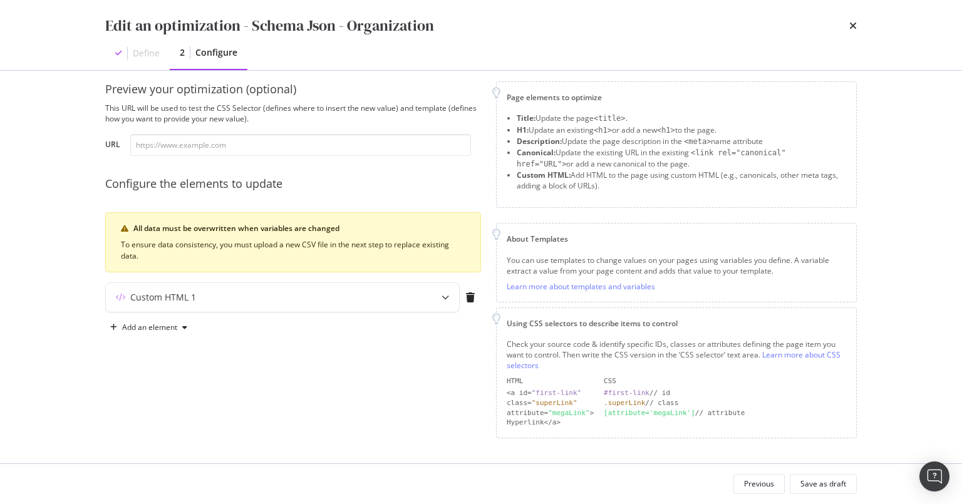
scroll to position [9, 0]
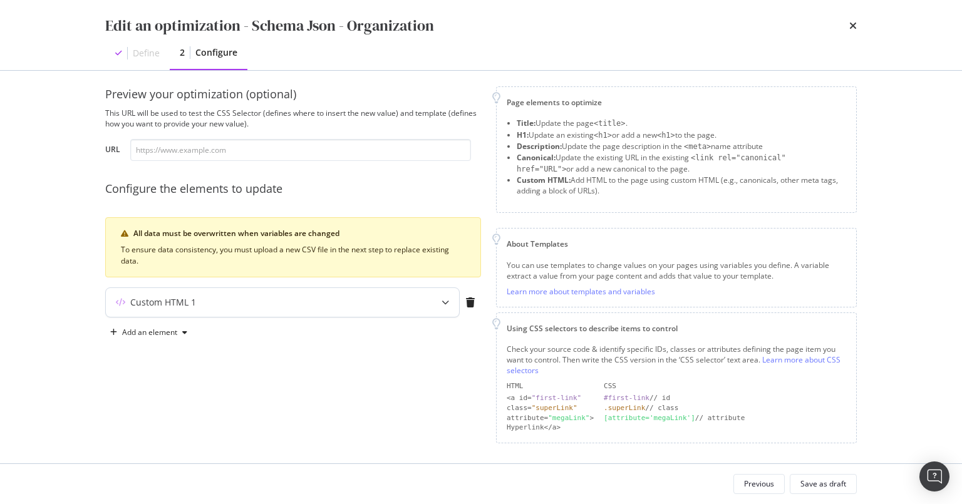
click at [441, 300] on icon "modal" at bounding box center [445, 303] width 8 height 8
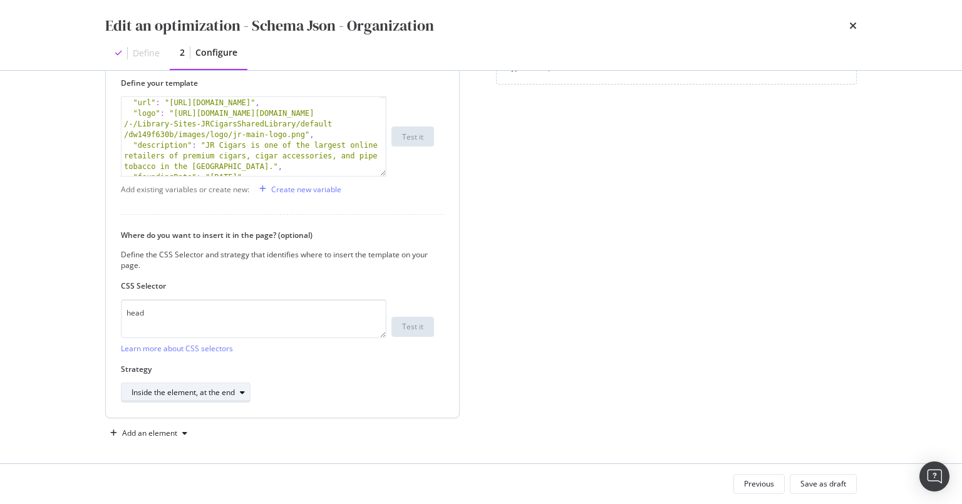
scroll to position [369, 0]
click at [842, 485] on div "Save as draft" at bounding box center [823, 483] width 46 height 11
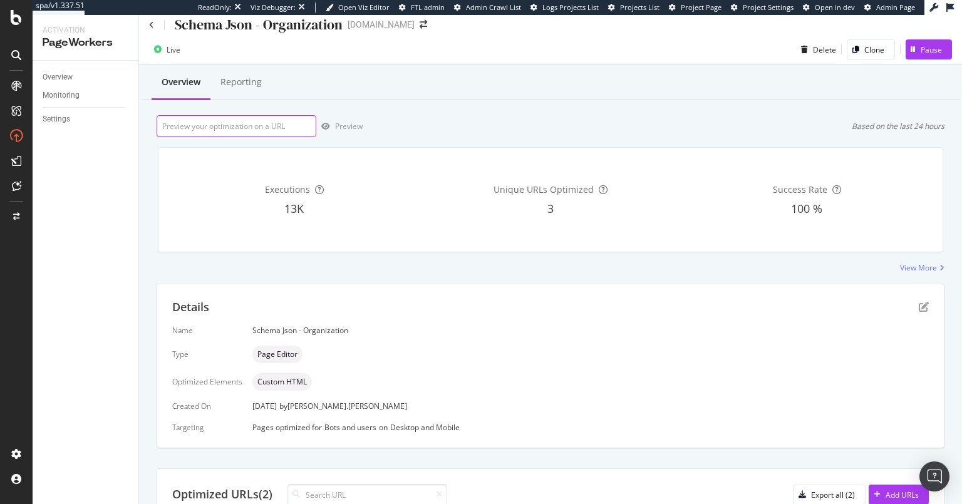
click at [232, 123] on input "url" at bounding box center [237, 126] width 160 height 22
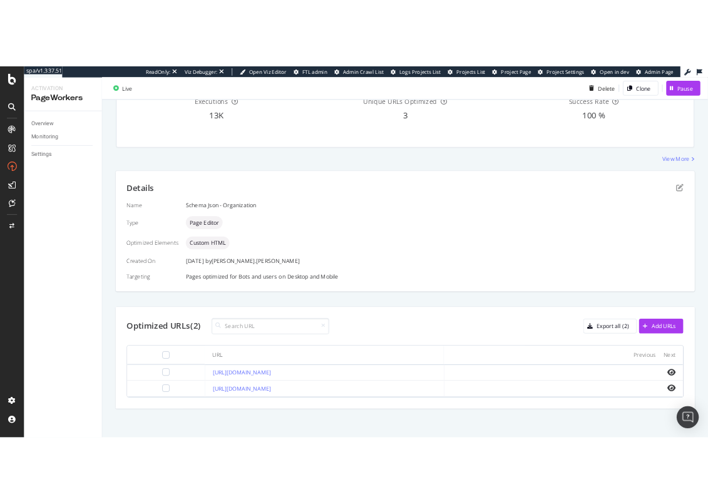
scroll to position [154, 0]
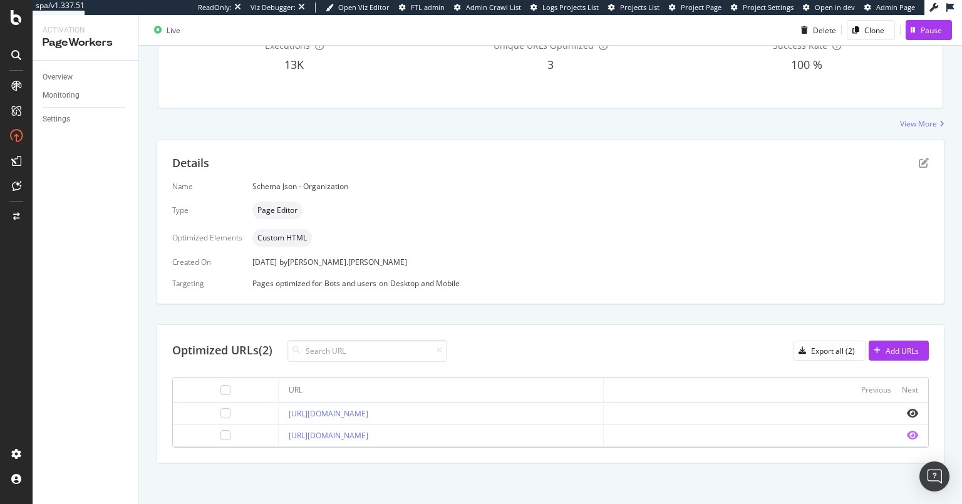
click at [907, 436] on icon "eye" at bounding box center [912, 435] width 11 height 10
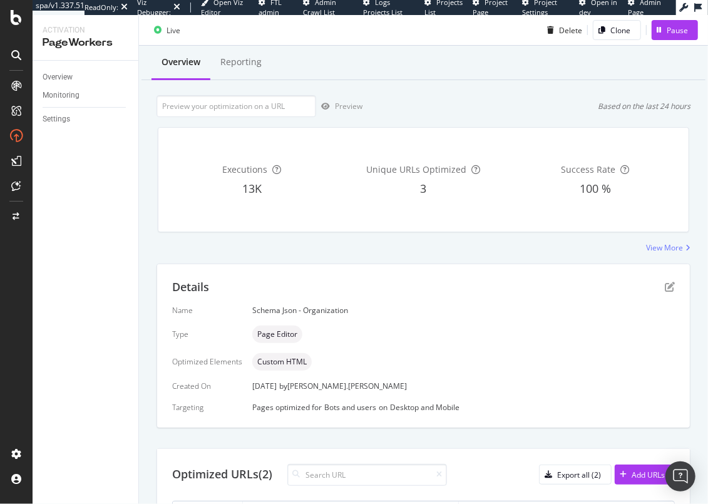
scroll to position [0, 0]
